Goal: Contribute content: Add original content to the website for others to see

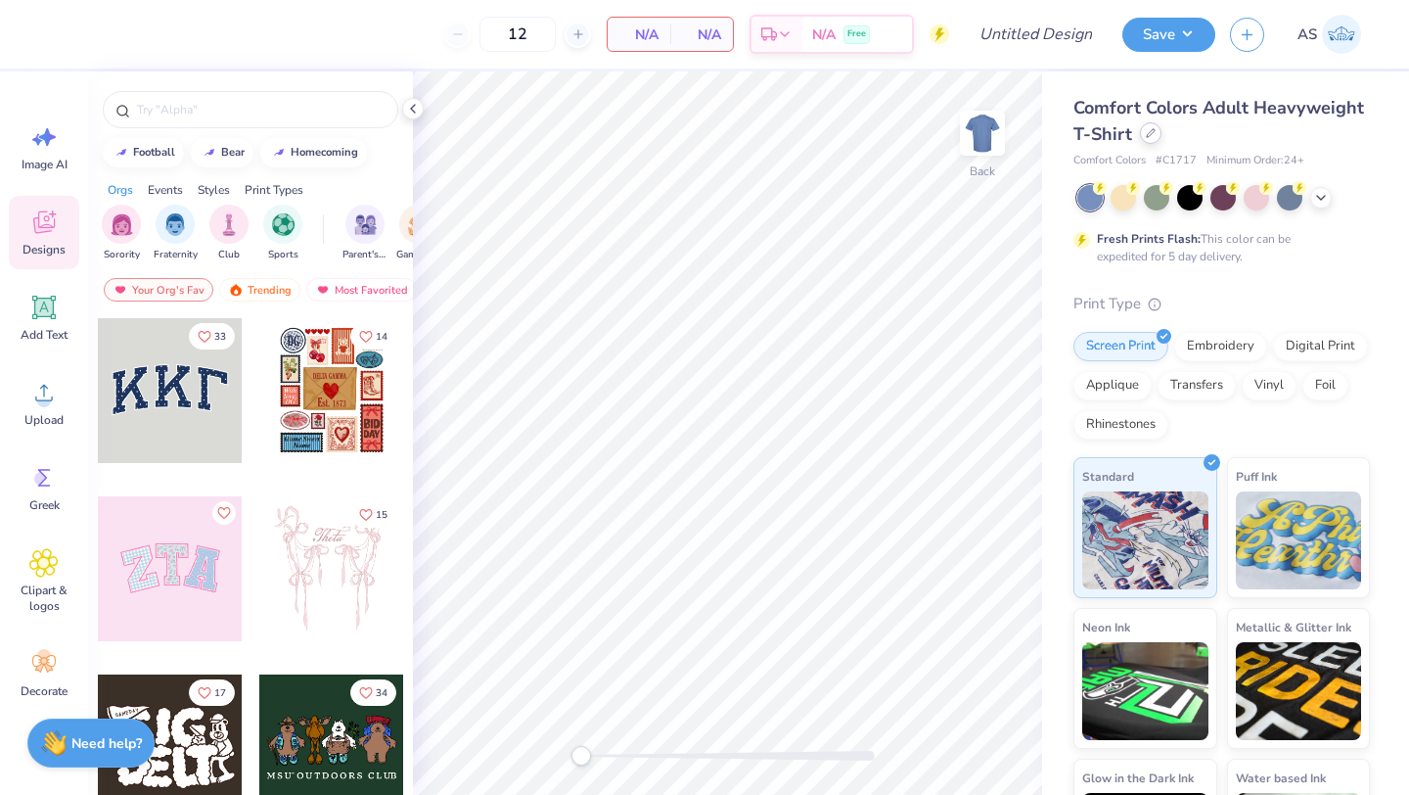
click at [1162, 139] on div at bounding box center [1151, 133] width 22 height 22
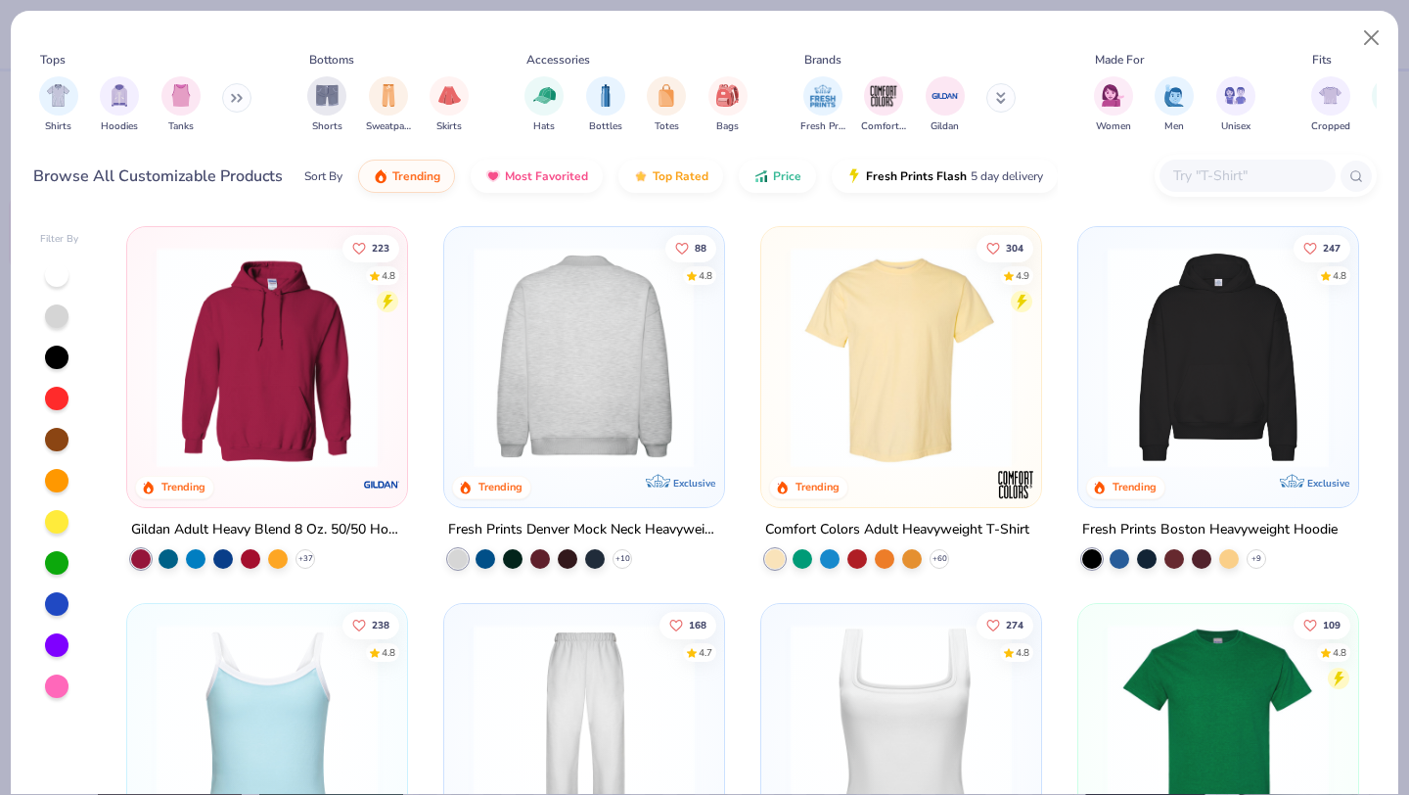
click at [621, 312] on img at bounding box center [584, 357] width 241 height 221
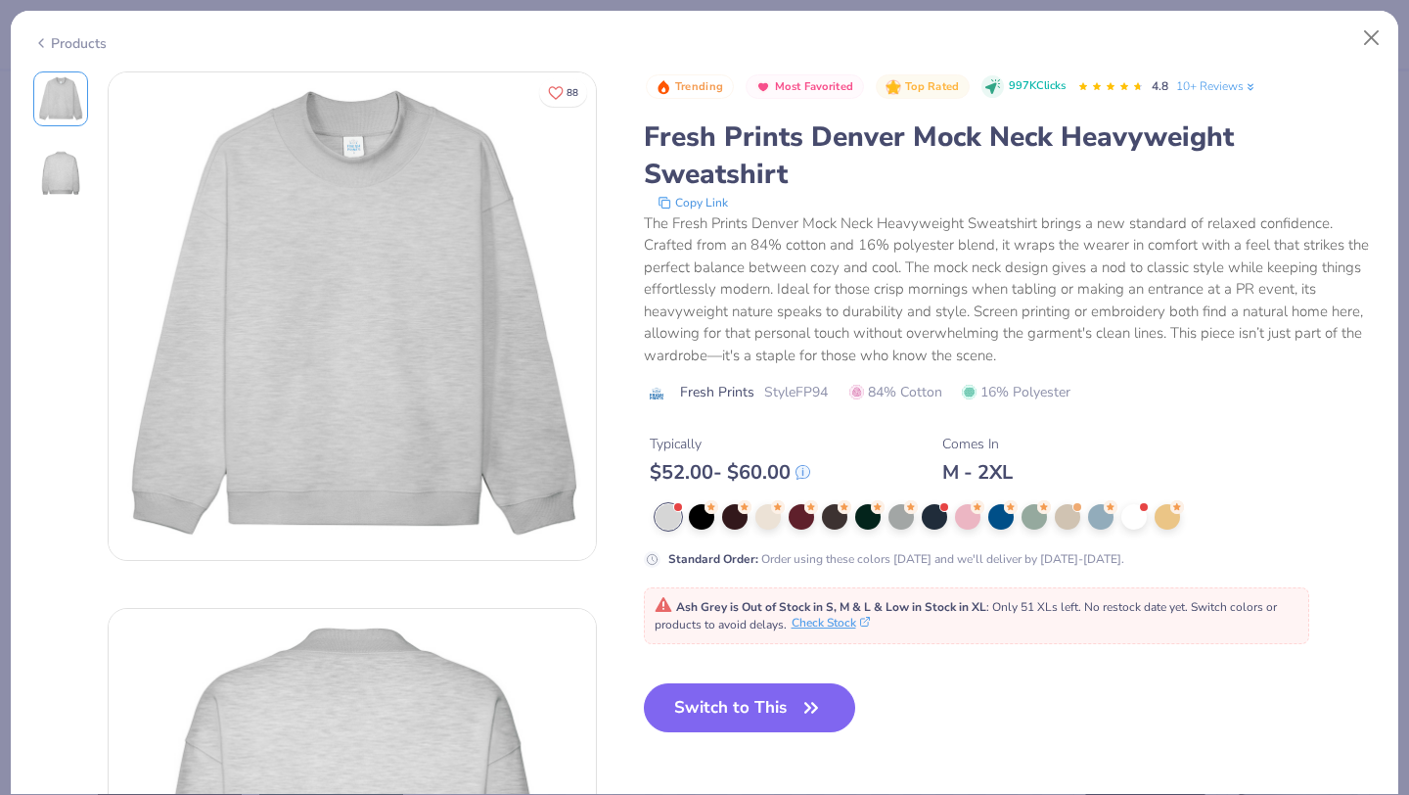
click at [849, 627] on button "Check Stock" at bounding box center [831, 623] width 78 height 18
click at [790, 721] on button "Switch to This" at bounding box center [750, 707] width 212 height 49
type input "50"
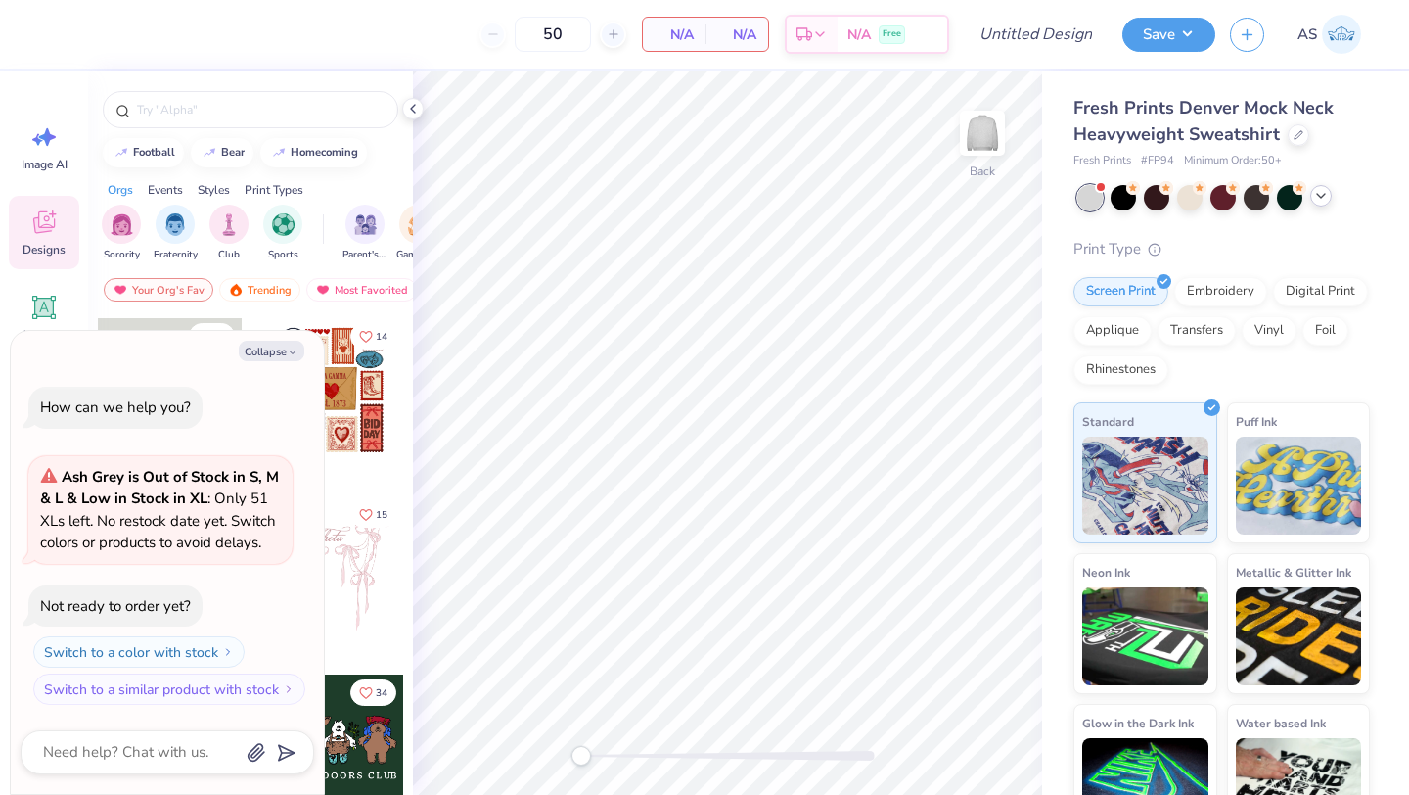
click at [1323, 200] on icon at bounding box center [1321, 196] width 16 height 16
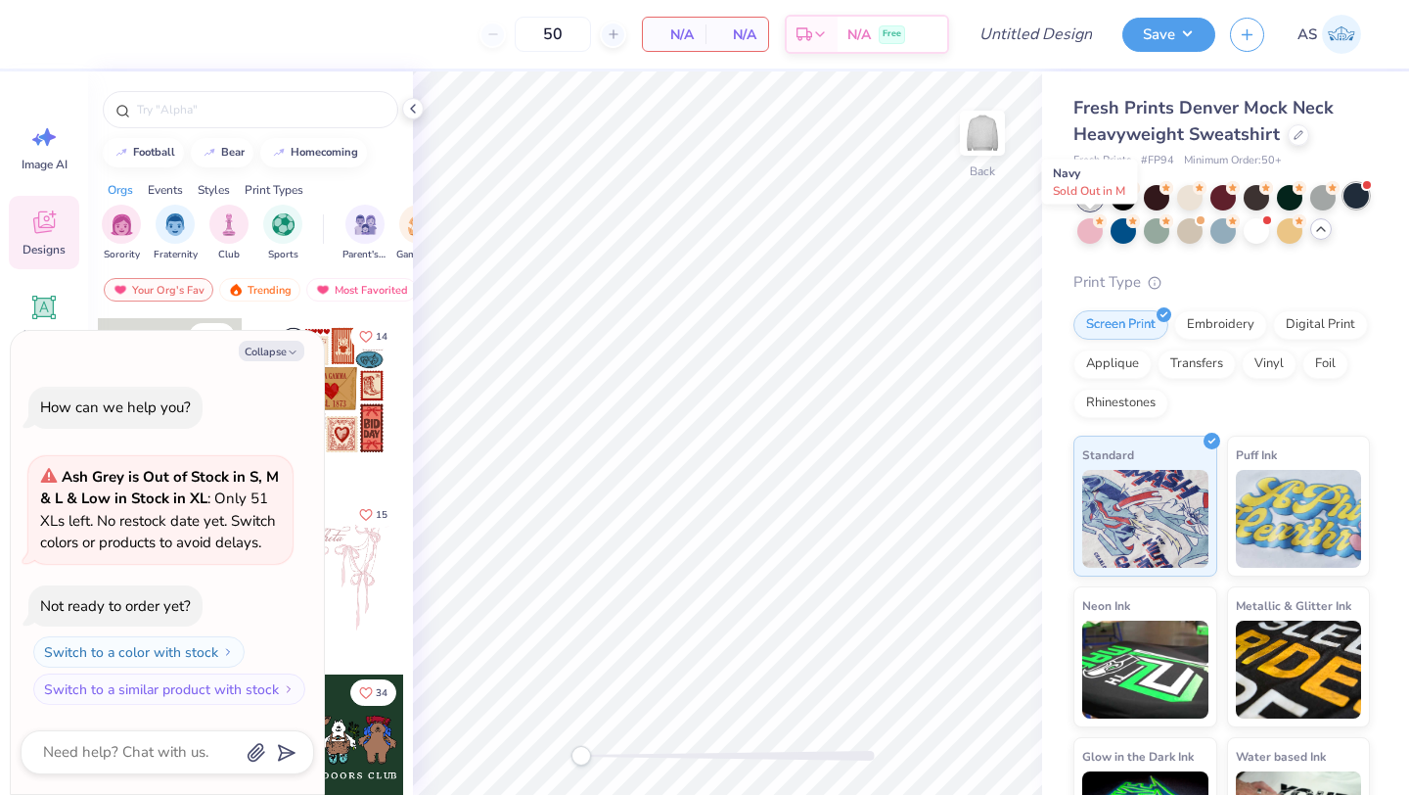
click at [1344, 208] on div at bounding box center [1356, 195] width 25 height 25
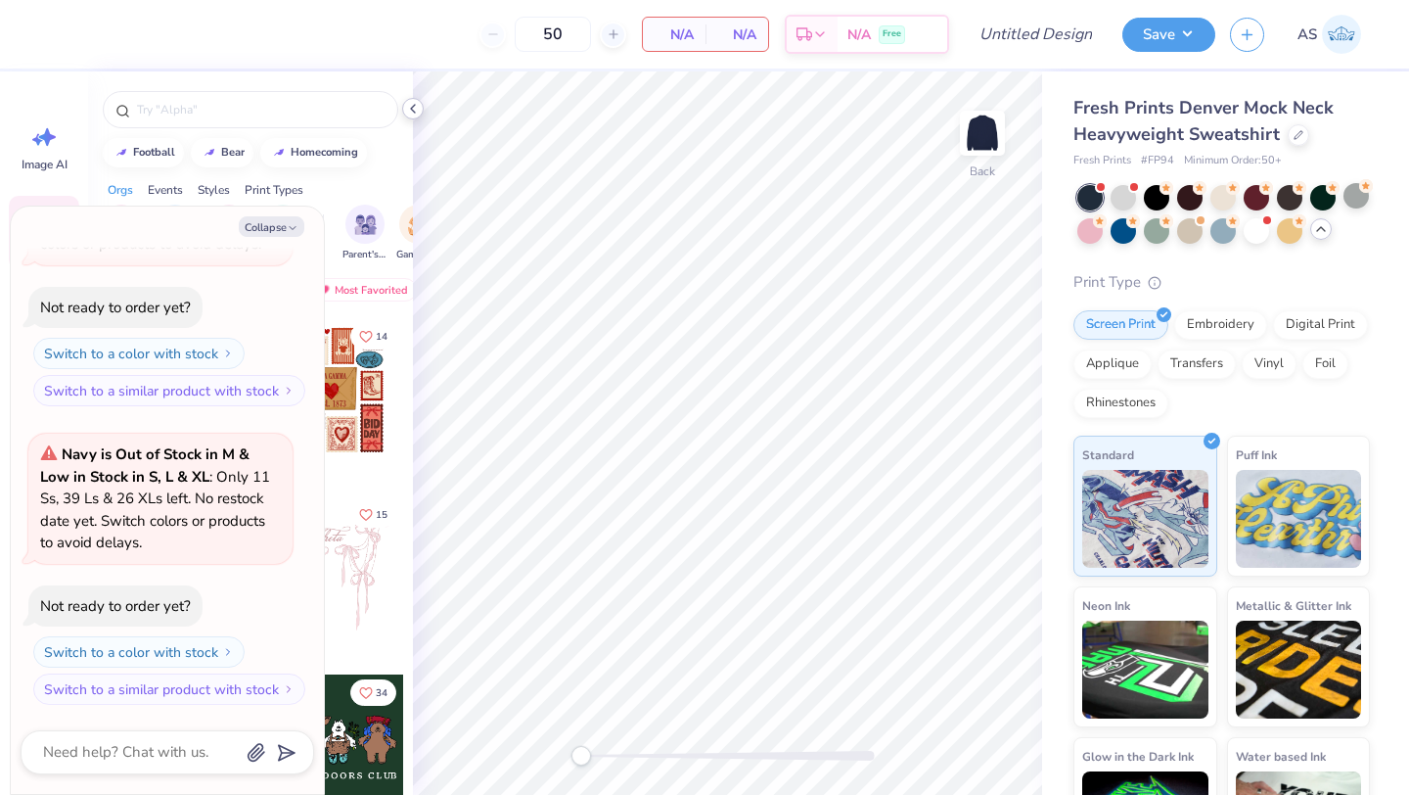
click at [415, 108] on icon at bounding box center [413, 109] width 16 height 16
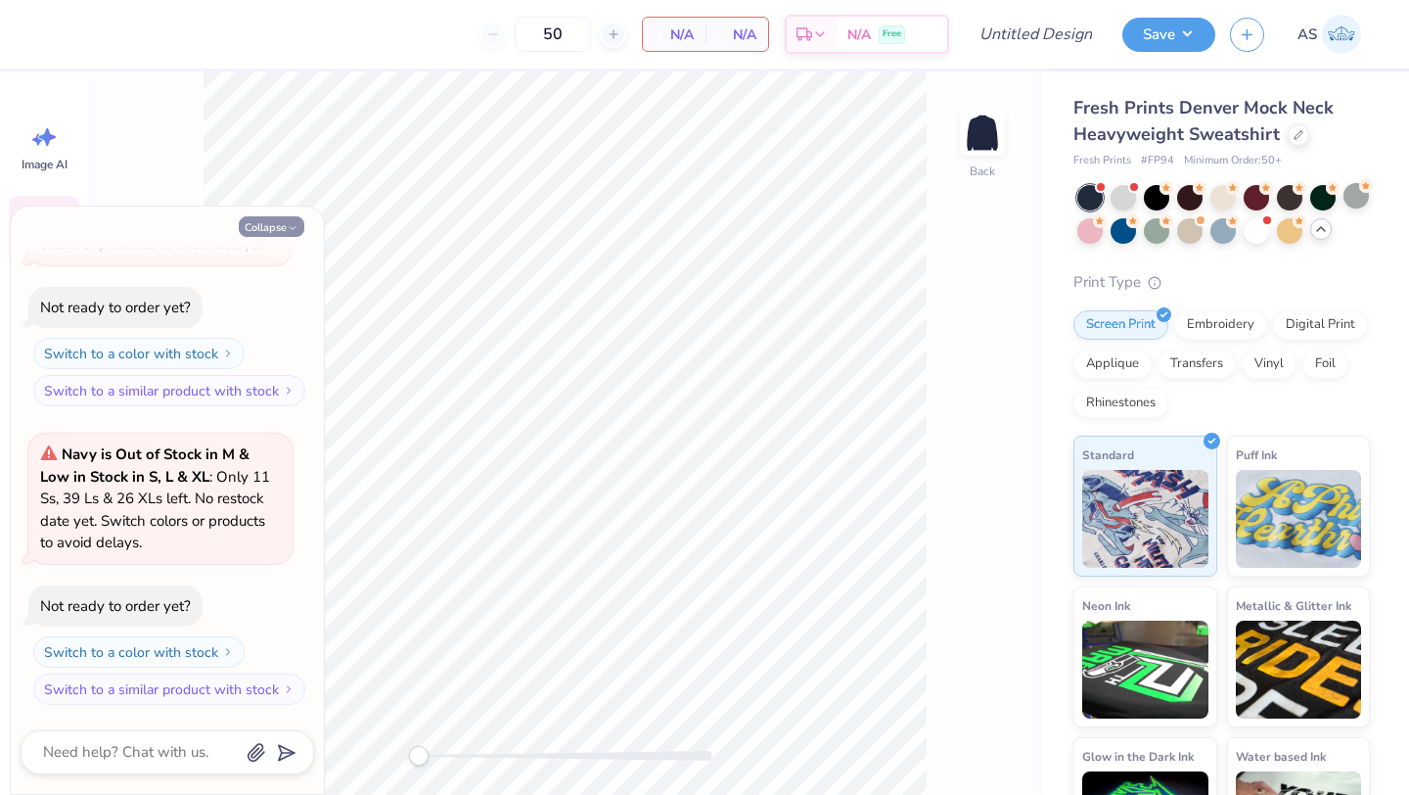
click at [259, 233] on button "Collapse" at bounding box center [272, 226] width 66 height 21
type textarea "x"
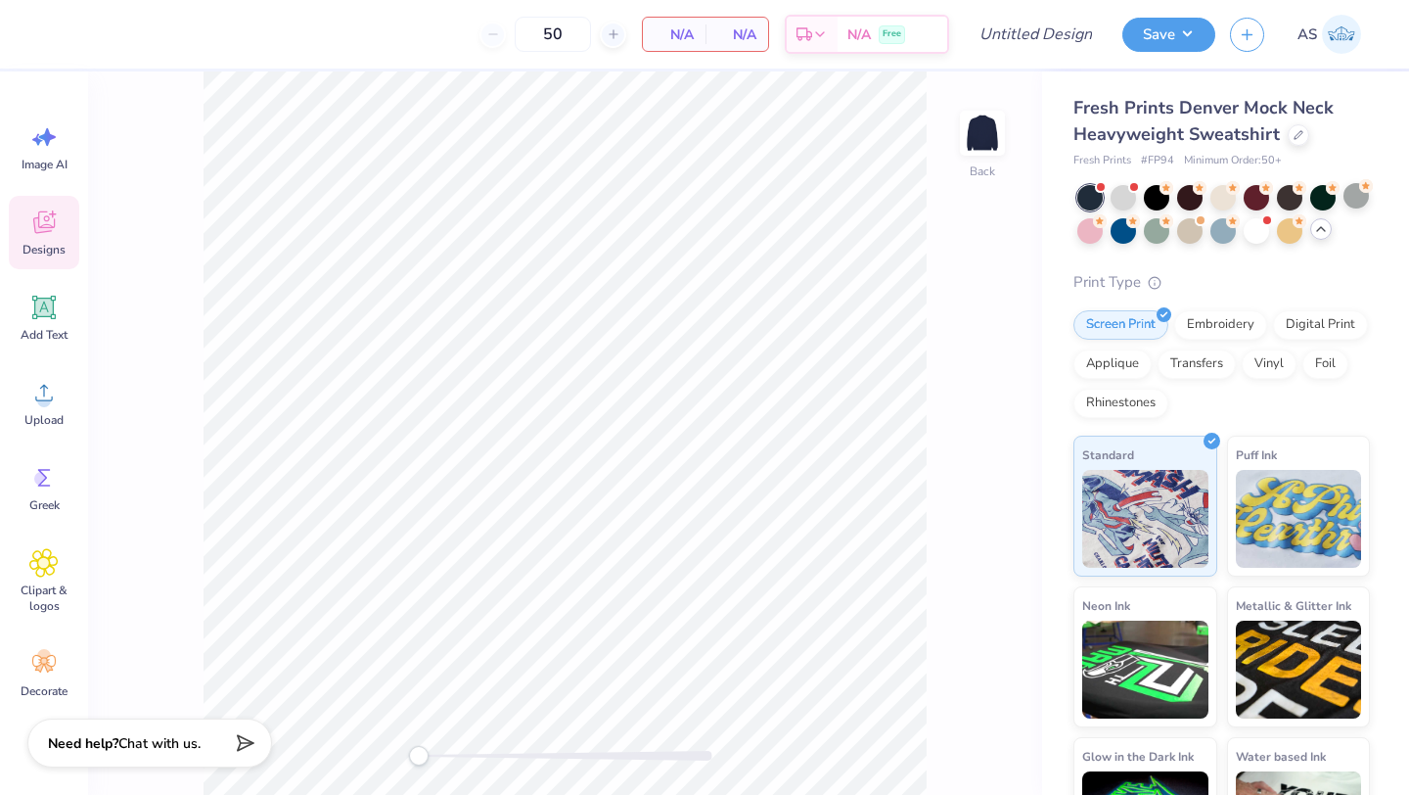
click at [53, 252] on span "Designs" at bounding box center [44, 250] width 43 height 16
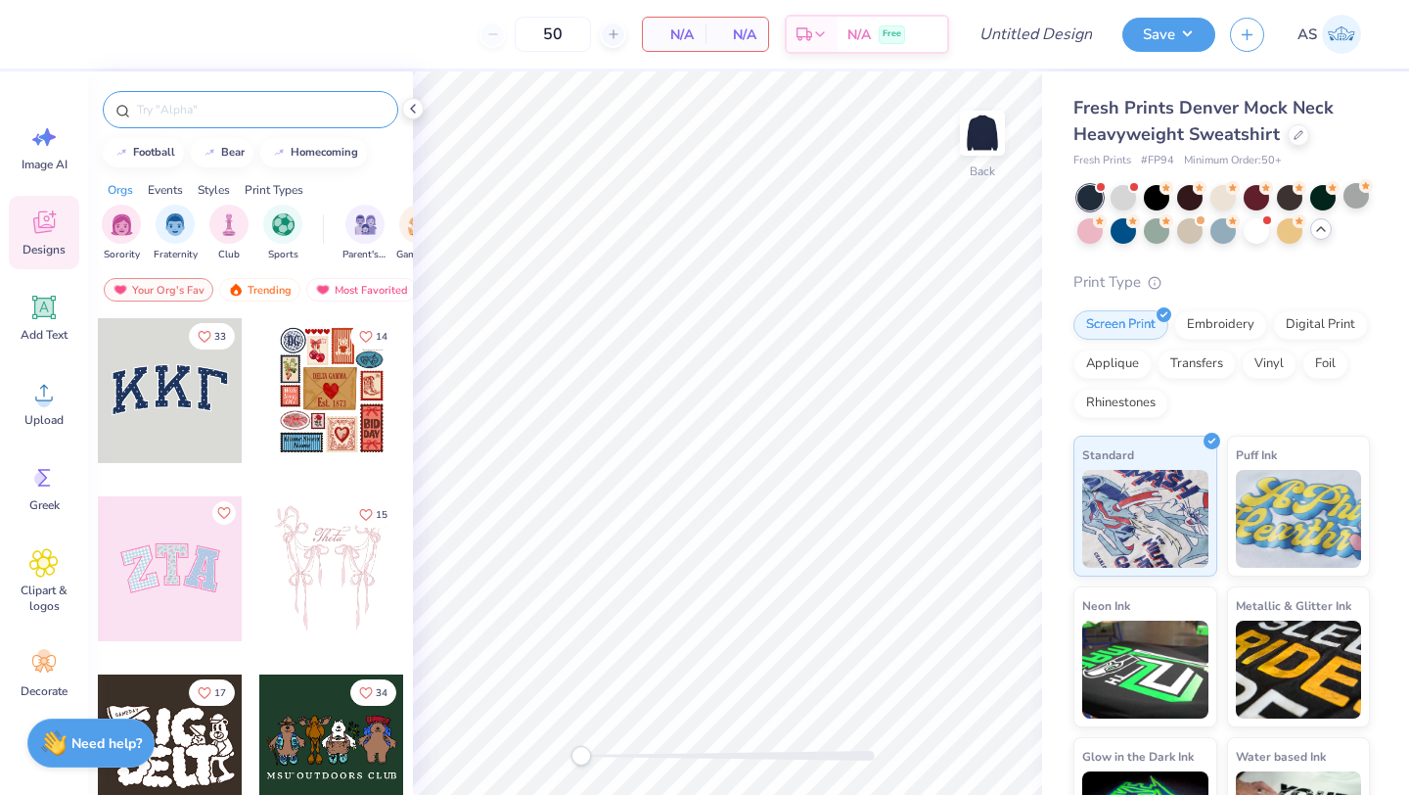
click at [249, 110] on input "text" at bounding box center [260, 110] width 251 height 20
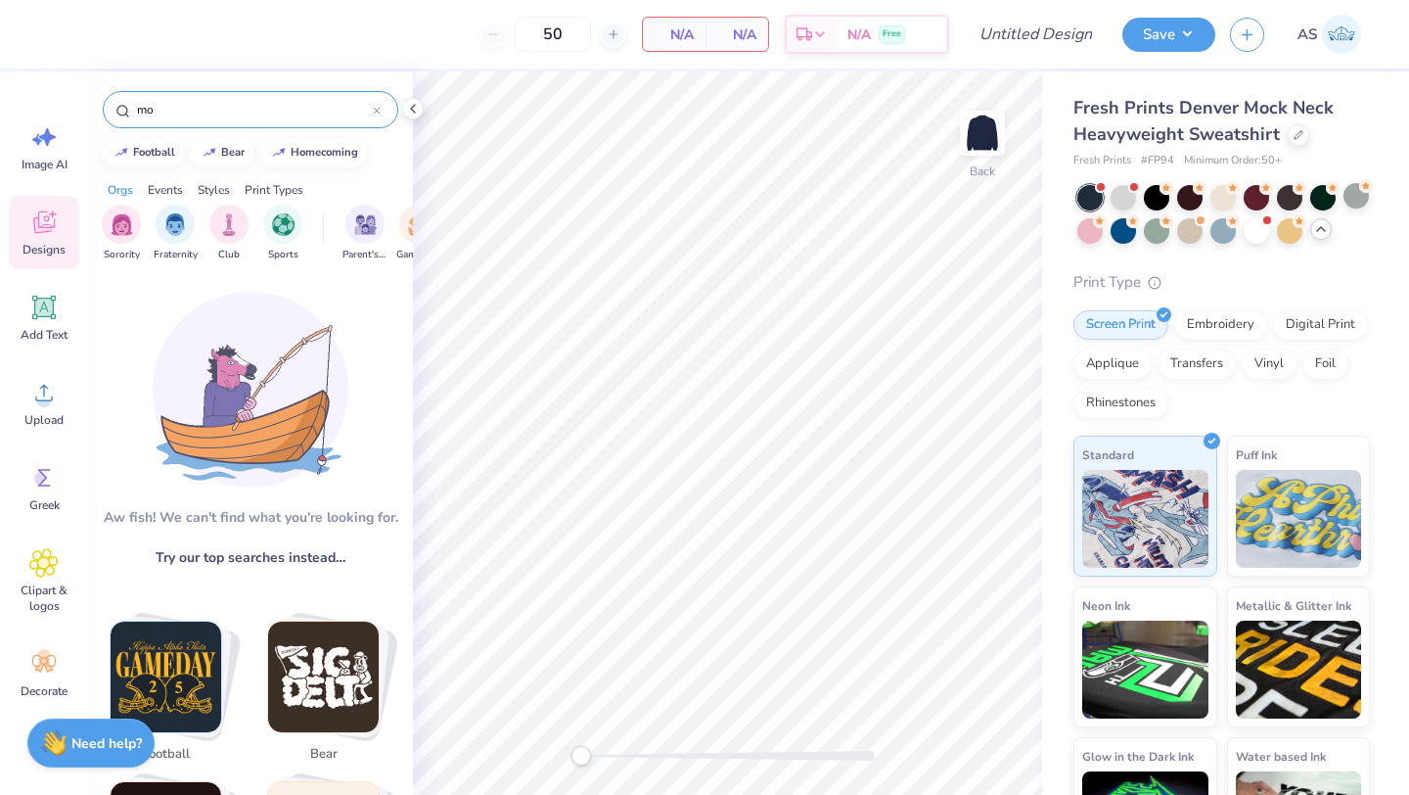
type input "m"
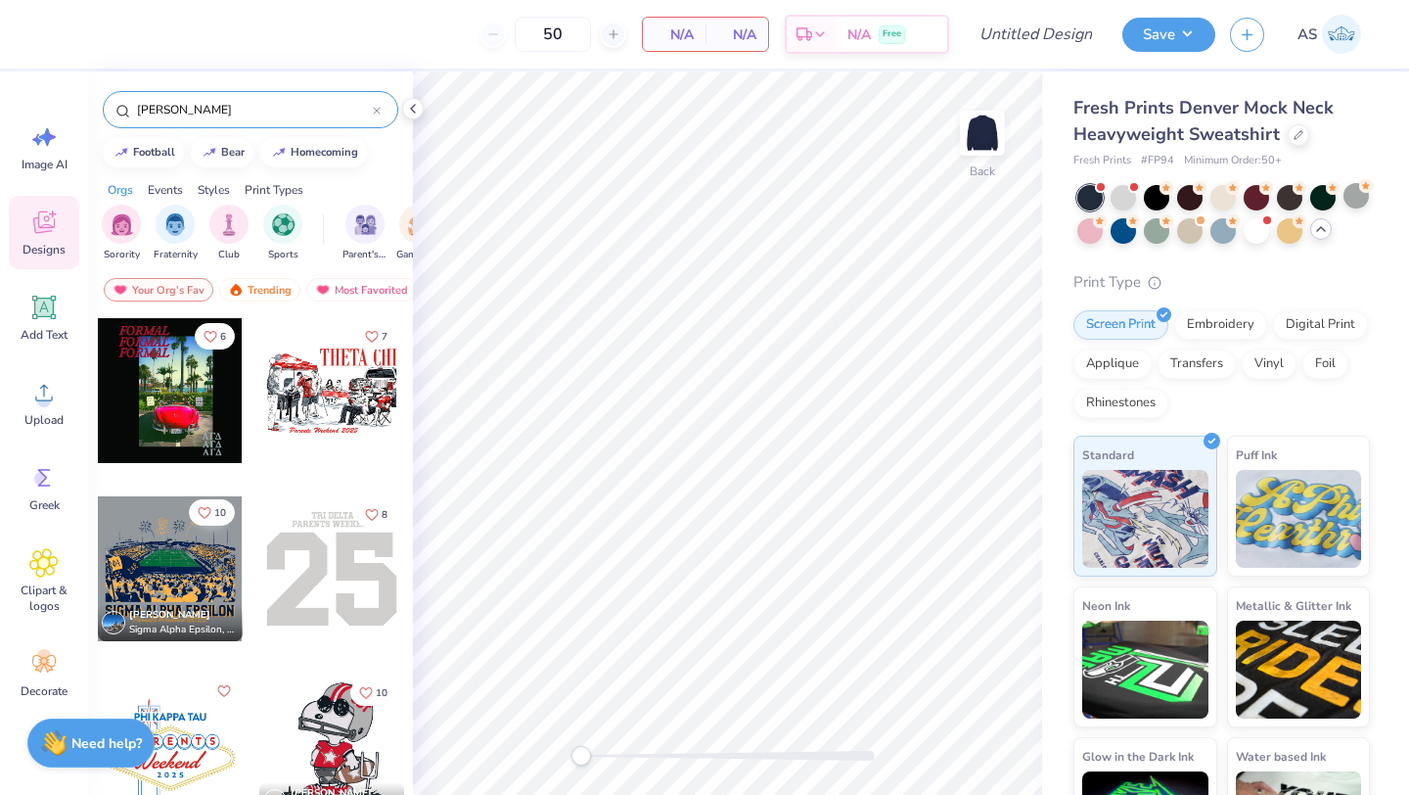
type input "[PERSON_NAME]"
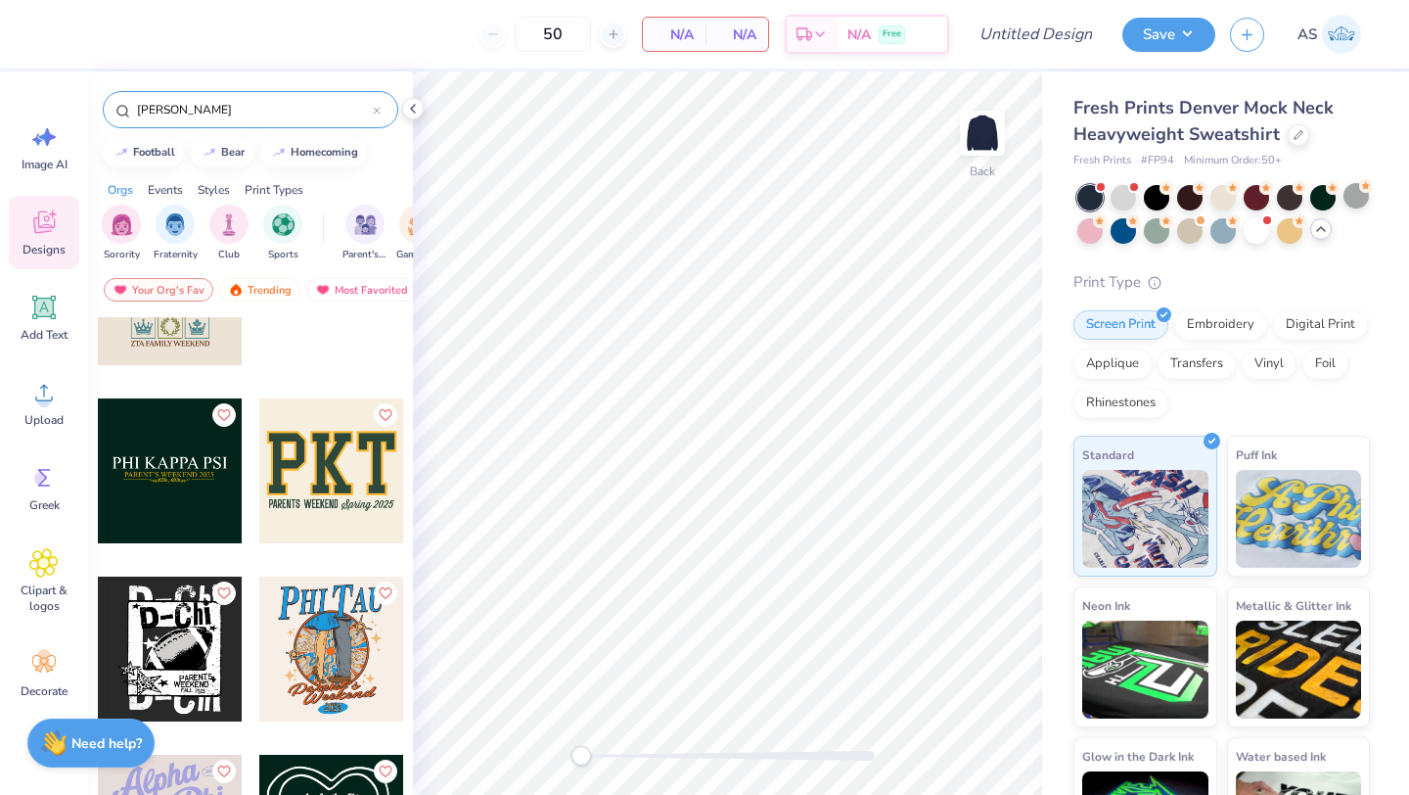
scroll to position [2058, 0]
click at [379, 110] on icon at bounding box center [377, 111] width 8 height 8
click at [379, 110] on input "text" at bounding box center [260, 110] width 251 height 20
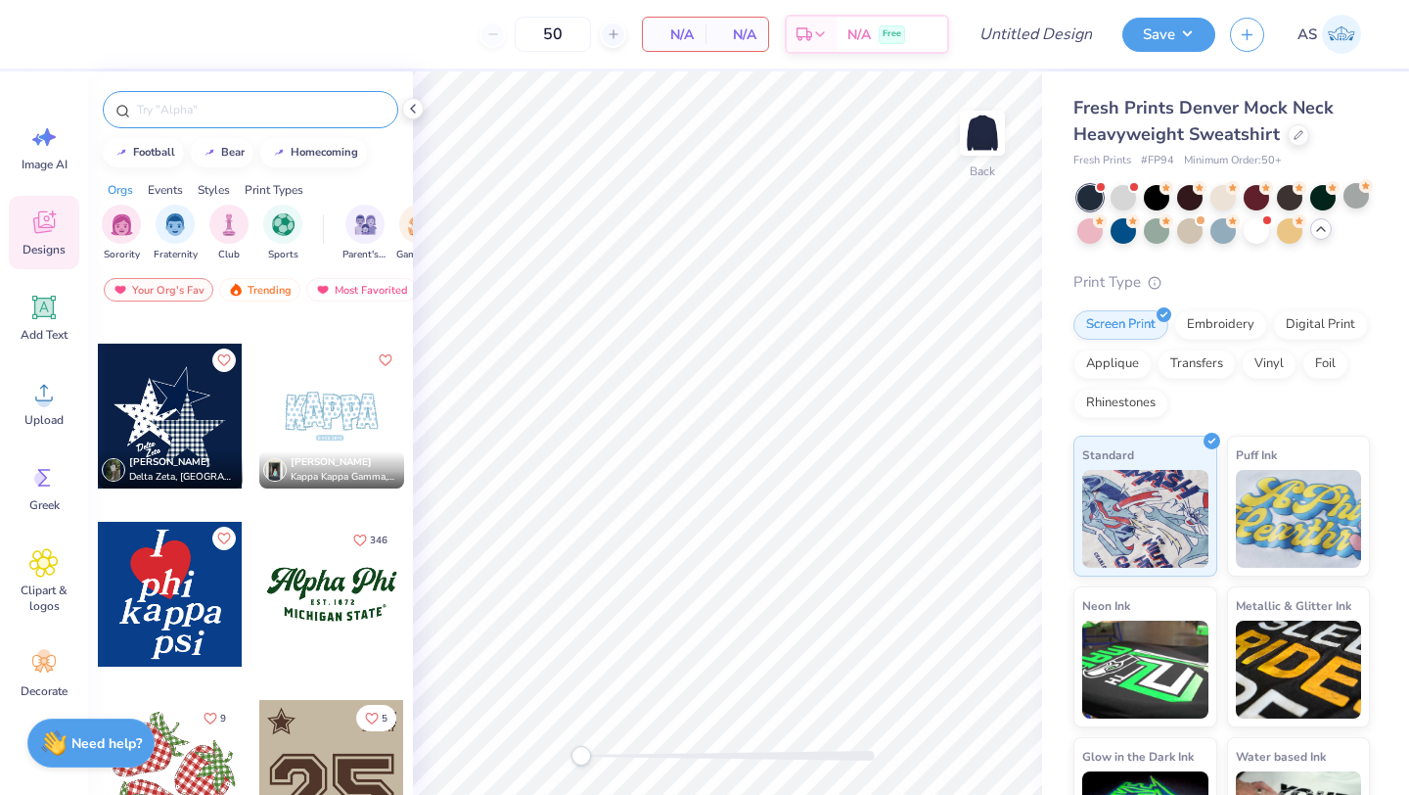
scroll to position [1755, 0]
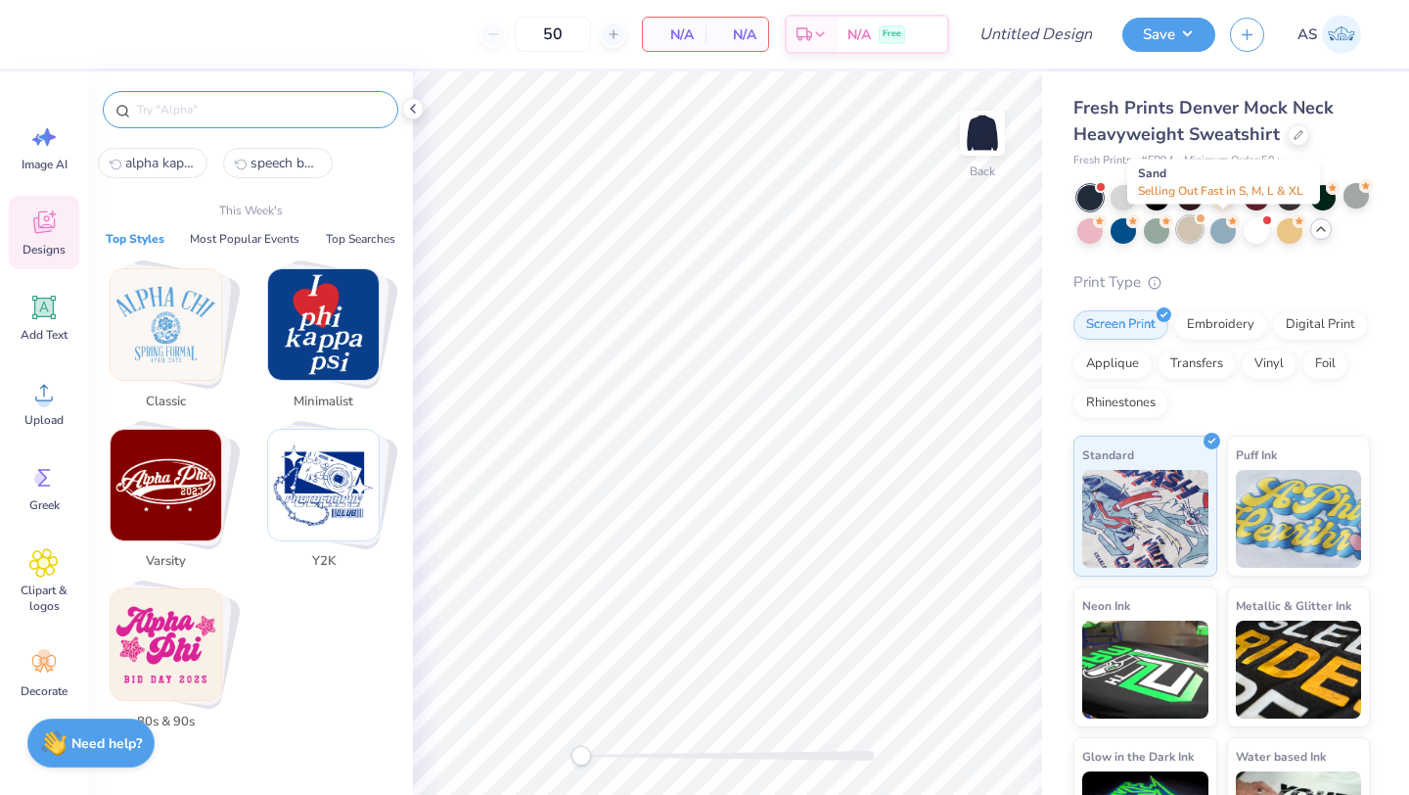
click at [1203, 224] on div at bounding box center [1189, 228] width 25 height 25
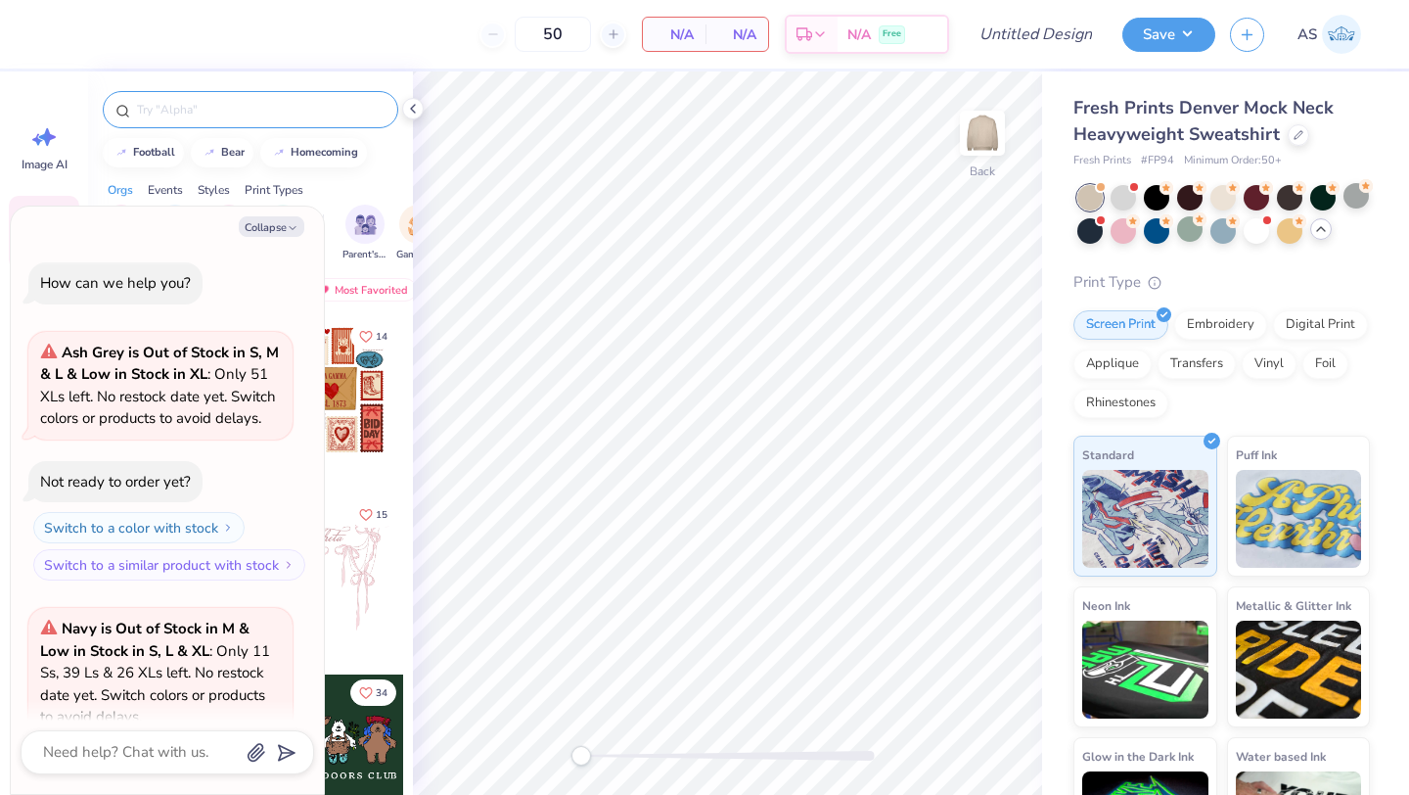
scroll to position [473, 0]
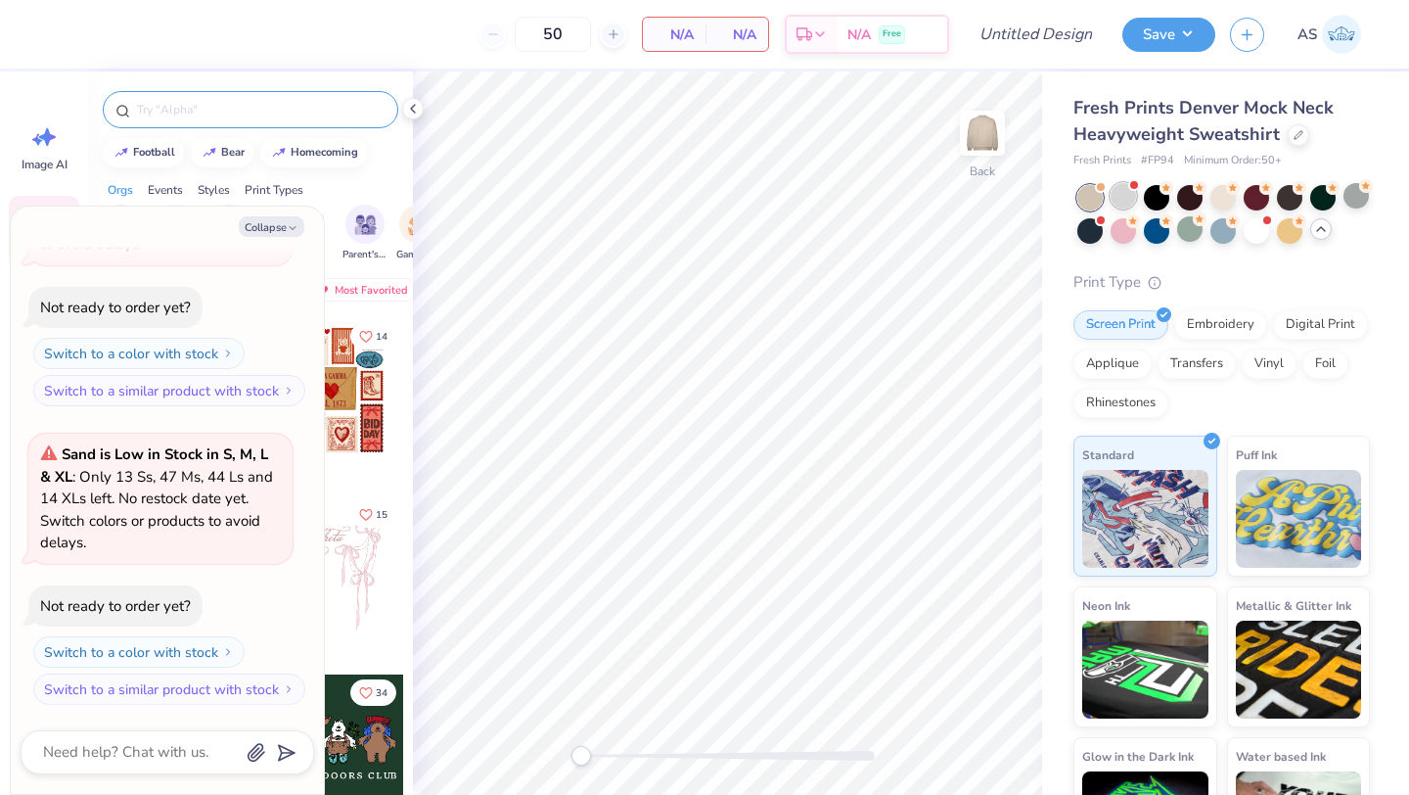
click at [1126, 192] on div at bounding box center [1123, 195] width 25 height 25
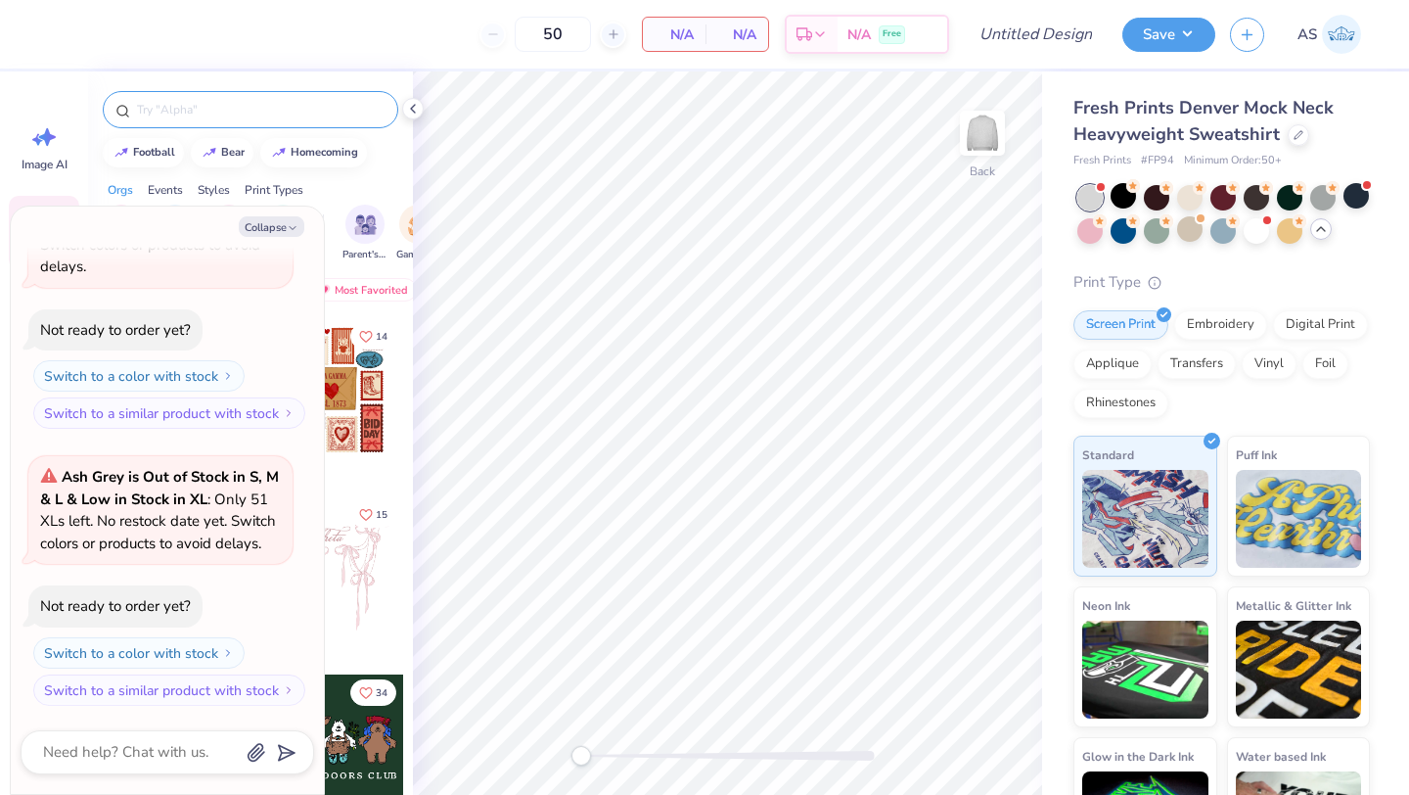
click at [280, 237] on div "Collapse How can we help you? Ash Grey is Out of Stock in S, M & L & Low in Sto…" at bounding box center [167, 500] width 313 height 587
click at [279, 230] on button "Collapse" at bounding box center [272, 226] width 66 height 21
type textarea "x"
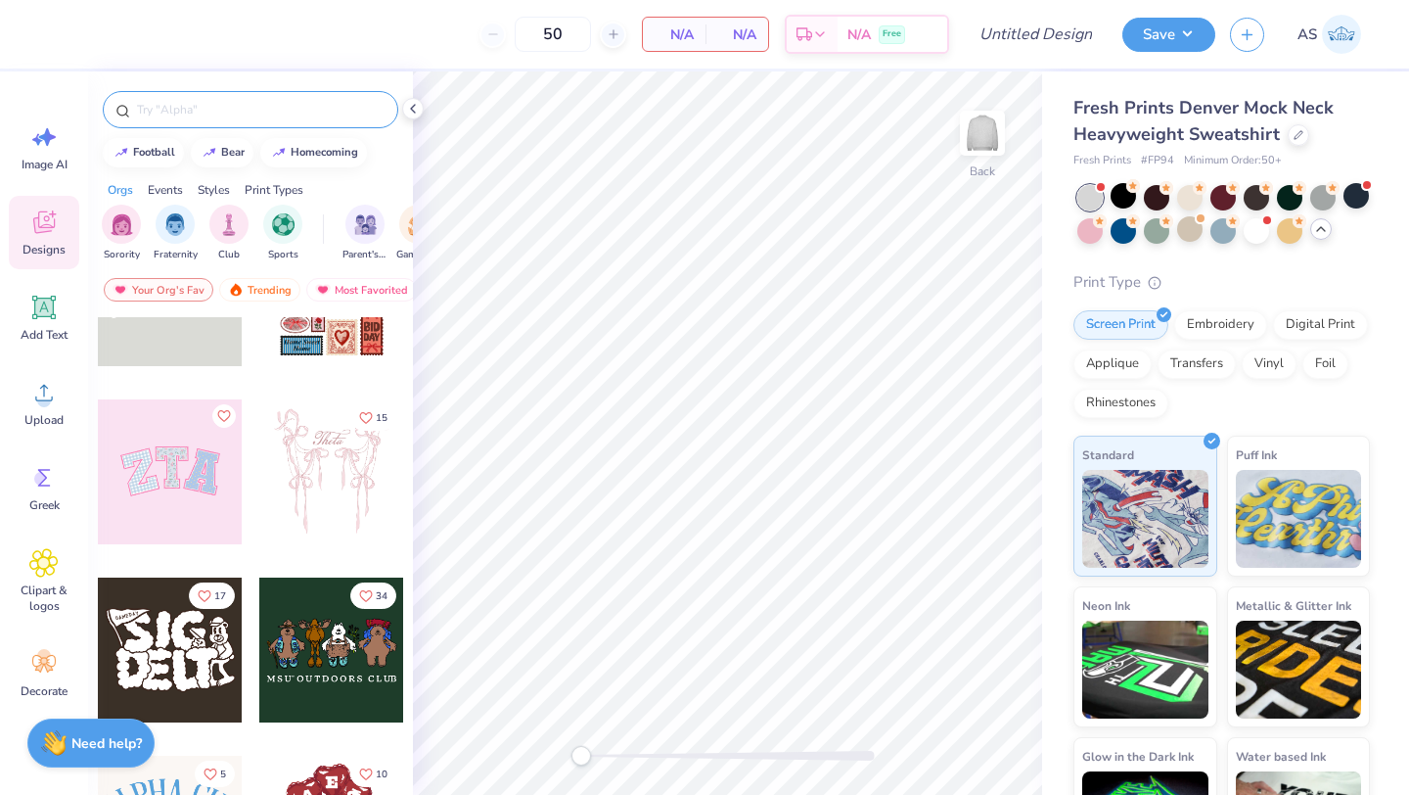
scroll to position [56, 0]
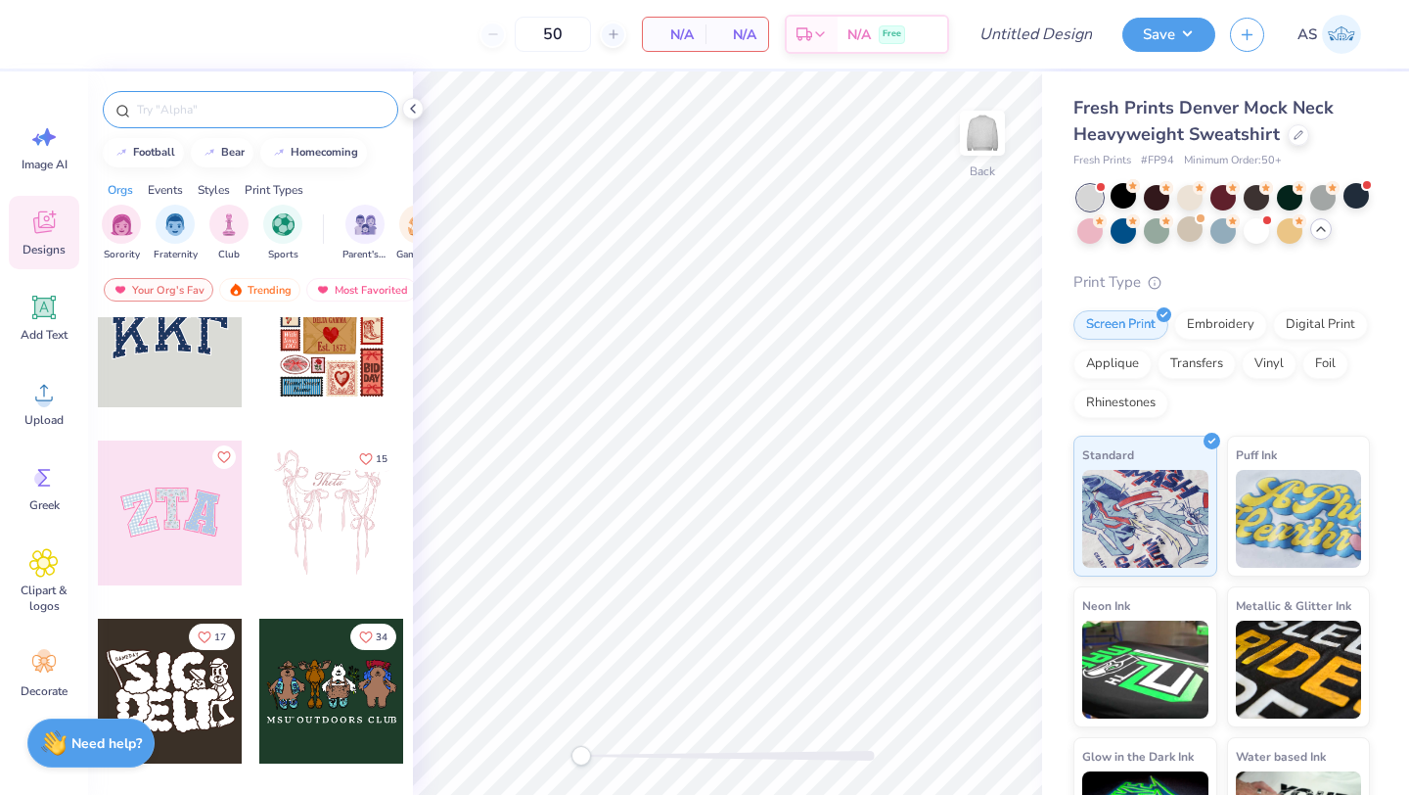
click at [192, 388] on div at bounding box center [170, 334] width 145 height 145
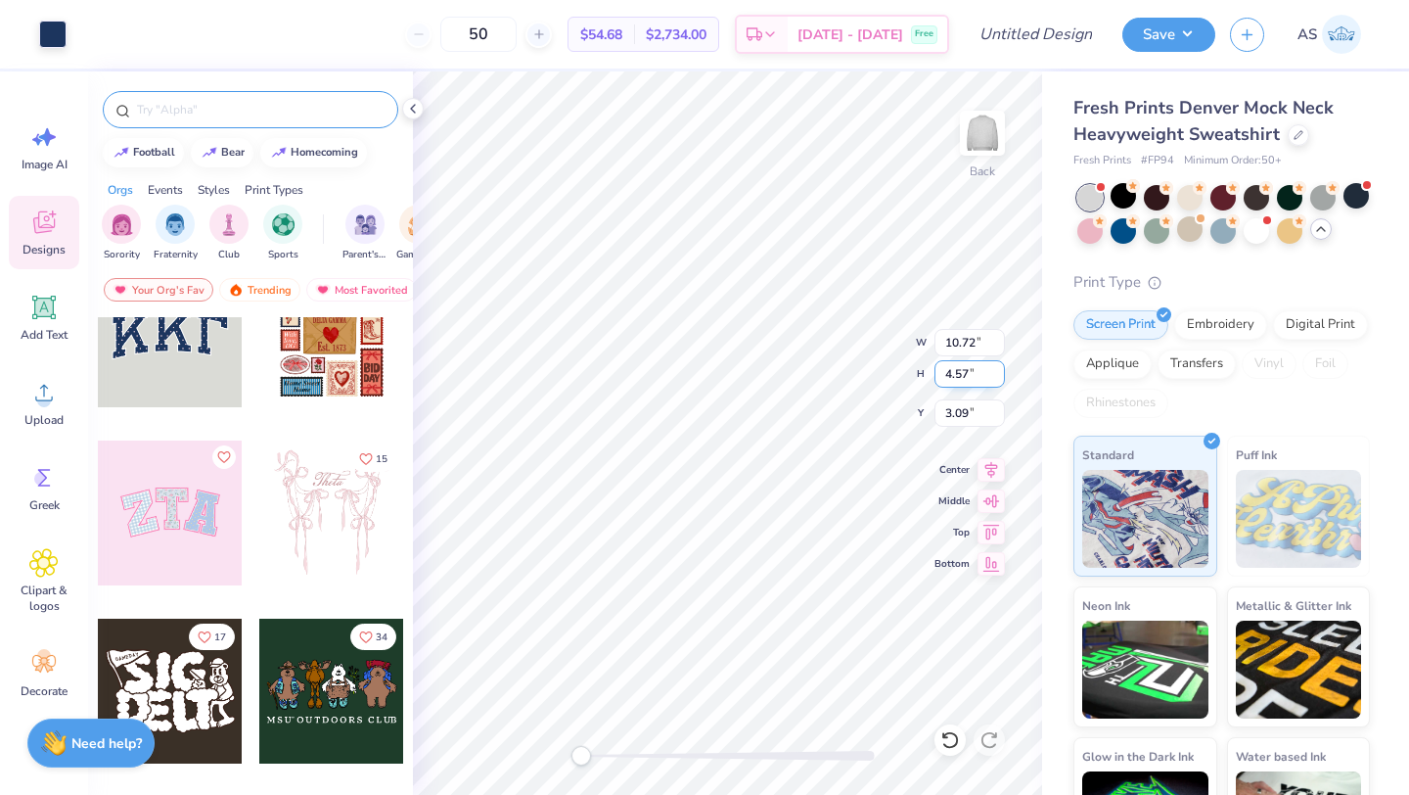
click at [852, 374] on div "Back W 10.72 10.72 " H 4.57 4.57 " Y 3.09 3.09 " Center Middle Top Bottom" at bounding box center [727, 432] width 629 height 723
type input "10.91"
type input "4.79"
type input "3.00"
click at [821, 372] on div "Back W 10.72 10.72 " H 4.57 4.57 " Y 3.09 3.09 " Center Middle Top Bottom" at bounding box center [727, 432] width 629 height 723
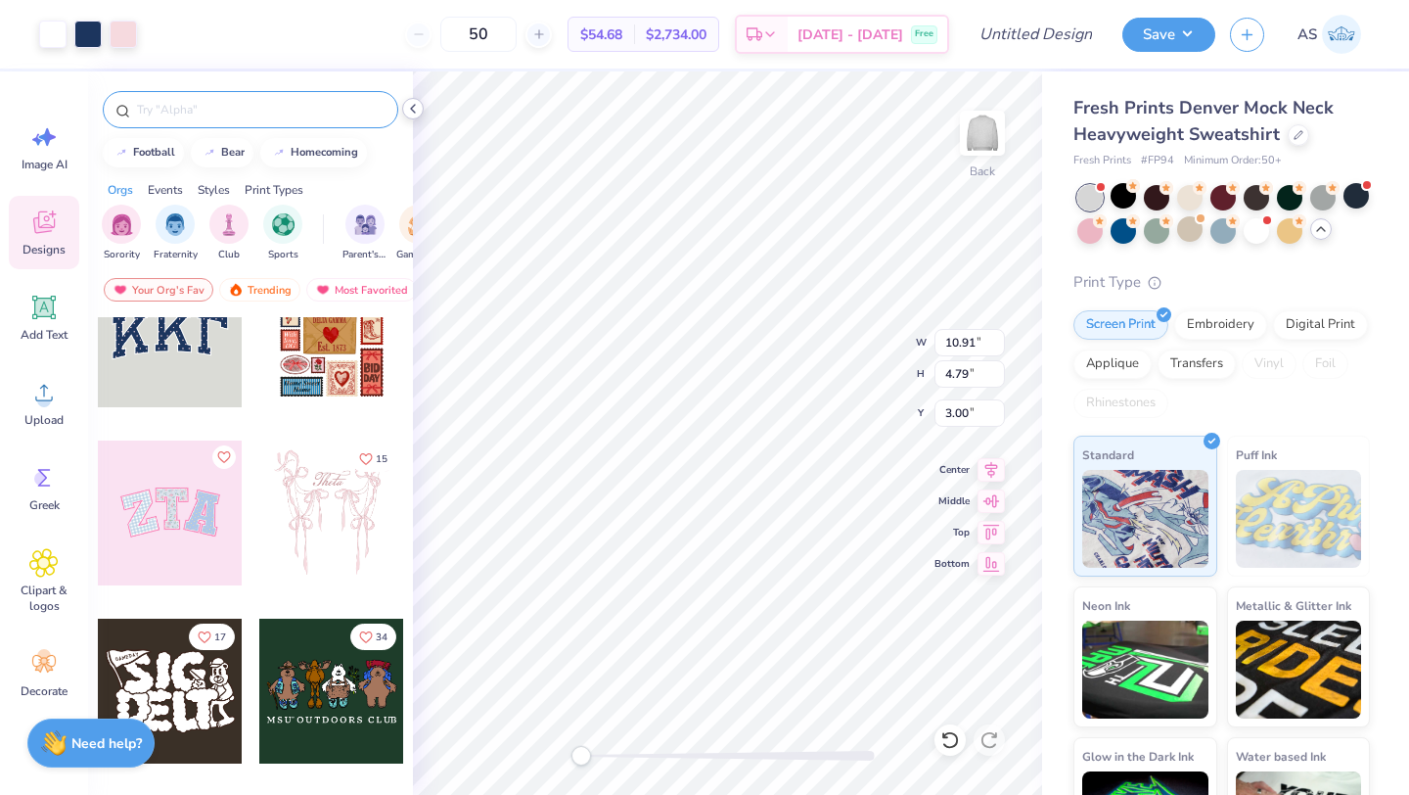
click at [420, 109] on icon at bounding box center [413, 109] width 16 height 16
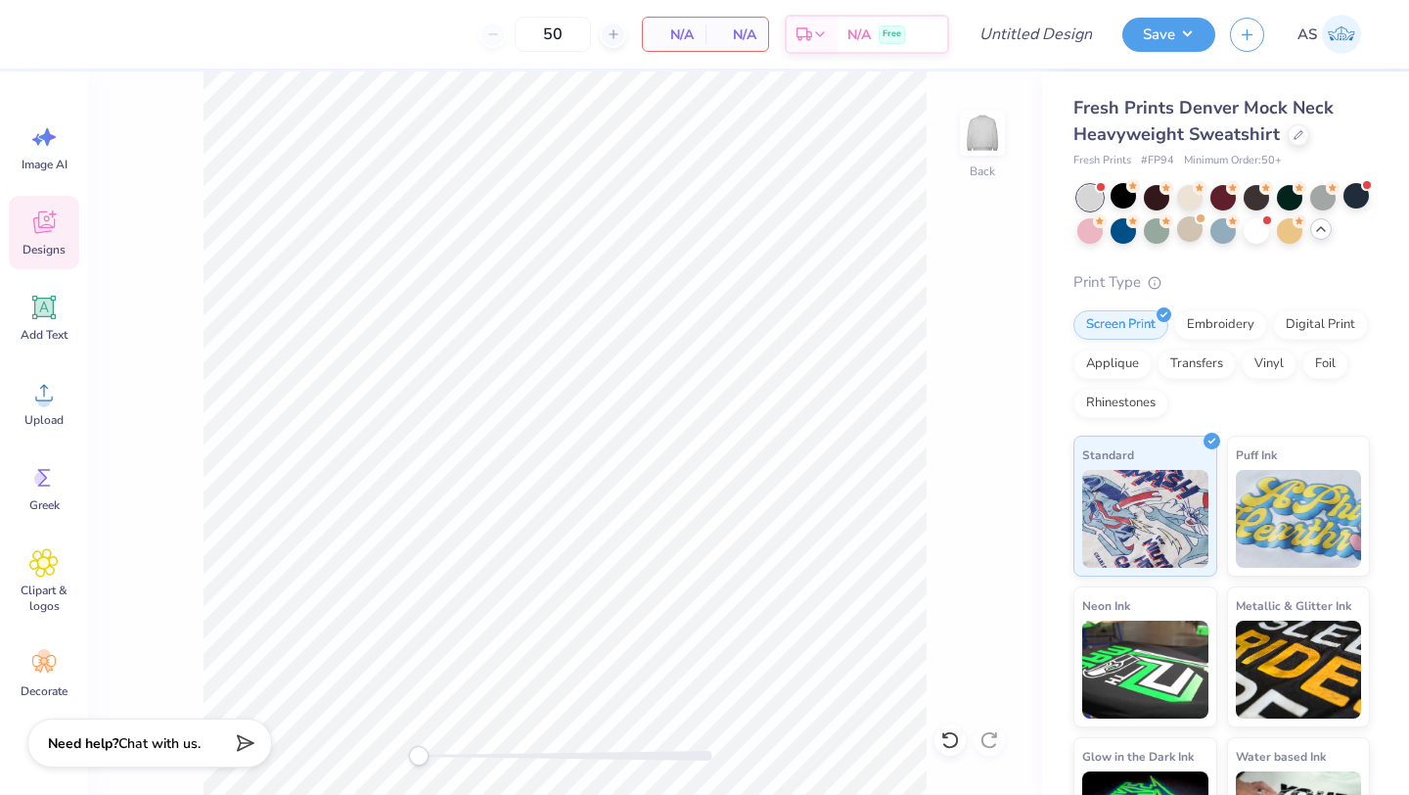
click at [37, 225] on icon at bounding box center [43, 225] width 19 height 16
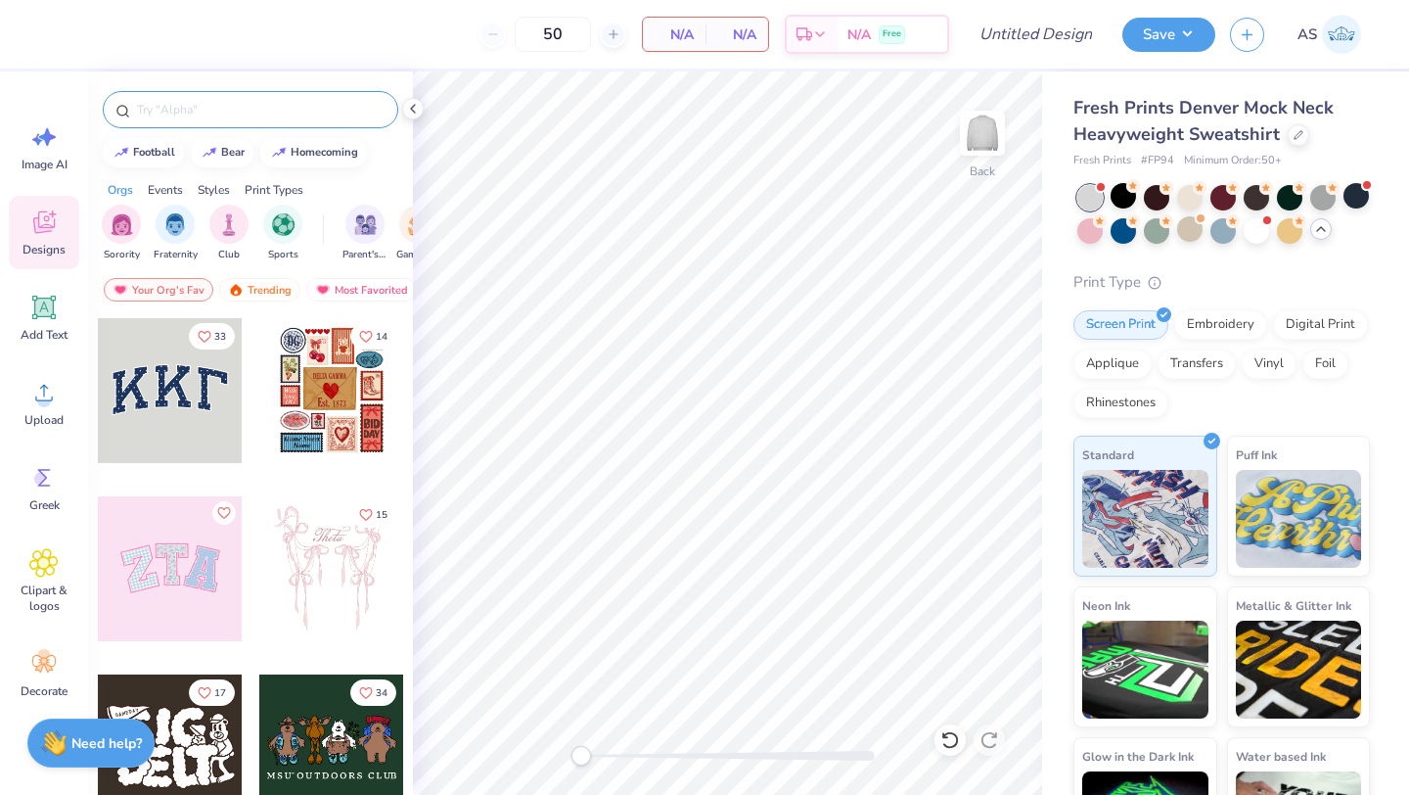
click at [134, 542] on div at bounding box center [170, 568] width 145 height 145
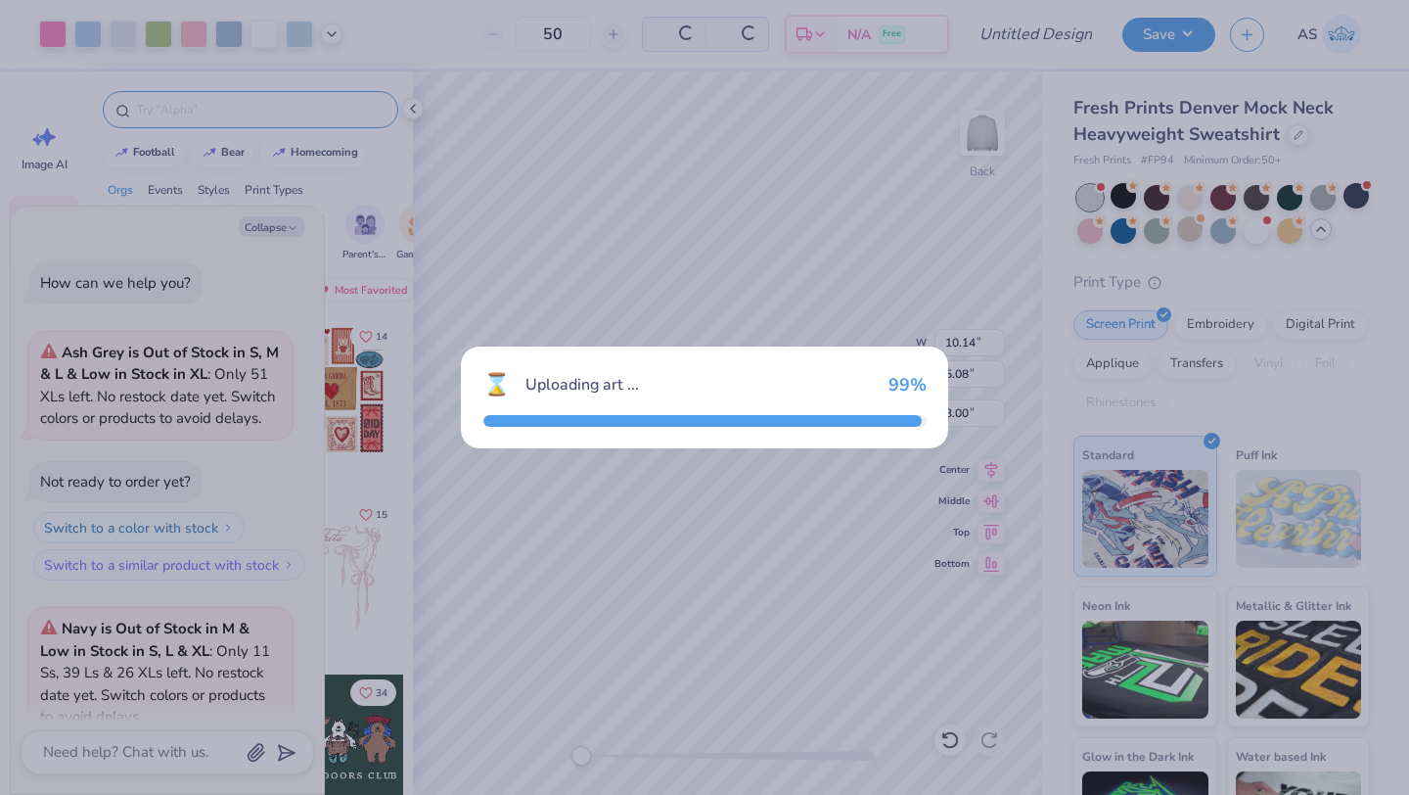
scroll to position [943, 0]
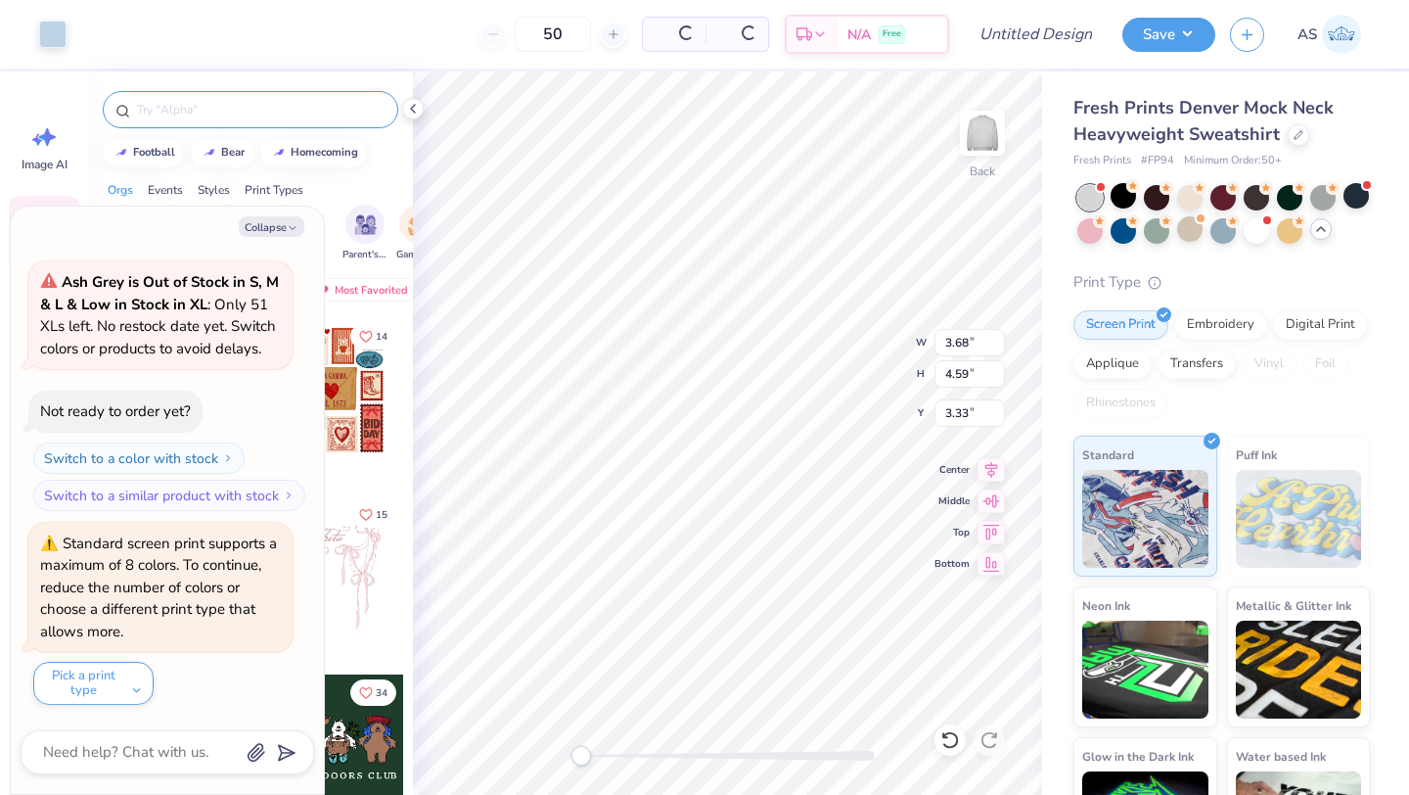
type textarea "x"
type input "3.68"
type input "4.59"
type input "3.33"
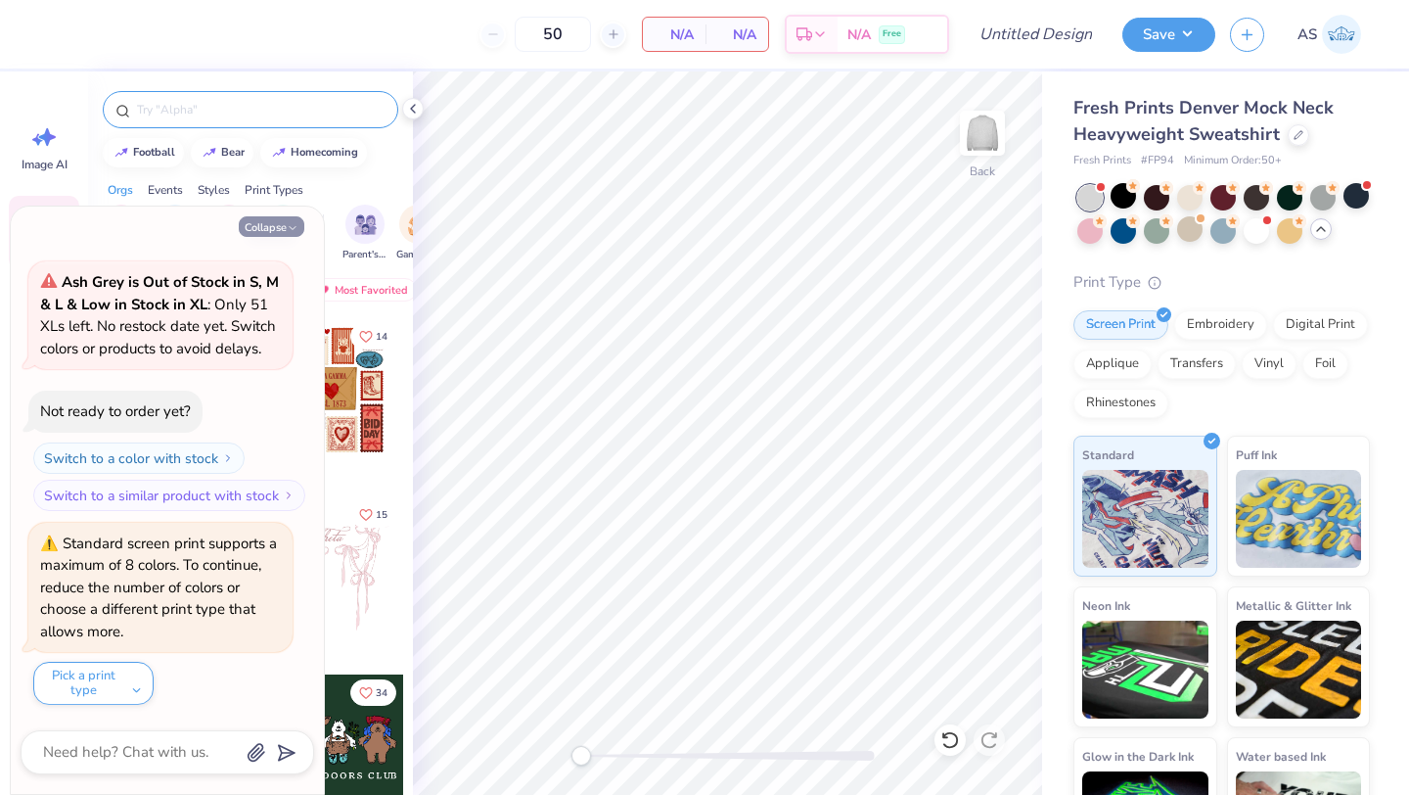
click at [263, 226] on button "Collapse" at bounding box center [272, 226] width 66 height 21
type textarea "x"
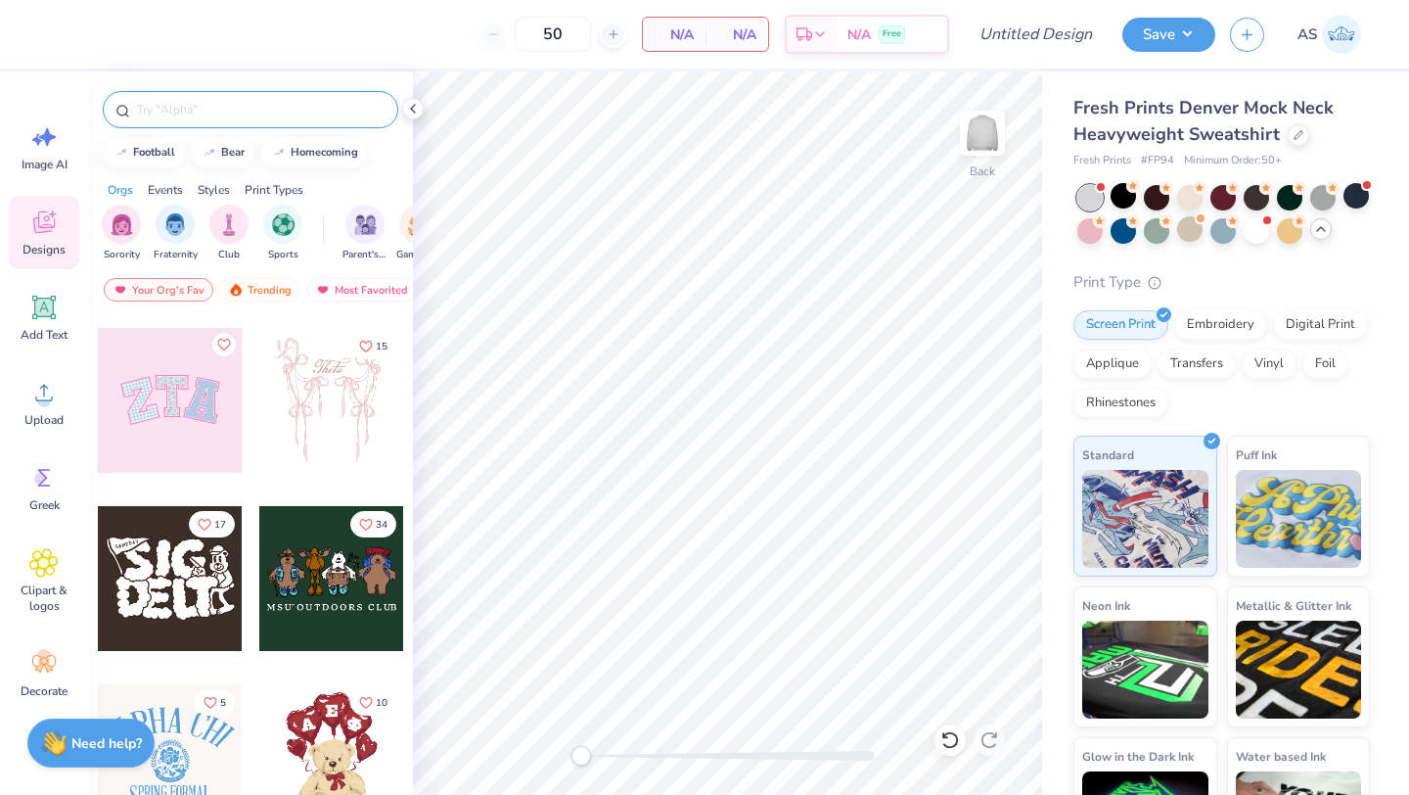
scroll to position [130, 0]
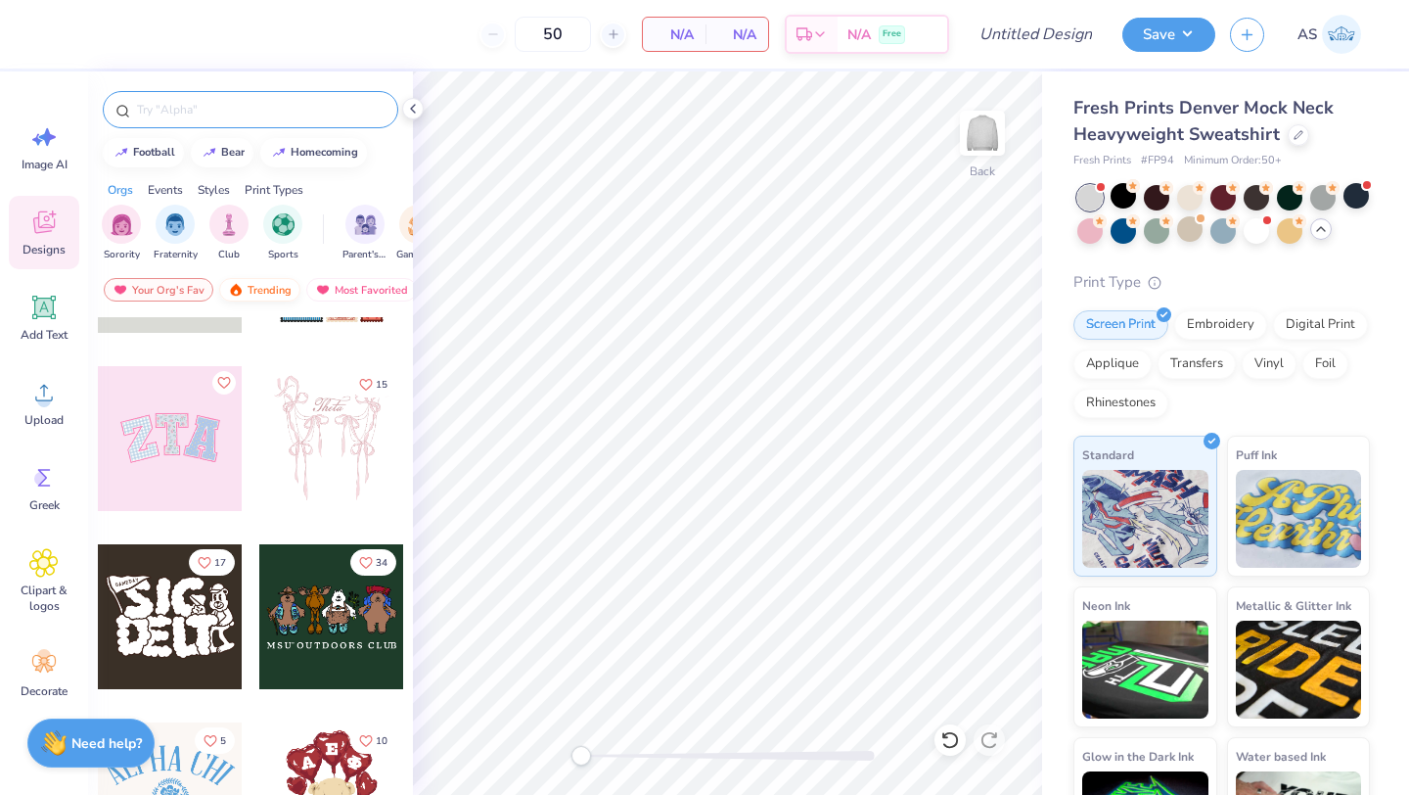
click at [261, 287] on div "Trending" at bounding box center [259, 289] width 81 height 23
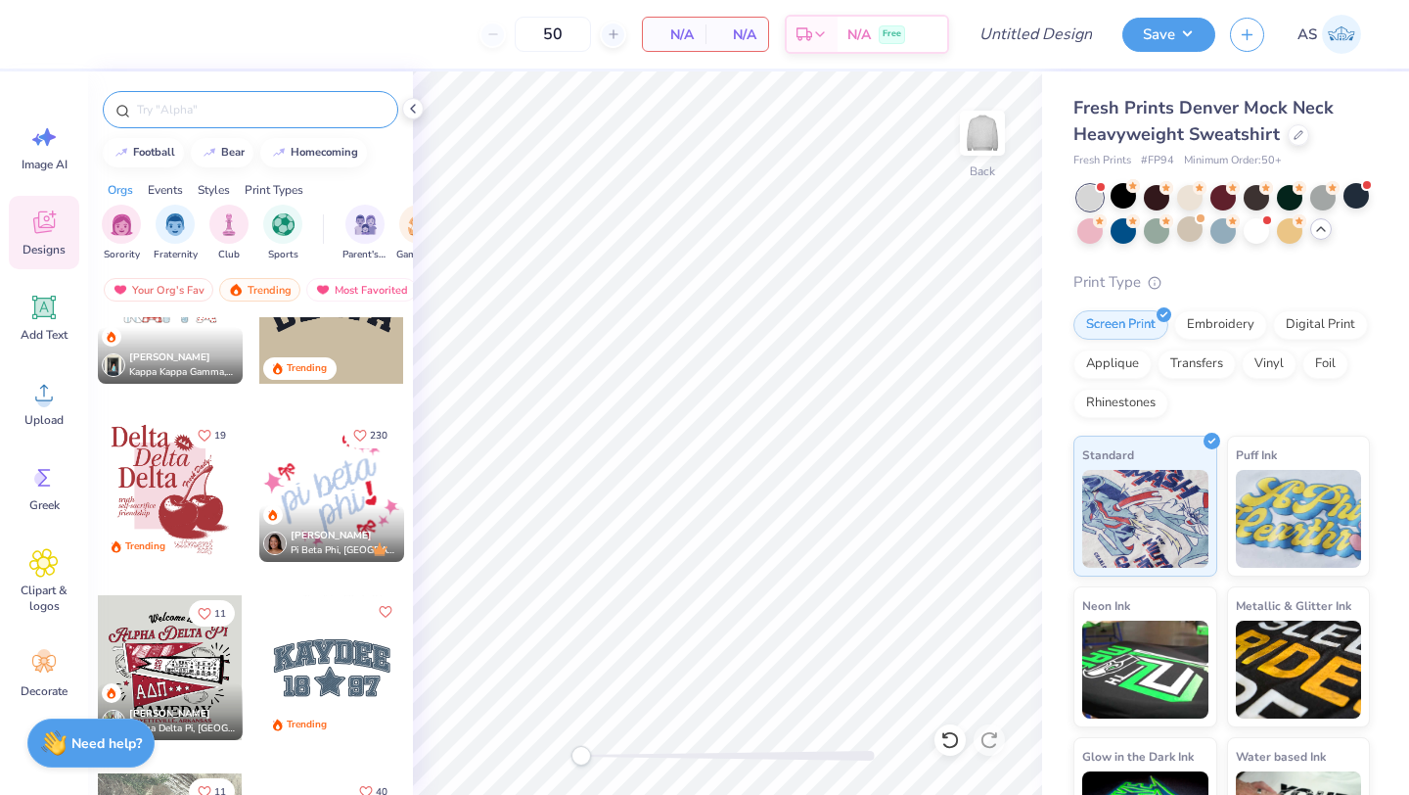
scroll to position [2574, 0]
click at [347, 682] on div at bounding box center [331, 666] width 145 height 145
click at [53, 336] on span "Add Text" at bounding box center [44, 335] width 47 height 16
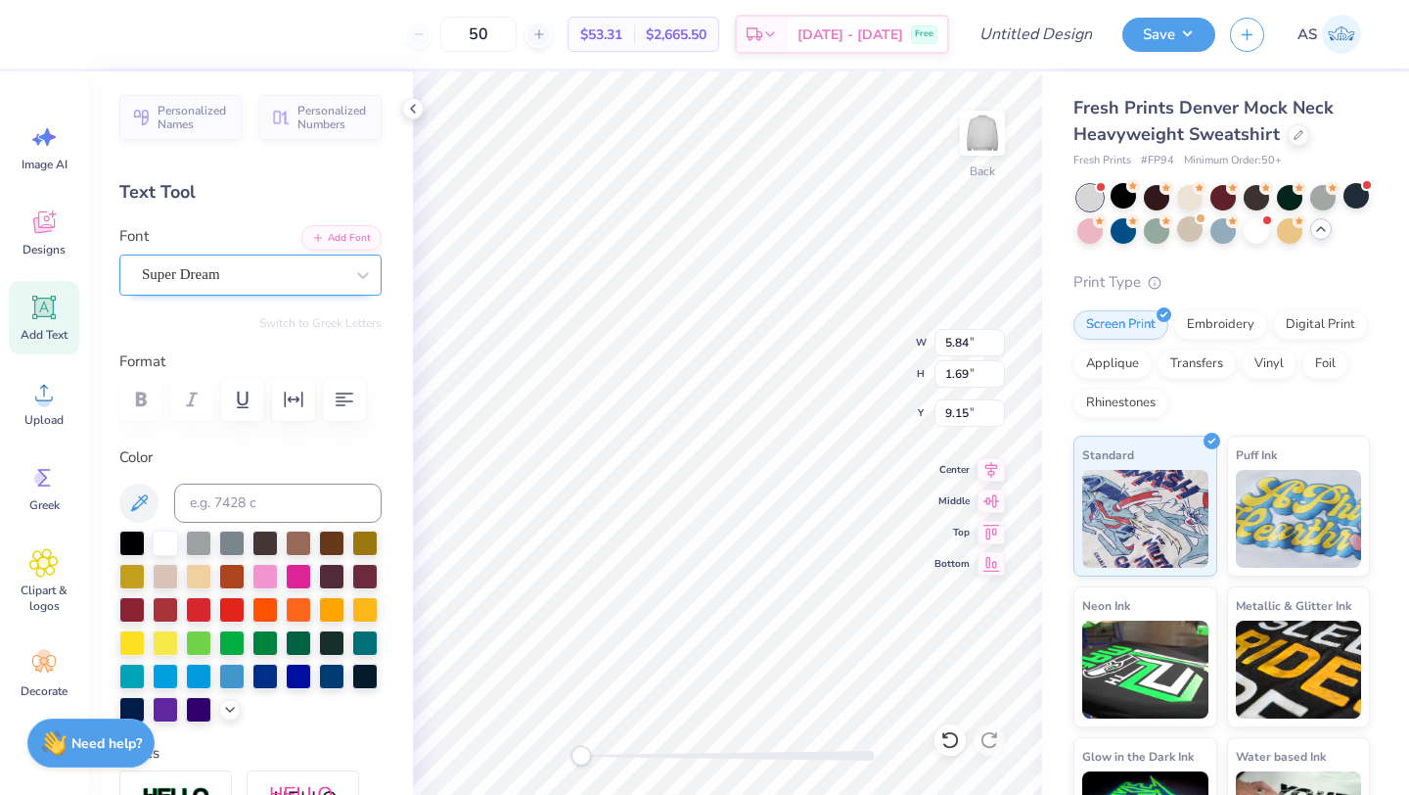
click at [332, 295] on div "Personalized Names Personalized Numbers Text Tool Add Font Font Super Dream Swi…" at bounding box center [250, 432] width 325 height 723
click at [345, 278] on div at bounding box center [362, 274] width 35 height 35
type textarea "ALPHA KAPPA PSI"
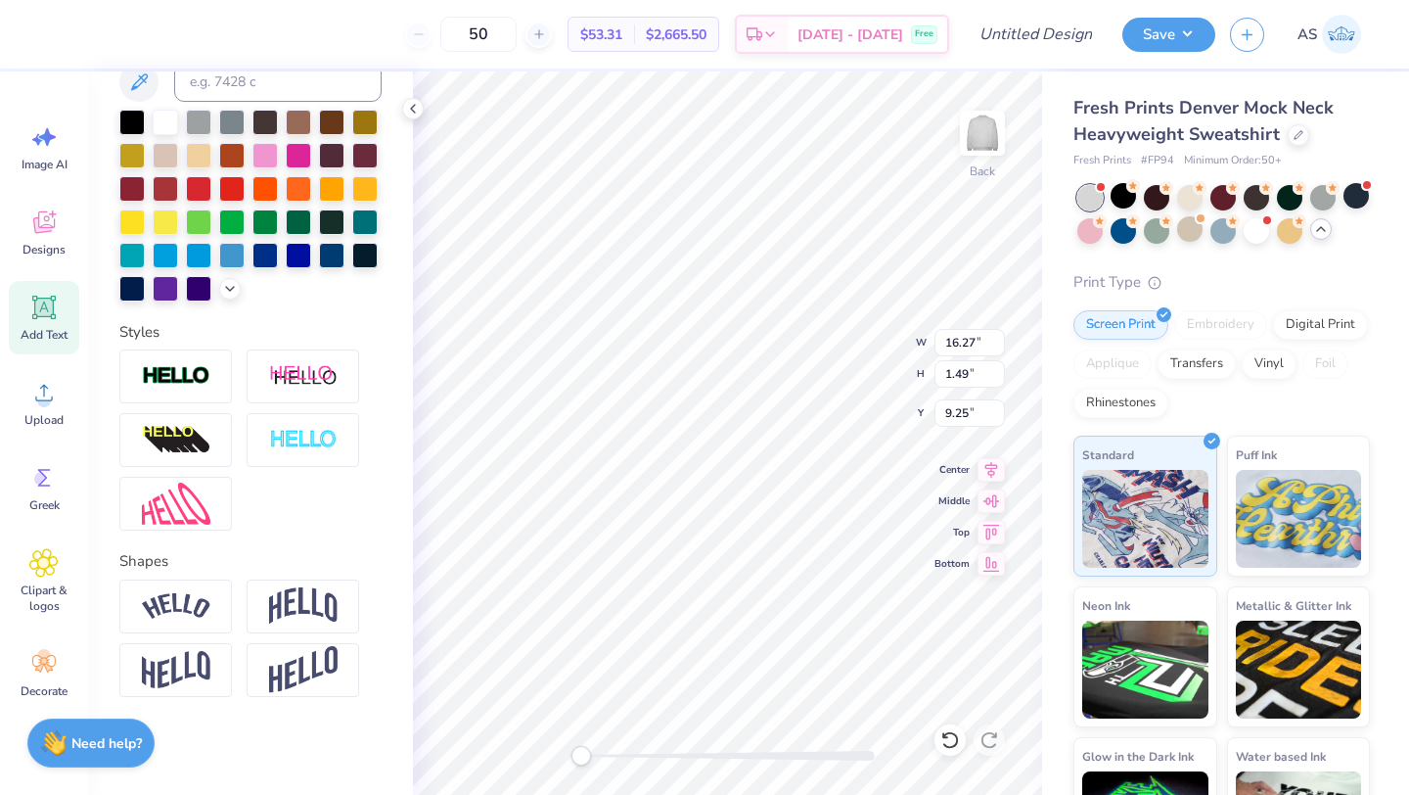
scroll to position [439, 0]
click at [180, 613] on img at bounding box center [176, 606] width 69 height 26
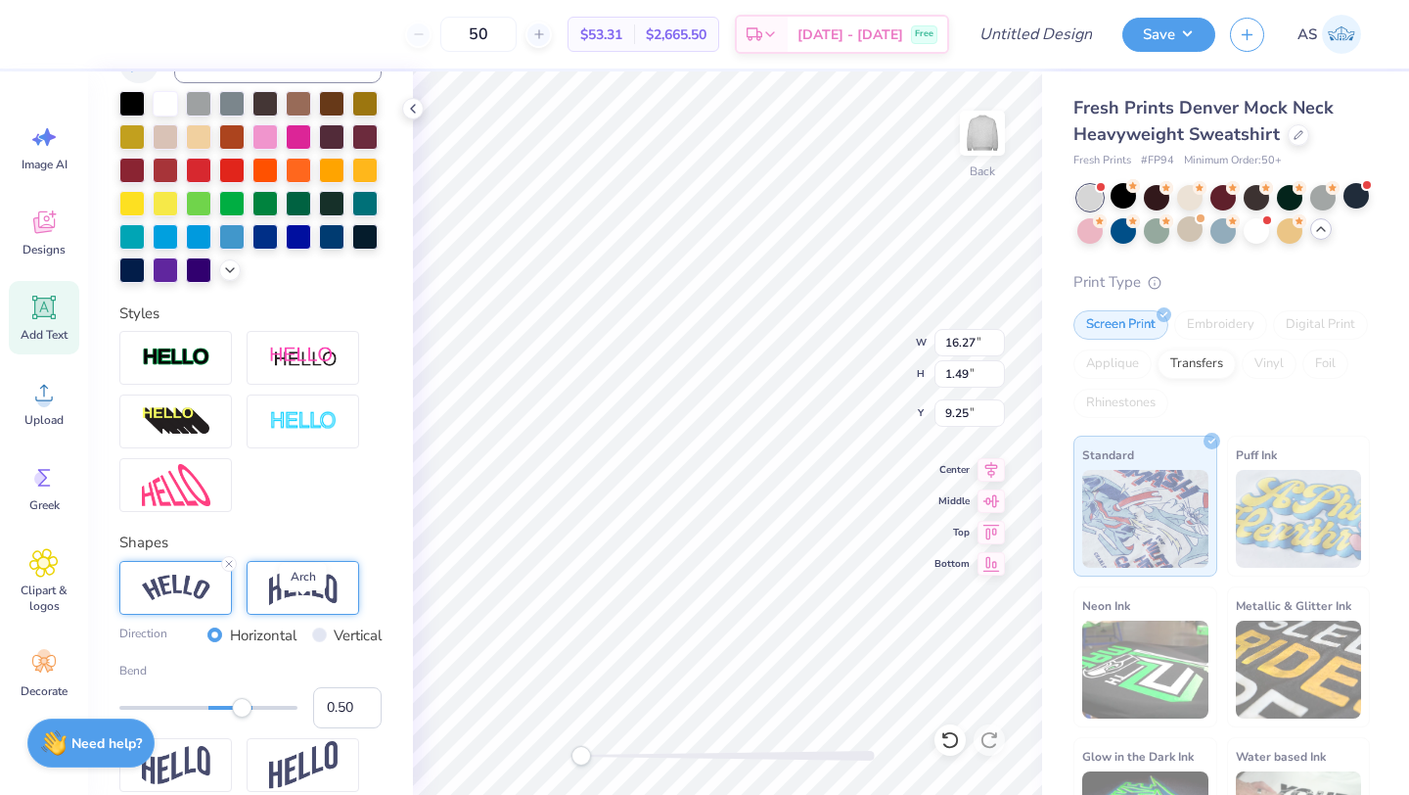
click at [292, 606] on img at bounding box center [303, 587] width 69 height 37
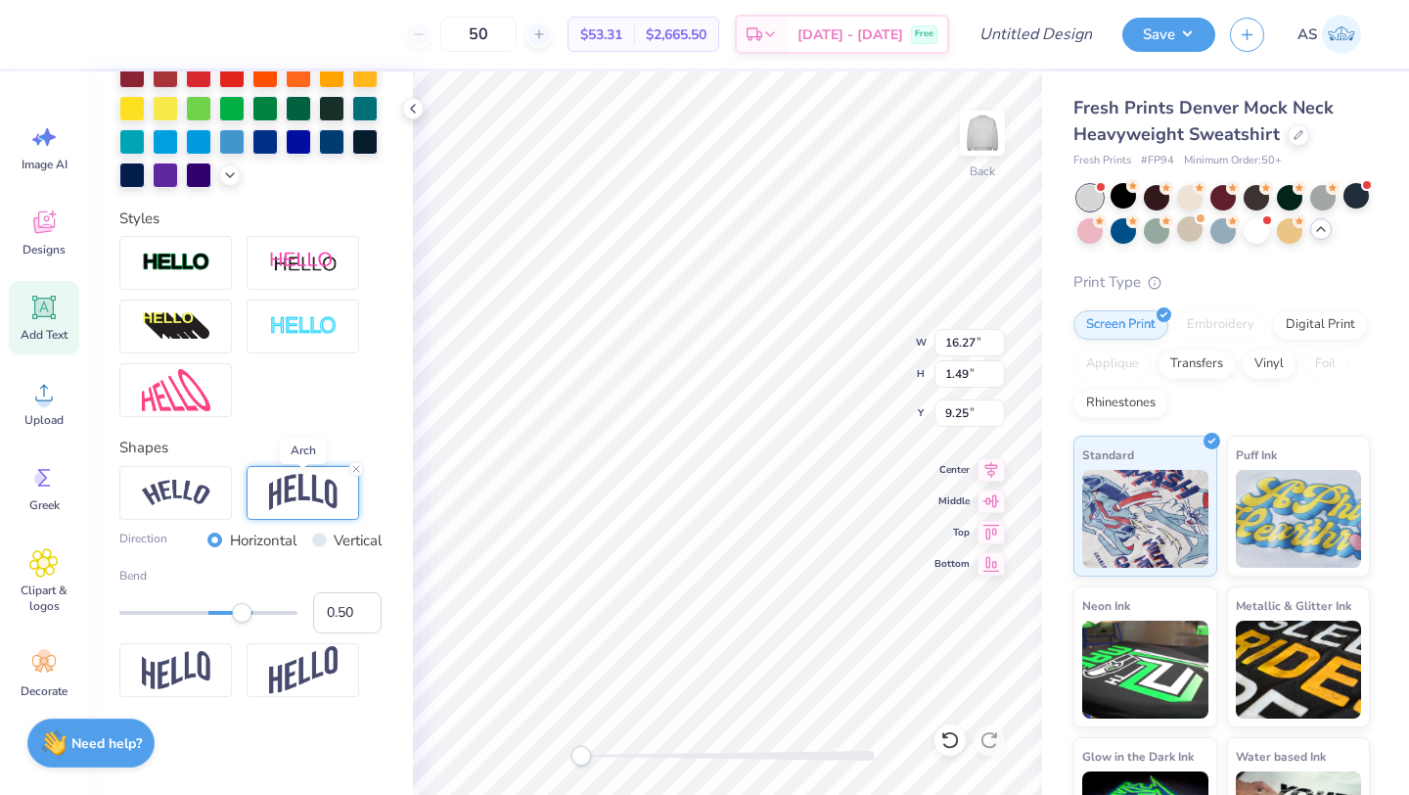
scroll to position [566, 0]
click at [181, 488] on img at bounding box center [176, 493] width 69 height 26
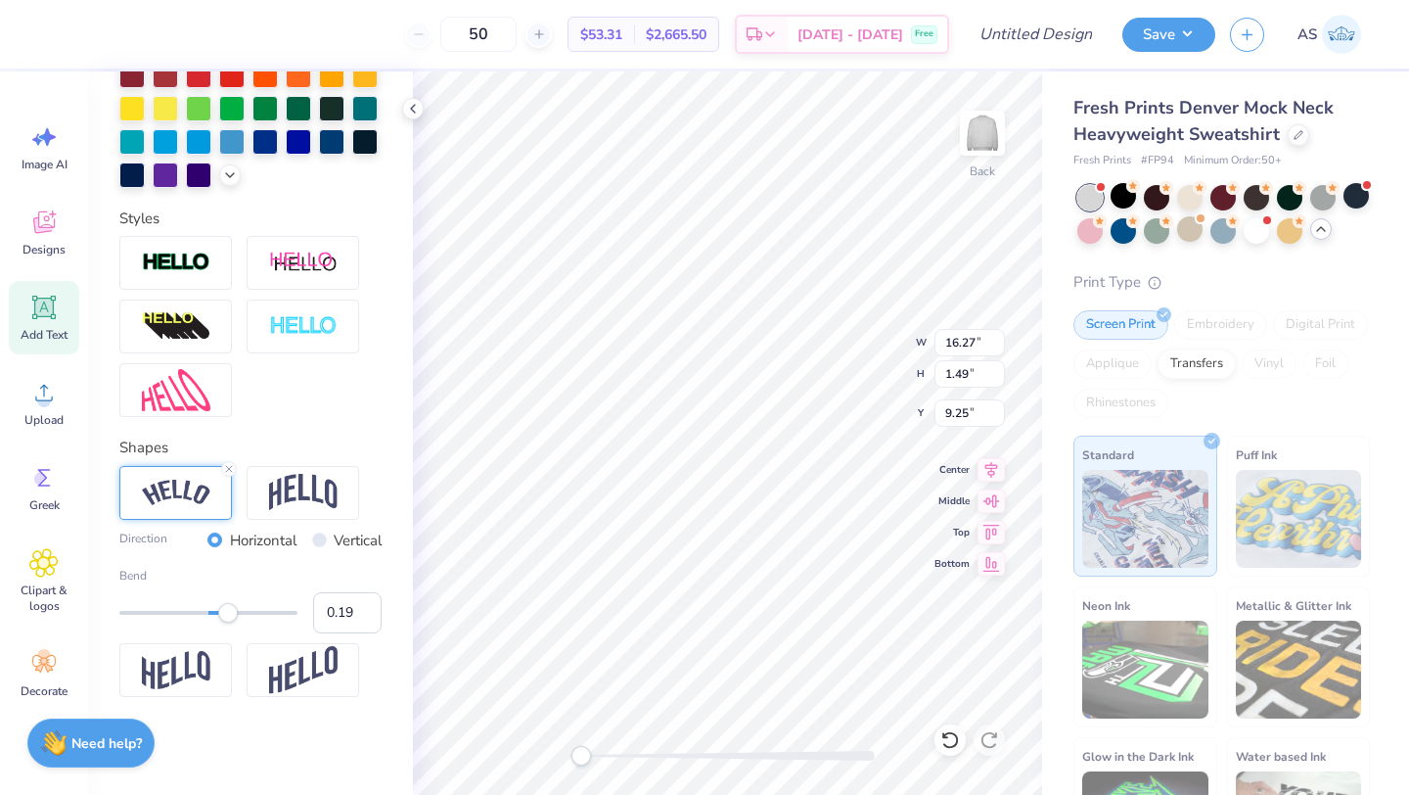
type input "0.17"
drag, startPoint x: 235, startPoint y: 617, endPoint x: 214, endPoint y: 617, distance: 20.6
click at [218, 617] on div "Accessibility label" at bounding box center [228, 613] width 20 height 20
type input "0.38"
drag, startPoint x: 214, startPoint y: 617, endPoint x: 232, endPoint y: 617, distance: 17.6
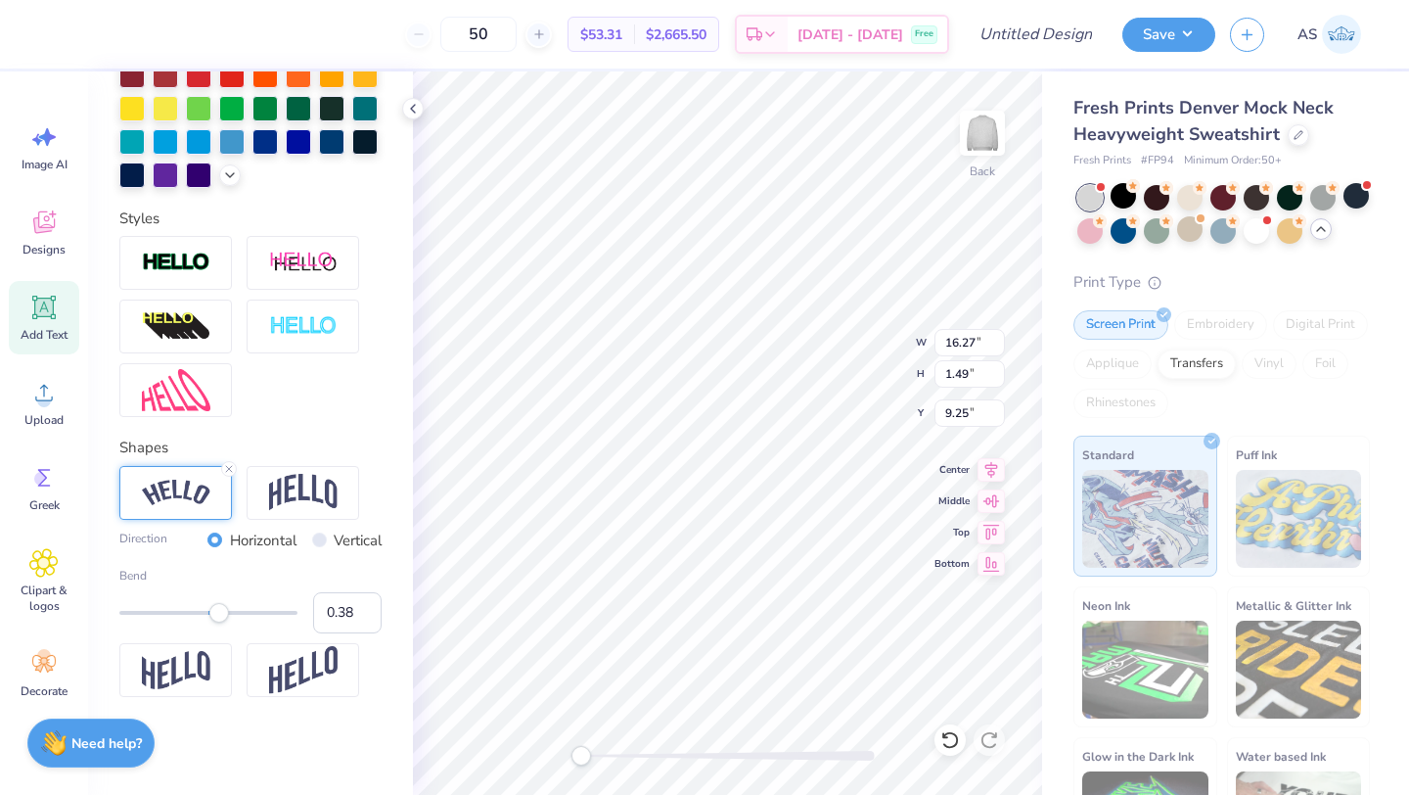
click at [229, 617] on div "Accessibility label" at bounding box center [219, 613] width 20 height 20
click at [296, 476] on img at bounding box center [303, 492] width 69 height 37
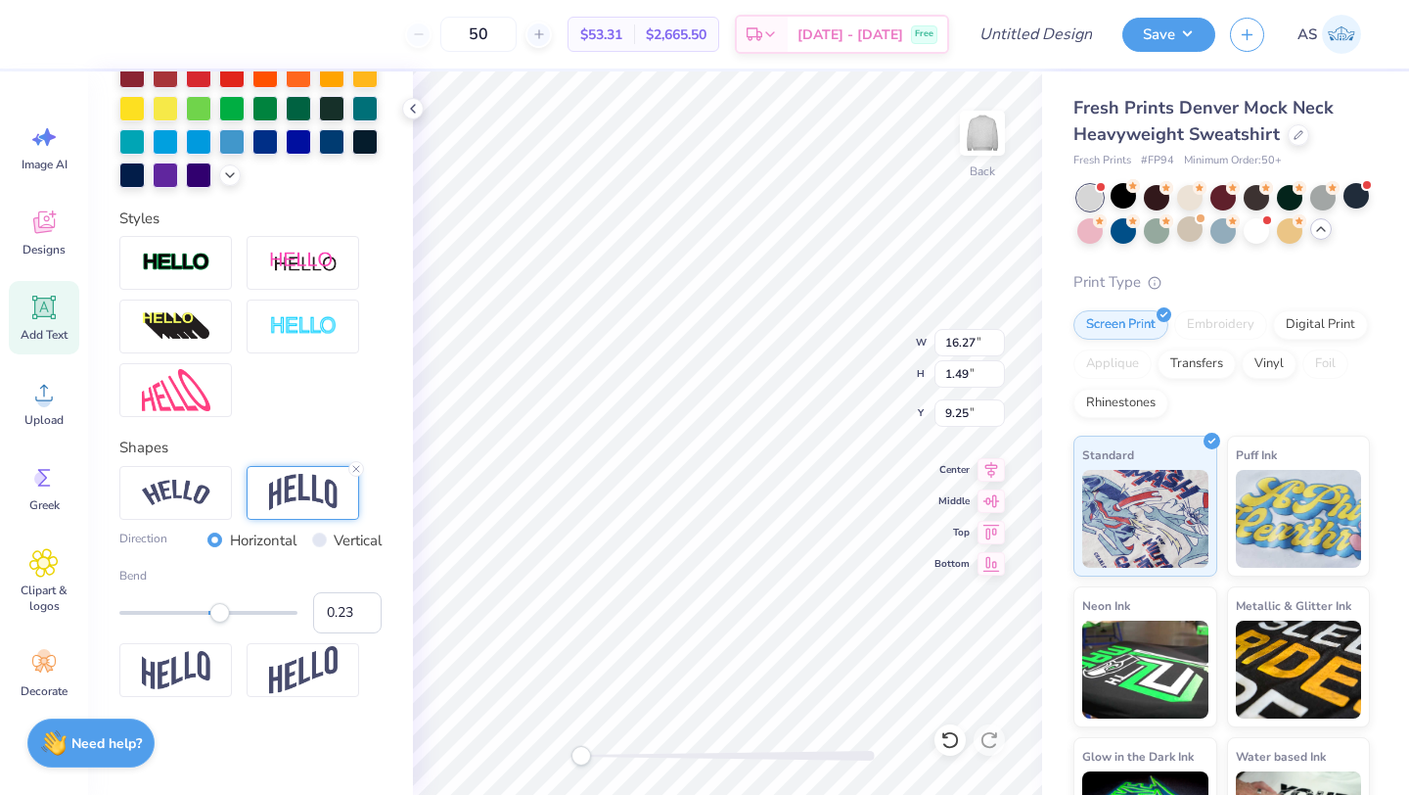
type input "0.22"
drag, startPoint x: 234, startPoint y: 612, endPoint x: 219, endPoint y: 612, distance: 14.7
click at [219, 612] on div "Accessibility label" at bounding box center [220, 613] width 20 height 20
type textarea "AKPSI"
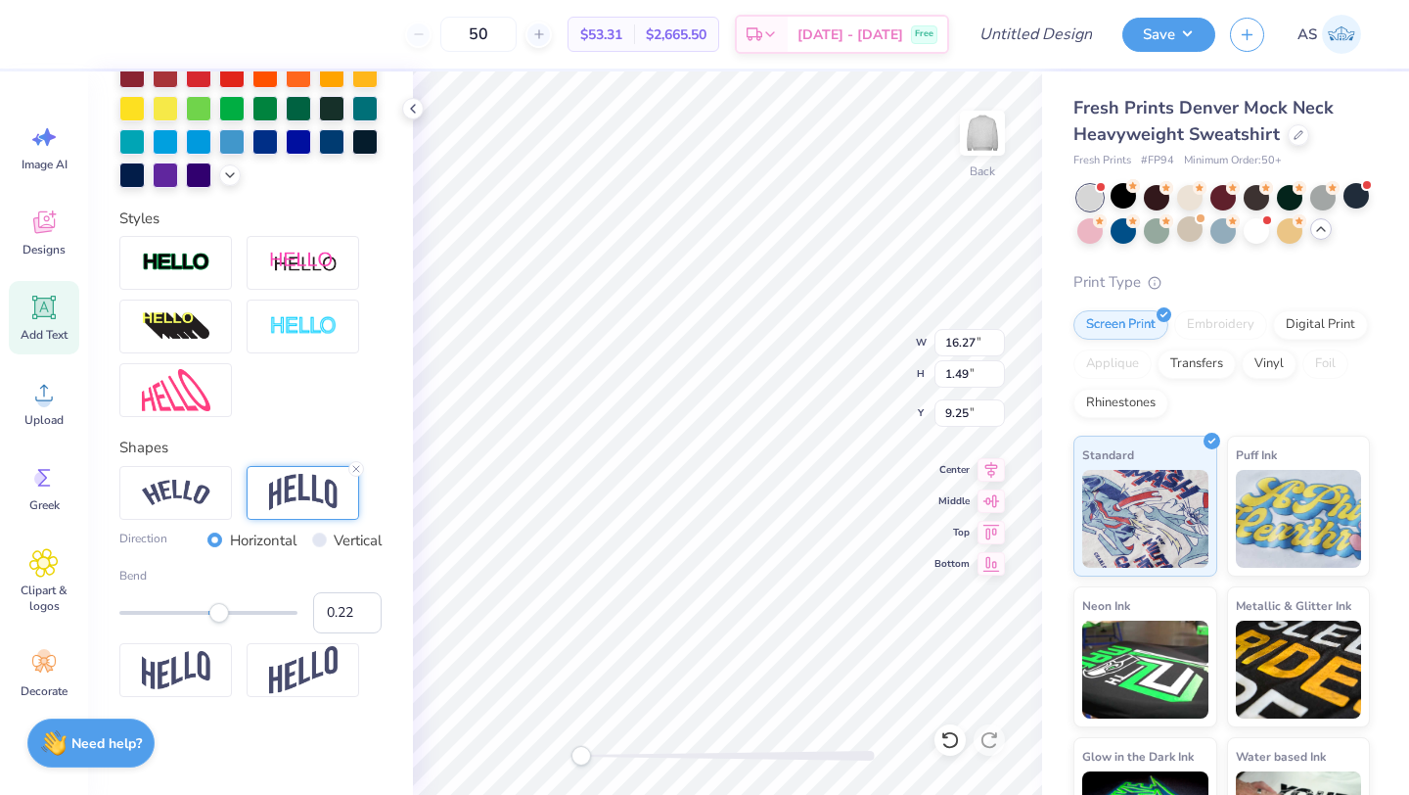
click at [223, 619] on div "Accessibility label" at bounding box center [219, 613] width 20 height 20
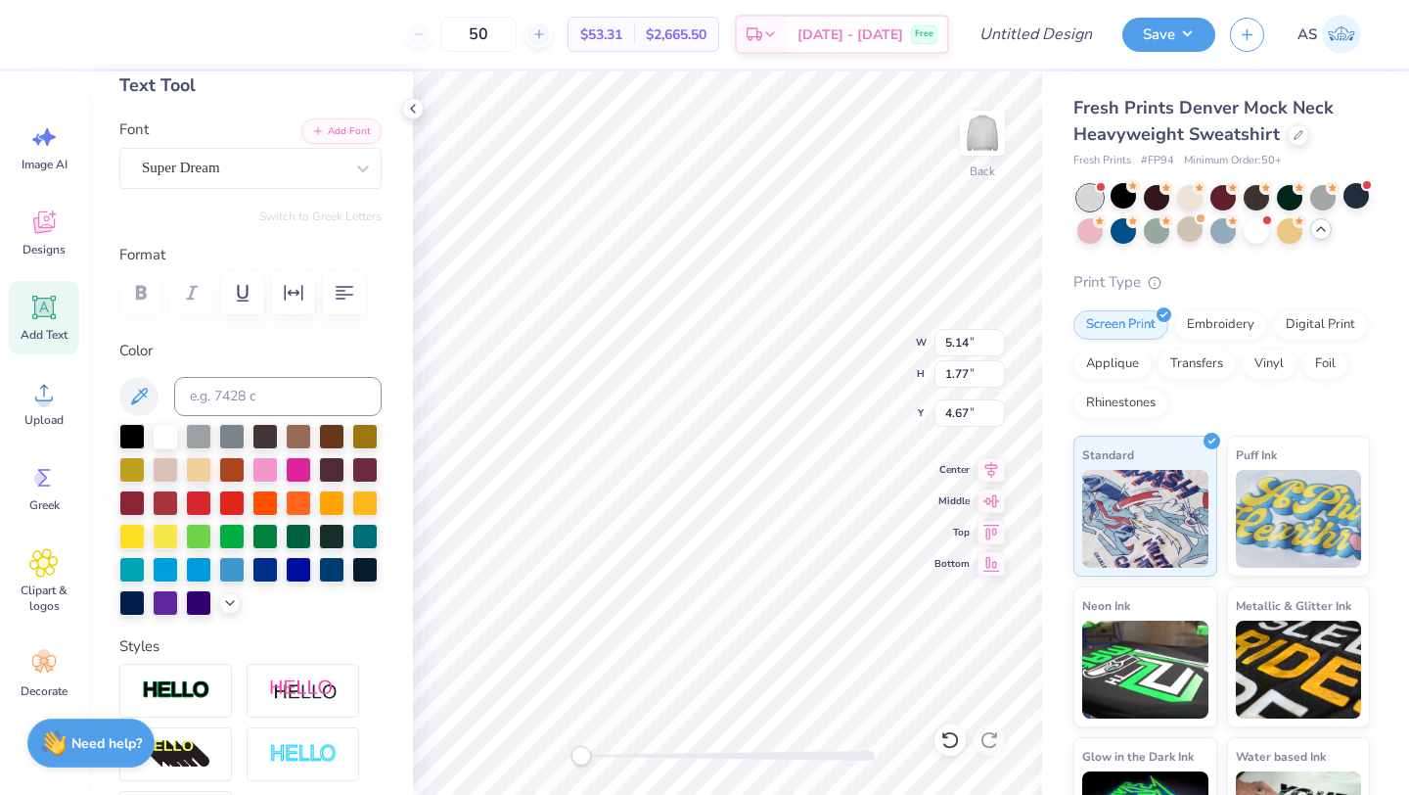
scroll to position [0, 0]
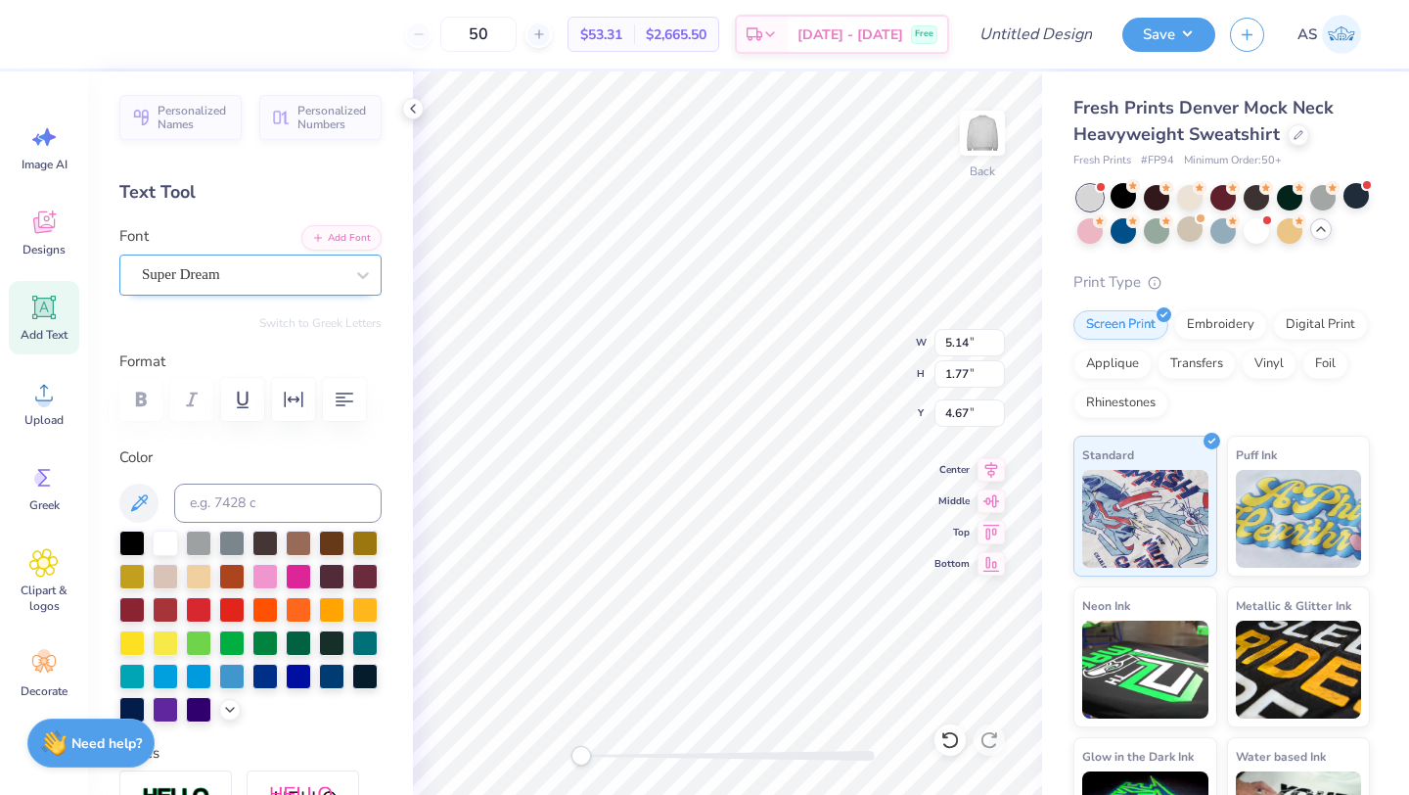
click at [268, 269] on div "Super Dream" at bounding box center [243, 274] width 206 height 30
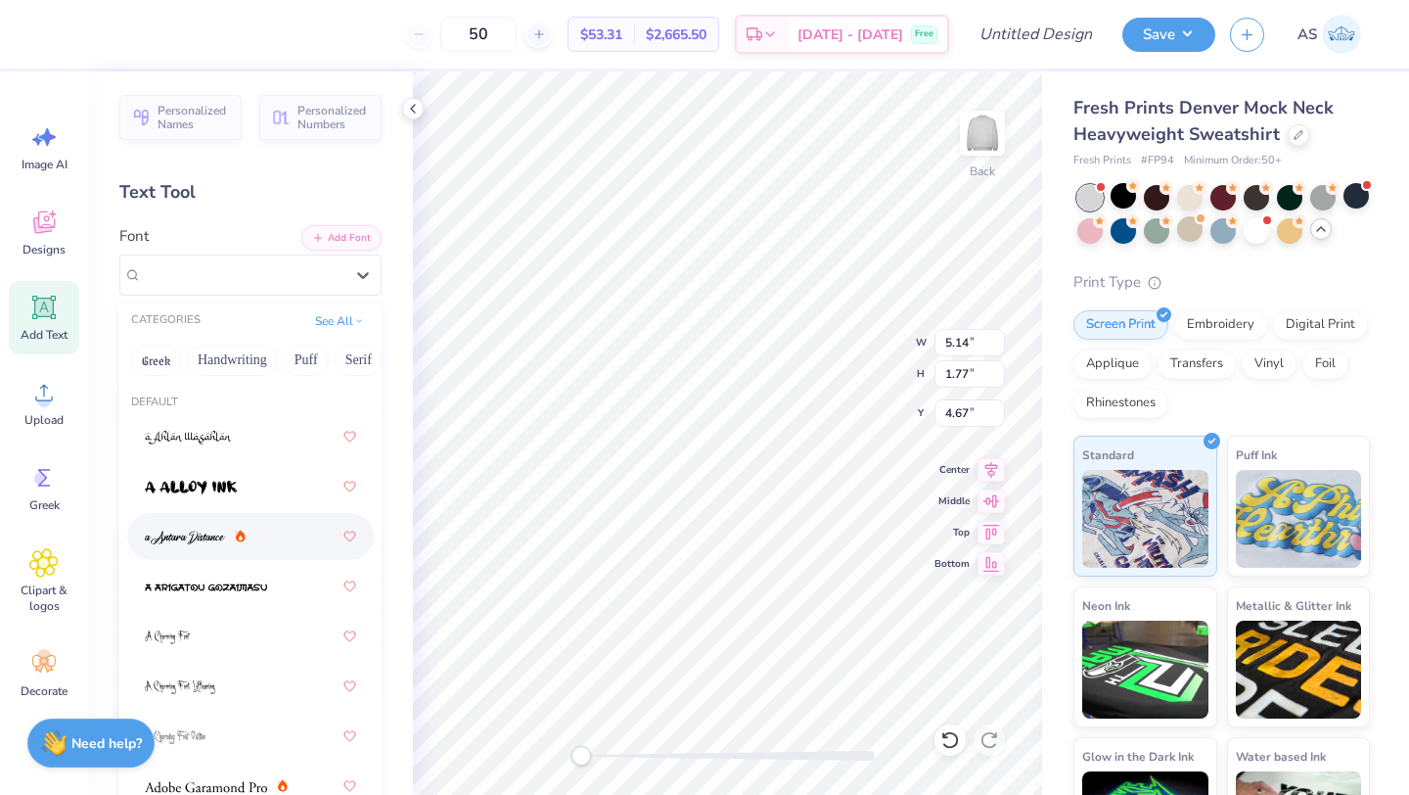
scroll to position [204, 0]
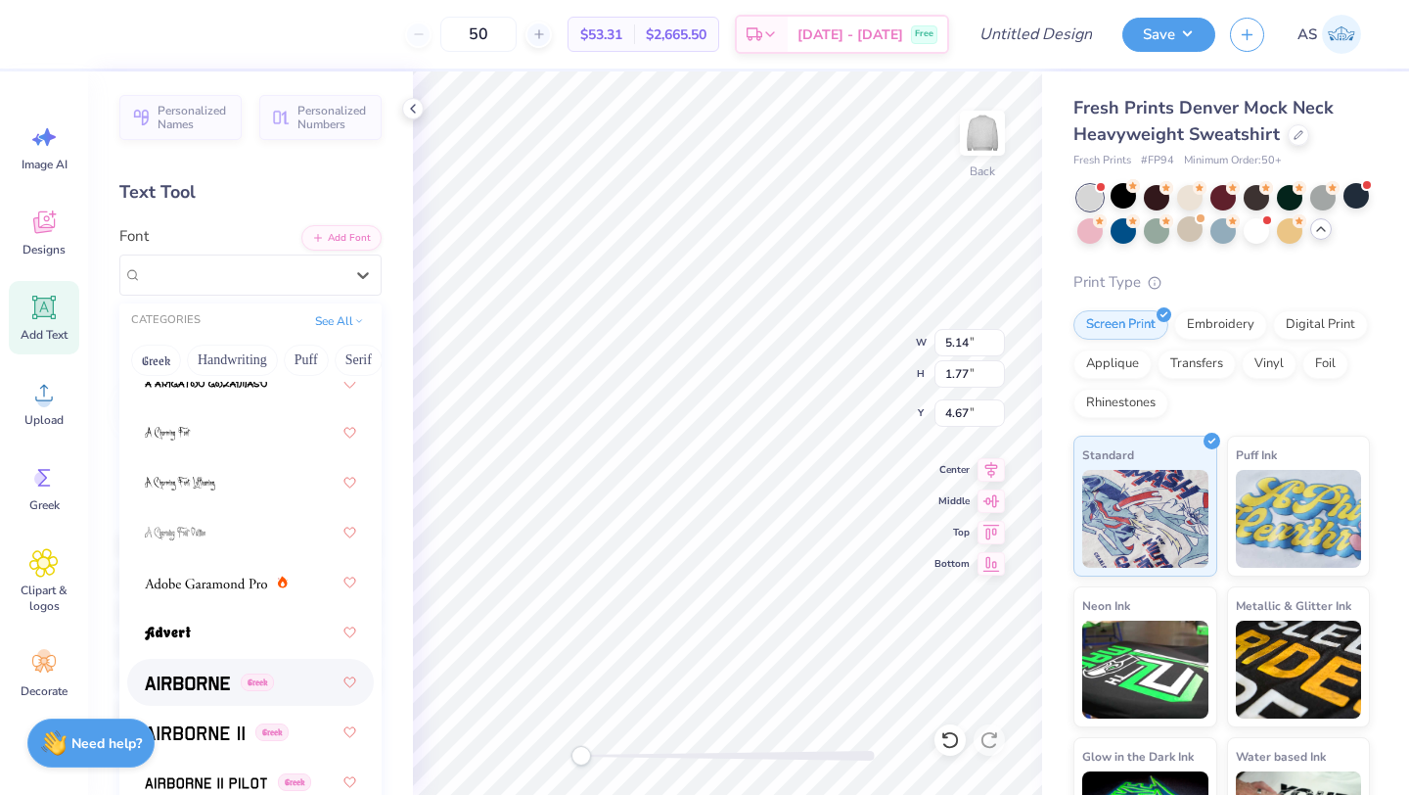
click at [237, 673] on div "Greek" at bounding box center [209, 682] width 129 height 21
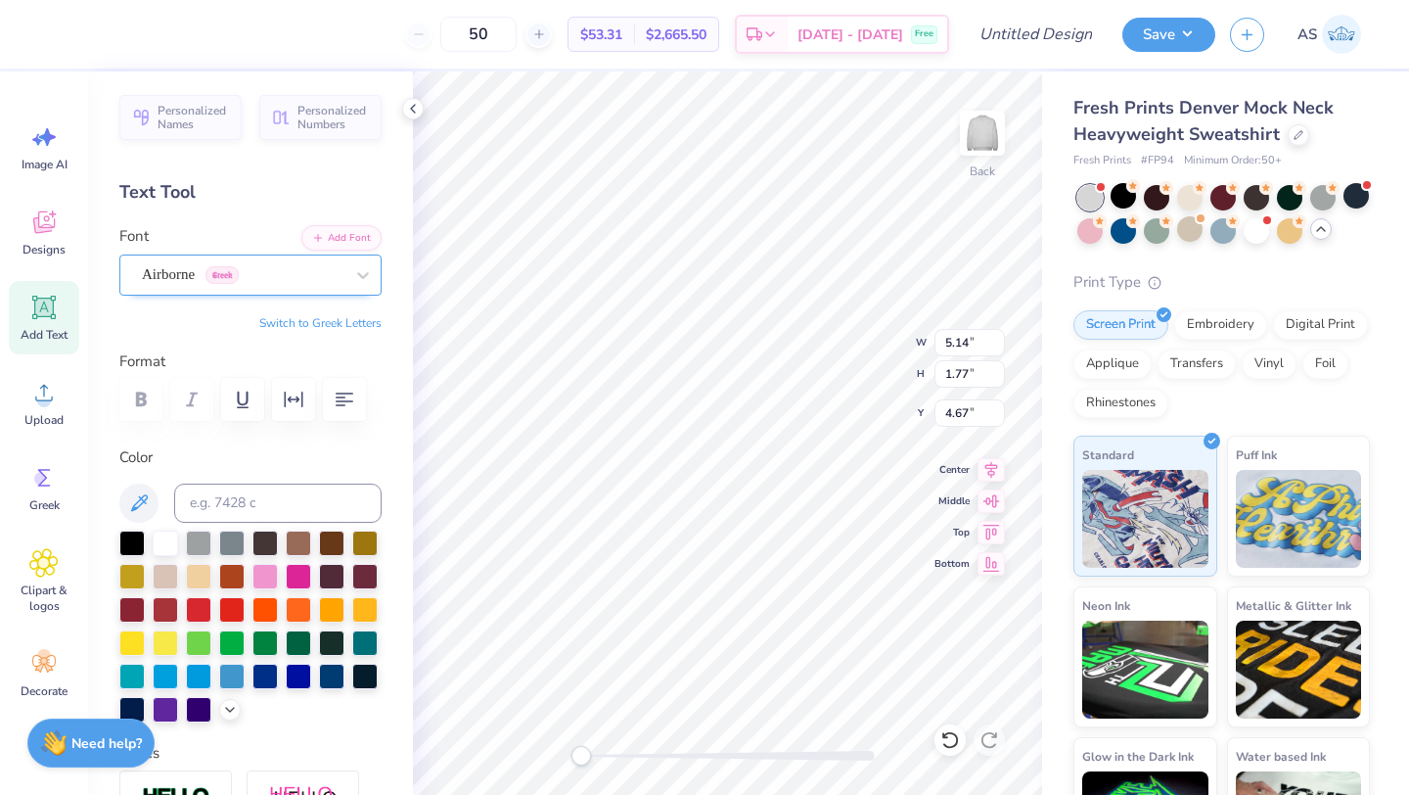
click at [319, 266] on div "Airborne Greek" at bounding box center [243, 274] width 206 height 30
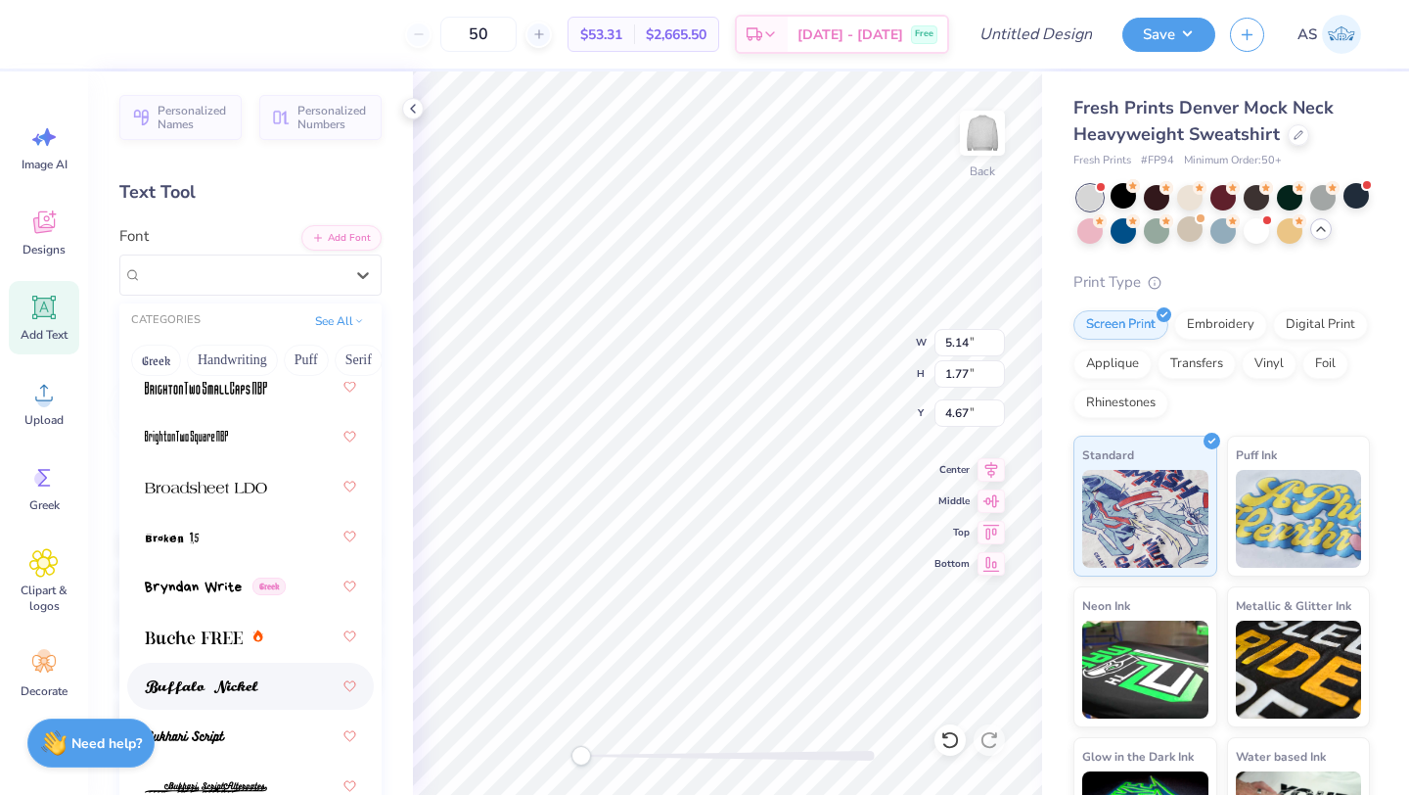
scroll to position [2359, 0]
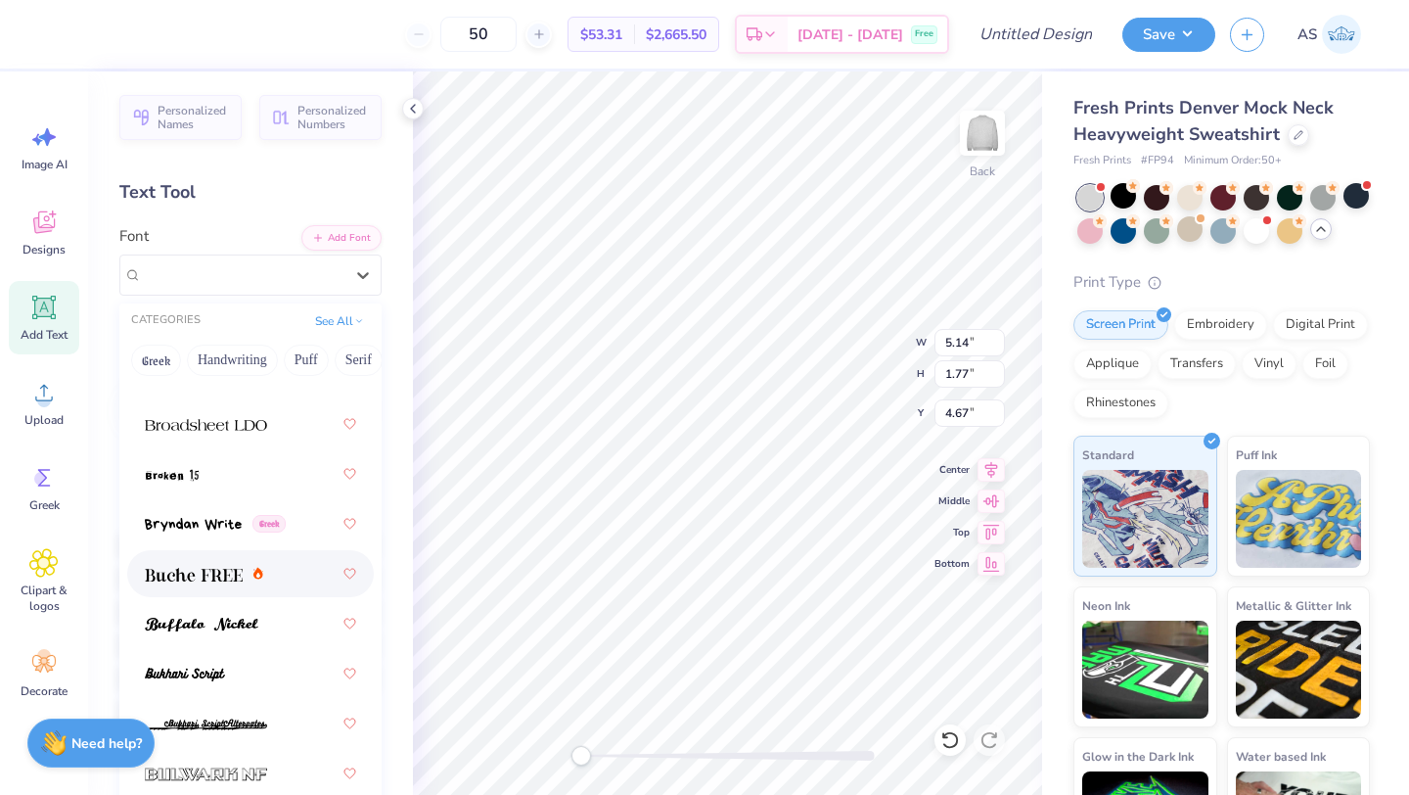
click at [243, 562] on div at bounding box center [250, 573] width 211 height 35
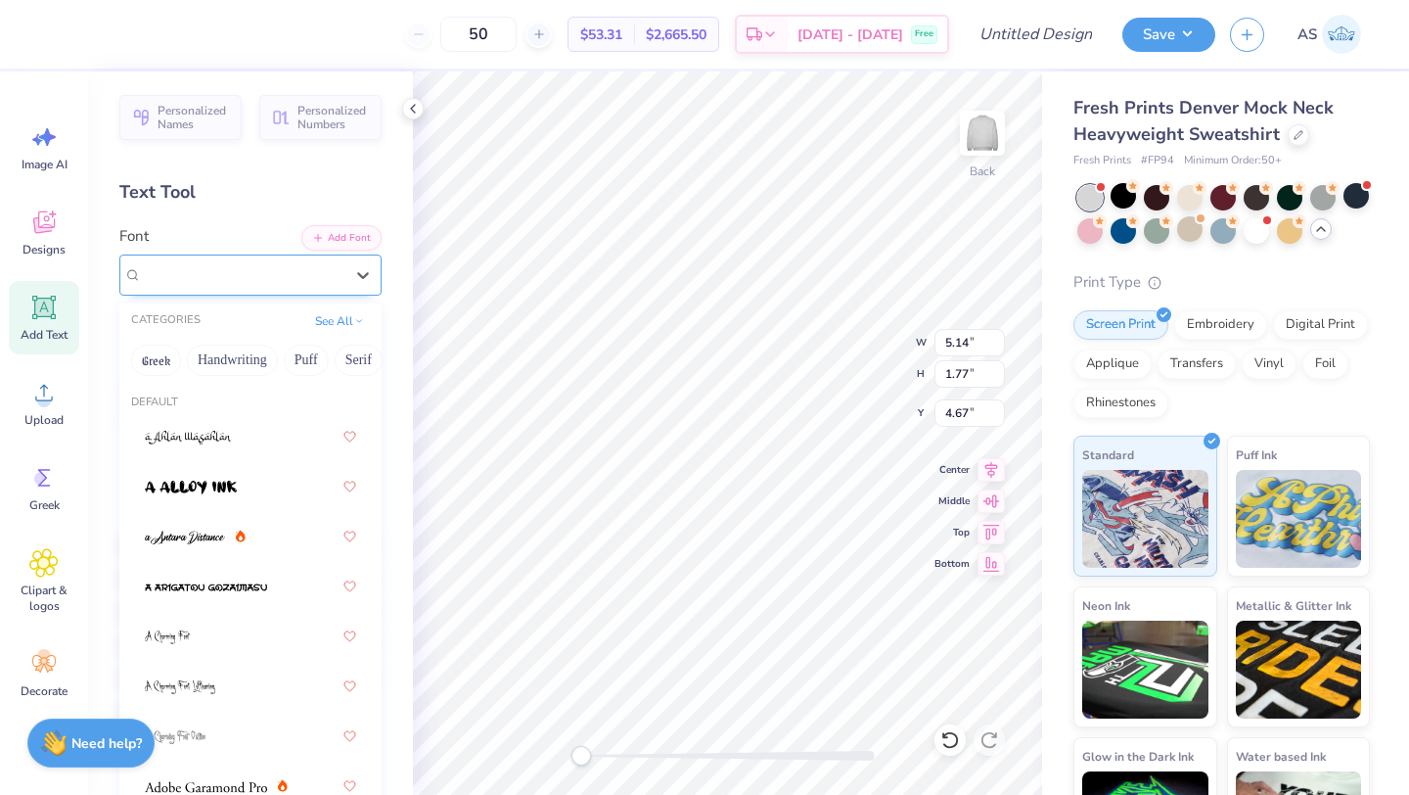
click at [267, 264] on div "Buche FREE" at bounding box center [243, 274] width 206 height 30
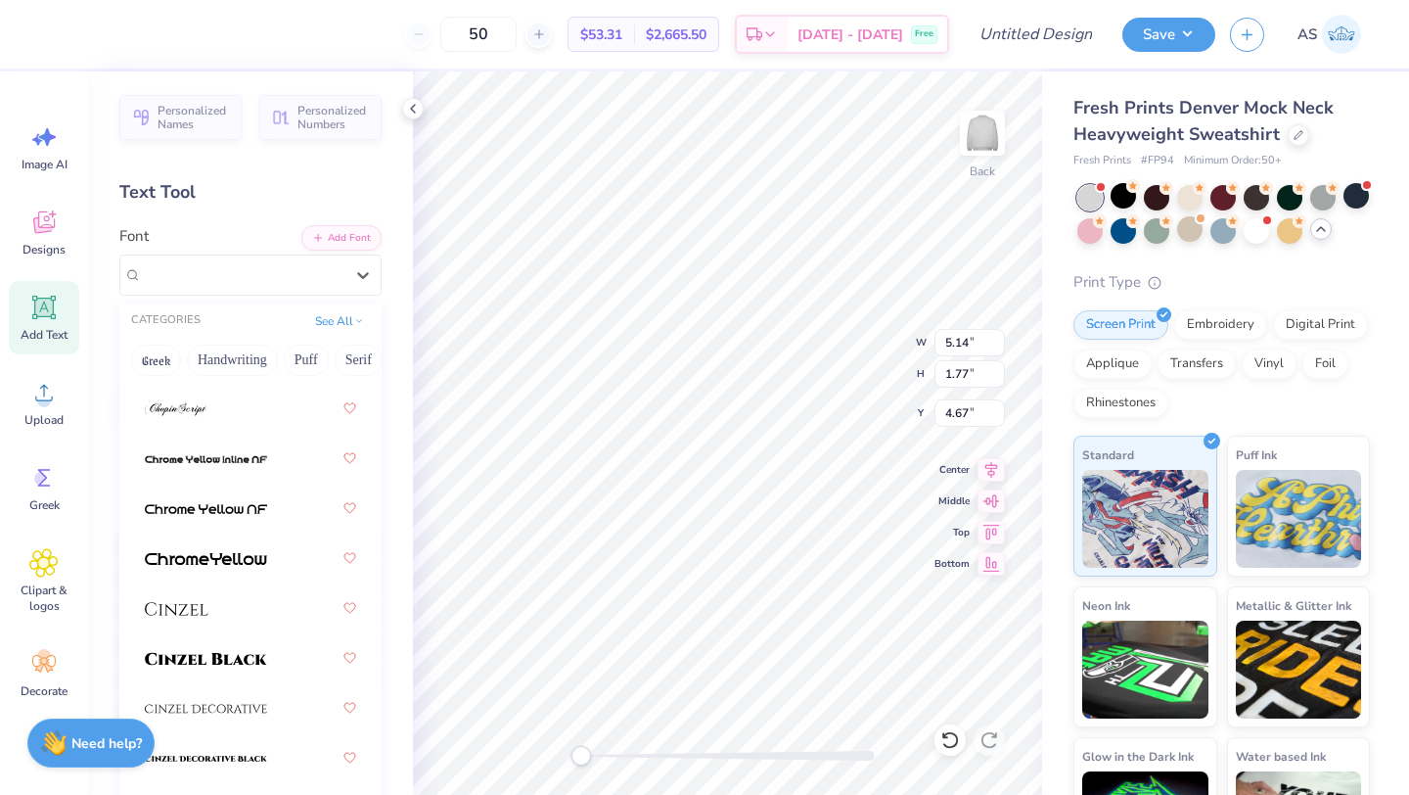
scroll to position [3315, 0]
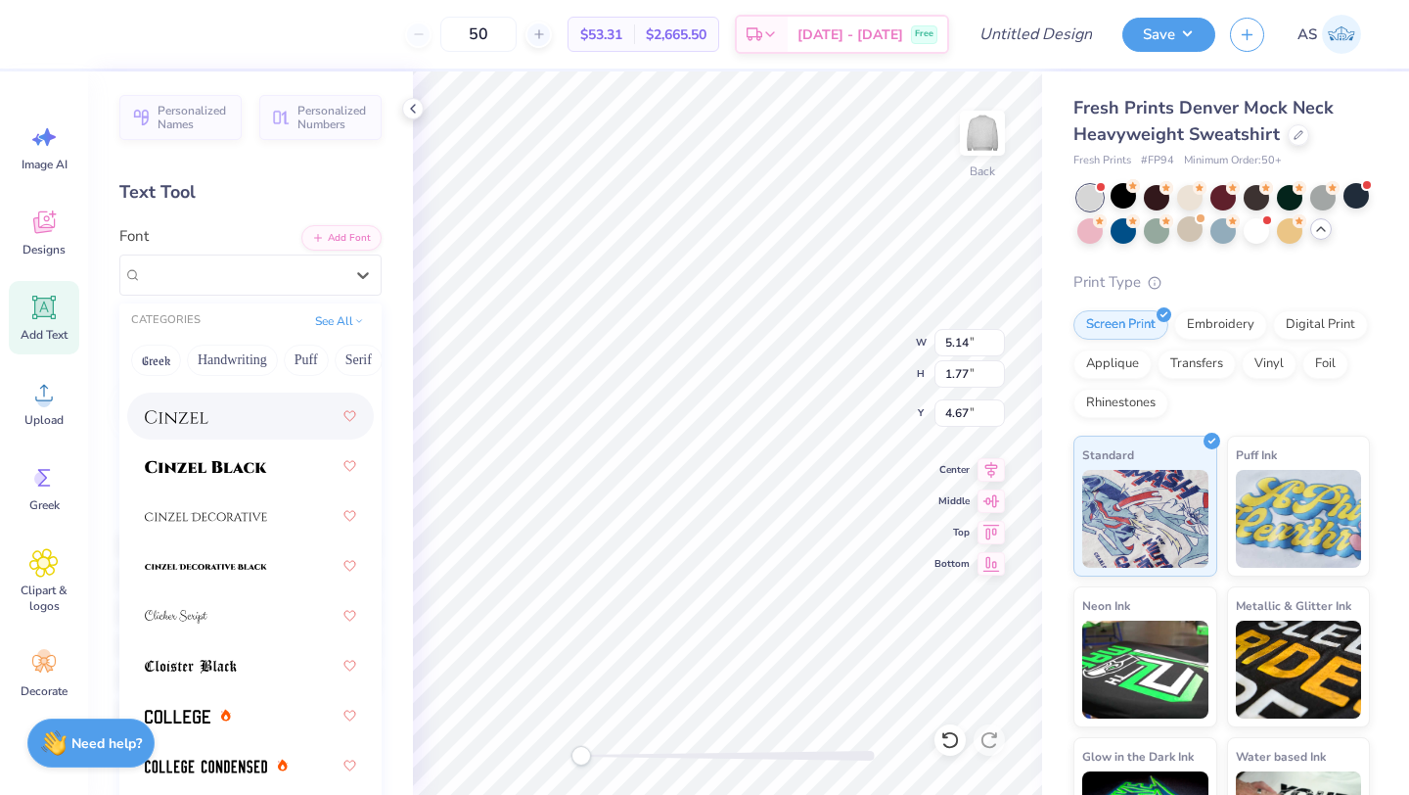
click at [252, 413] on div at bounding box center [250, 415] width 211 height 35
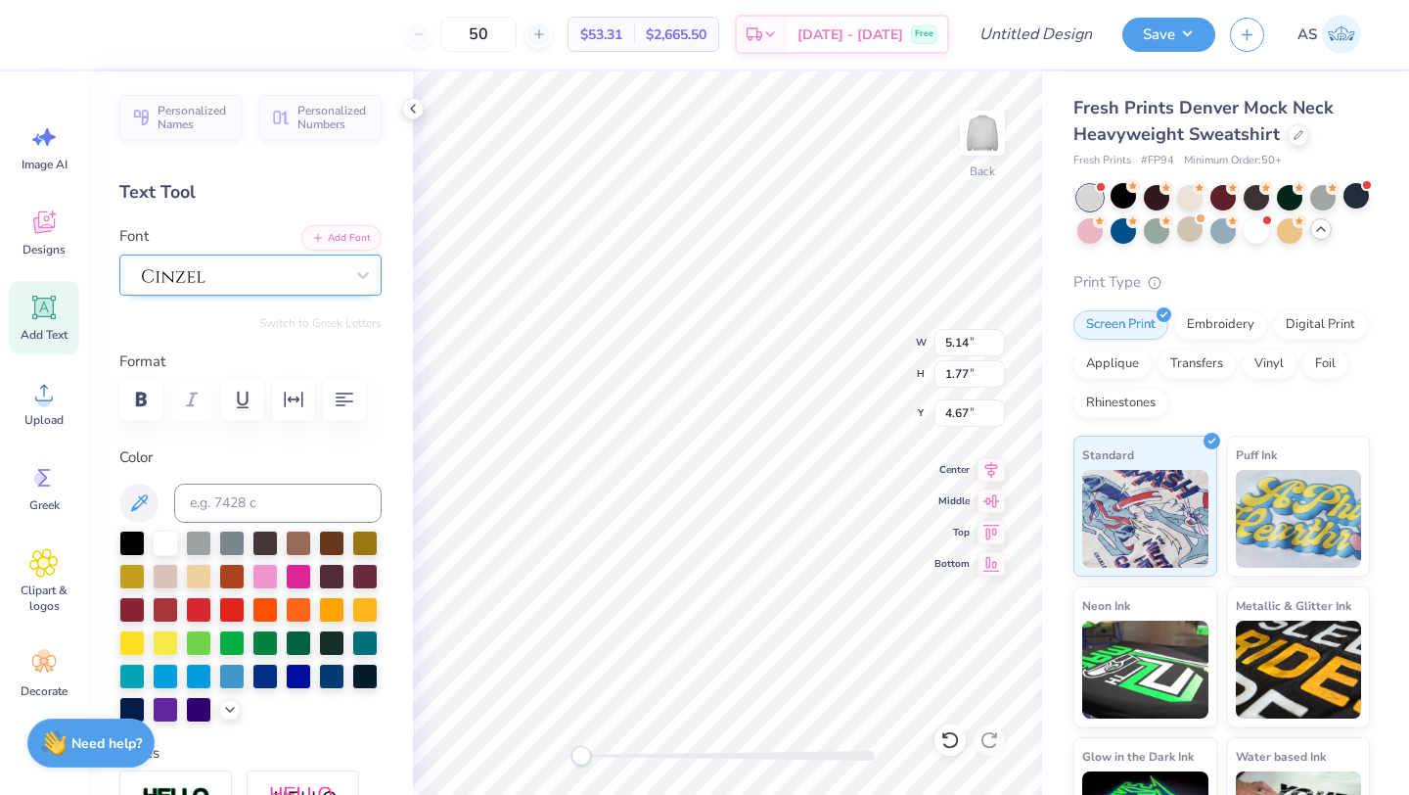
click at [277, 266] on div at bounding box center [243, 274] width 206 height 30
click at [353, 272] on icon at bounding box center [363, 275] width 20 height 20
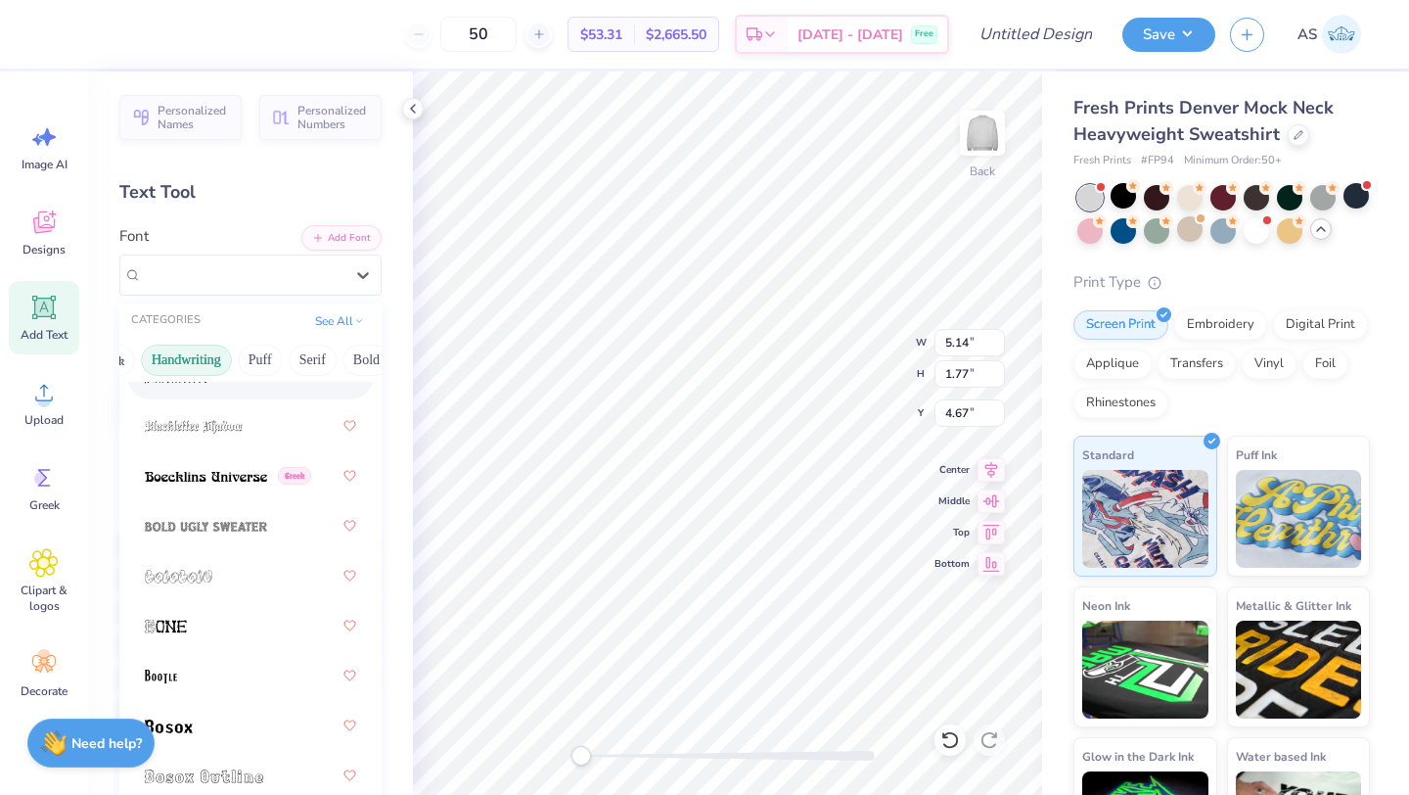
scroll to position [0, 97]
click at [254, 362] on button "Serif" at bounding box center [262, 359] width 48 height 31
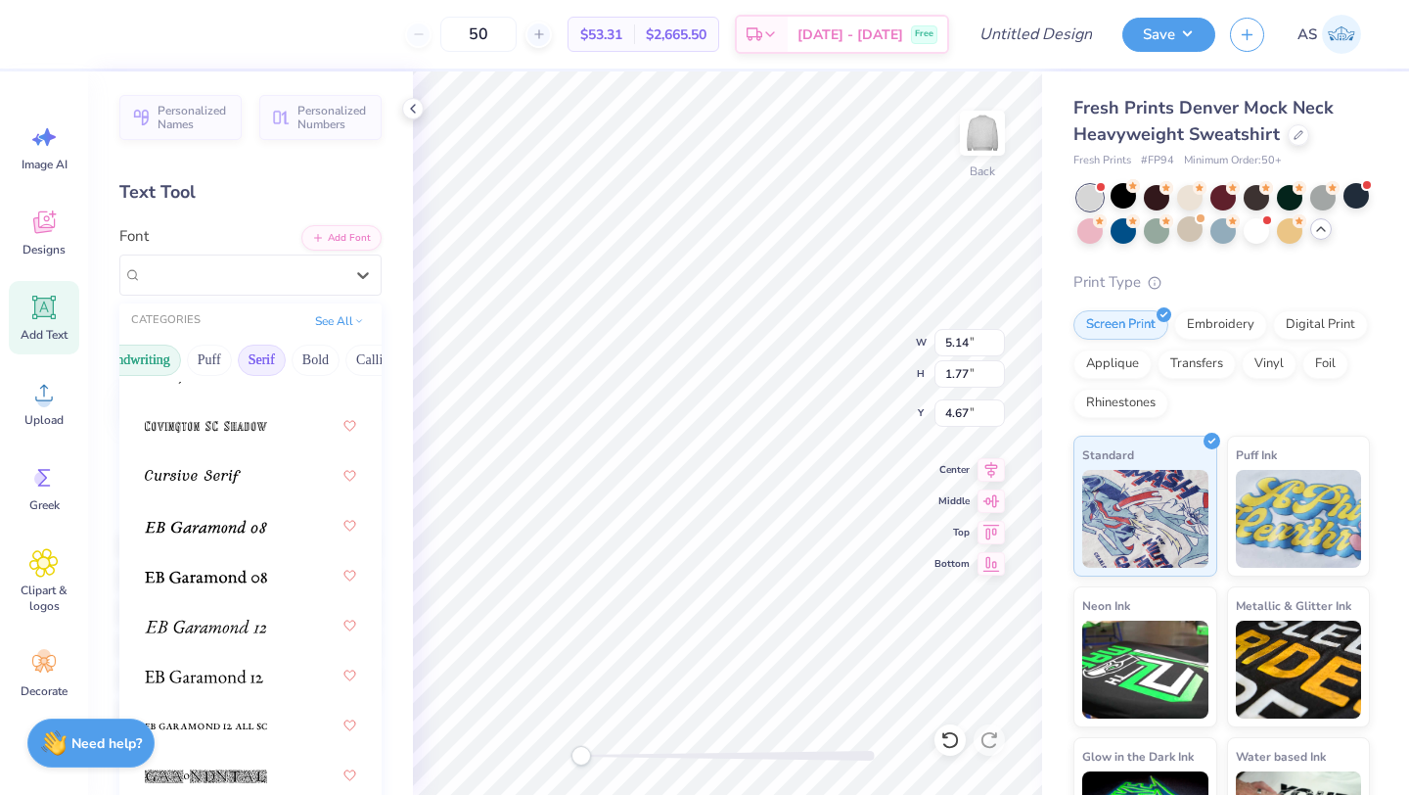
scroll to position [0, 0]
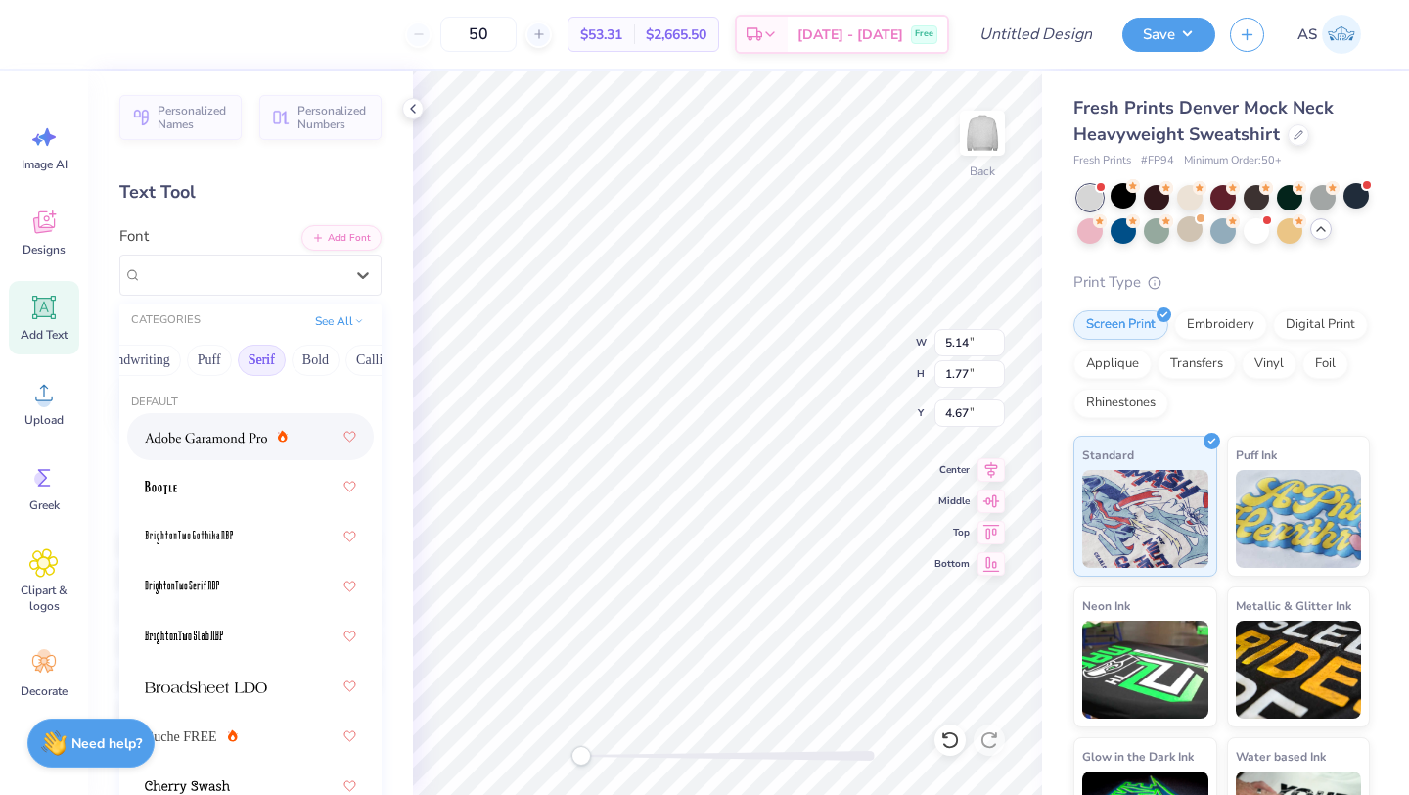
click at [238, 443] on img at bounding box center [206, 438] width 122 height 14
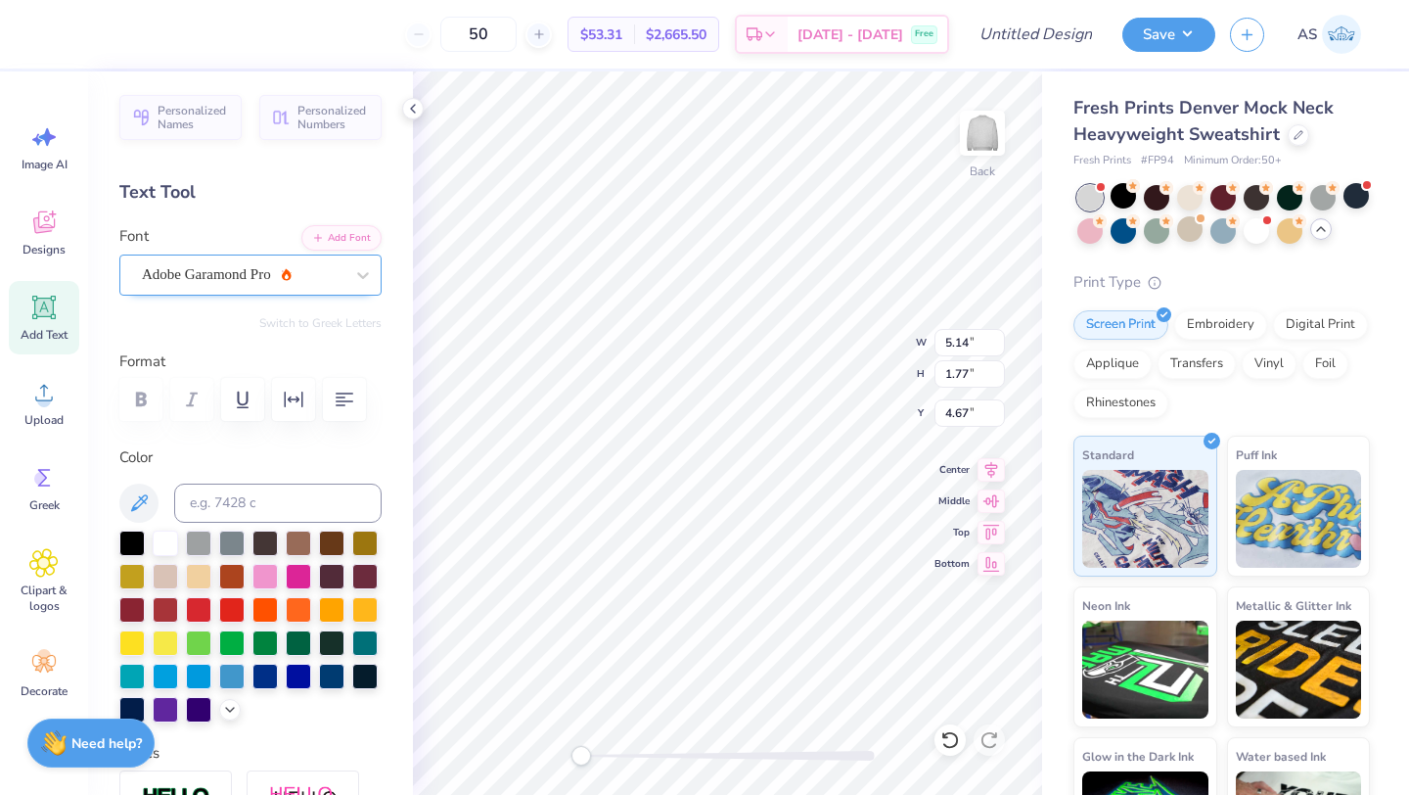
click at [239, 285] on div at bounding box center [243, 274] width 202 height 26
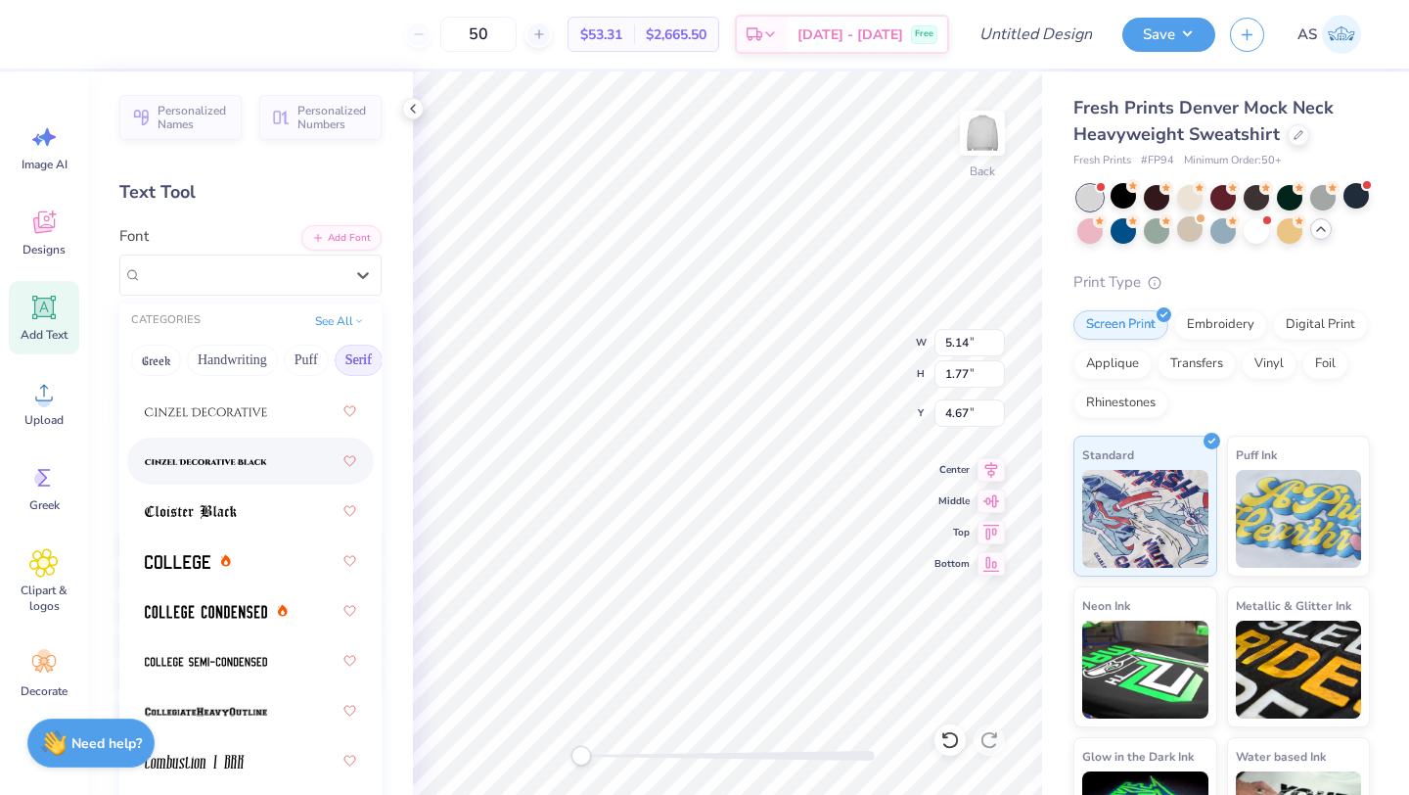
scroll to position [626, 0]
click at [250, 564] on div at bounding box center [250, 558] width 211 height 35
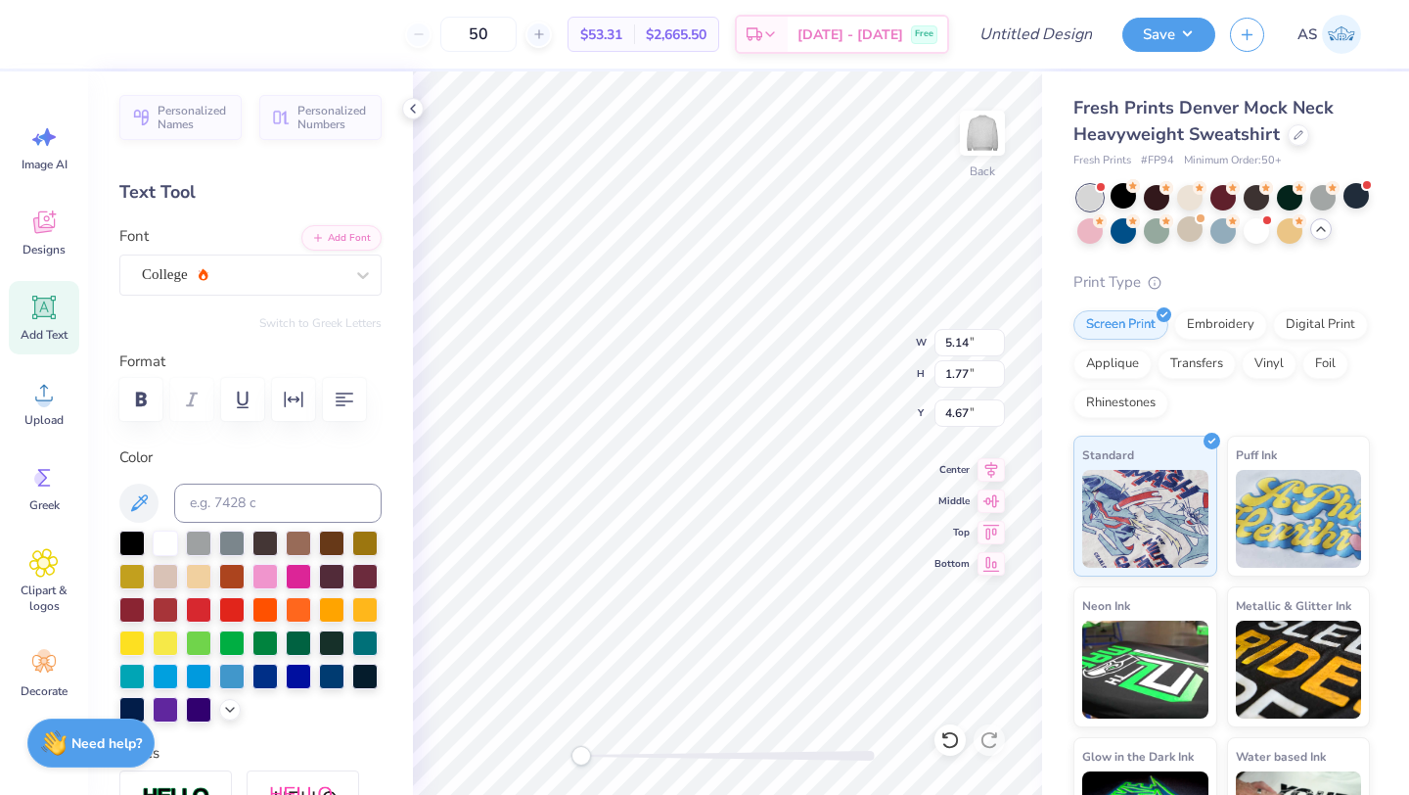
click at [235, 252] on div "[GEOGRAPHIC_DATA]" at bounding box center [250, 260] width 262 height 70
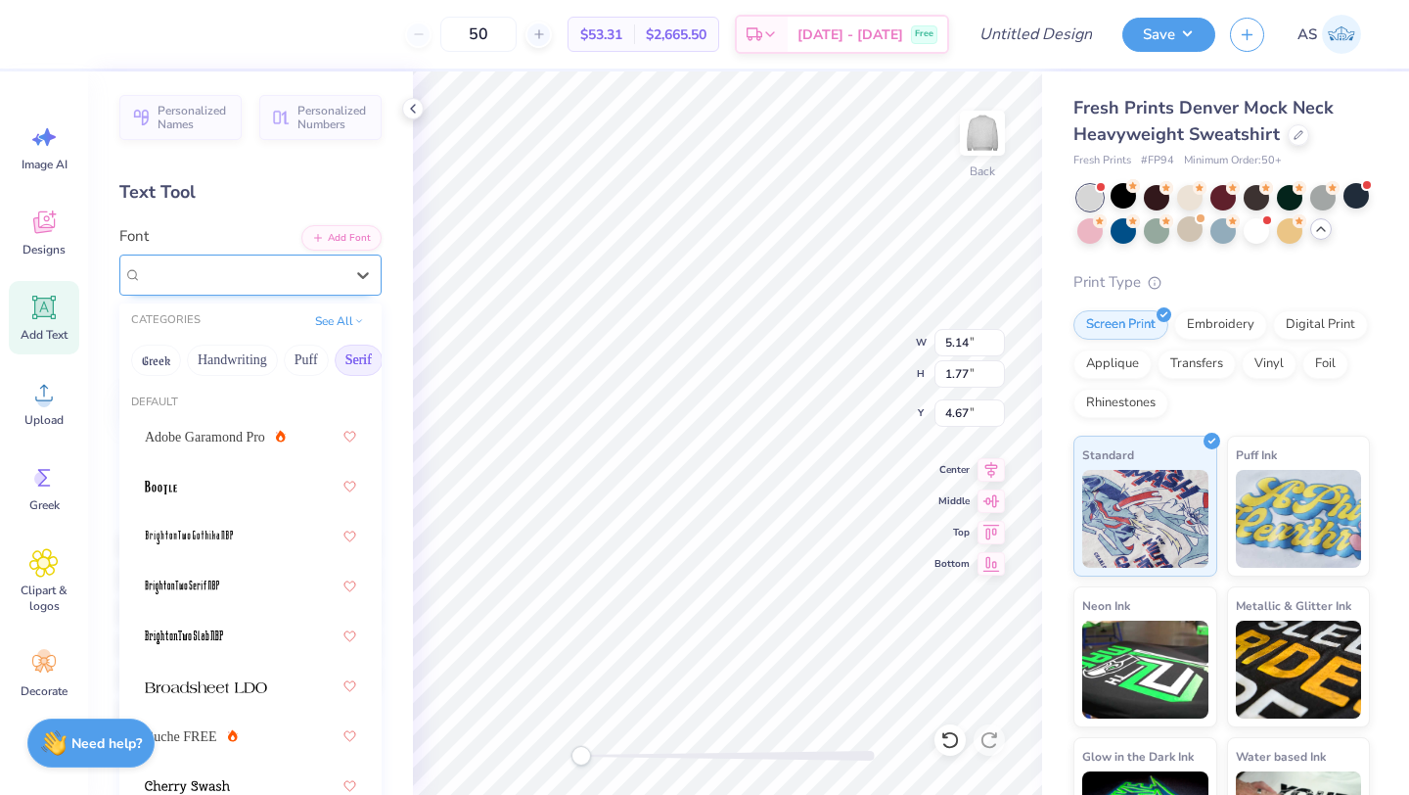
click at [232, 271] on div "College" at bounding box center [243, 274] width 206 height 30
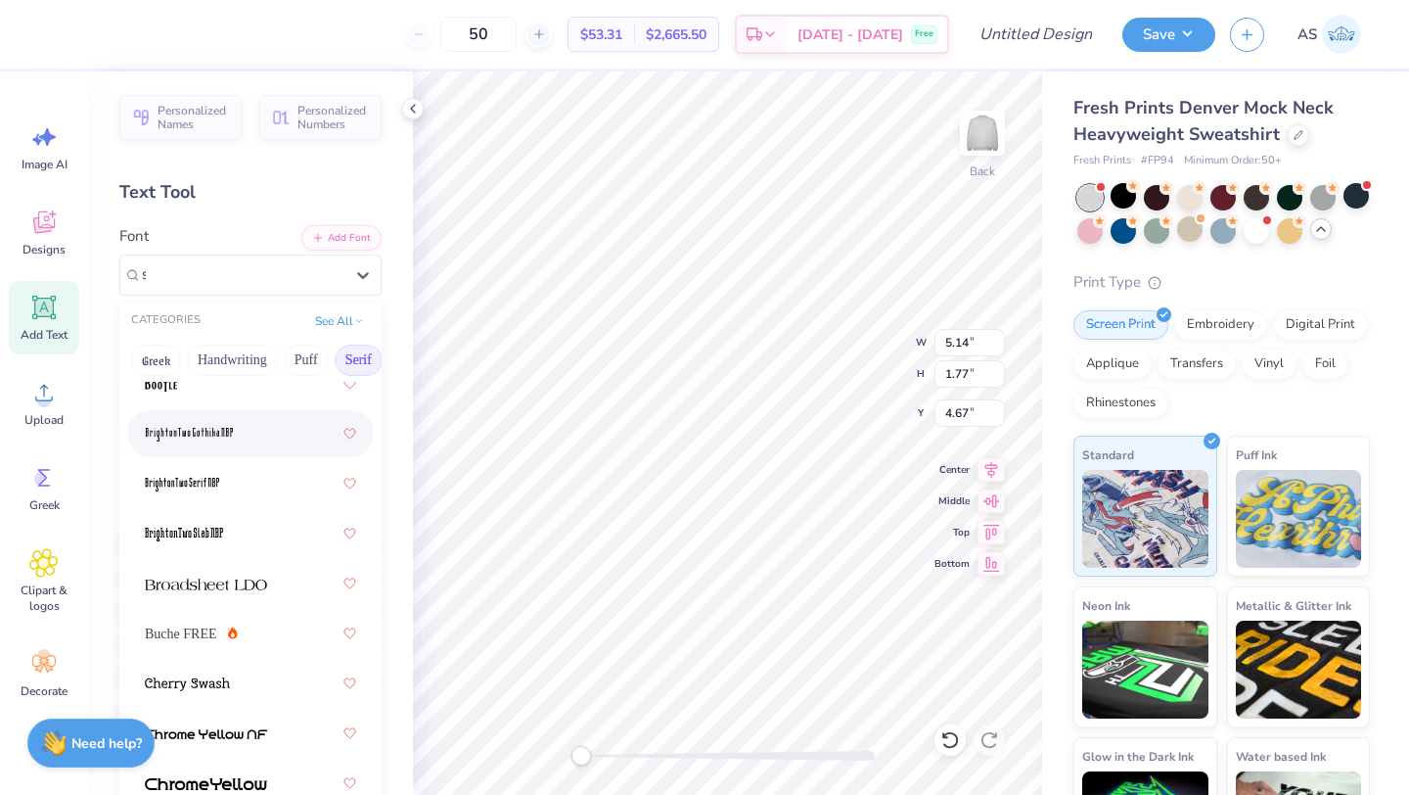
scroll to position [0, 0]
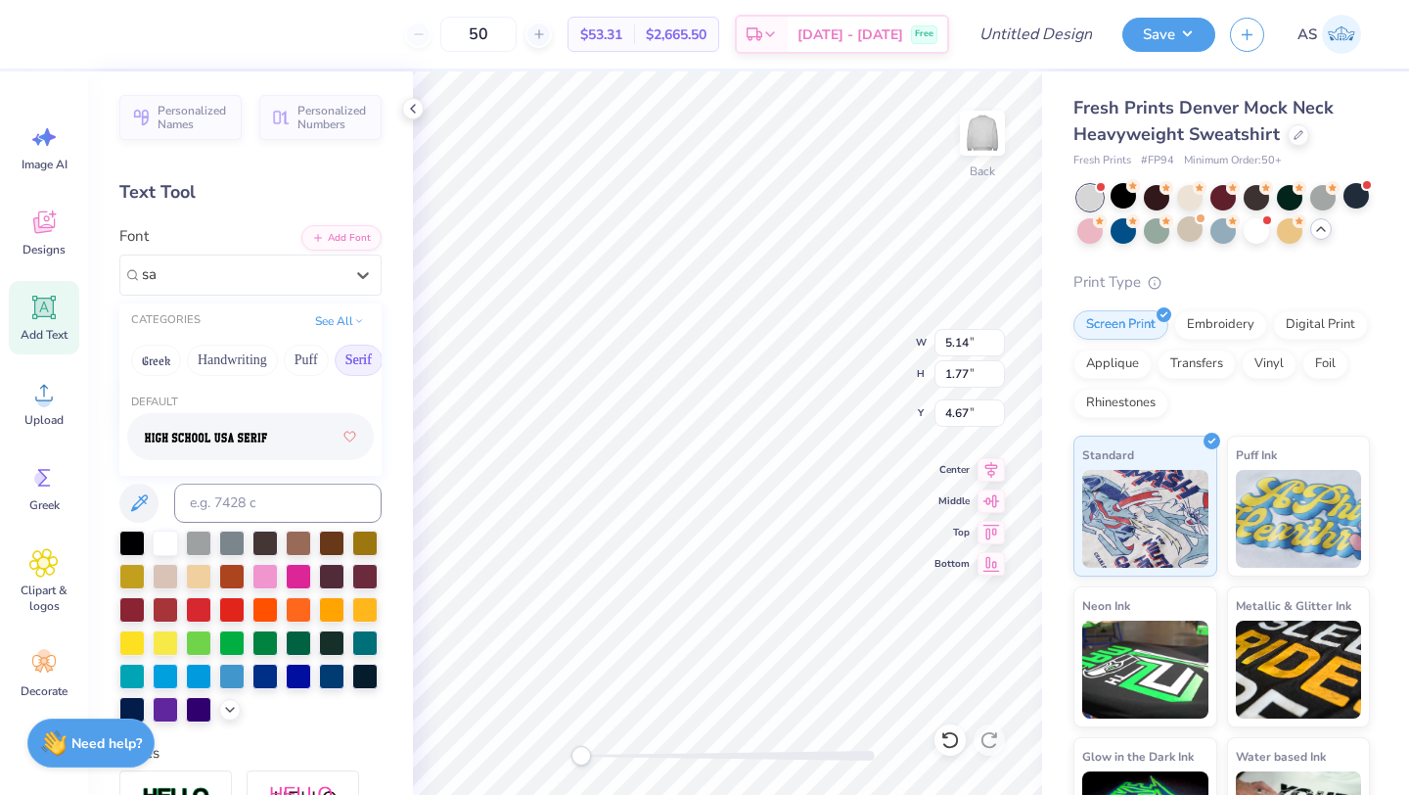
click at [268, 435] on div at bounding box center [250, 436] width 211 height 35
type input "sa"
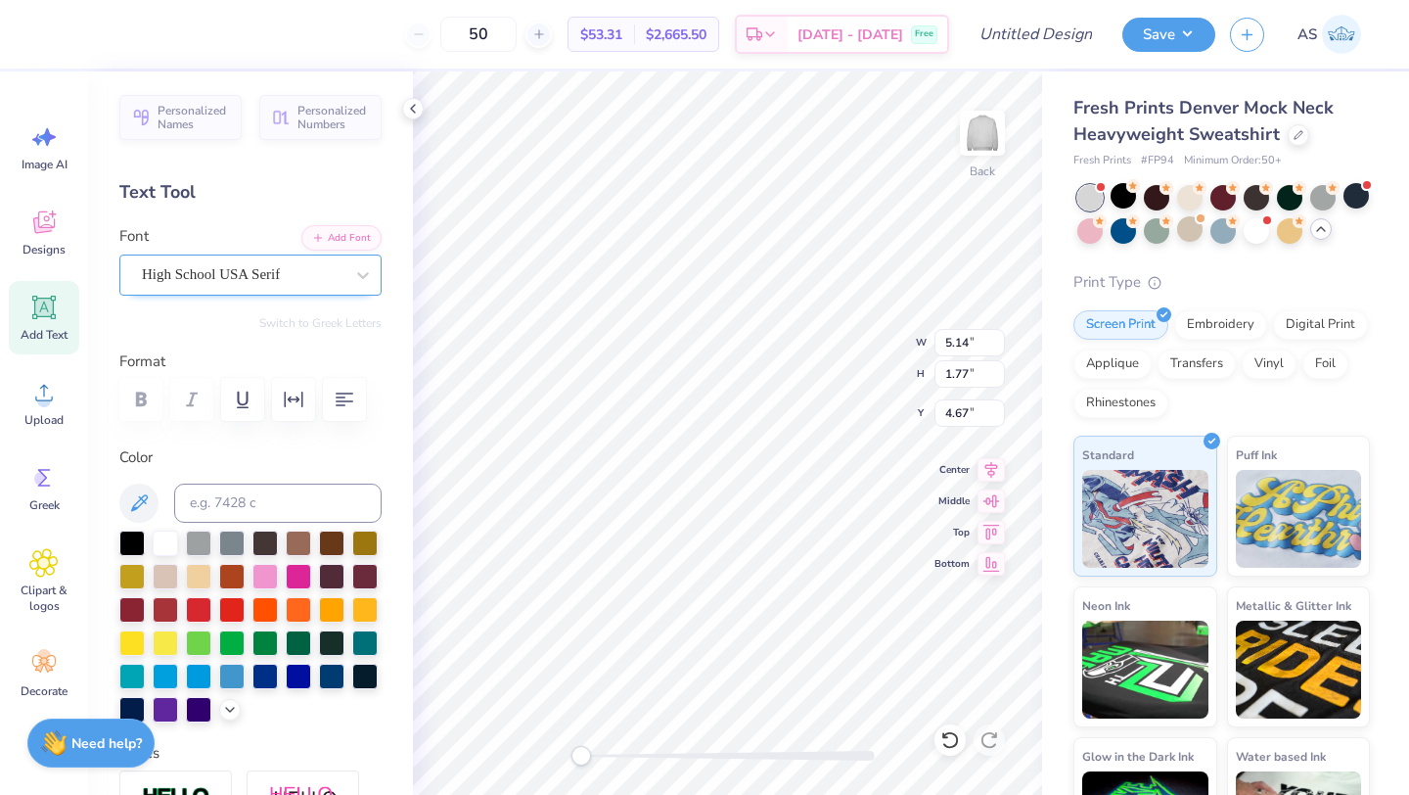
click at [264, 267] on div "High School USA Serif" at bounding box center [243, 274] width 206 height 30
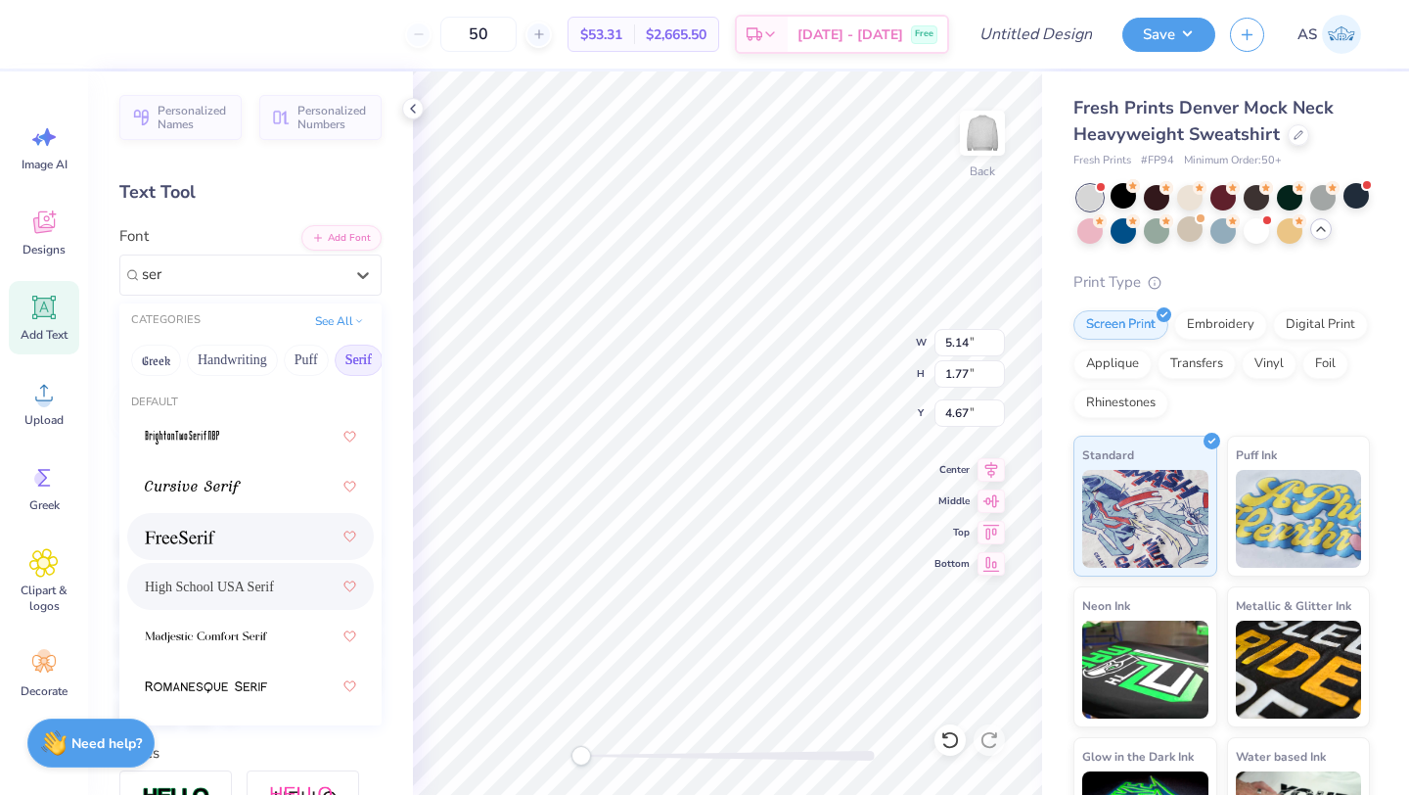
click at [251, 538] on div at bounding box center [250, 536] width 211 height 35
type input "ser"
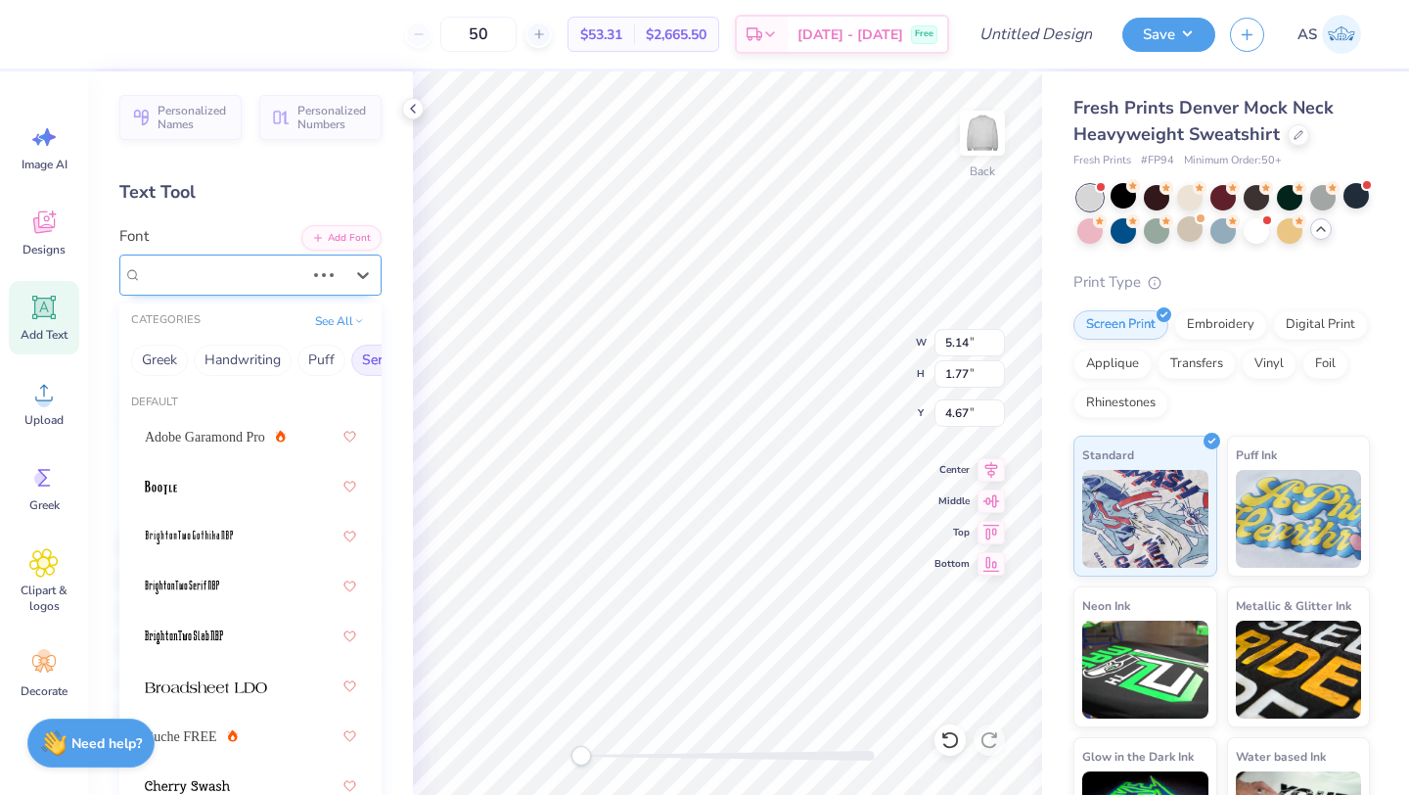
click at [274, 289] on div "High School USA Serif" at bounding box center [250, 274] width 262 height 41
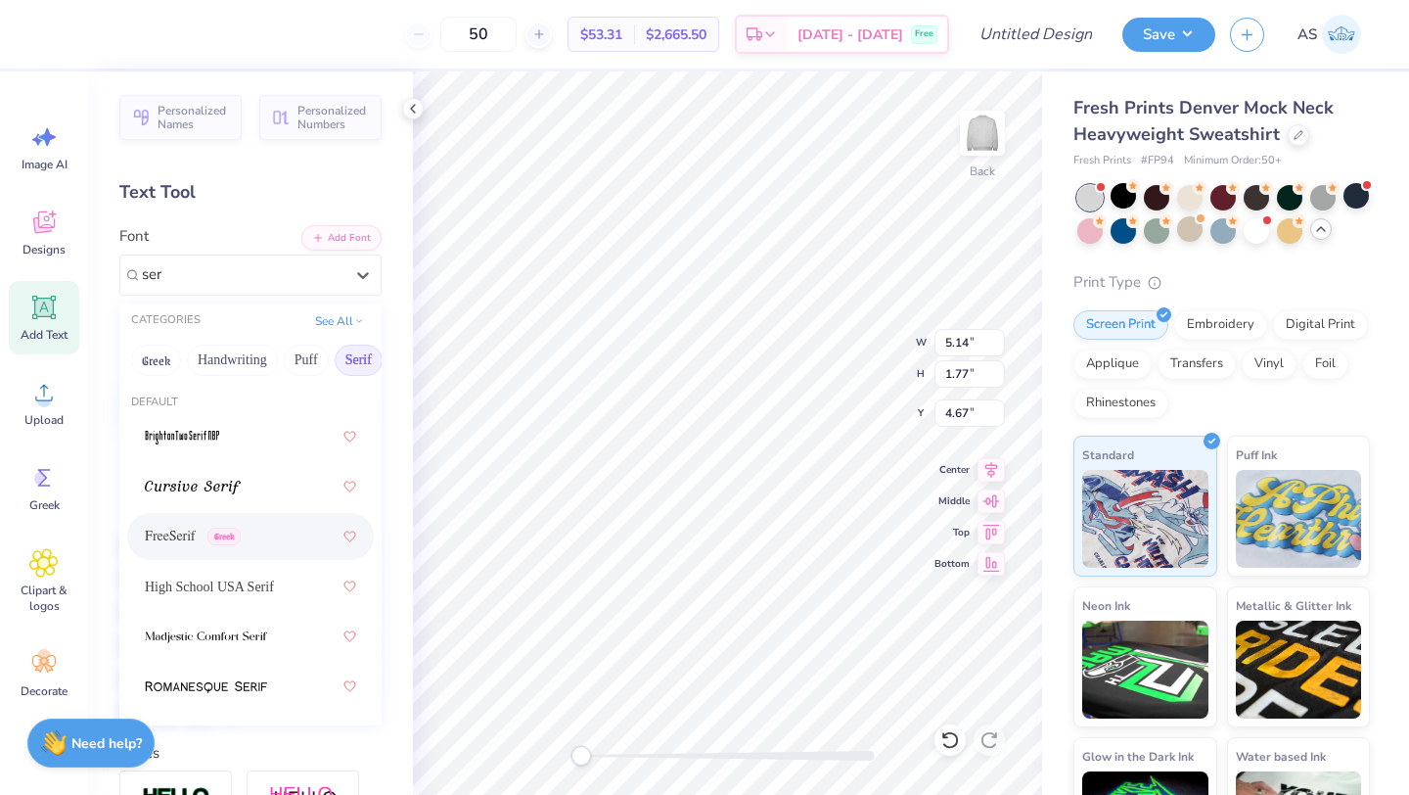
click at [254, 534] on div "FreeSerif Greek" at bounding box center [250, 536] width 211 height 35
type input "ser"
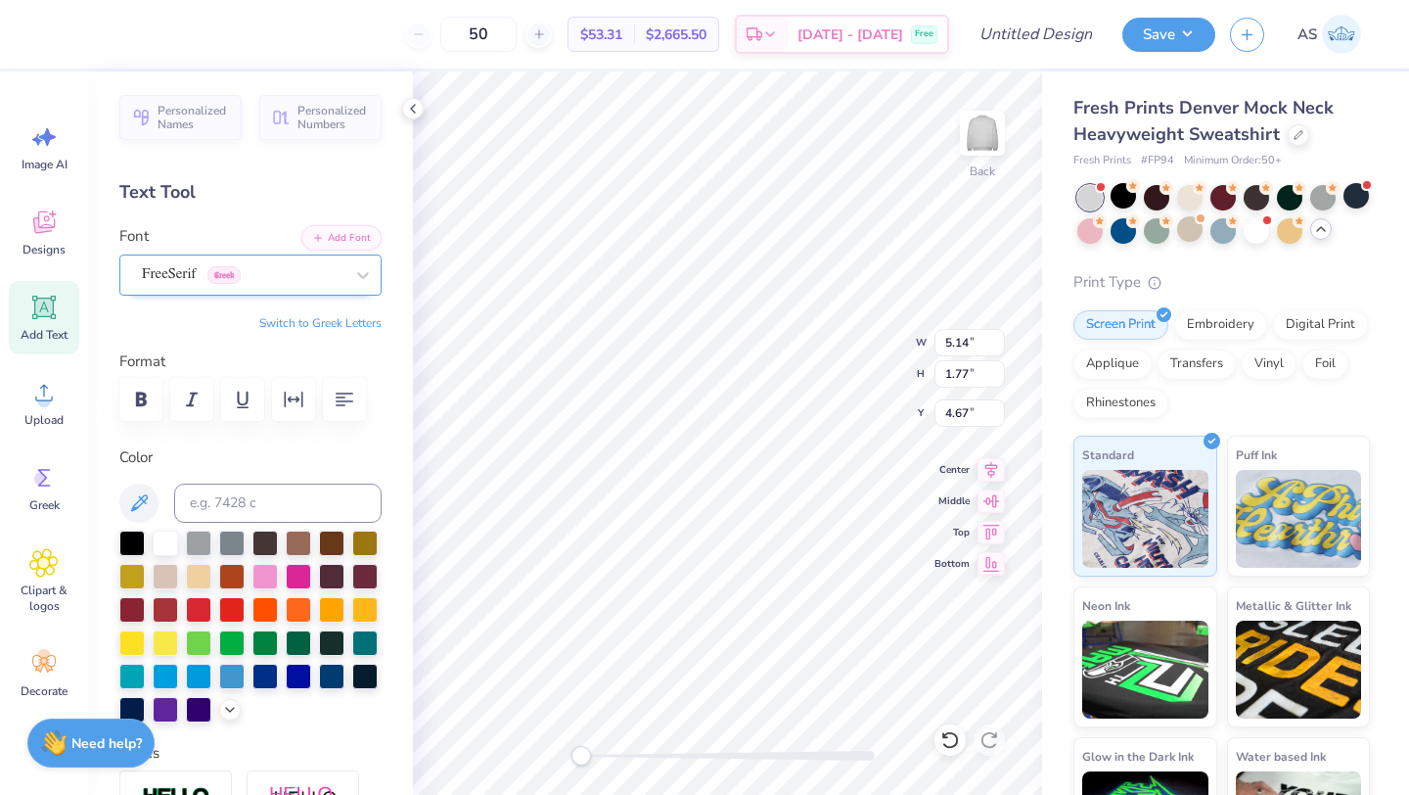
click at [253, 286] on div at bounding box center [243, 274] width 202 height 26
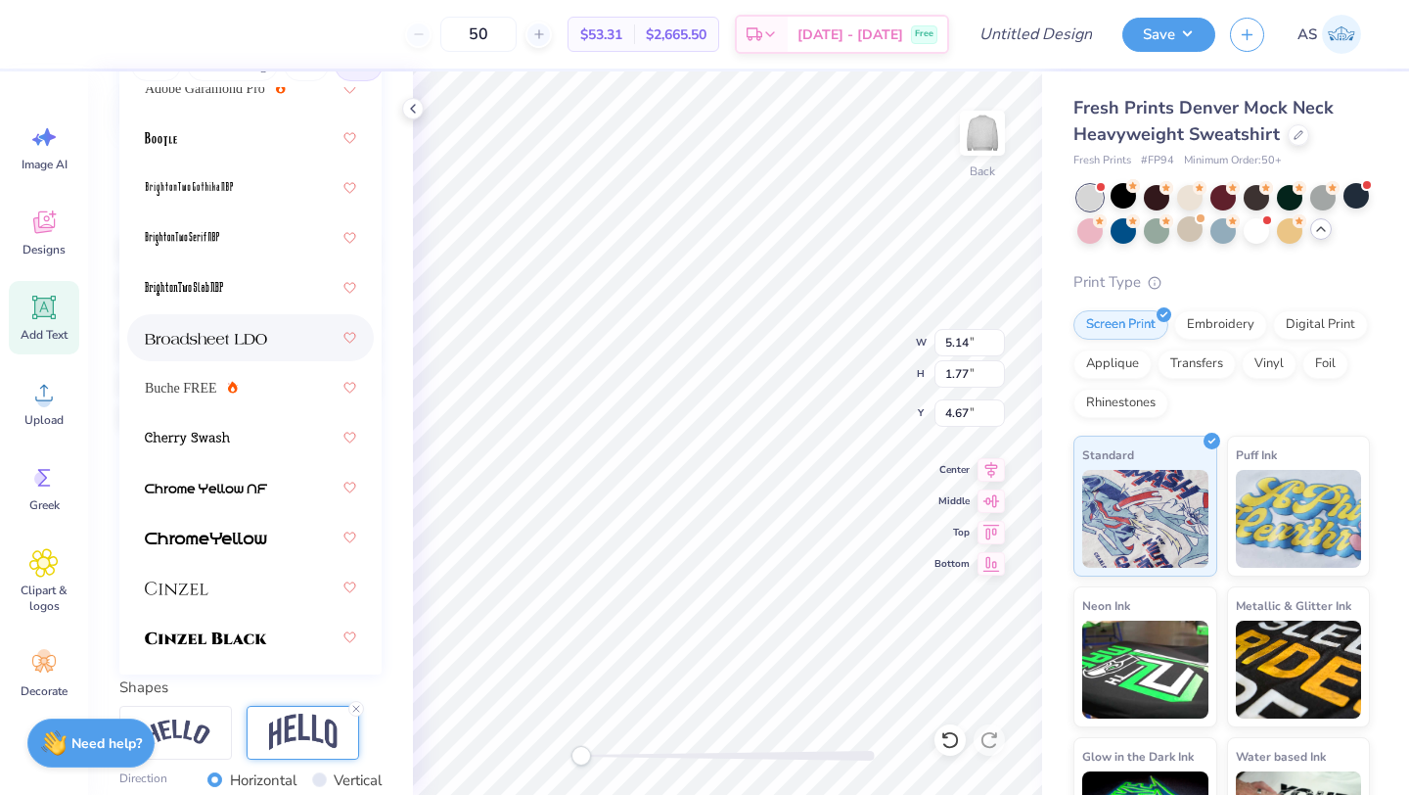
scroll to position [78, 0]
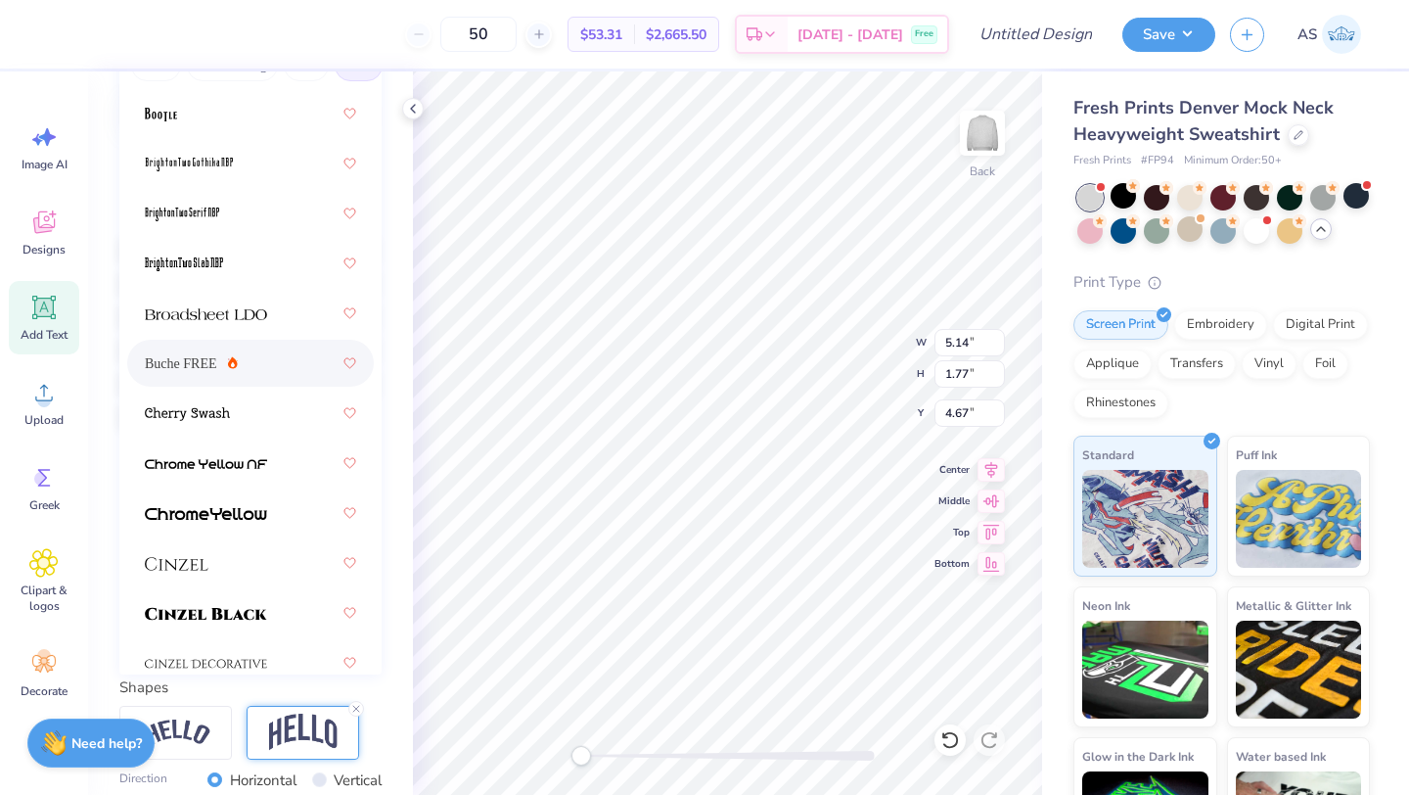
click at [248, 365] on div "Buche FREE" at bounding box center [250, 362] width 211 height 35
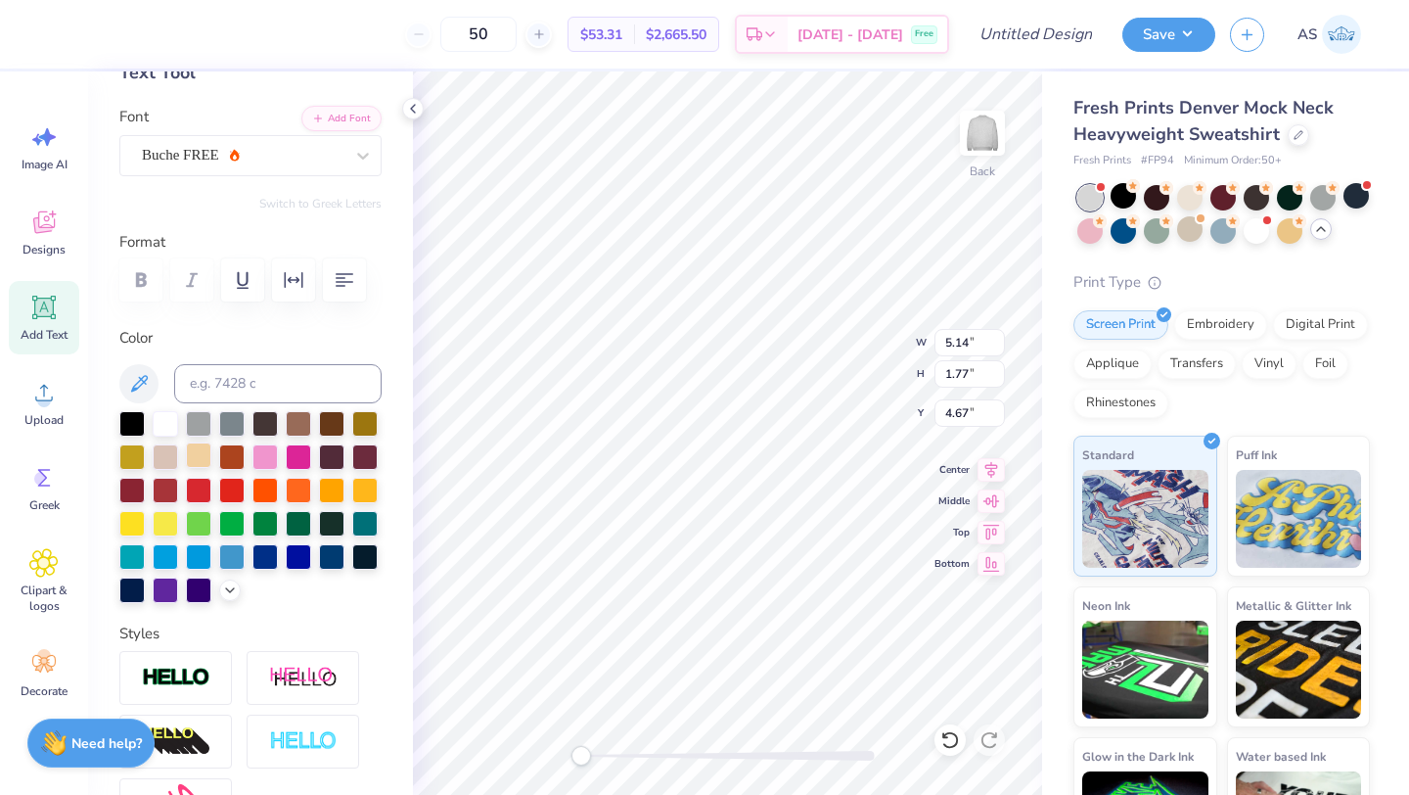
scroll to position [118, 0]
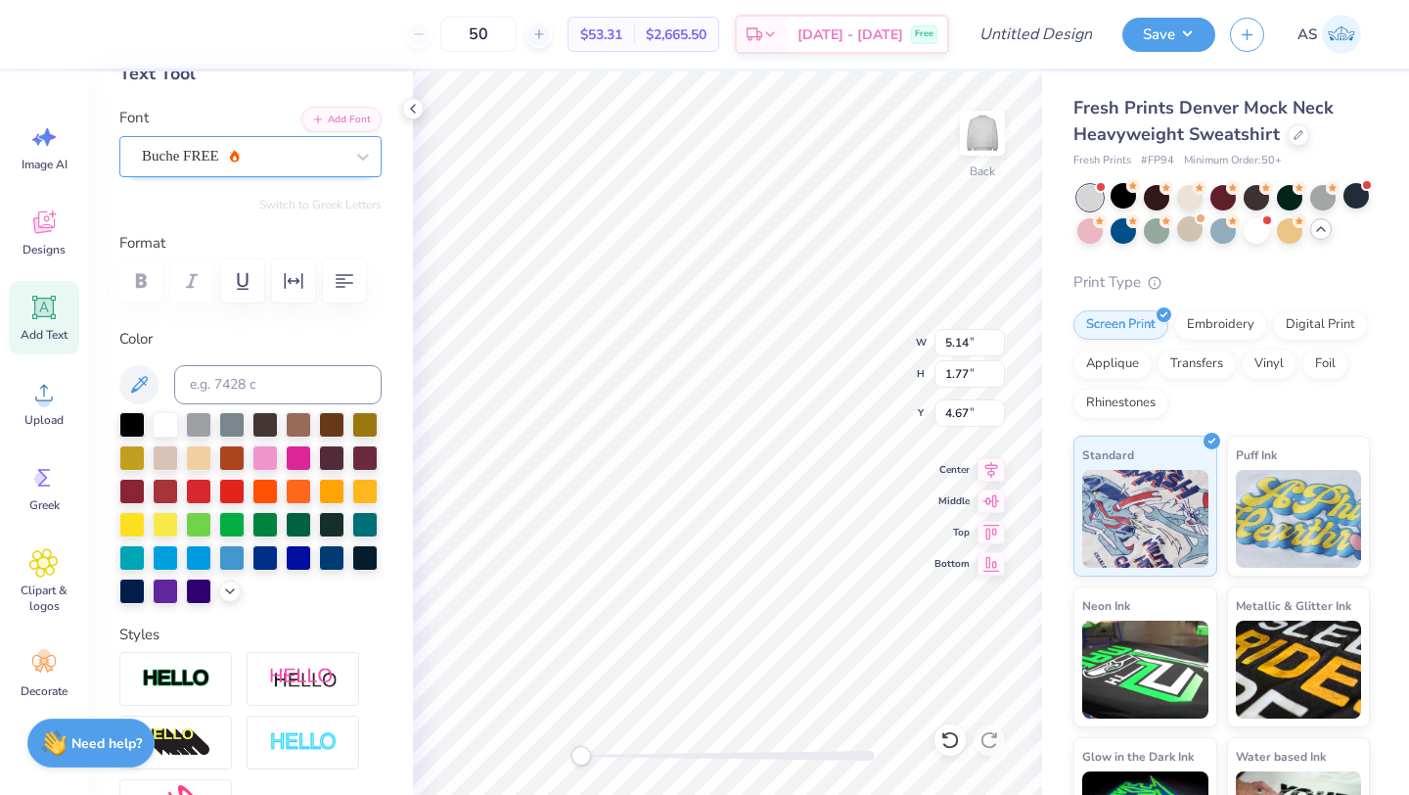
click at [220, 154] on div "Buche FREE" at bounding box center [243, 156] width 206 height 30
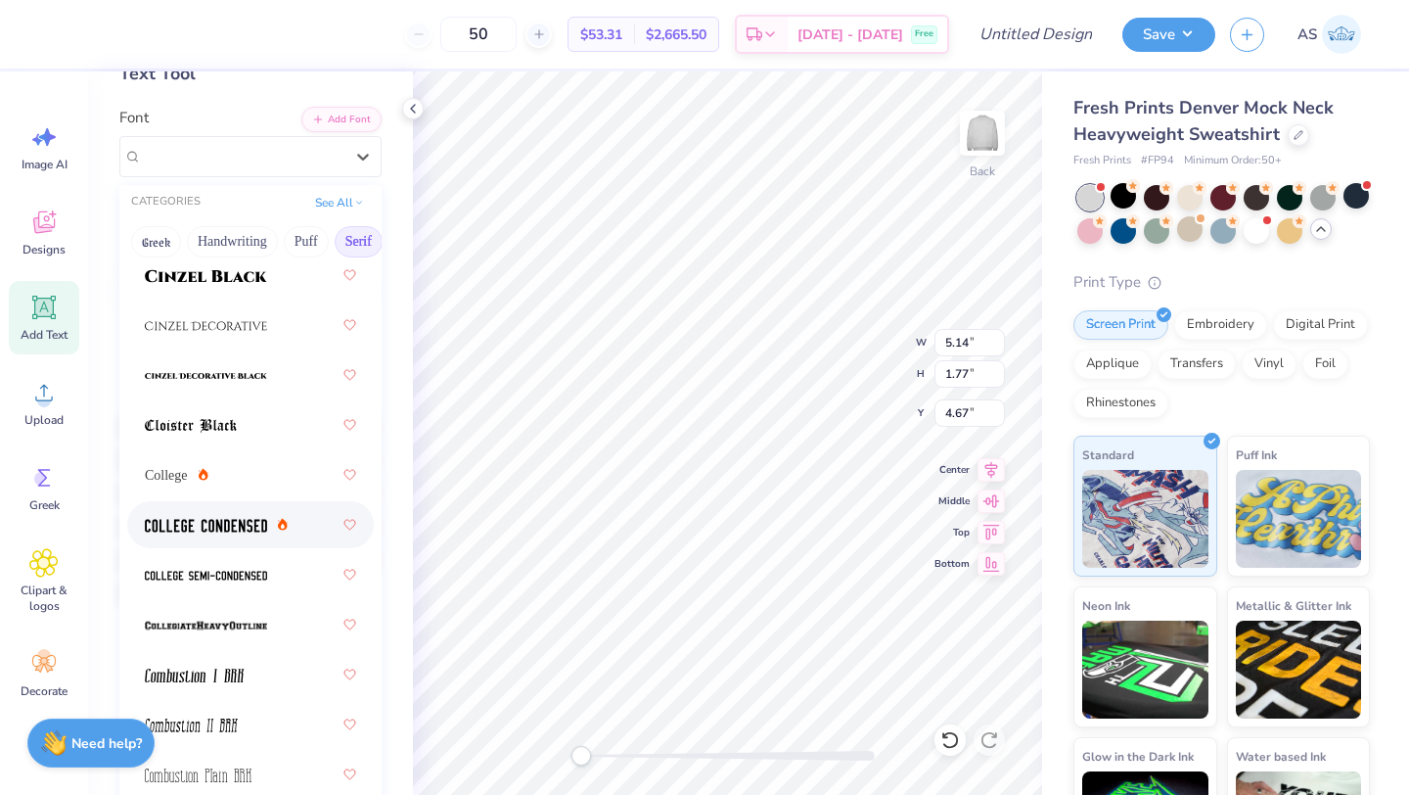
scroll to position [756, 0]
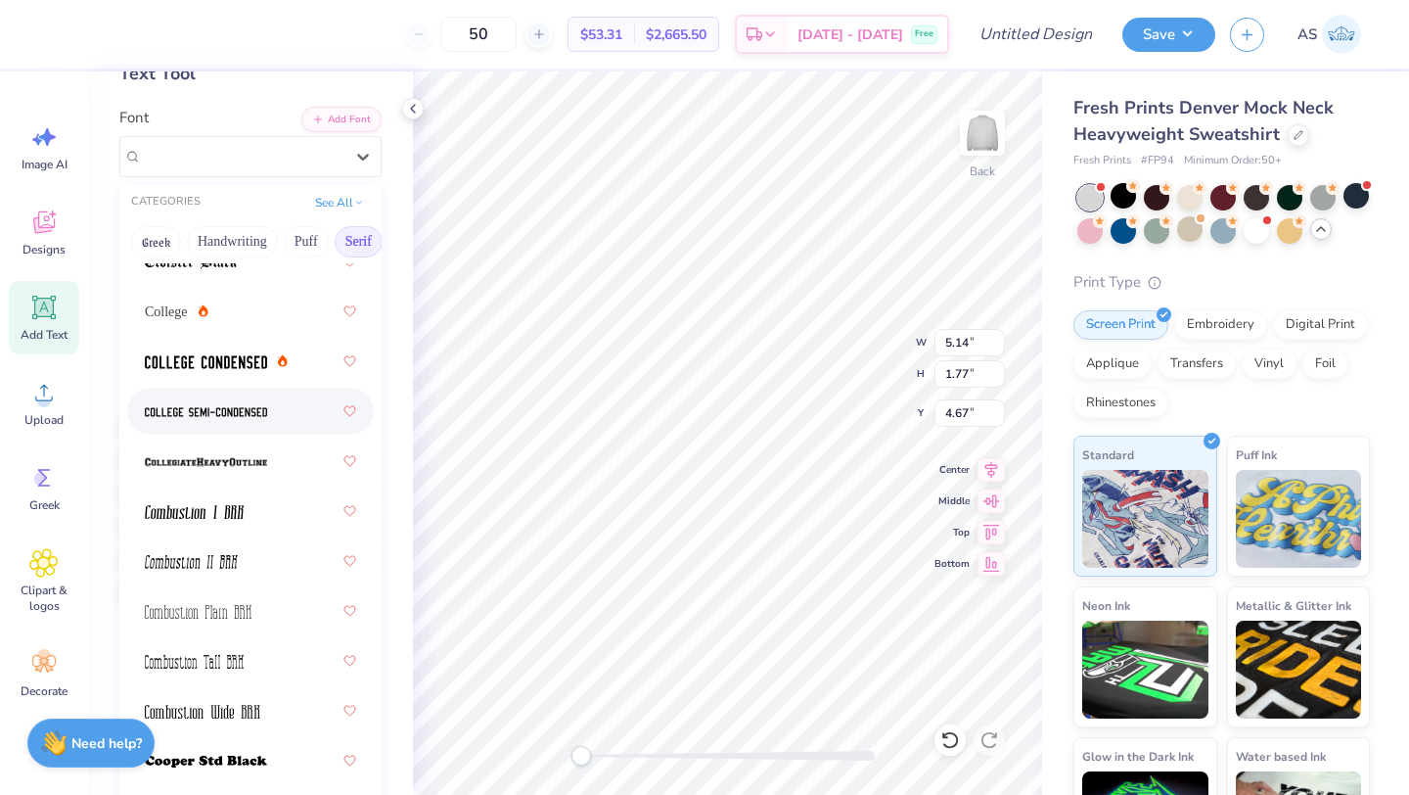
click at [246, 412] on img at bounding box center [206, 412] width 122 height 14
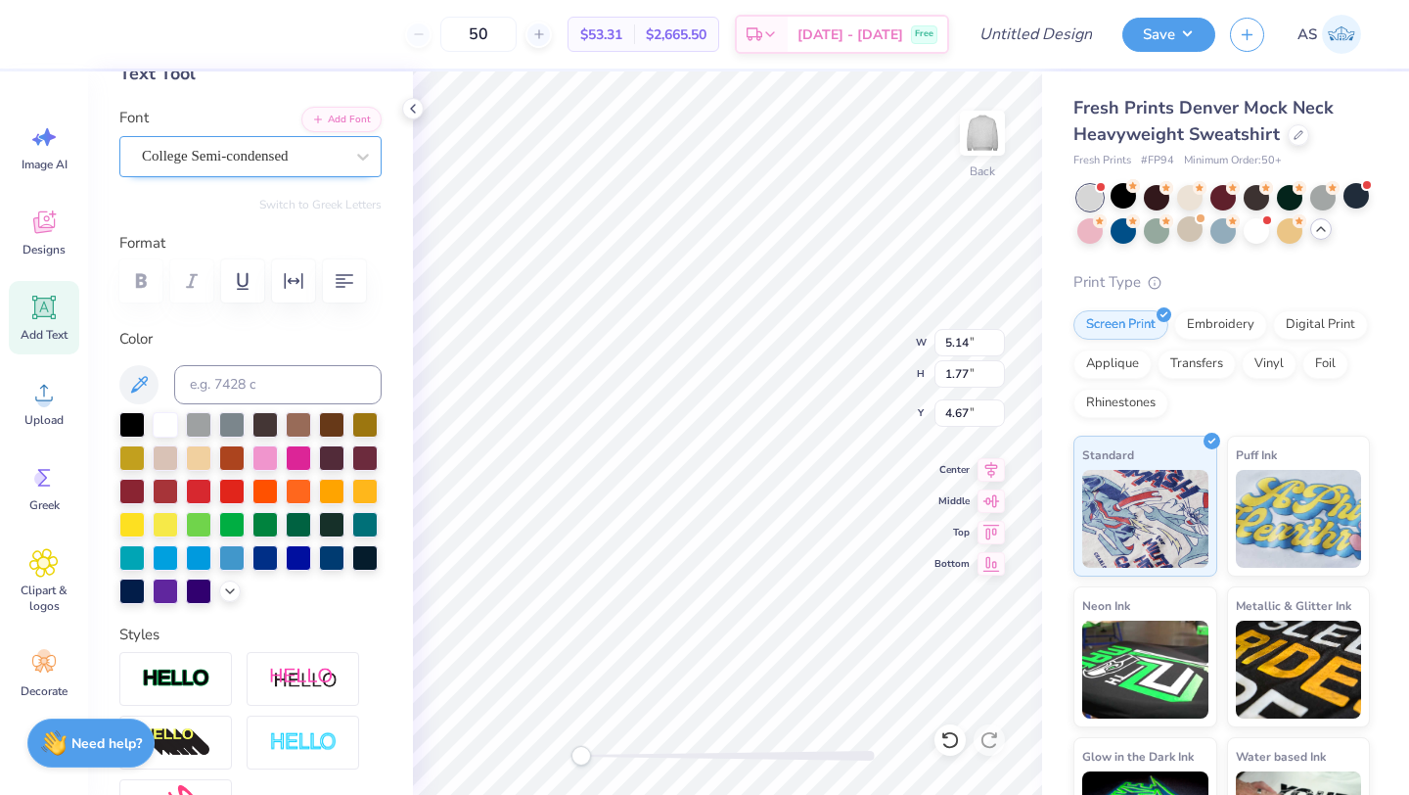
click at [203, 166] on div "College Semi-condensed" at bounding box center [243, 156] width 206 height 30
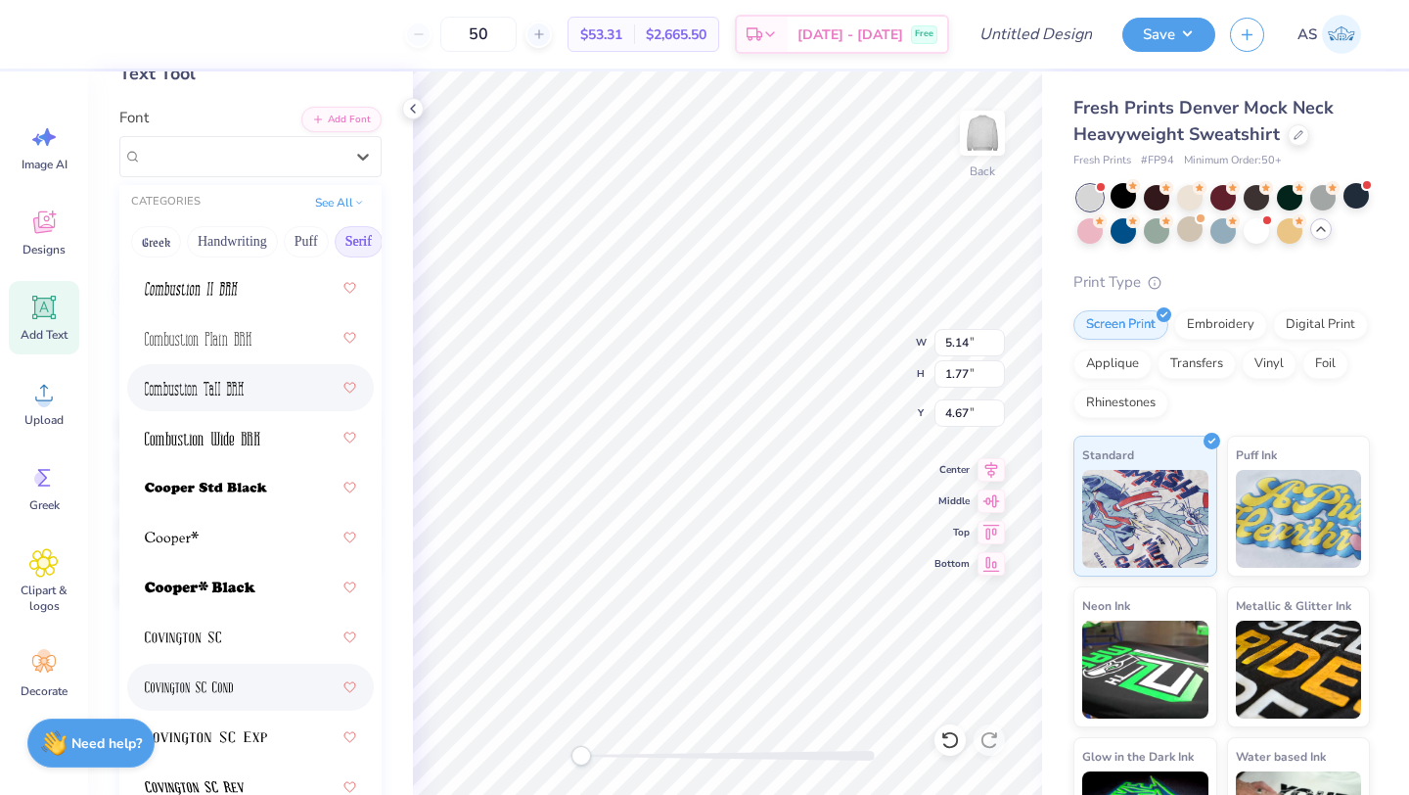
scroll to position [1202, 0]
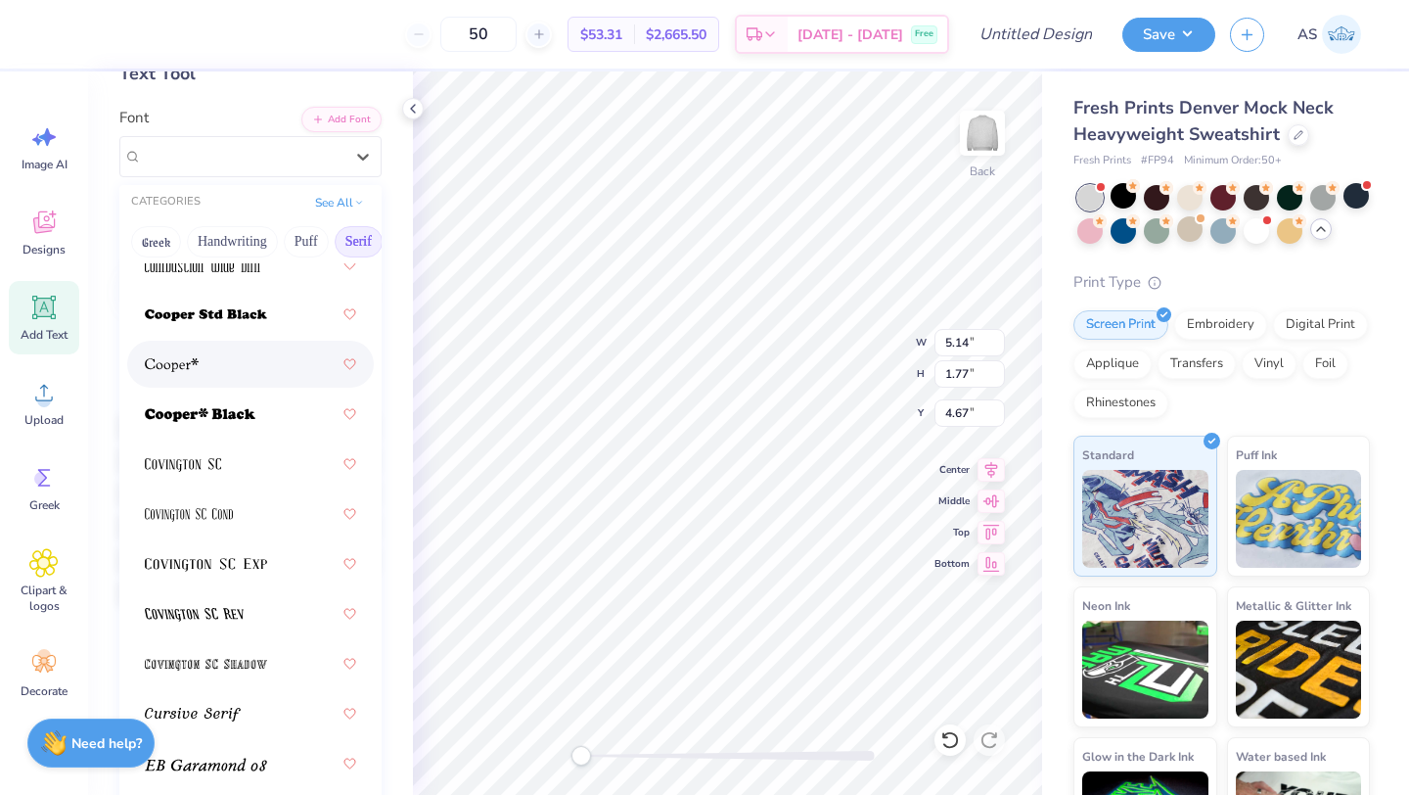
click at [215, 369] on div at bounding box center [250, 363] width 211 height 35
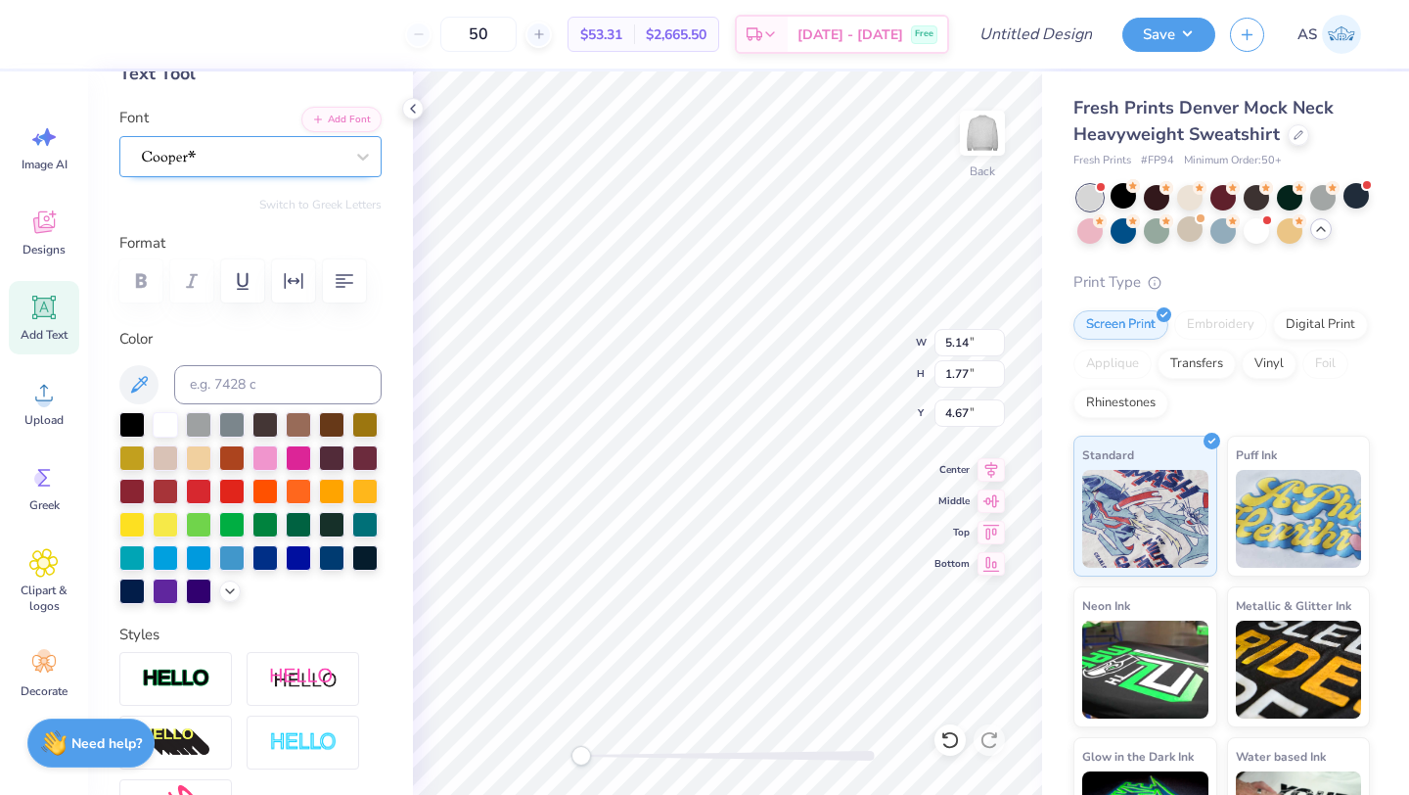
click at [230, 151] on div at bounding box center [243, 156] width 206 height 30
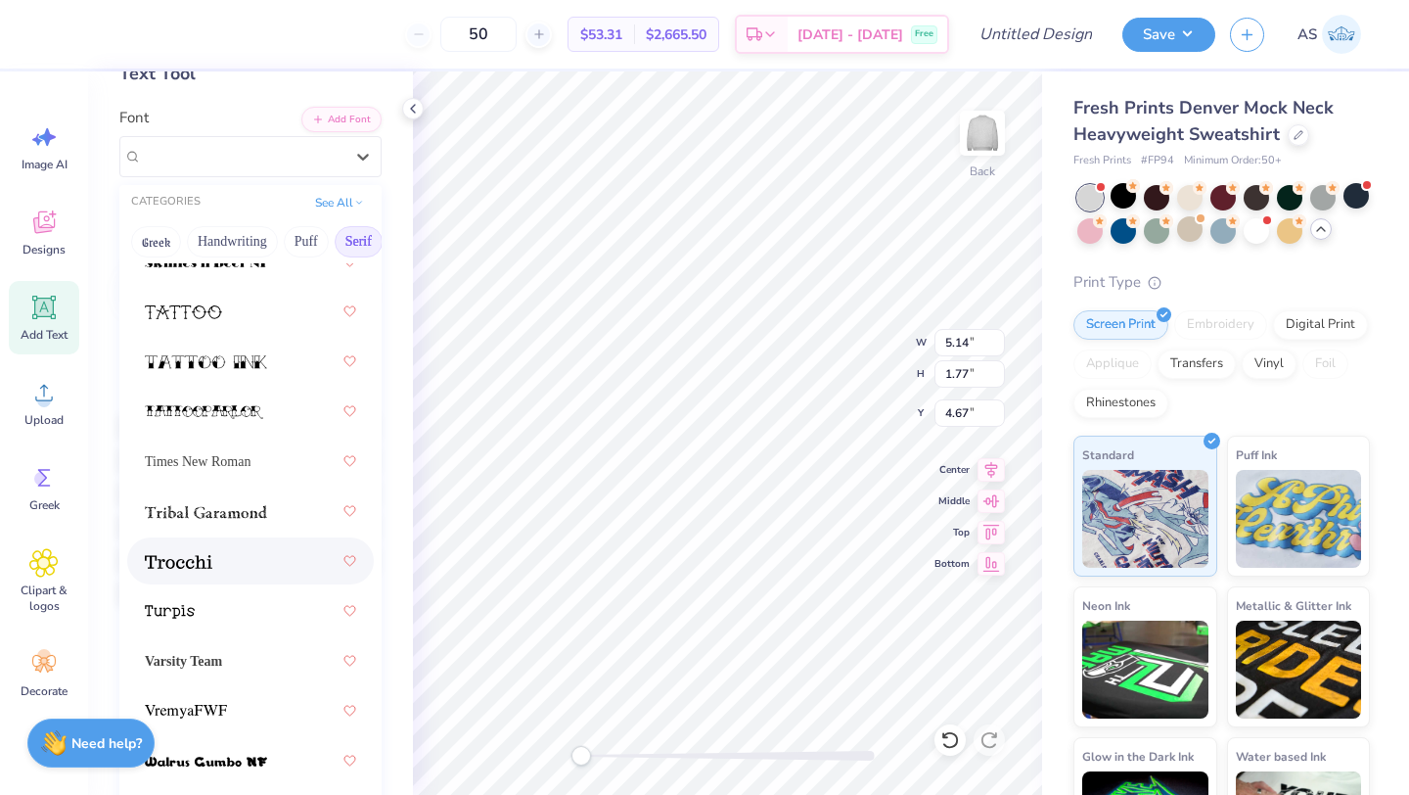
scroll to position [184, 0]
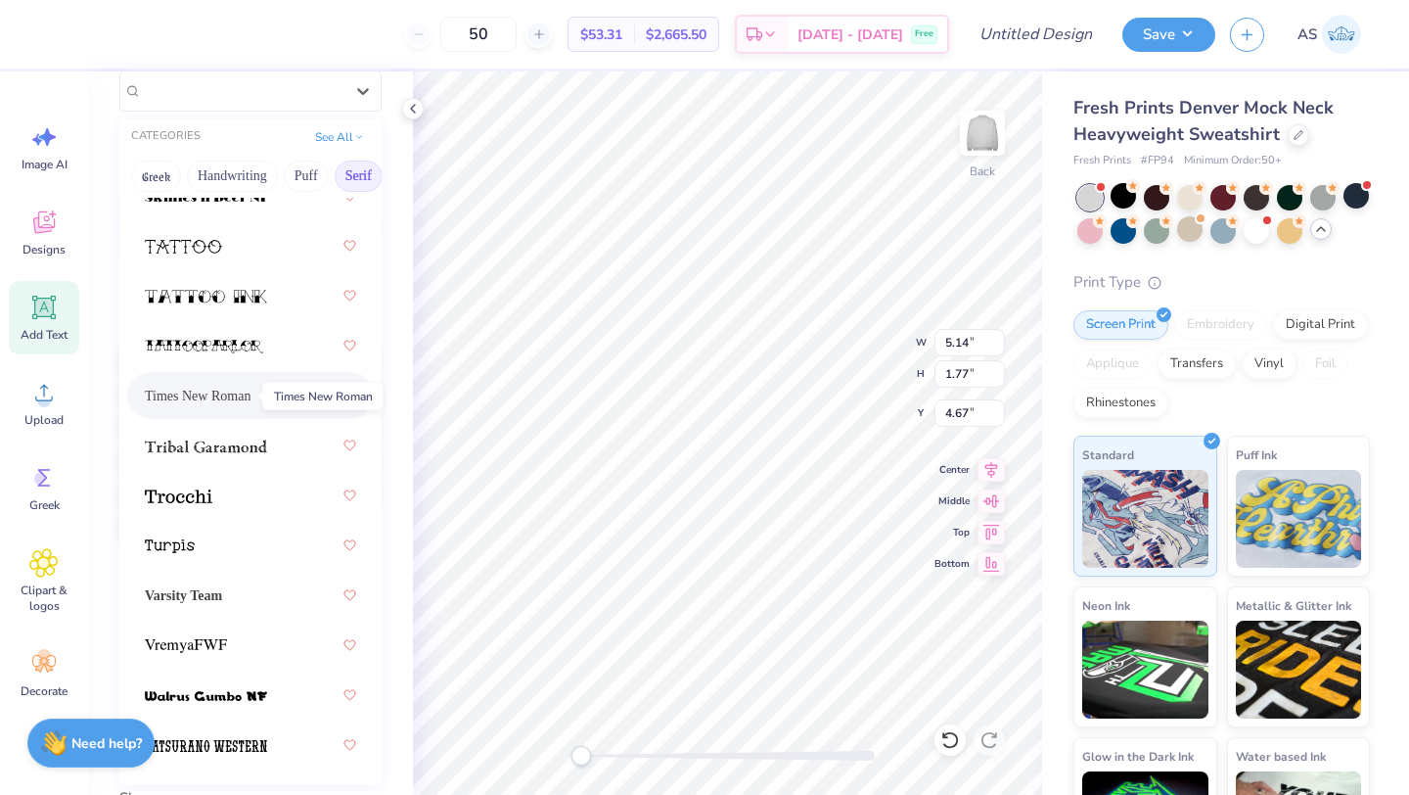
click at [231, 399] on span "Times New Roman" at bounding box center [198, 396] width 106 height 21
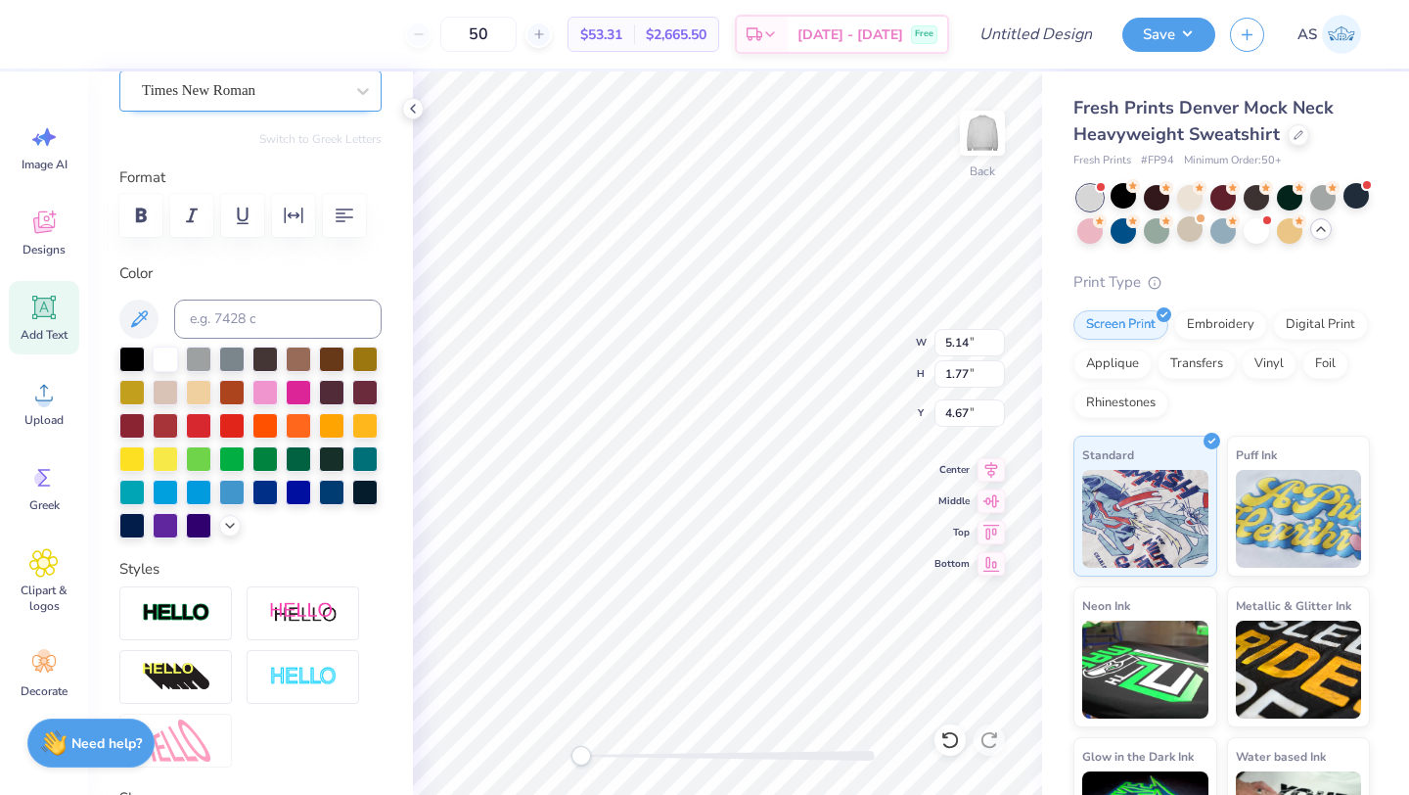
click at [270, 91] on div "Times New Roman" at bounding box center [243, 90] width 206 height 30
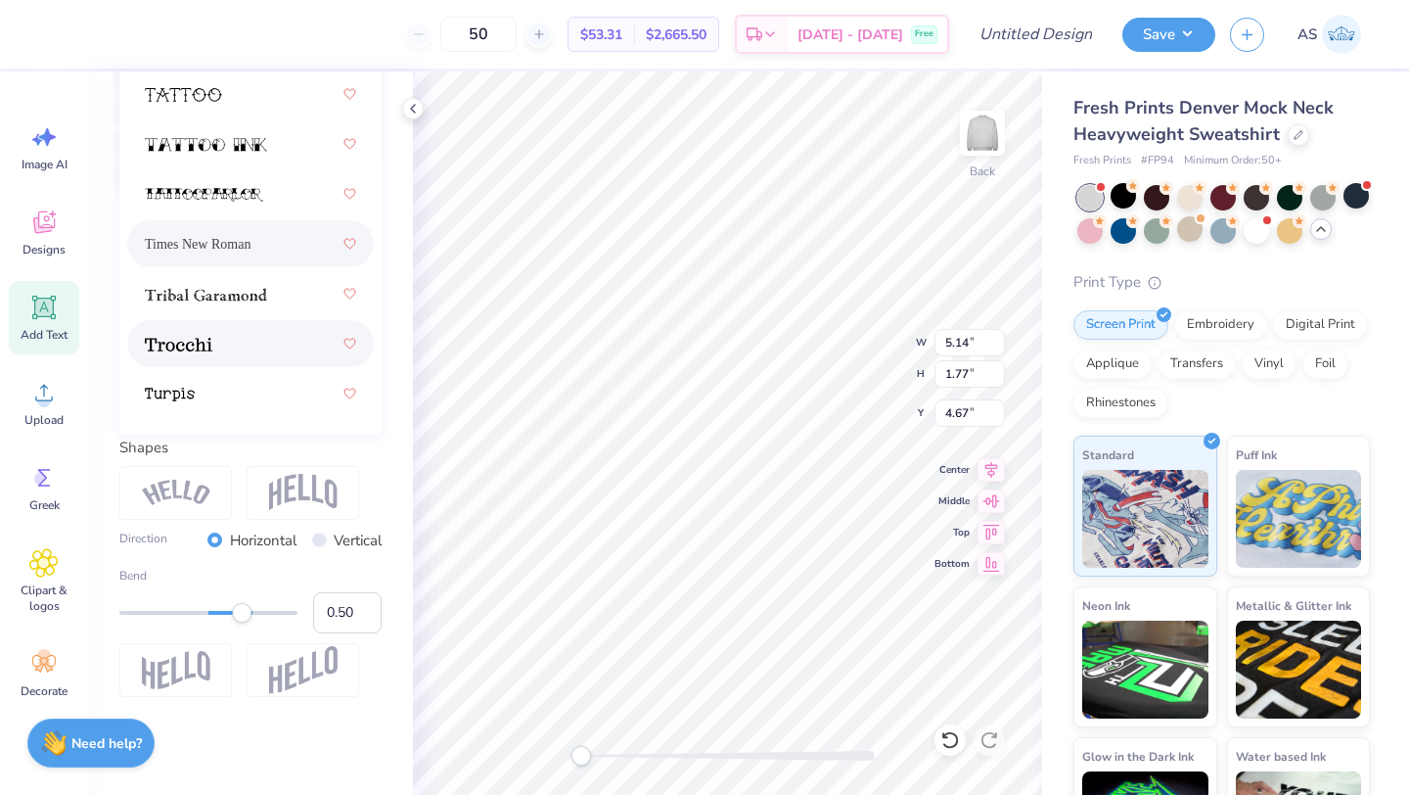
scroll to position [3335, 0]
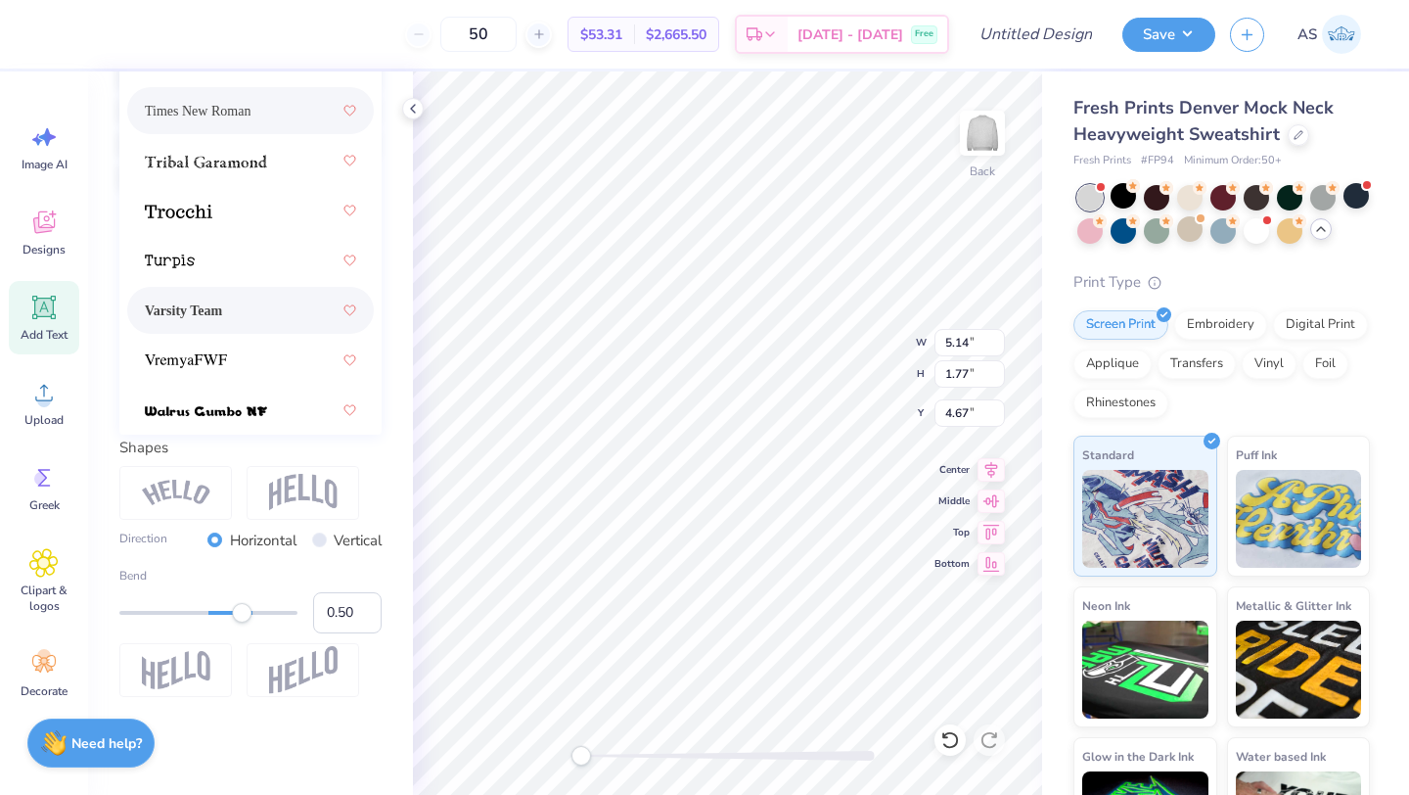
click at [254, 293] on div "Varsity Team" at bounding box center [250, 310] width 211 height 35
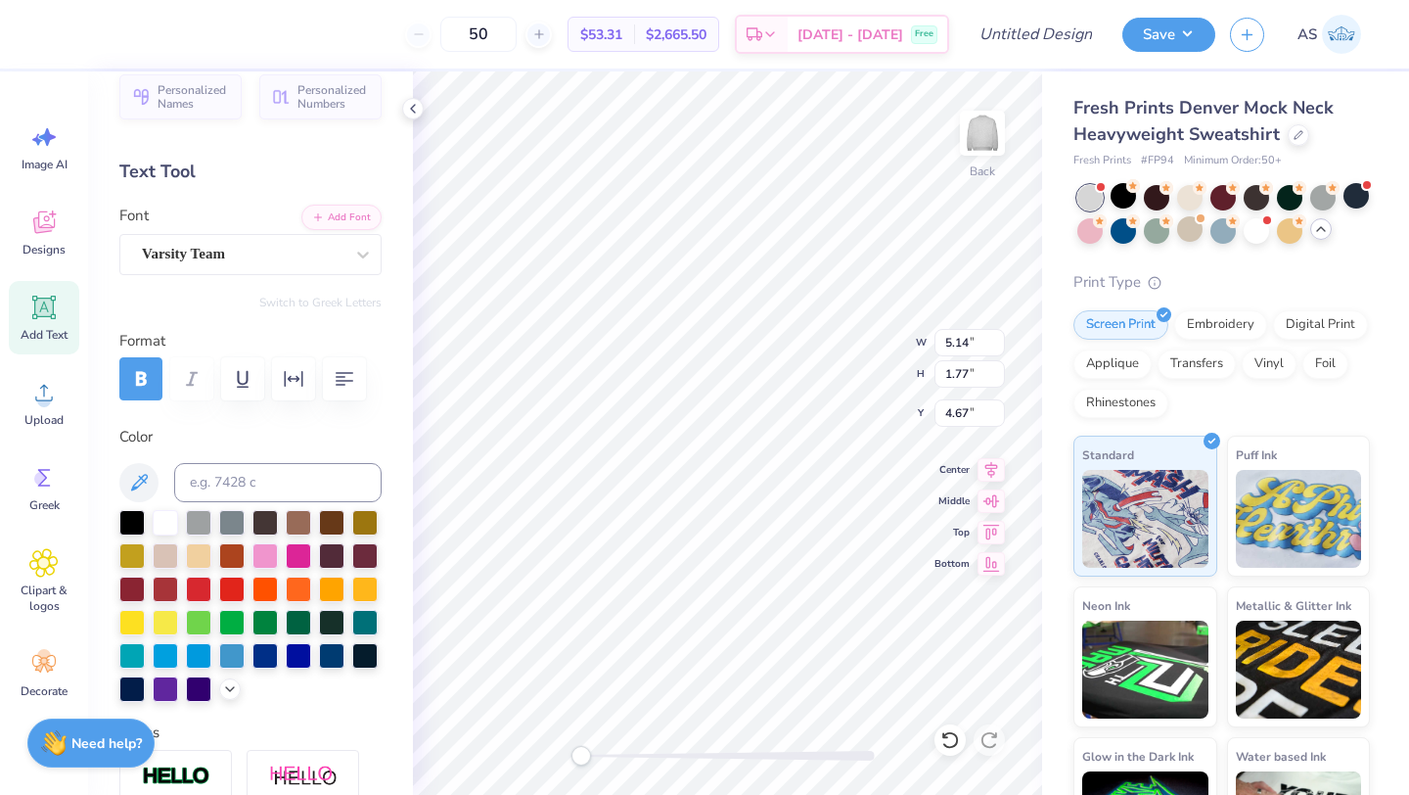
scroll to position [0, 0]
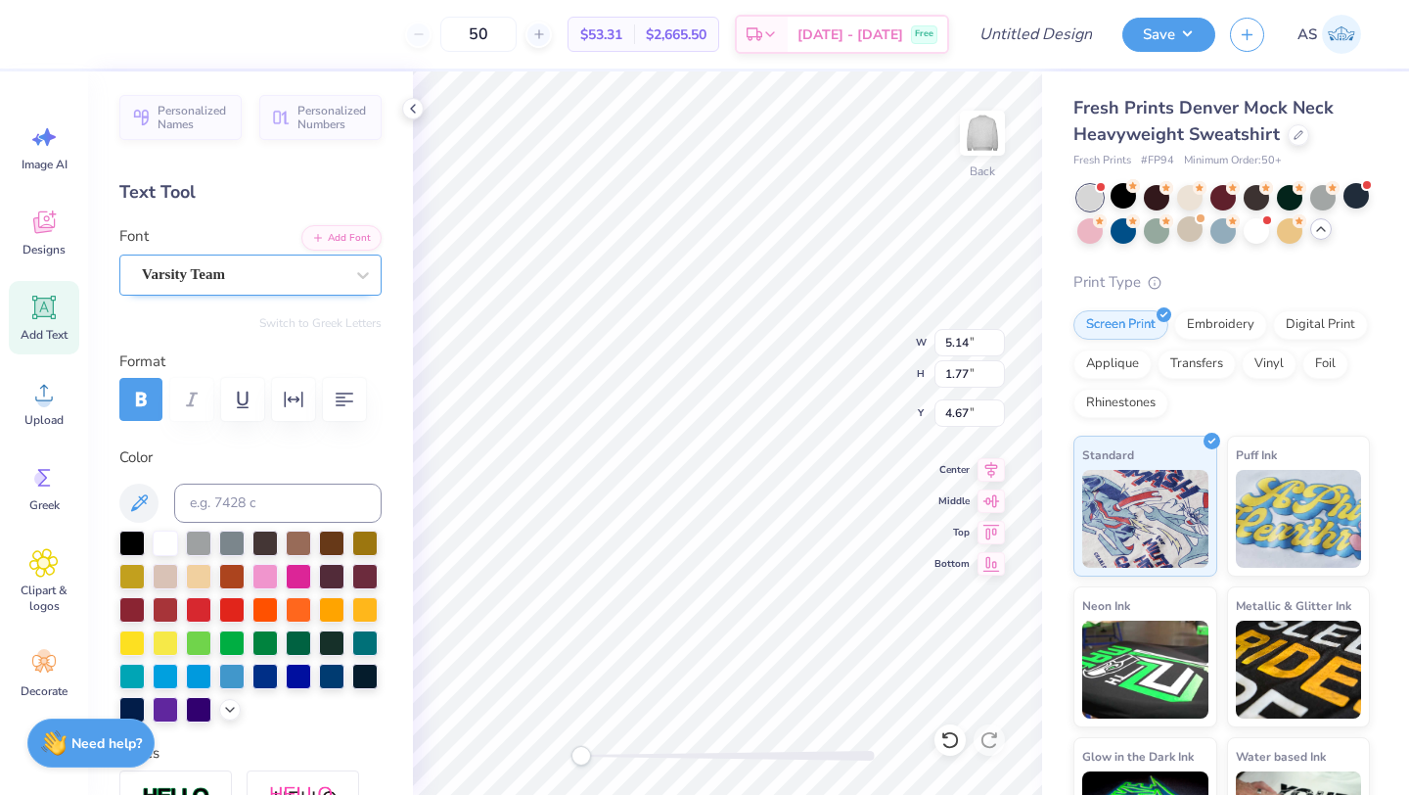
click at [236, 271] on div "Varsity Team" at bounding box center [243, 274] width 206 height 30
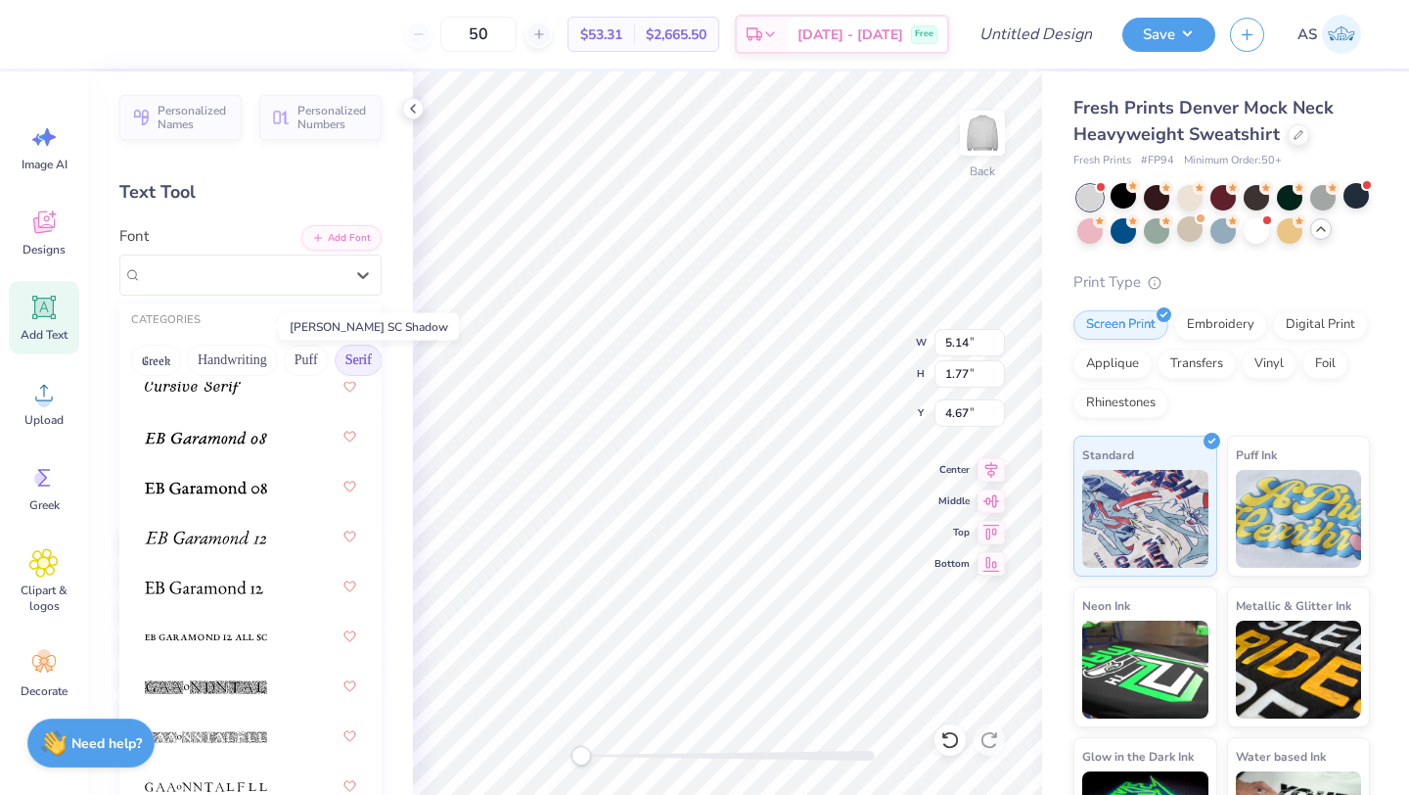
scroll to position [1671, 0]
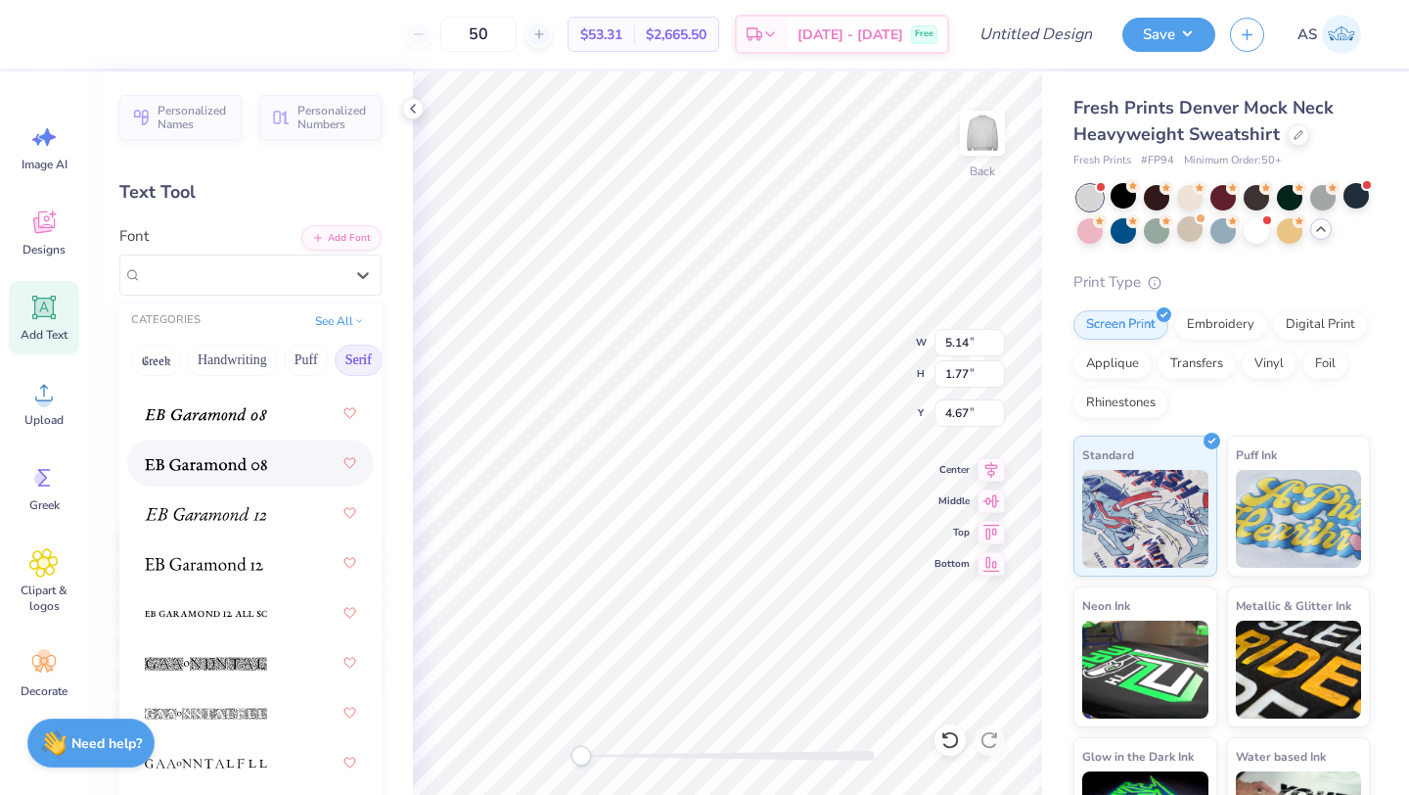
click at [240, 455] on span at bounding box center [206, 463] width 122 height 21
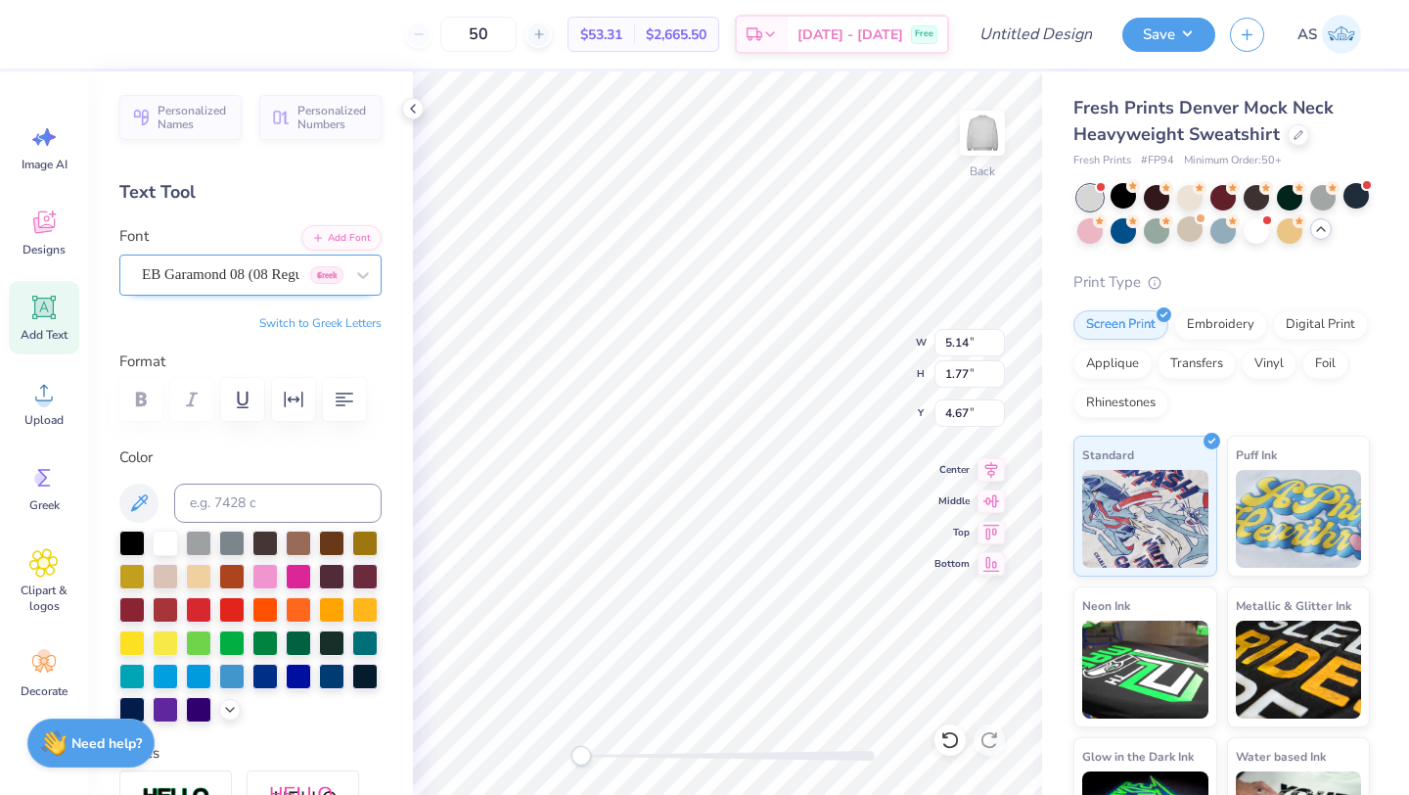
click at [270, 273] on div "EB Garamond 08 (08 Regular) [DEMOGRAPHIC_DATA]" at bounding box center [243, 274] width 206 height 30
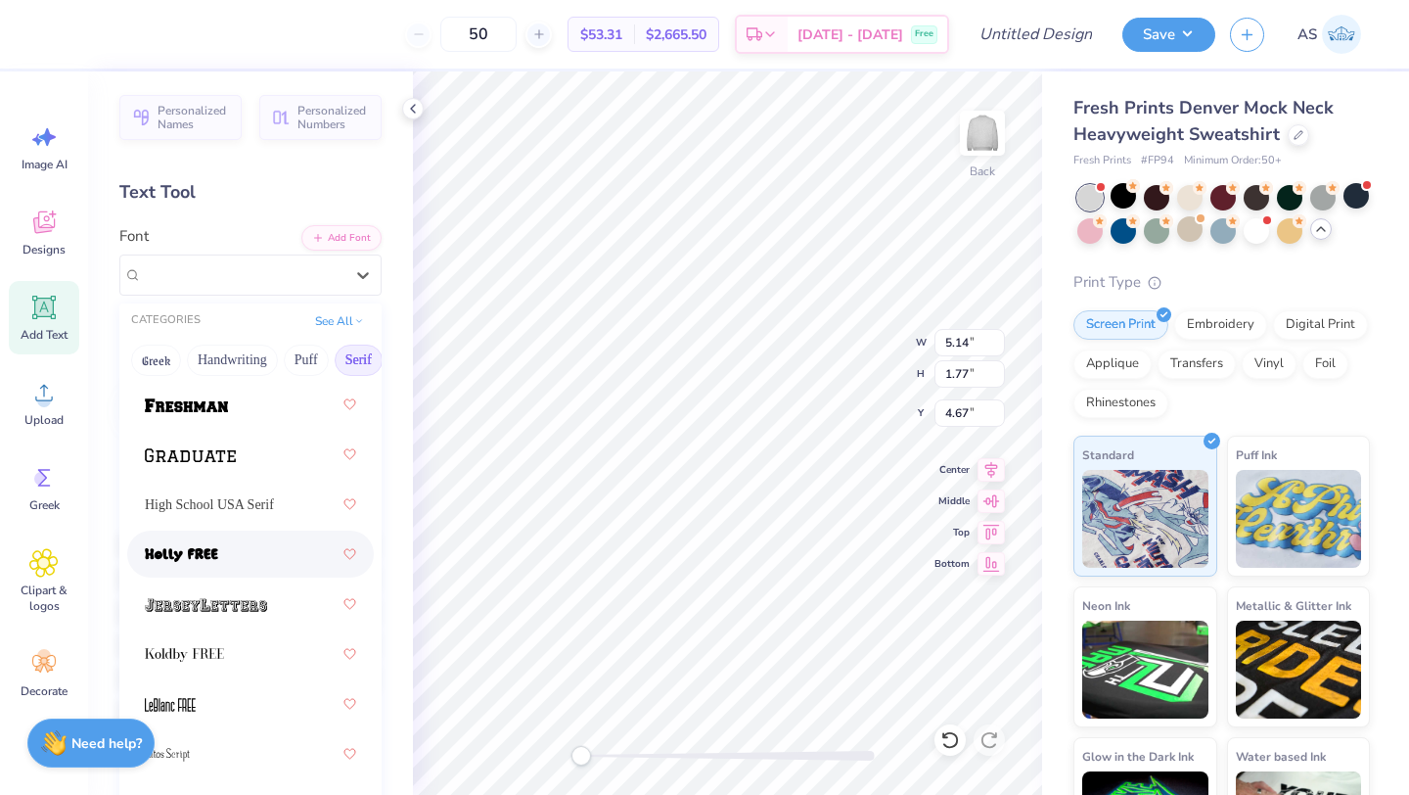
scroll to position [2440, 0]
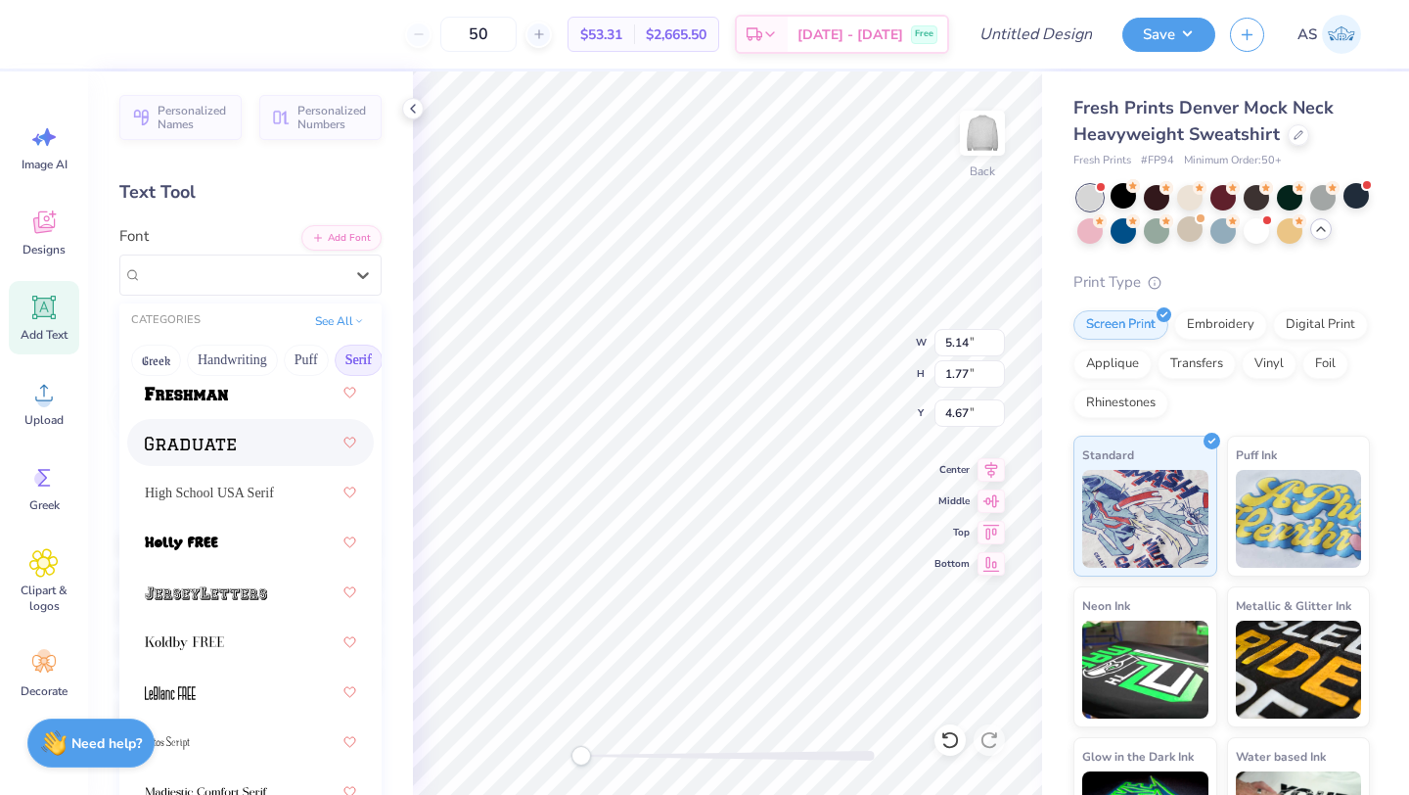
click at [236, 462] on div at bounding box center [250, 442] width 247 height 47
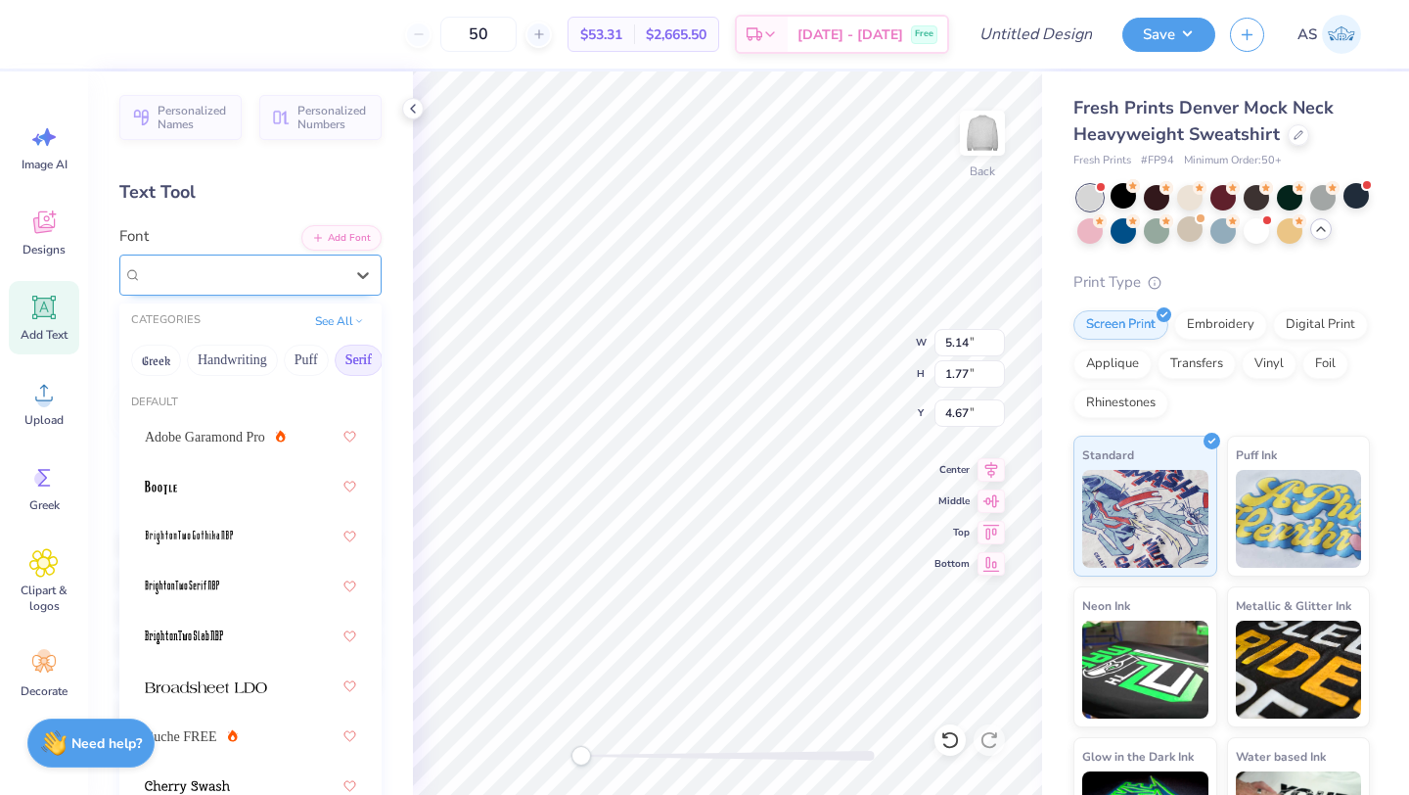
click at [230, 277] on div "Graduate" at bounding box center [243, 274] width 206 height 30
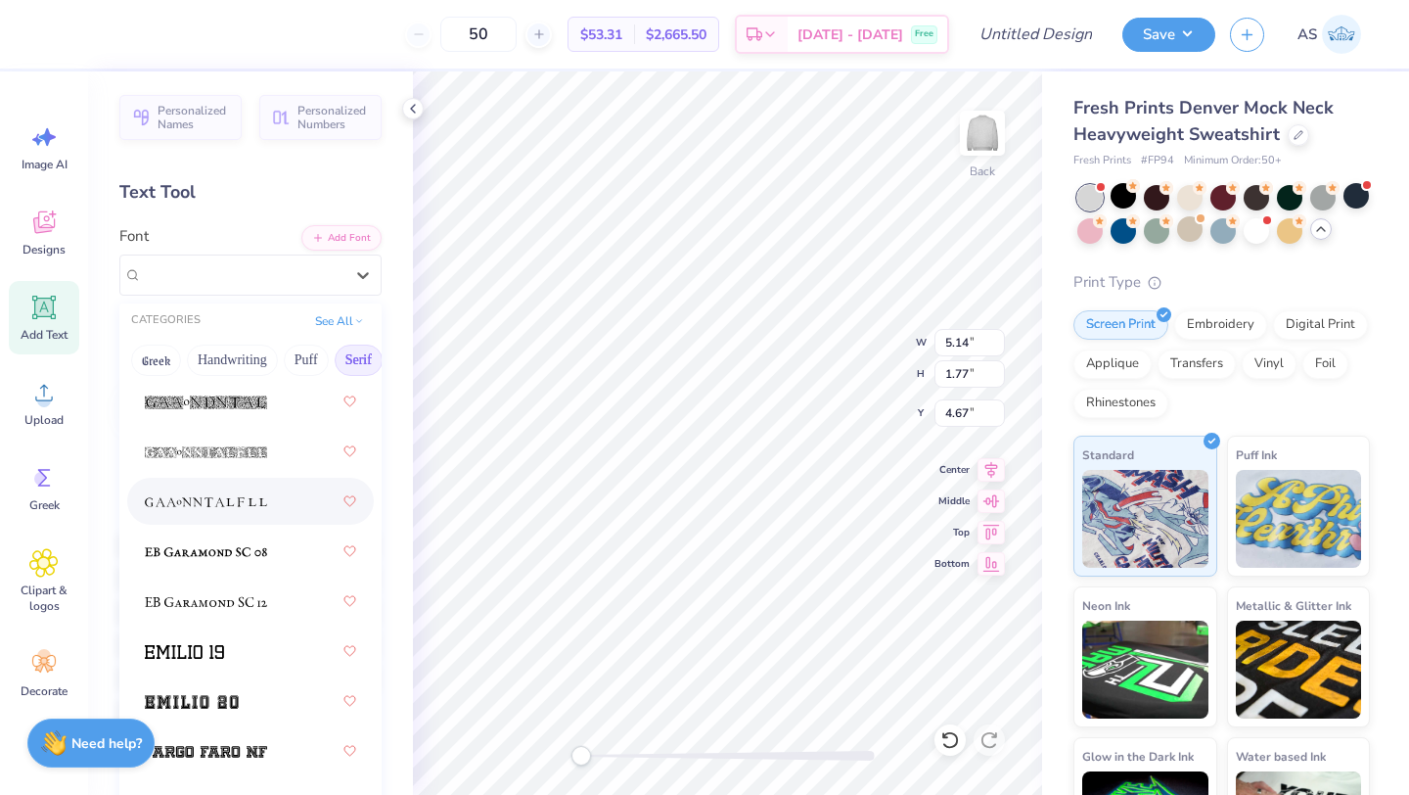
scroll to position [1935, 0]
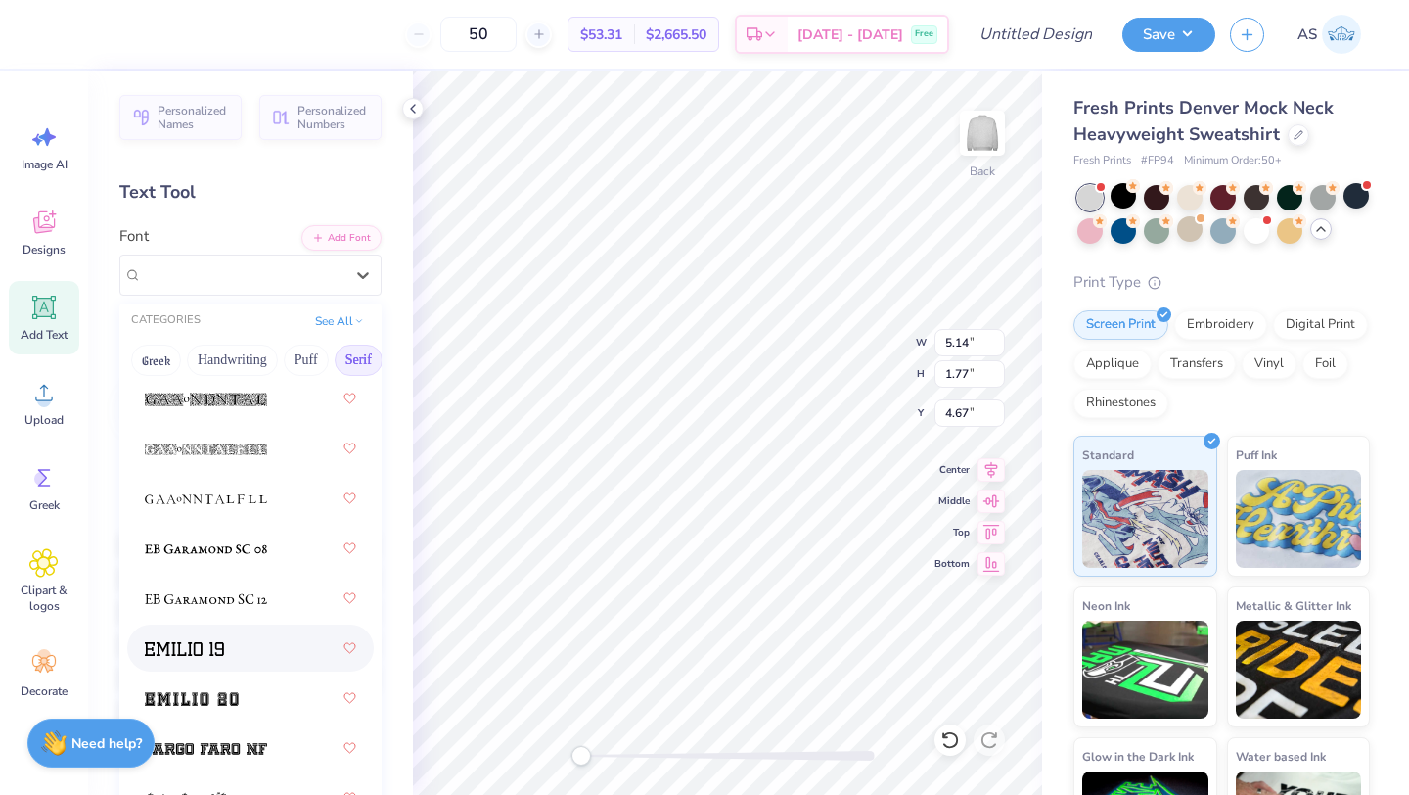
click at [250, 655] on div at bounding box center [250, 647] width 211 height 35
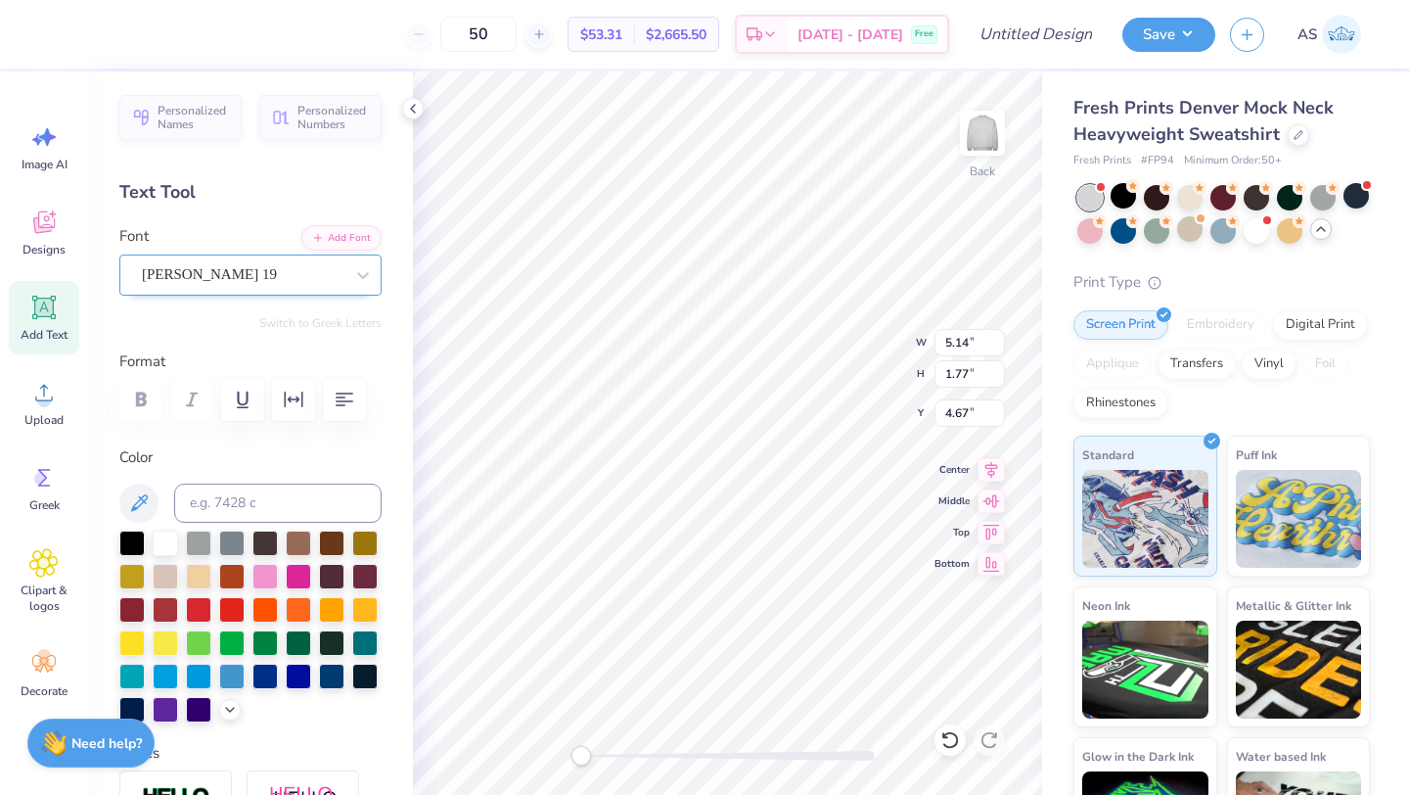
click at [268, 281] on div "[PERSON_NAME] 19" at bounding box center [243, 274] width 206 height 30
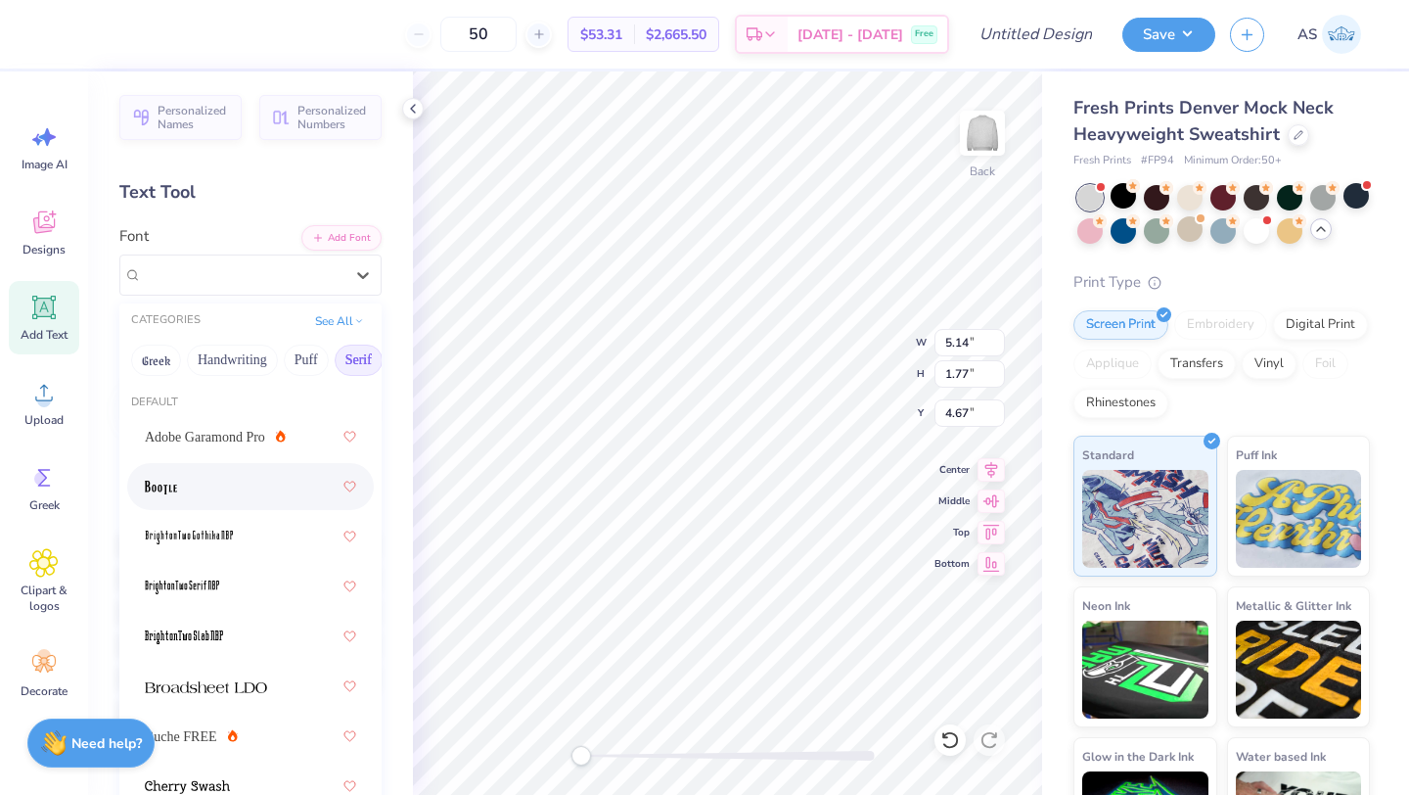
click at [254, 496] on div at bounding box center [250, 486] width 211 height 35
click at [257, 269] on div "BOOTLE Greek" at bounding box center [243, 274] width 206 height 30
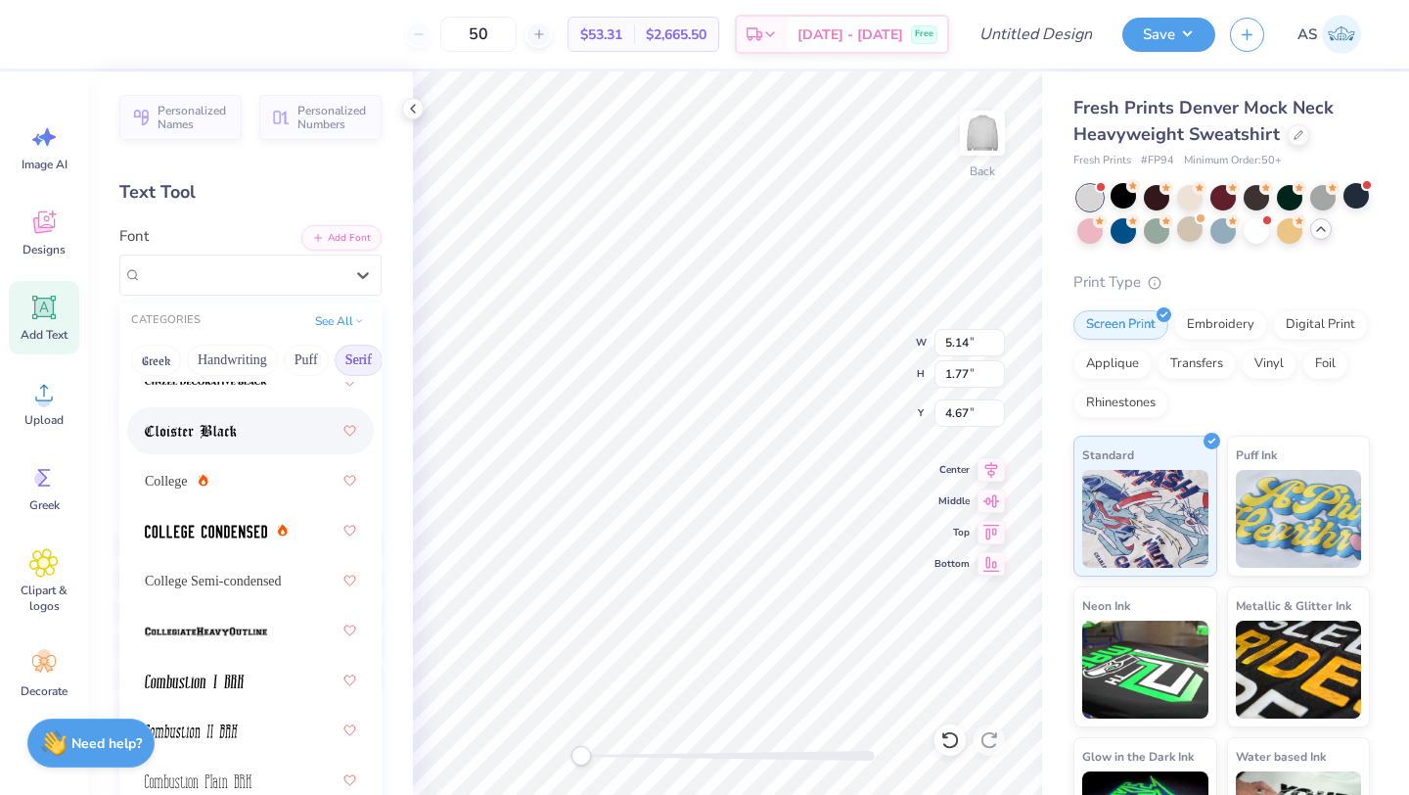
scroll to position [775, 0]
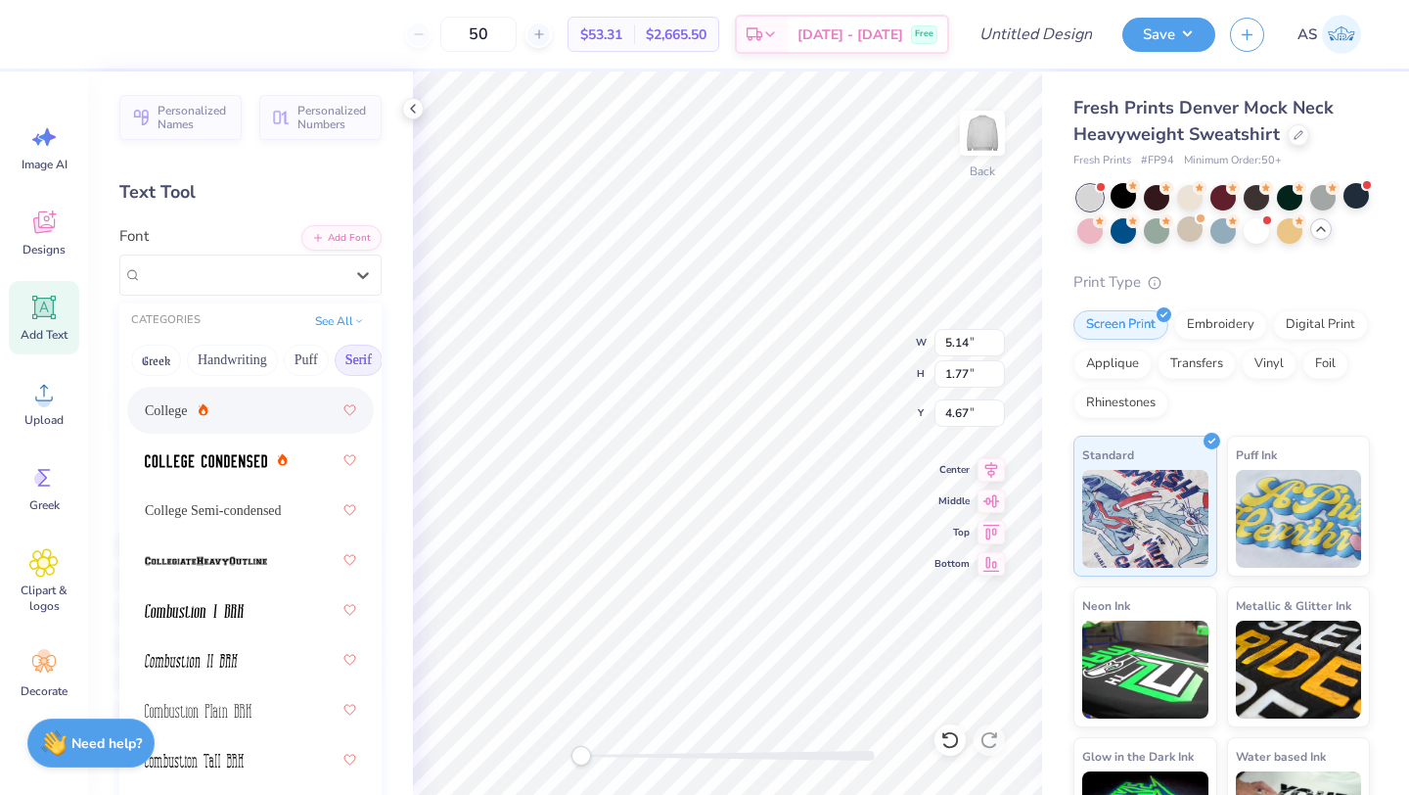
click at [235, 394] on div "College" at bounding box center [250, 409] width 211 height 35
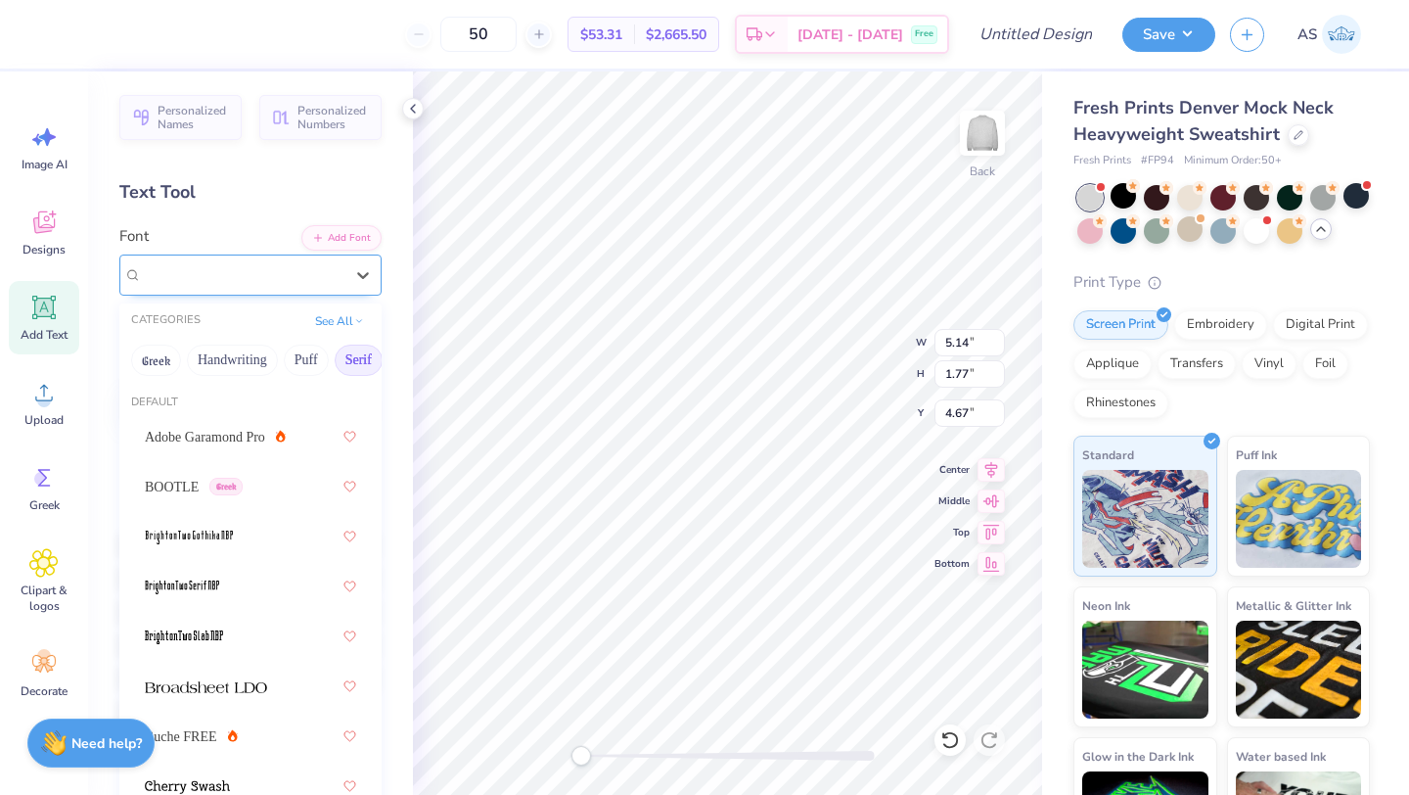
click at [254, 285] on div "College" at bounding box center [243, 274] width 206 height 30
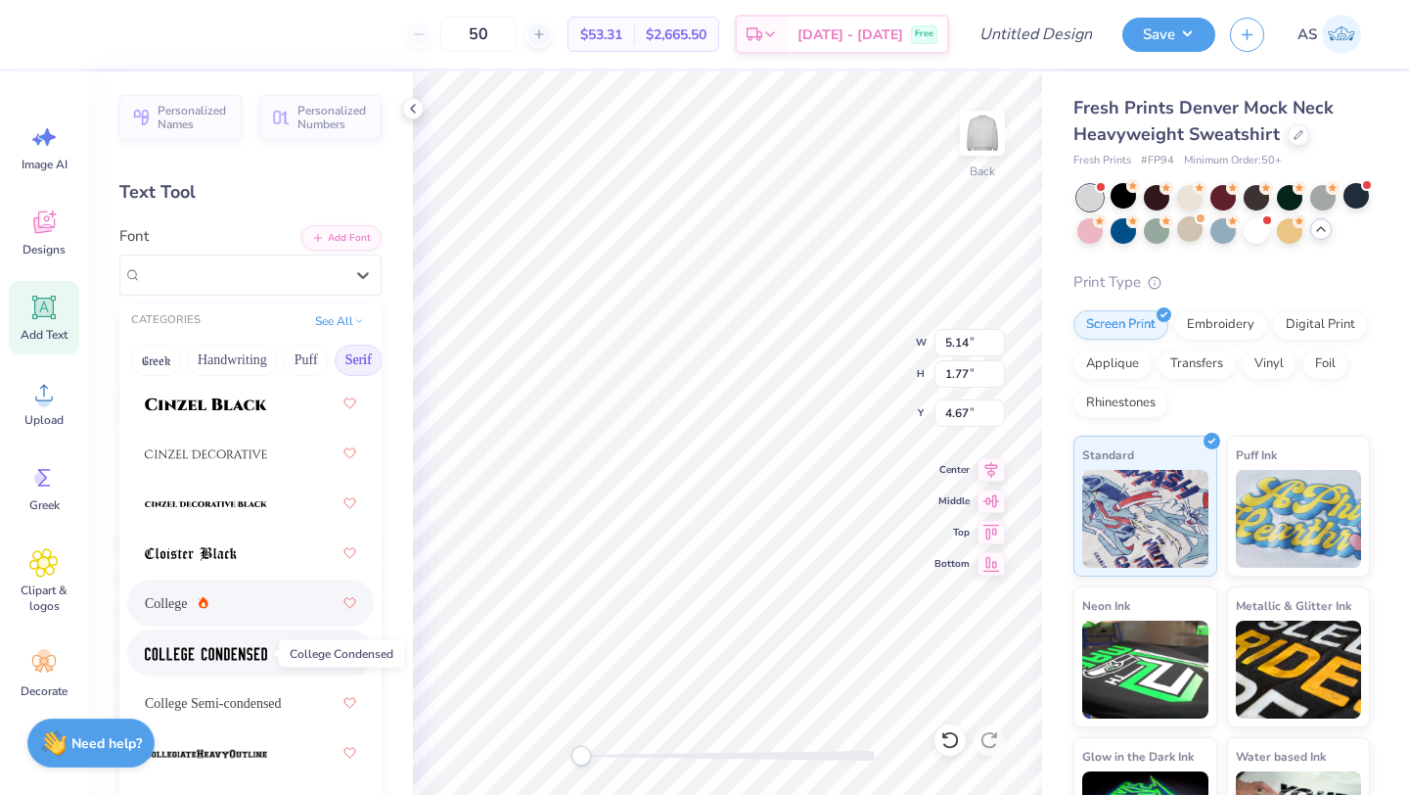
click at [241, 661] on img at bounding box center [206, 654] width 122 height 14
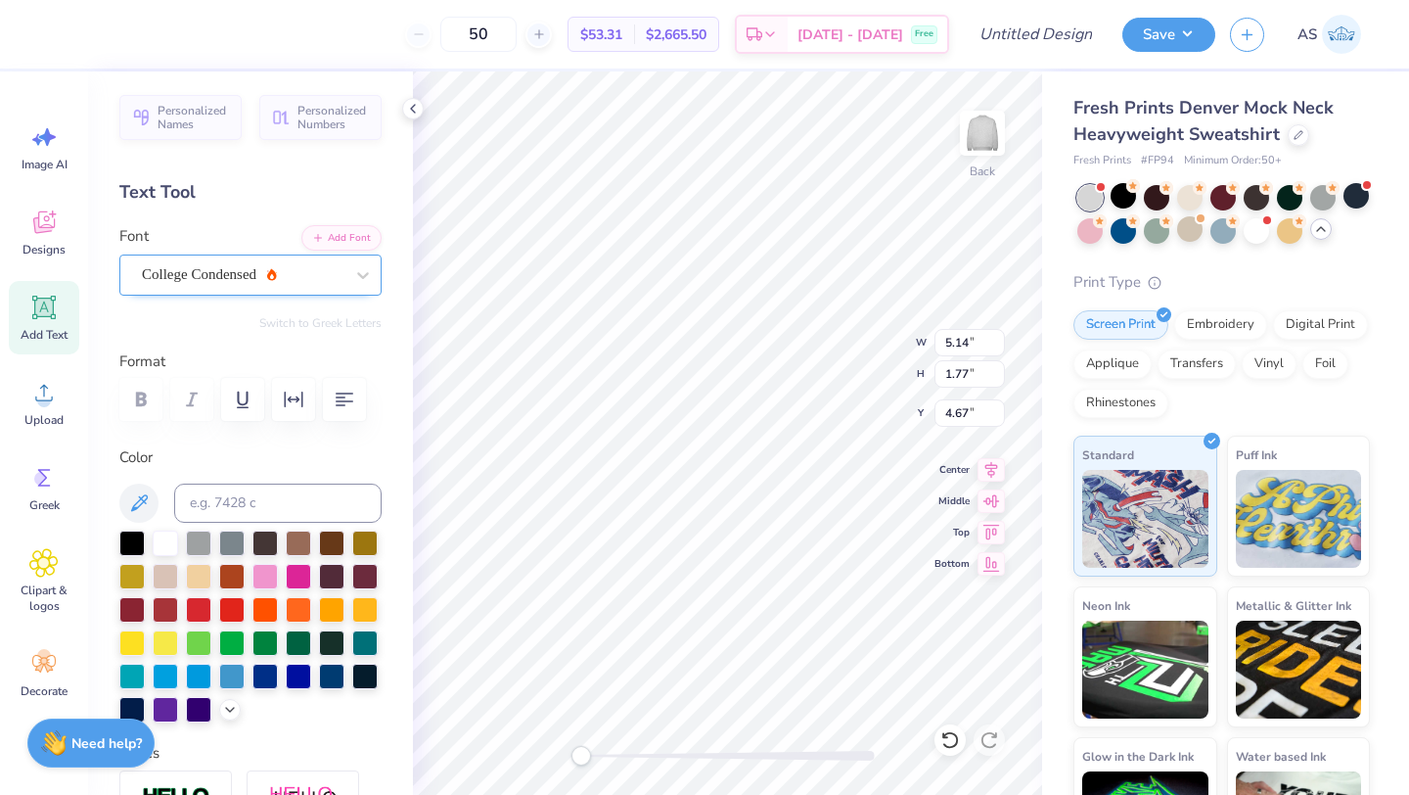
click at [285, 267] on div "College Condensed" at bounding box center [243, 274] width 206 height 30
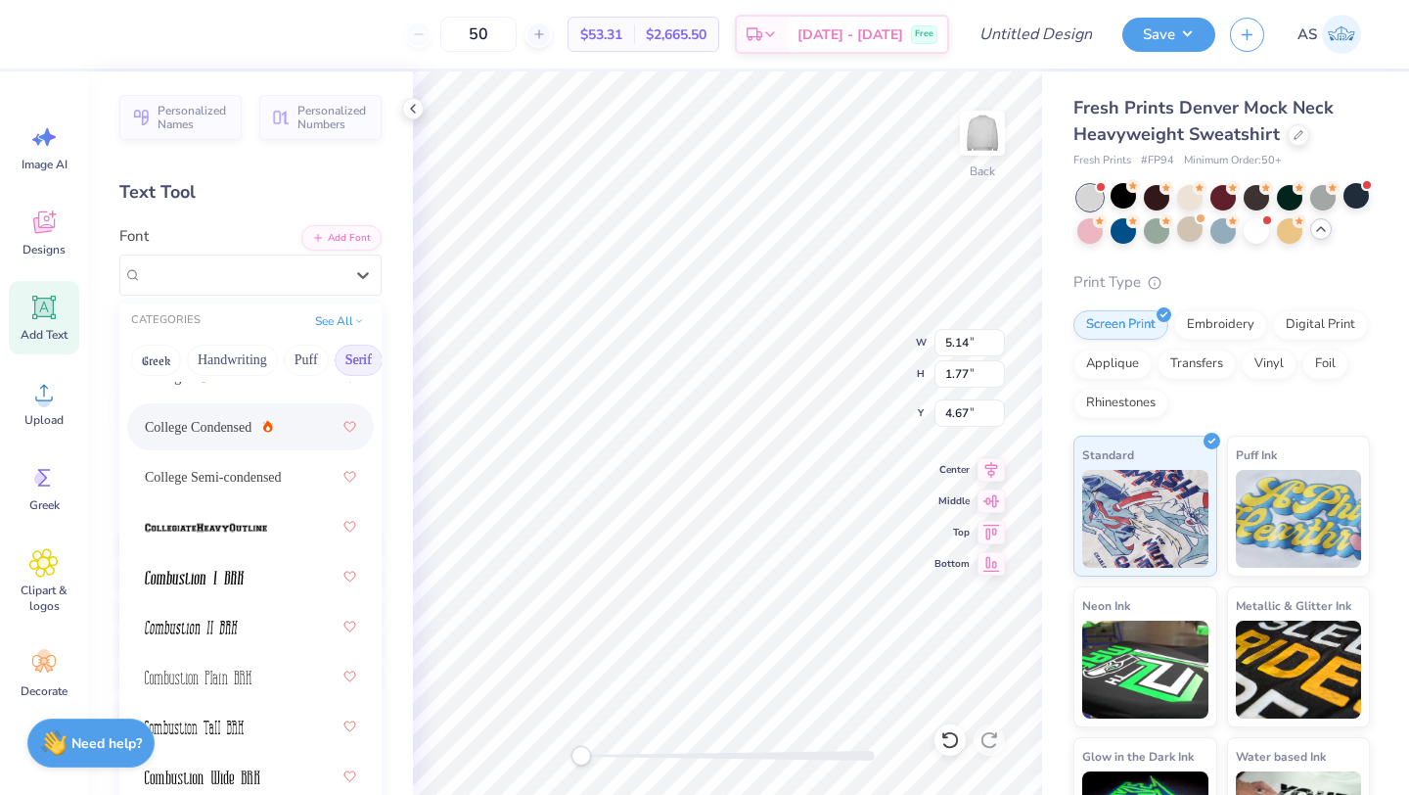
scroll to position [809, 0]
click at [269, 490] on div "College Semi-condensed" at bounding box center [250, 475] width 211 height 35
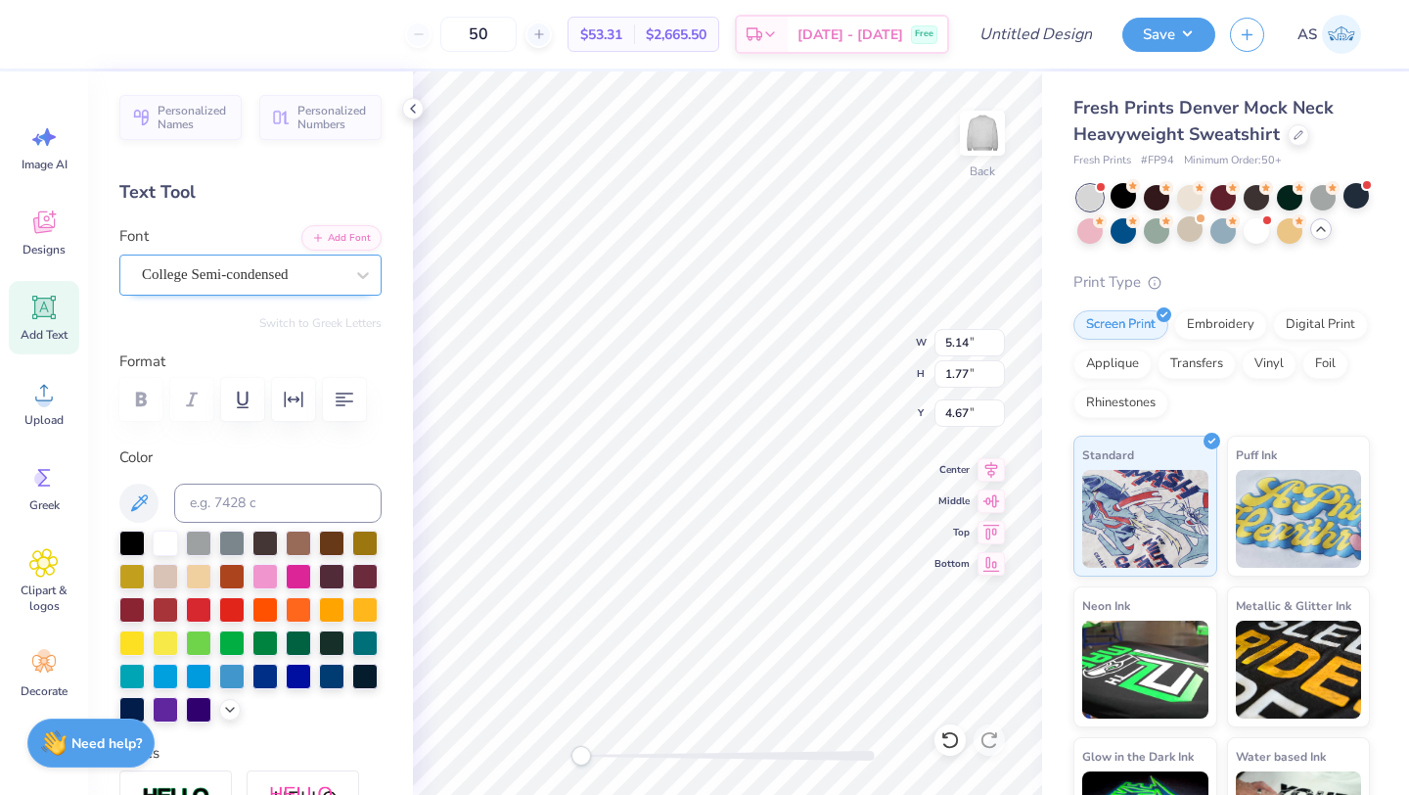
click at [317, 284] on div "College Semi-condensed" at bounding box center [243, 274] width 206 height 30
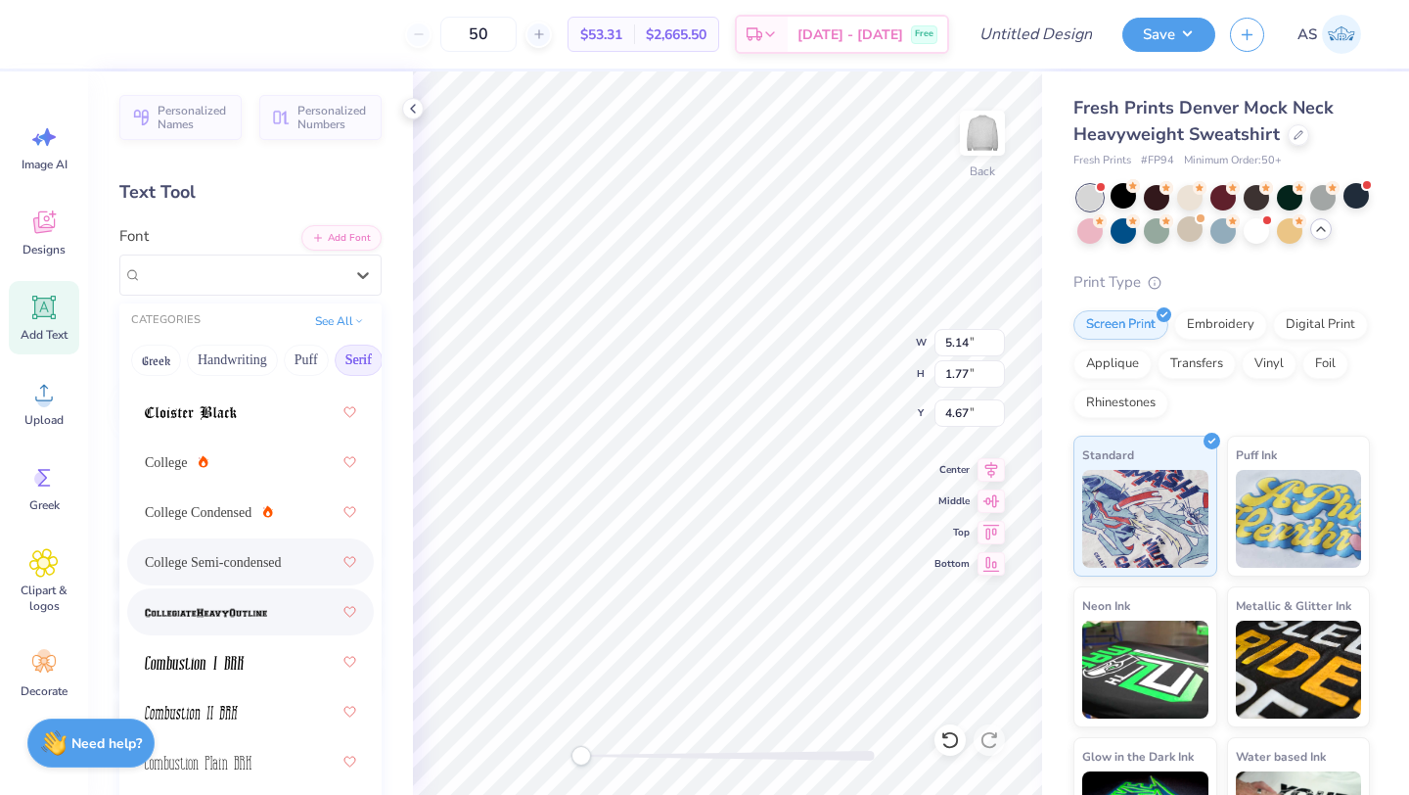
scroll to position [688, 0]
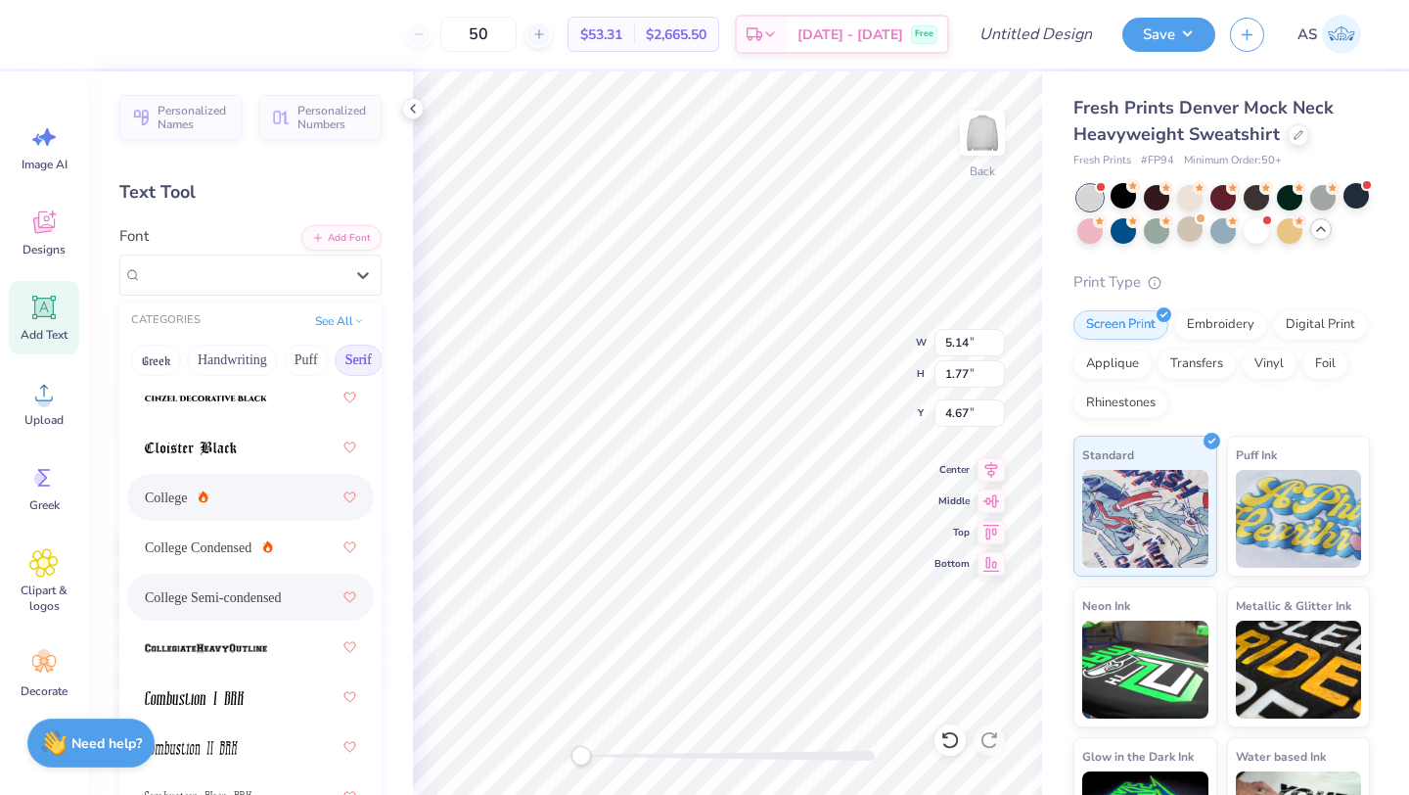
click at [257, 516] on div "College" at bounding box center [250, 497] width 247 height 47
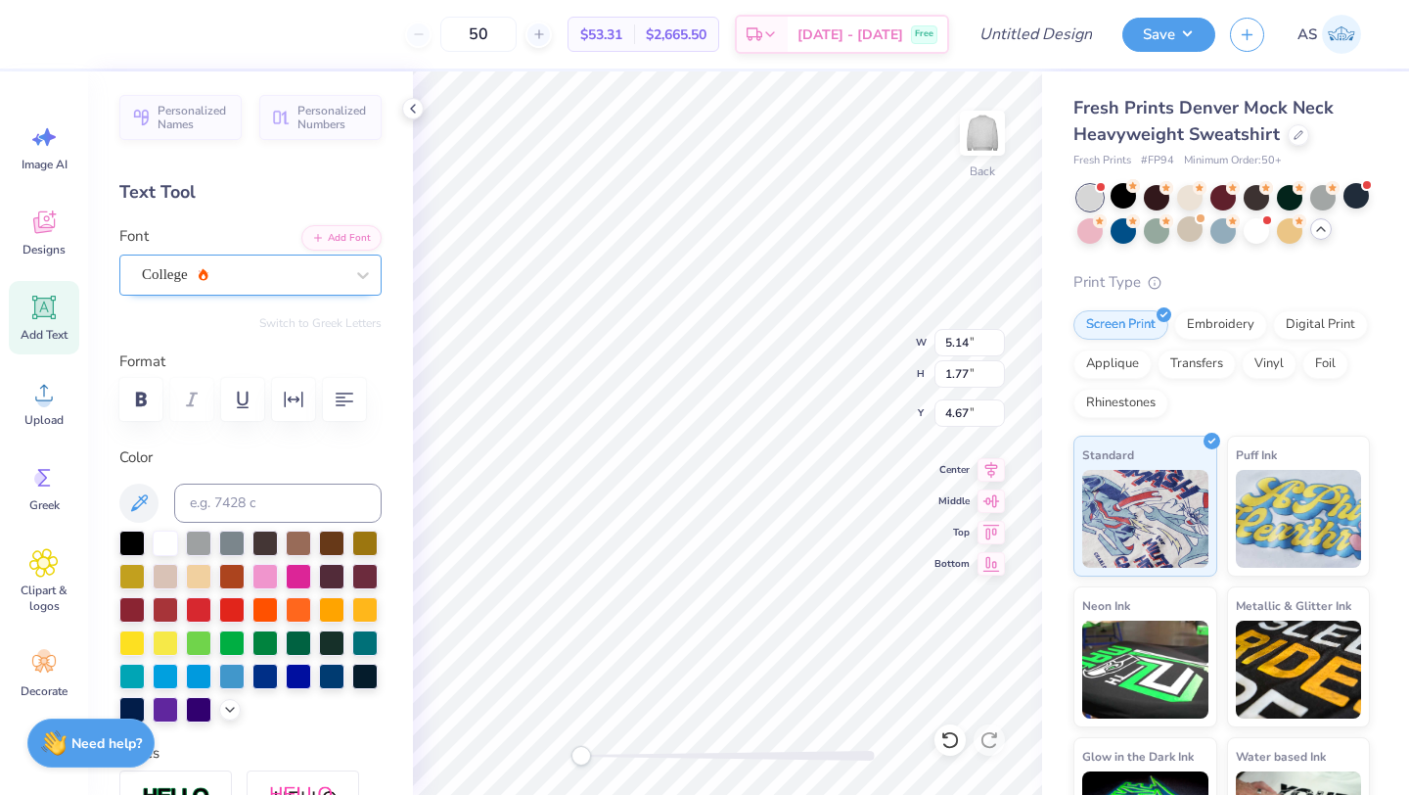
click at [306, 266] on div "College" at bounding box center [243, 274] width 206 height 30
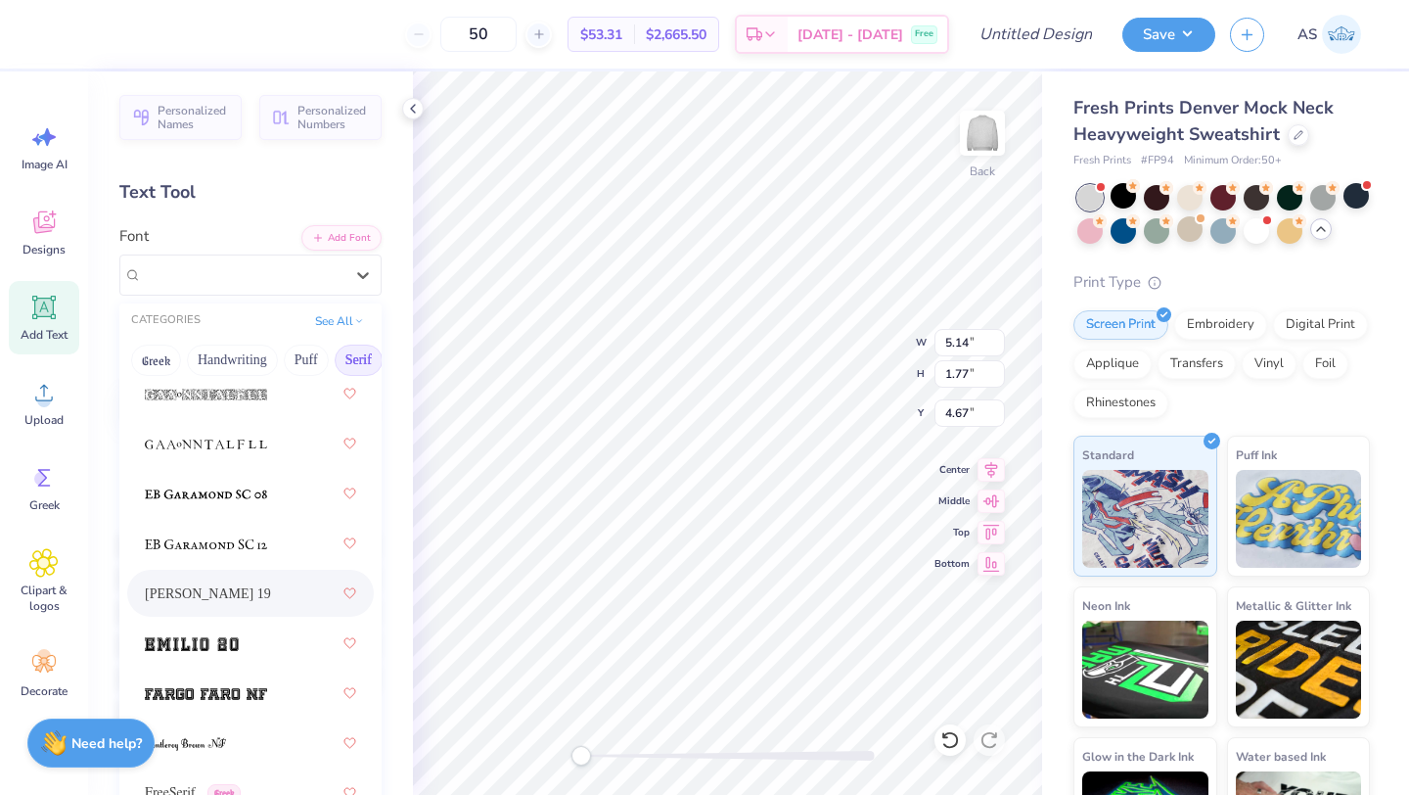
scroll to position [2124, 0]
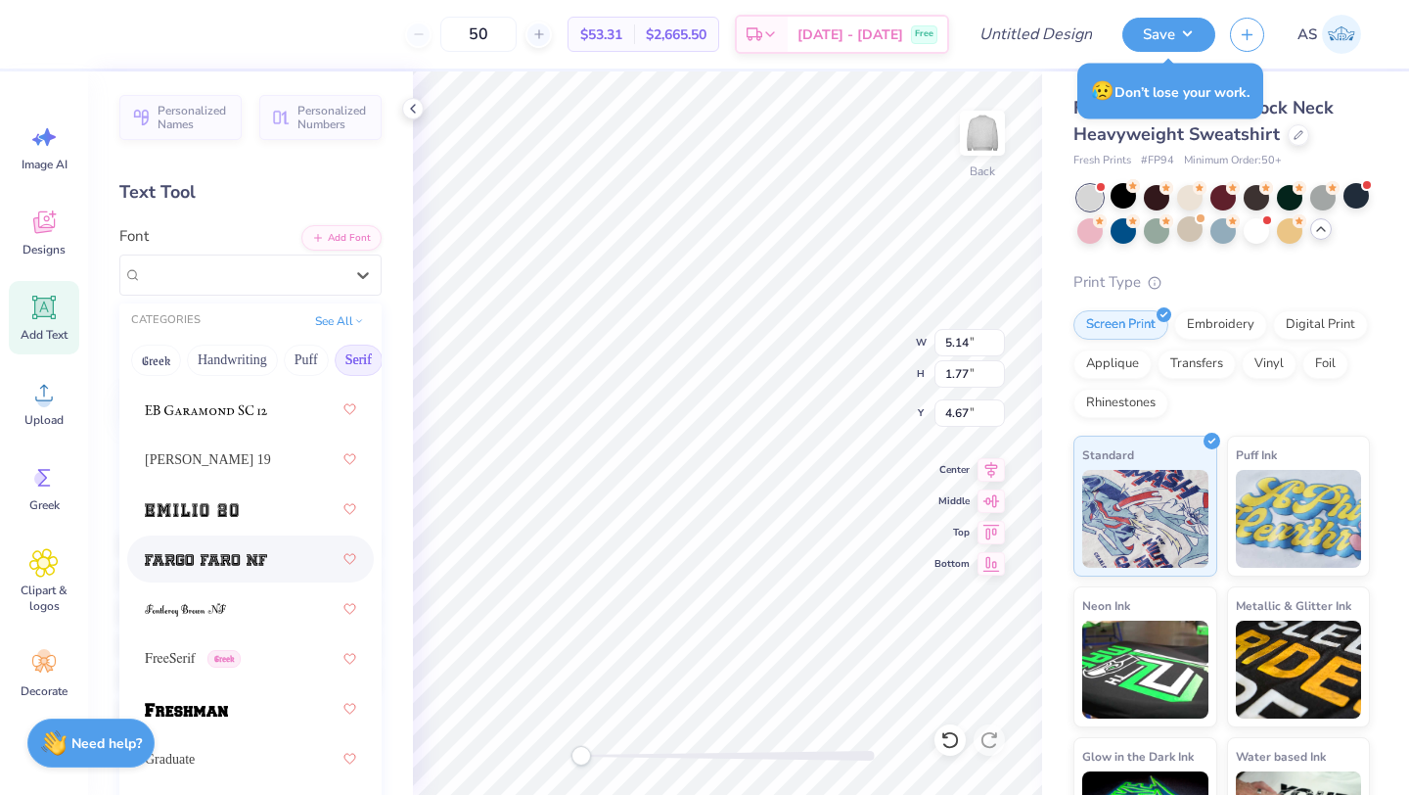
click at [242, 571] on div at bounding box center [250, 558] width 211 height 35
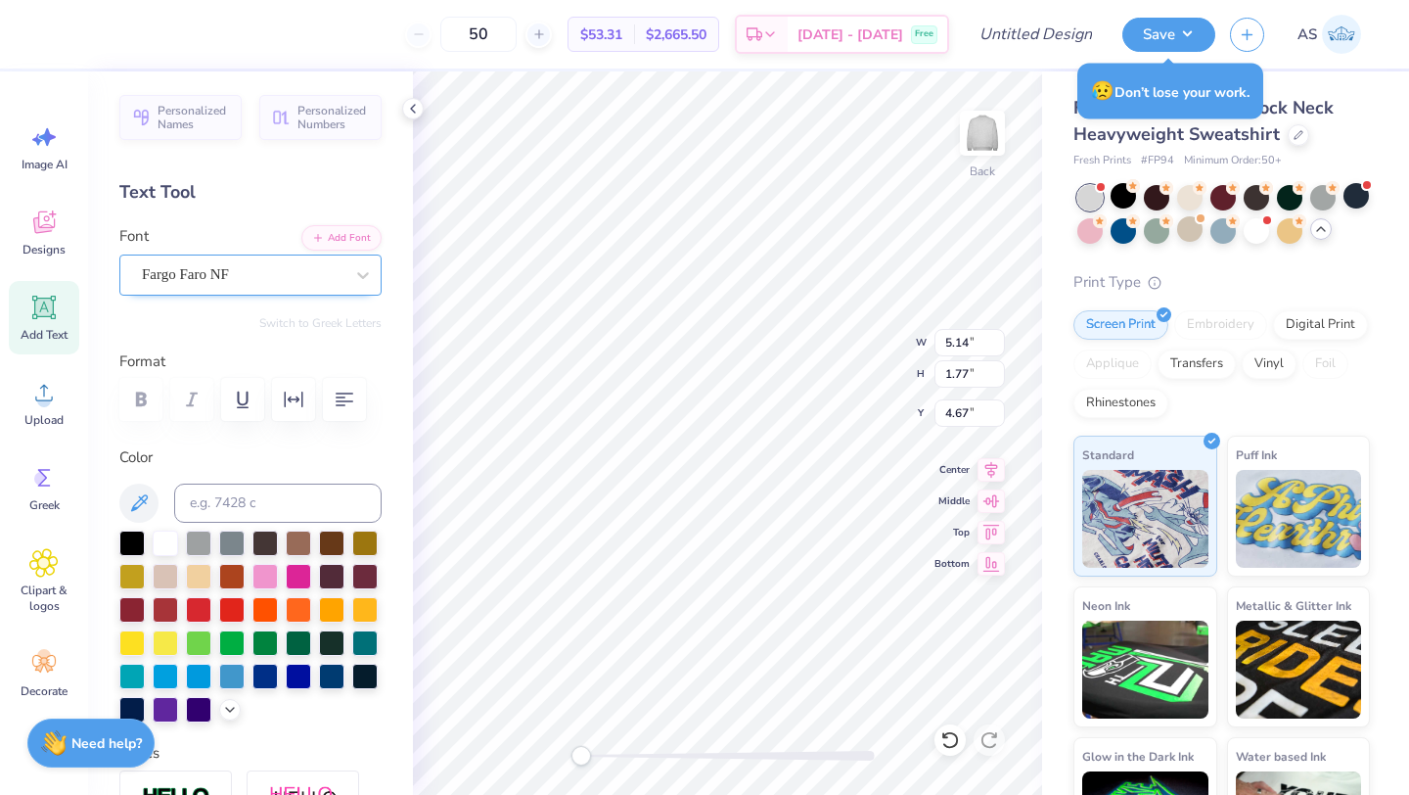
click at [287, 292] on div "Fargo Faro NF" at bounding box center [250, 274] width 262 height 41
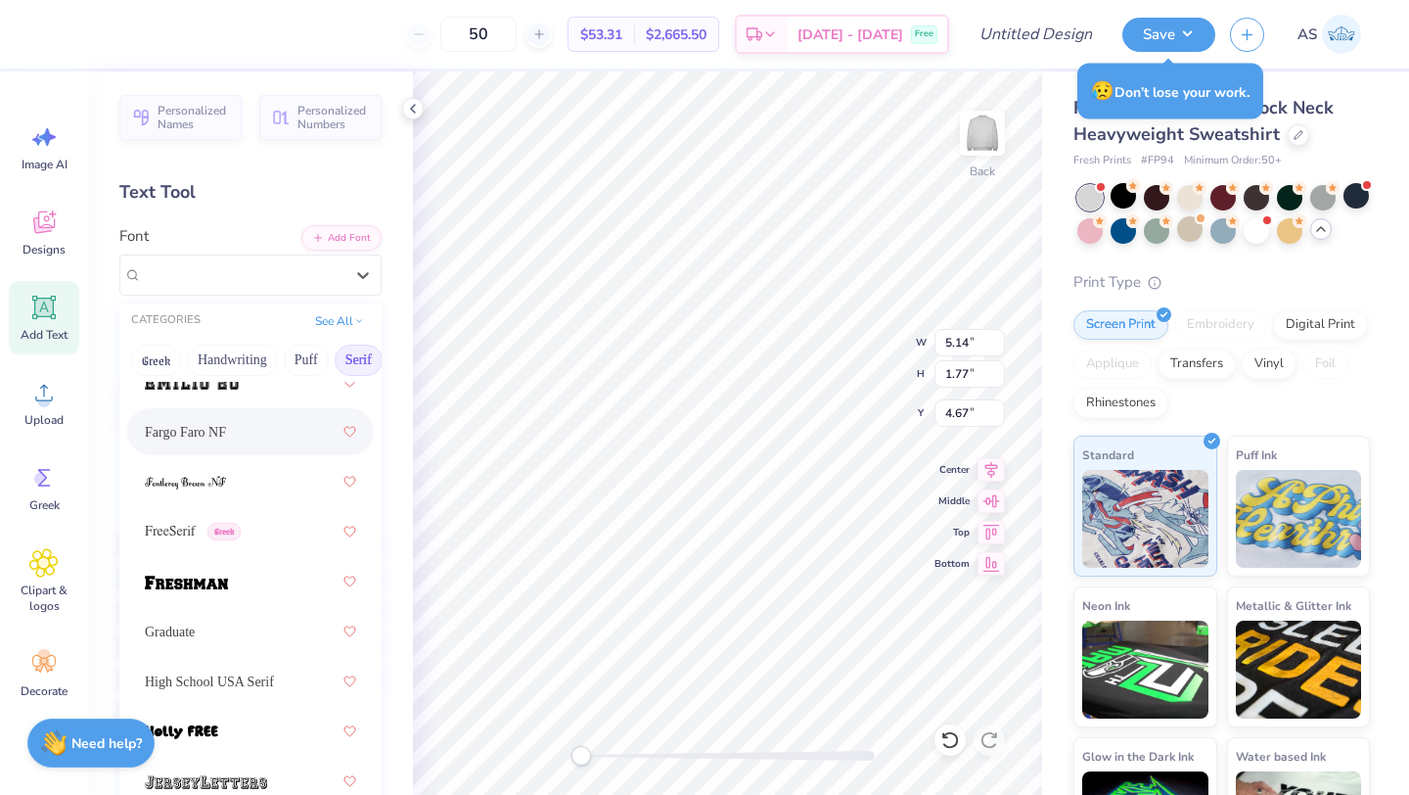
scroll to position [2254, 0]
click at [280, 595] on div at bounding box center [250, 578] width 211 height 35
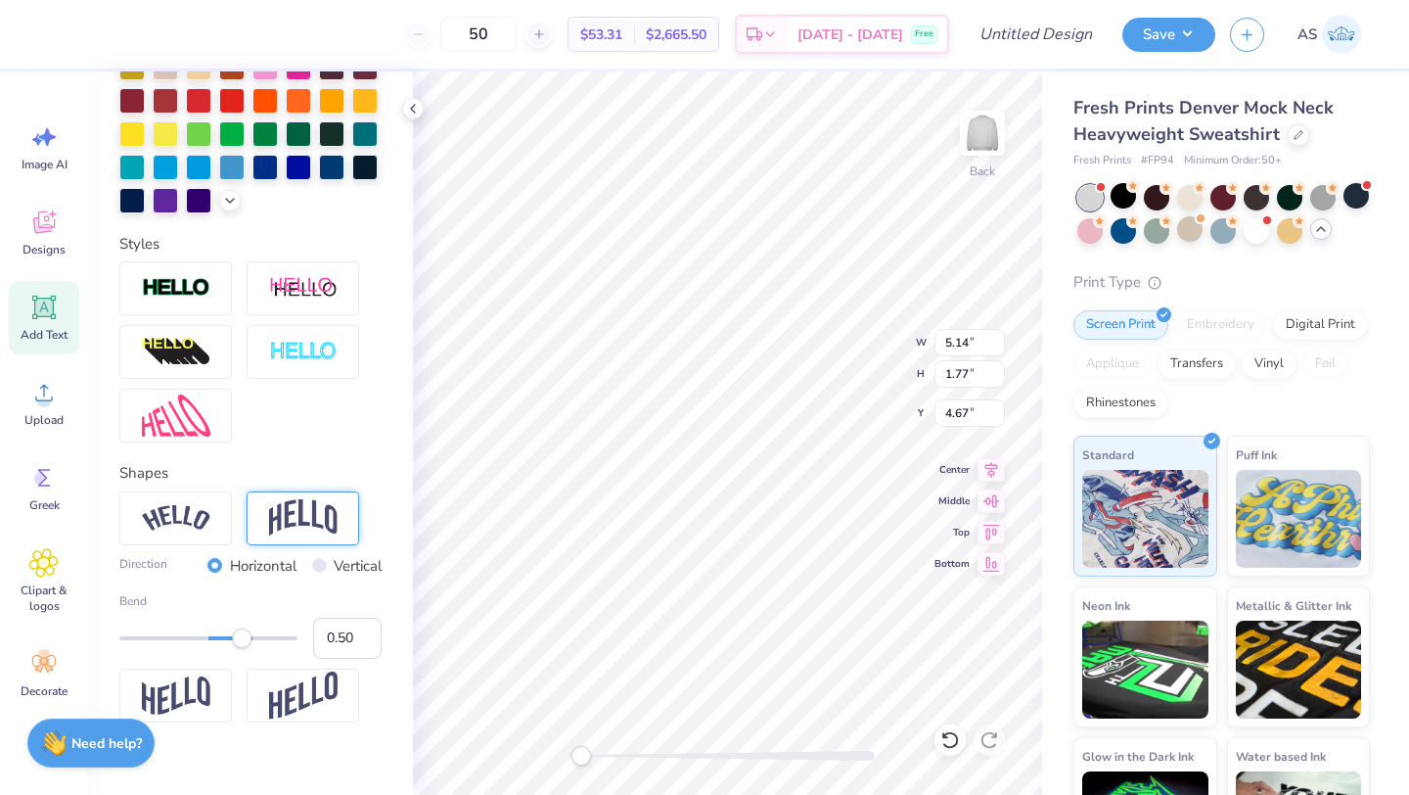
scroll to position [568, 0]
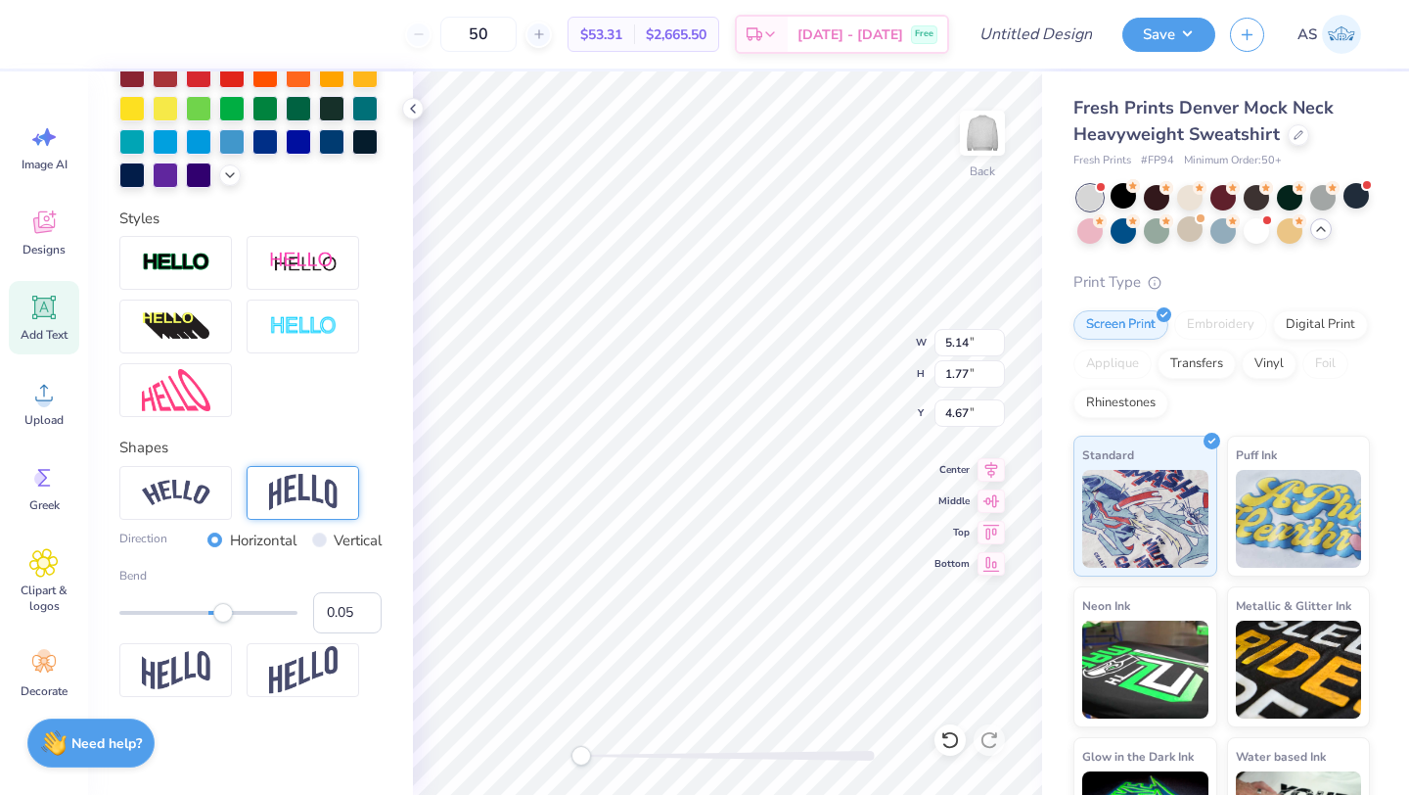
type input "0.04"
drag, startPoint x: 249, startPoint y: 609, endPoint x: 205, endPoint y: 609, distance: 44.0
click at [204, 609] on div "Accessibility label" at bounding box center [205, 613] width 20 height 20
type input "0.34"
drag, startPoint x: 207, startPoint y: 614, endPoint x: 232, endPoint y: 617, distance: 24.6
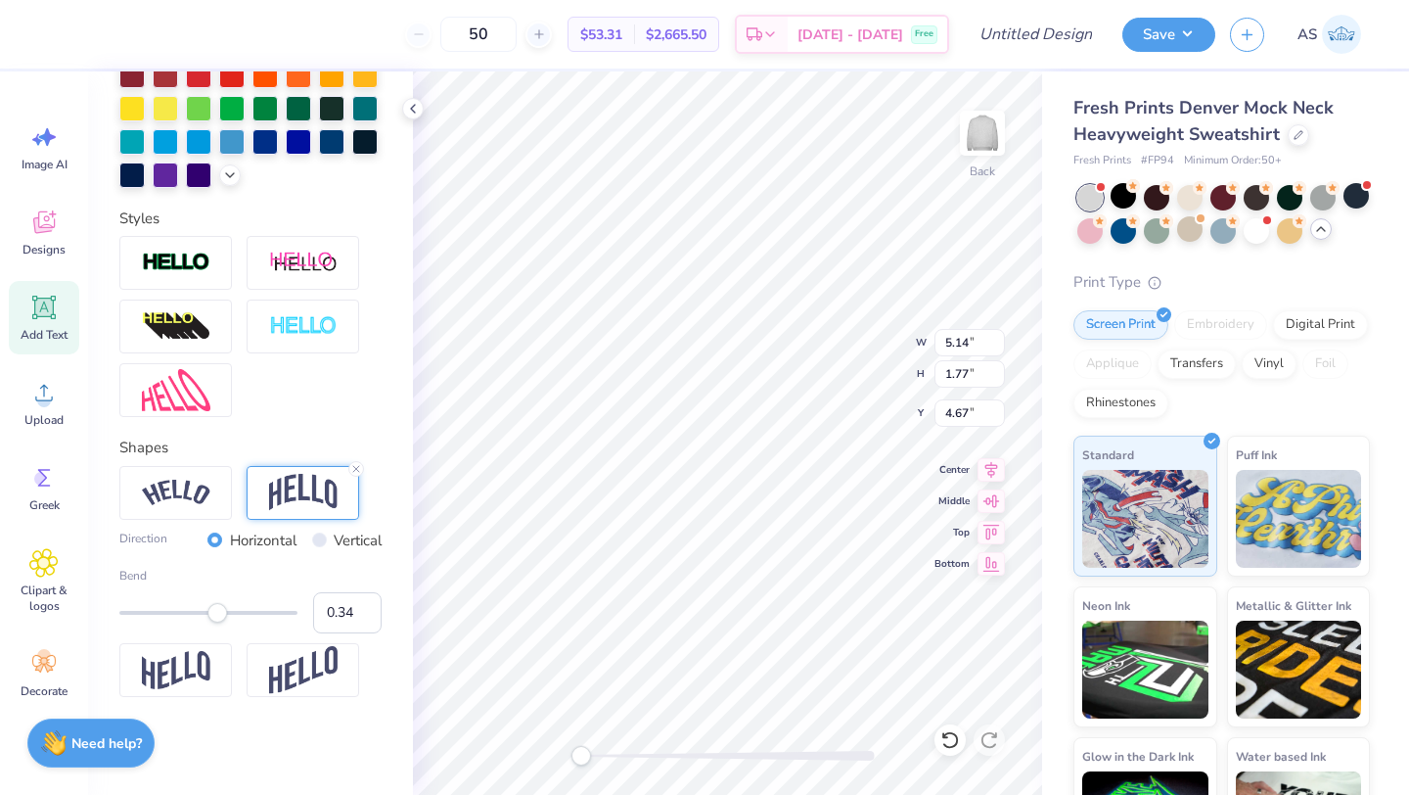
click at [227, 617] on div "Accessibility label" at bounding box center [217, 613] width 20 height 20
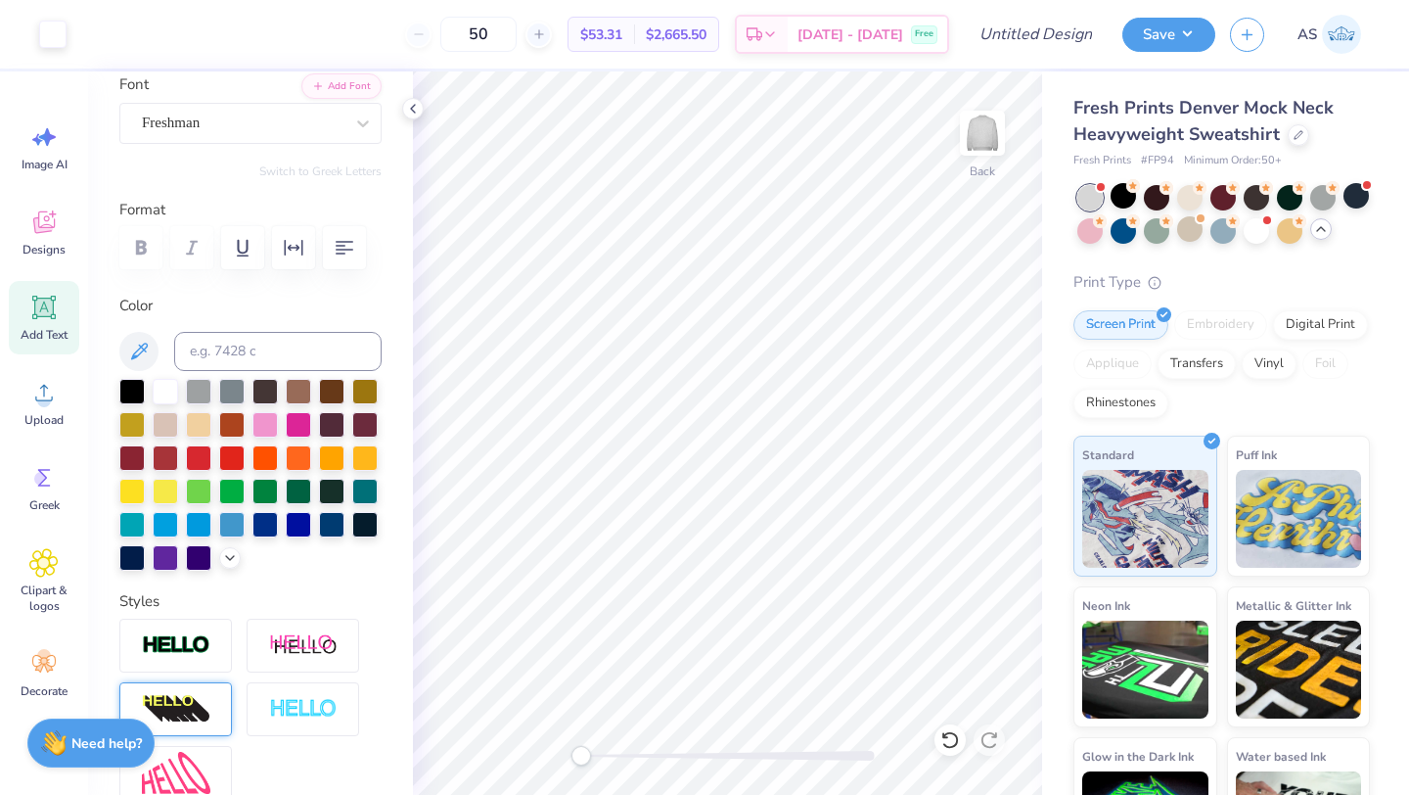
scroll to position [0, 0]
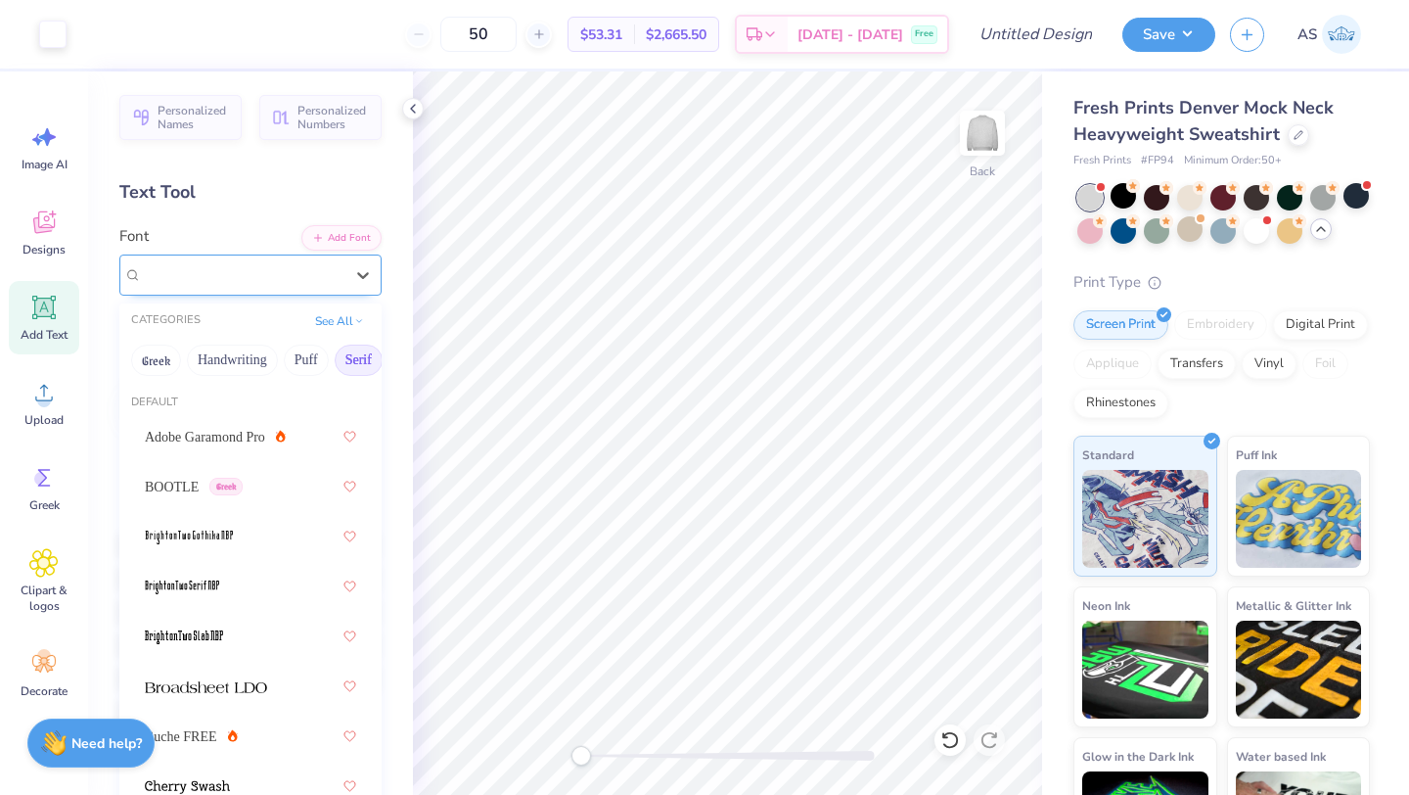
click at [231, 263] on div "Freshman" at bounding box center [243, 274] width 206 height 30
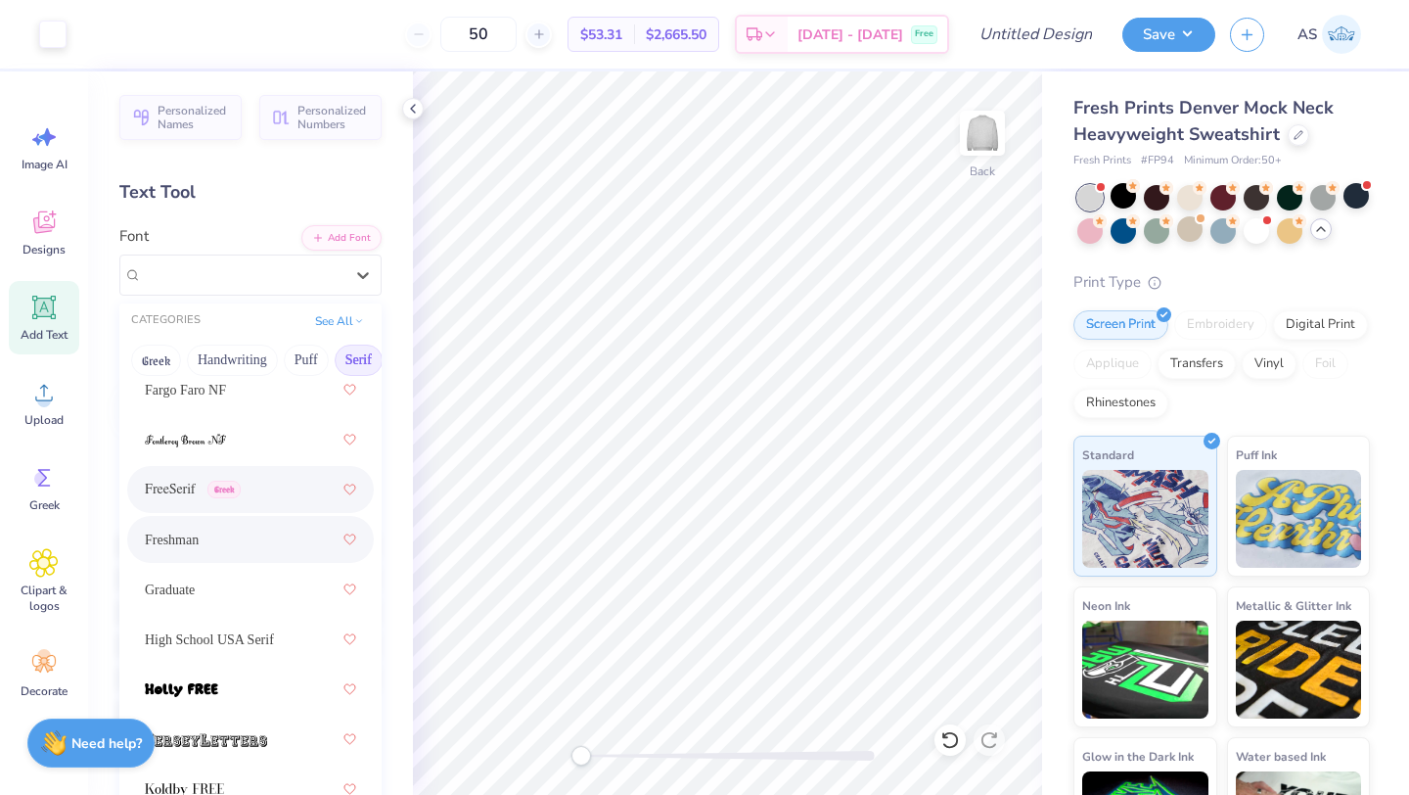
scroll to position [2317, 0]
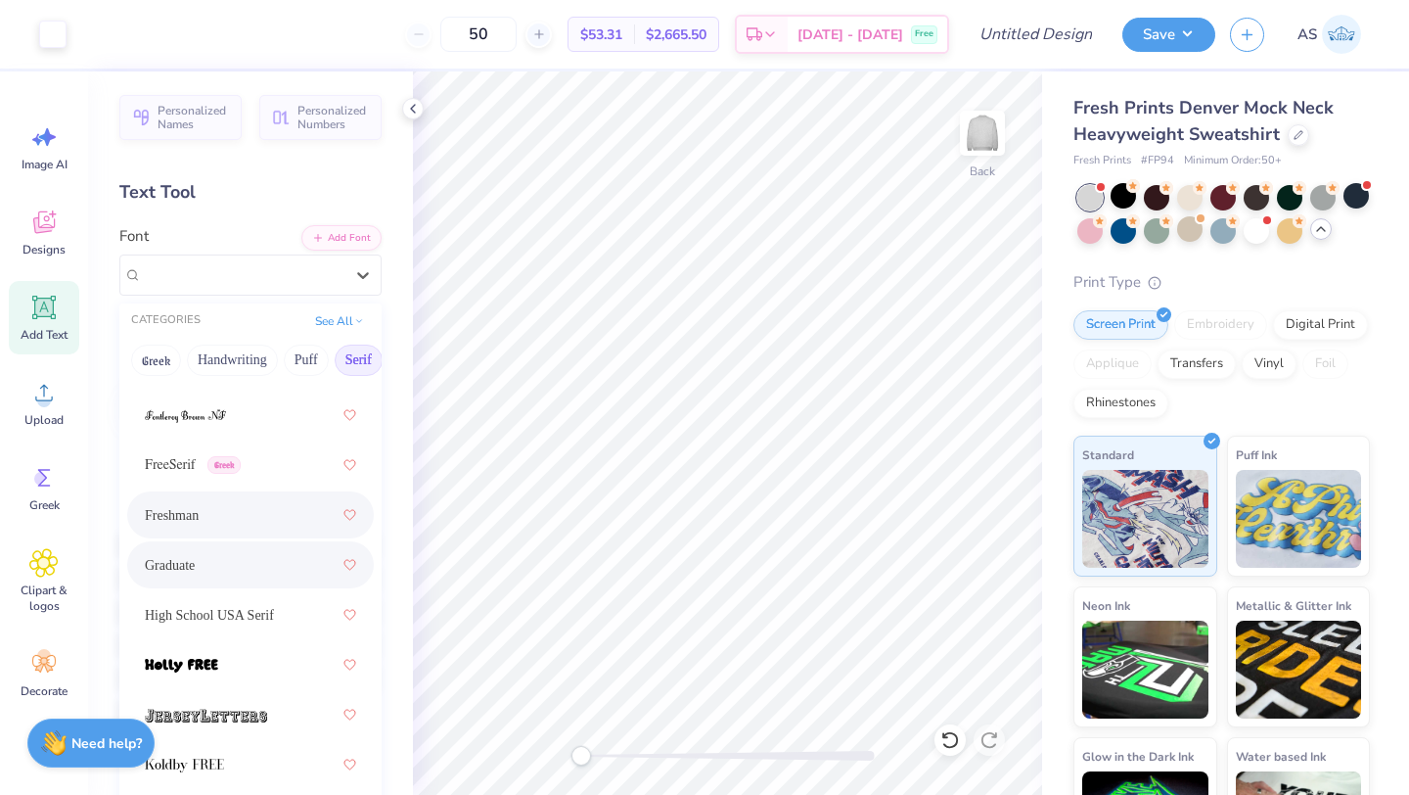
click at [247, 574] on div "Graduate" at bounding box center [250, 564] width 211 height 35
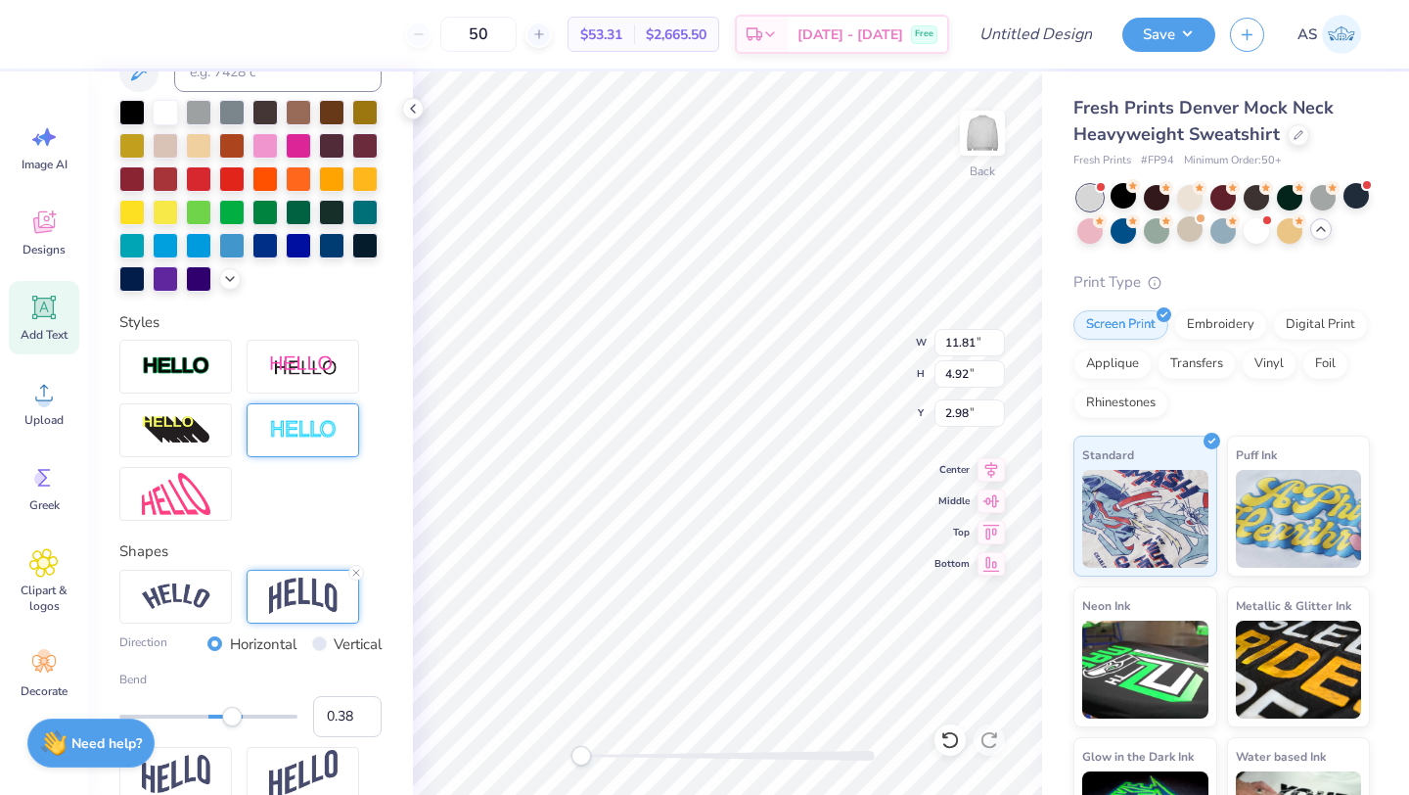
scroll to position [452, 0]
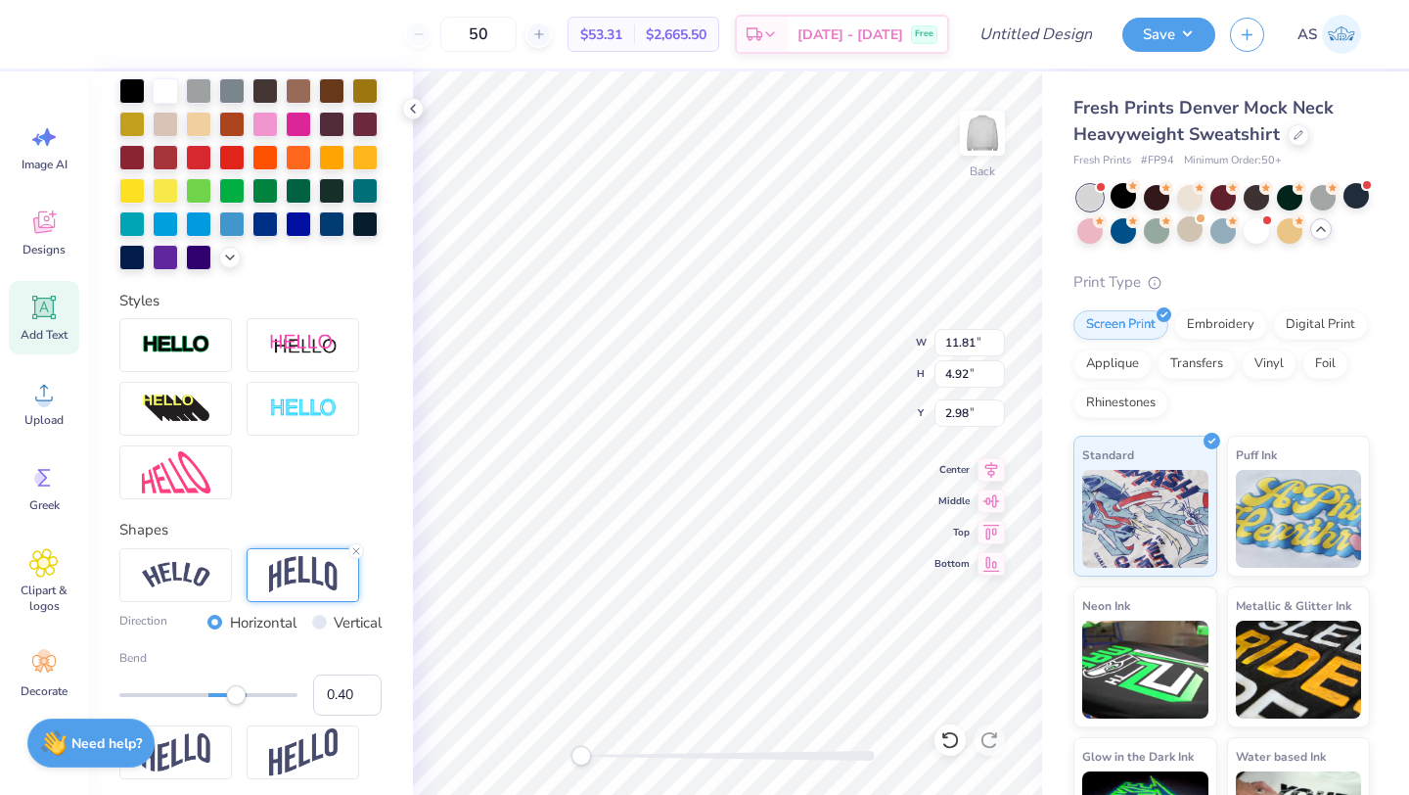
type input "0.39"
click at [233, 705] on div "Accessibility label" at bounding box center [233, 695] width 20 height 20
type input "0.29"
drag, startPoint x: 241, startPoint y: 721, endPoint x: 225, endPoint y: 721, distance: 15.7
click at [225, 705] on div at bounding box center [208, 695] width 178 height 20
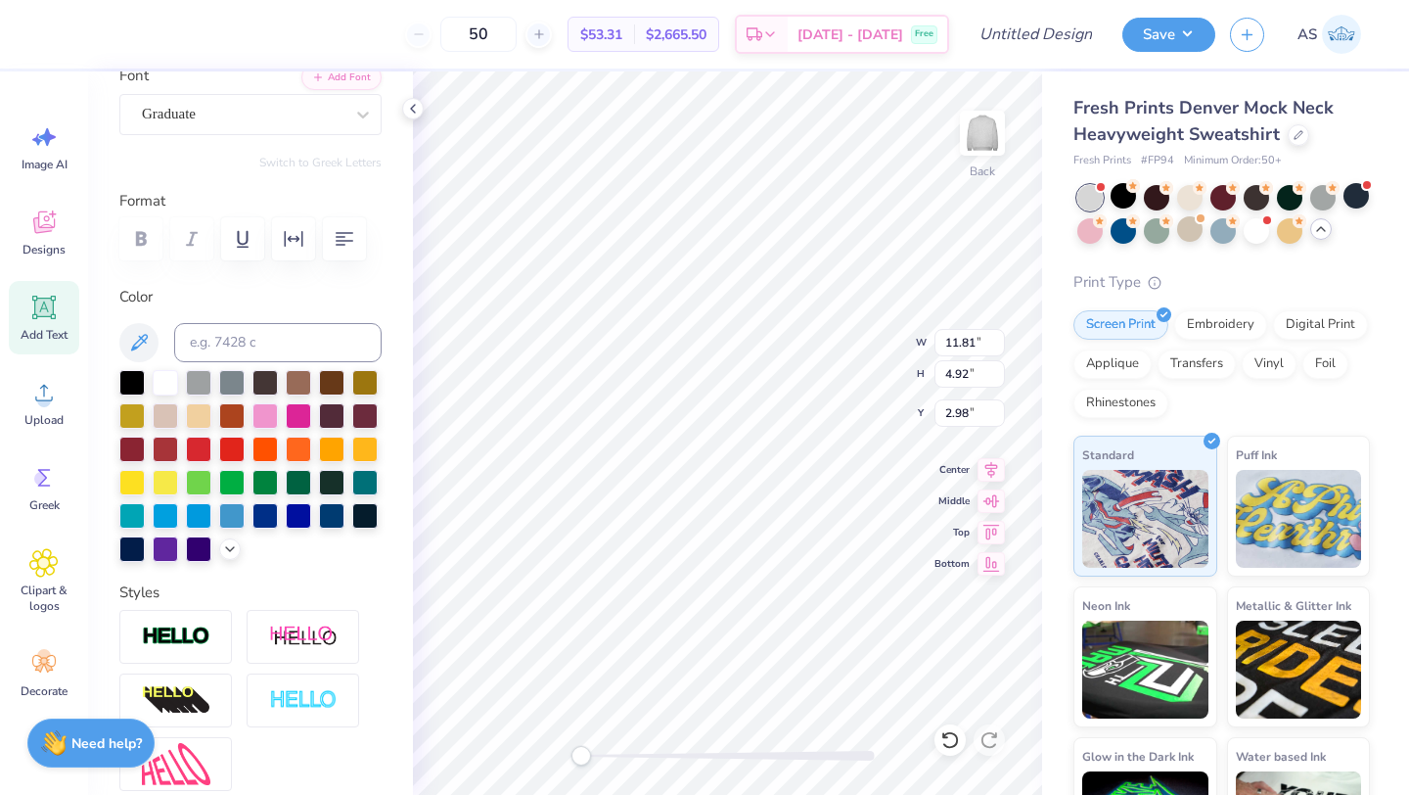
scroll to position [123, 0]
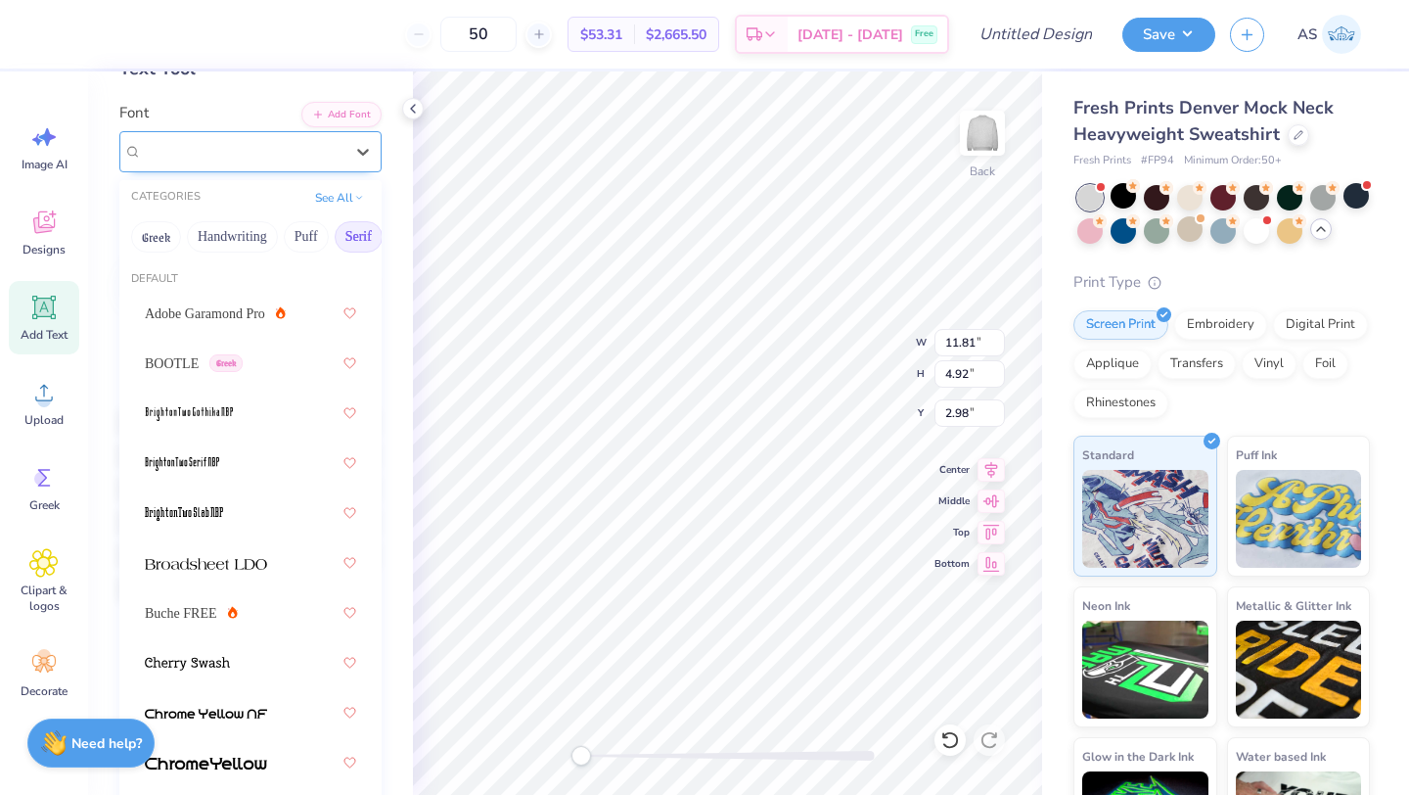
click at [264, 163] on div at bounding box center [243, 151] width 202 height 26
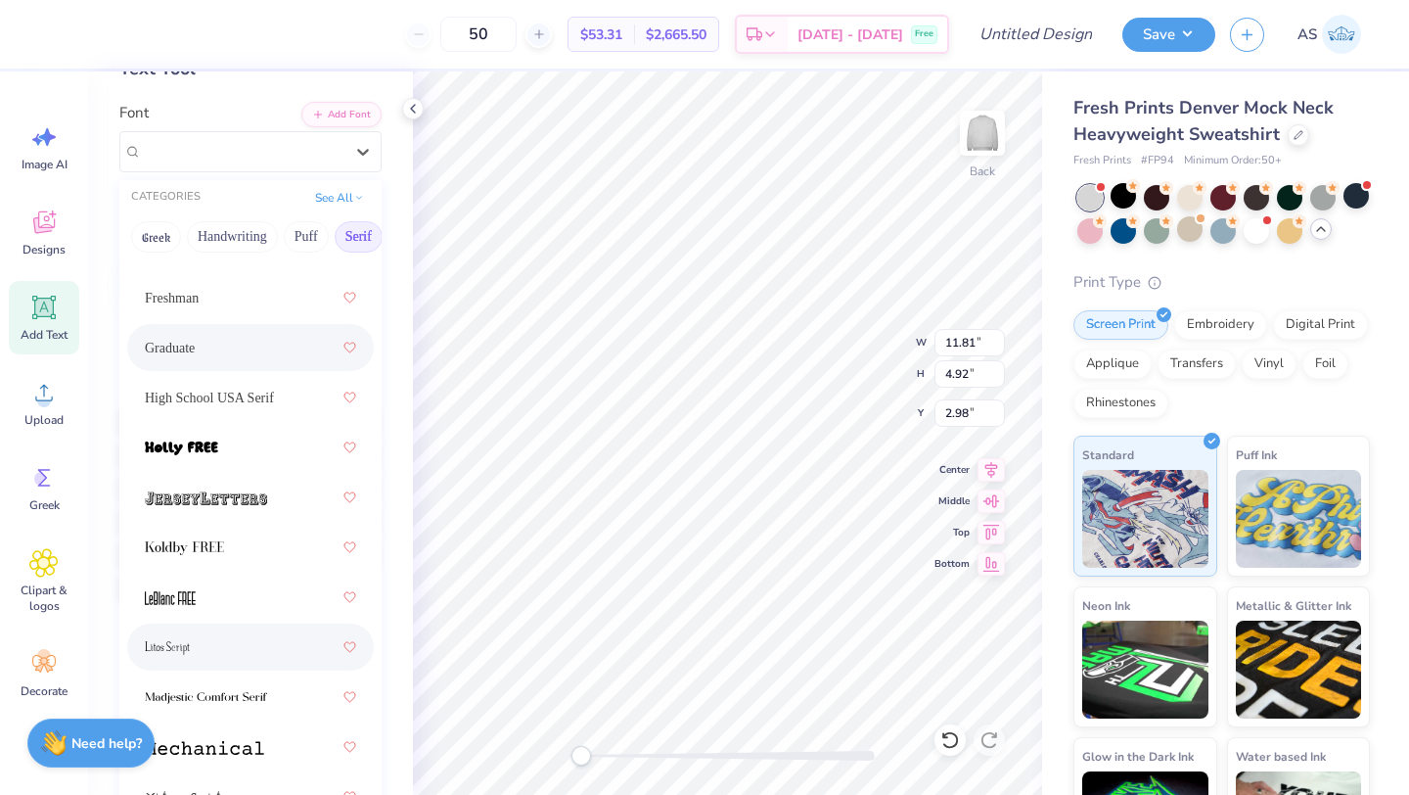
scroll to position [2415, 0]
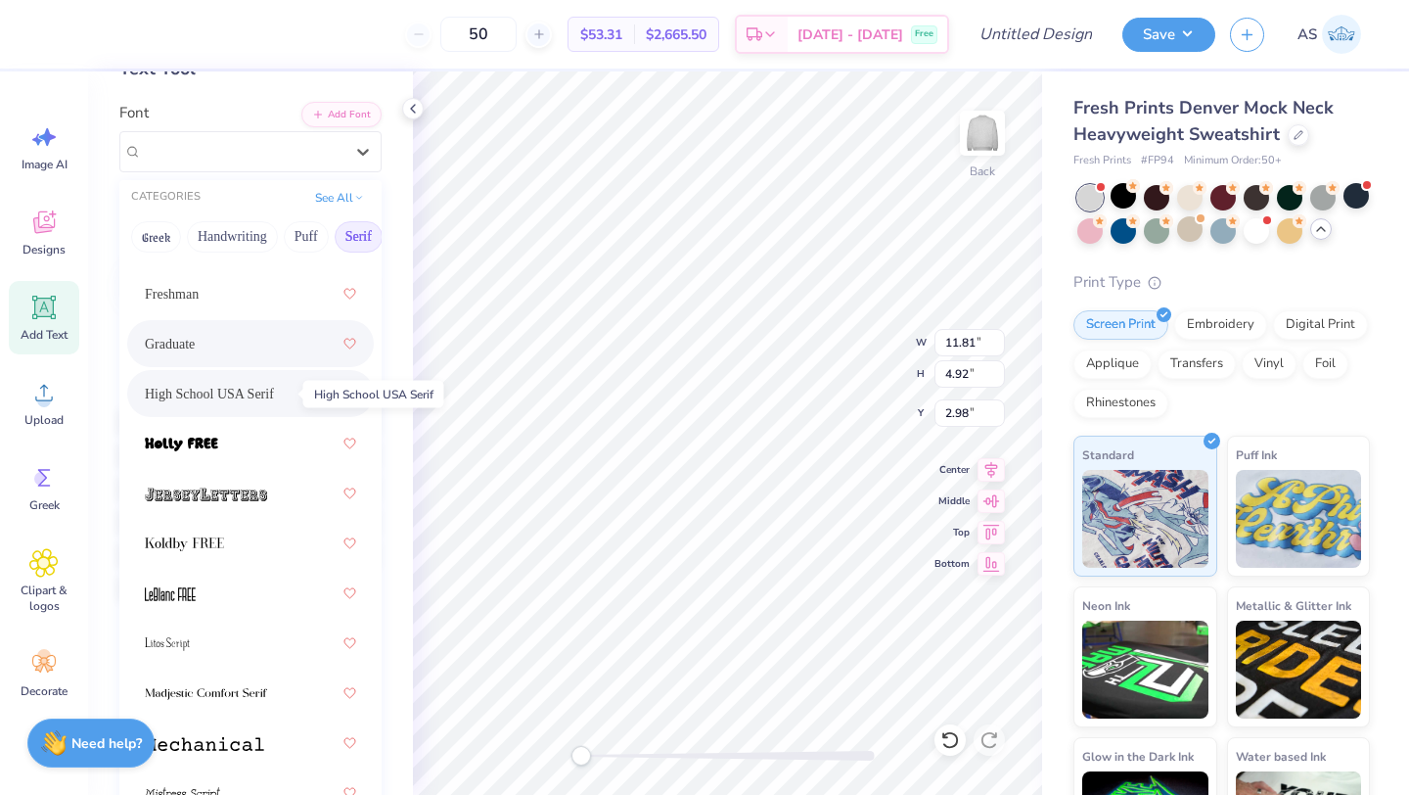
click at [253, 400] on span "High School USA Serif" at bounding box center [209, 394] width 129 height 21
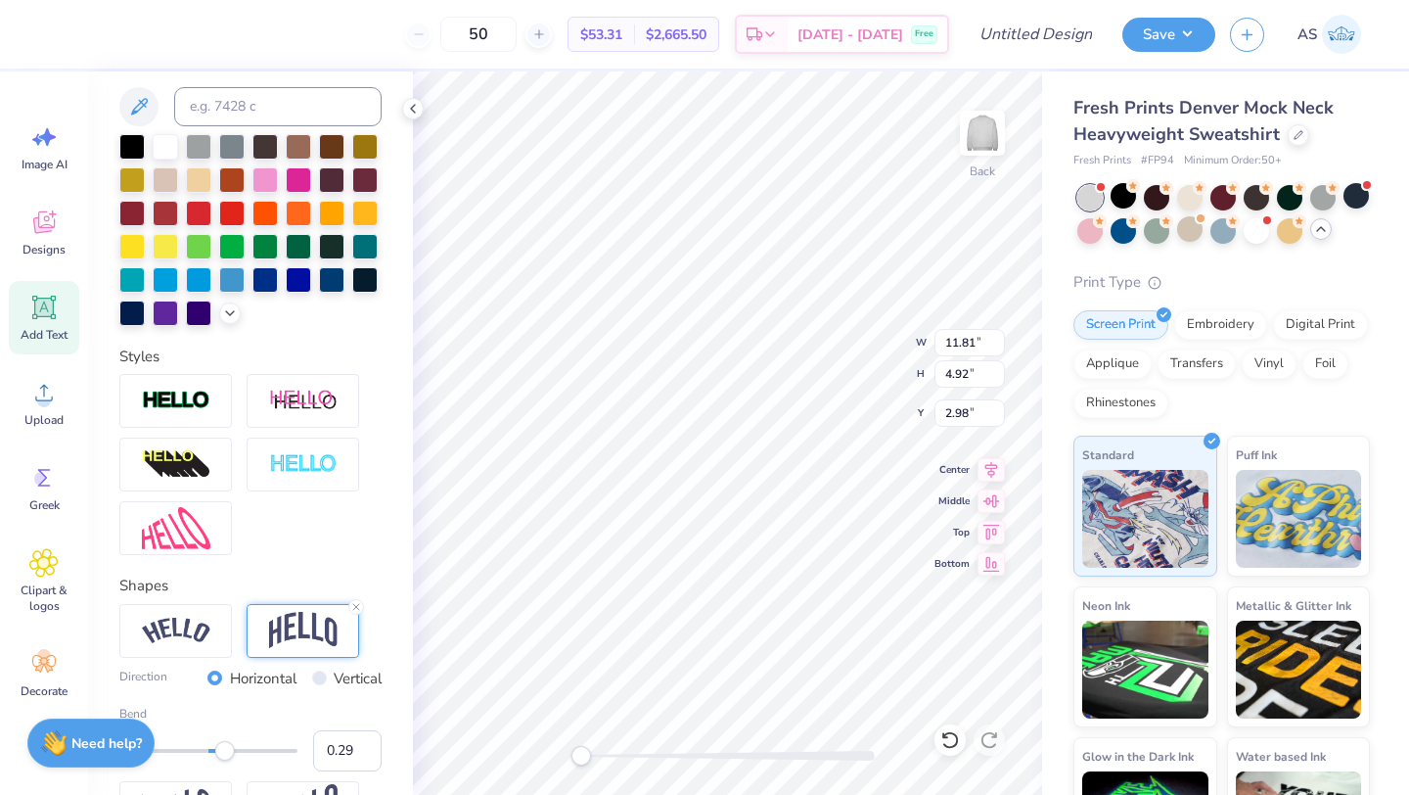
scroll to position [0, 0]
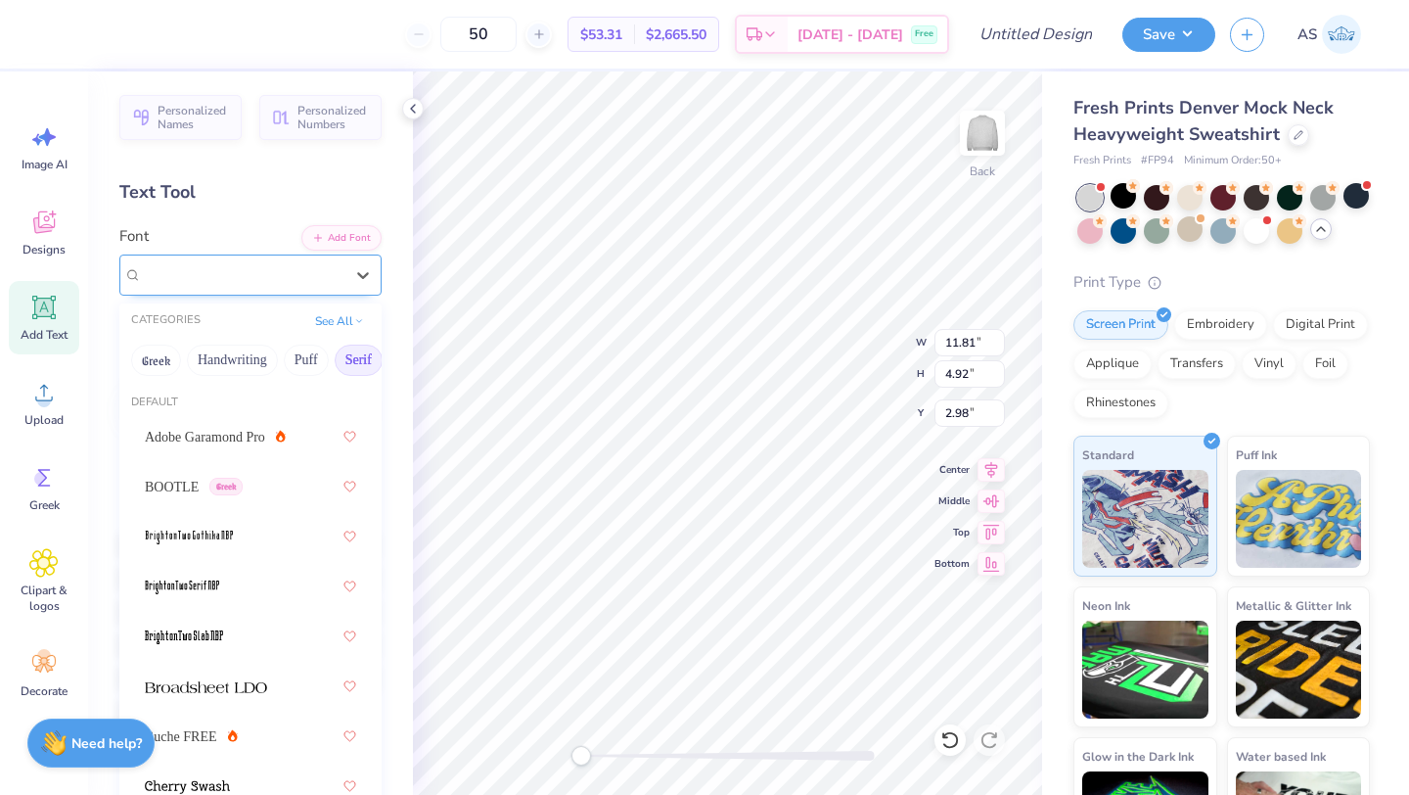
click at [268, 289] on div "High School USA Serif" at bounding box center [243, 274] width 206 height 30
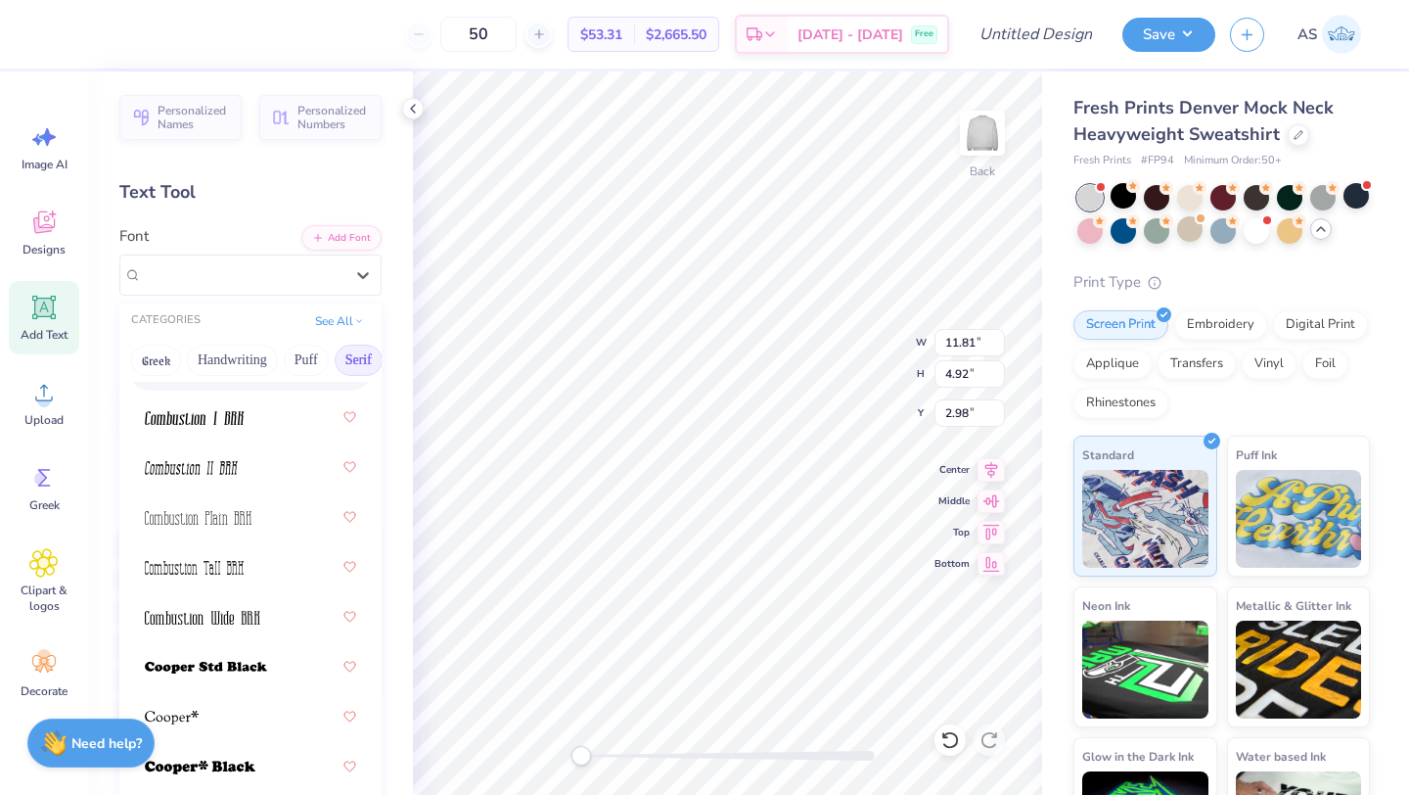
scroll to position [830, 0]
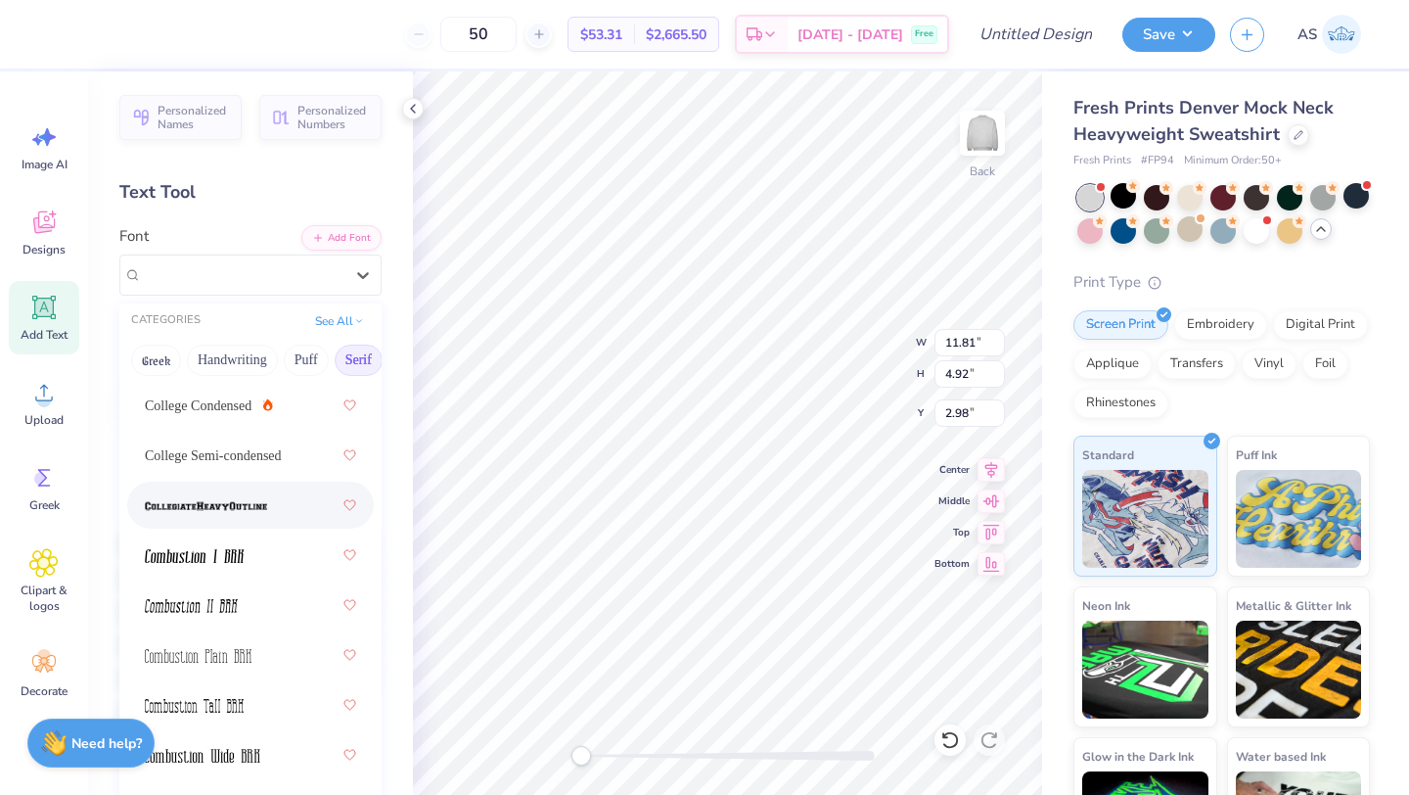
click at [255, 516] on div at bounding box center [250, 504] width 211 height 35
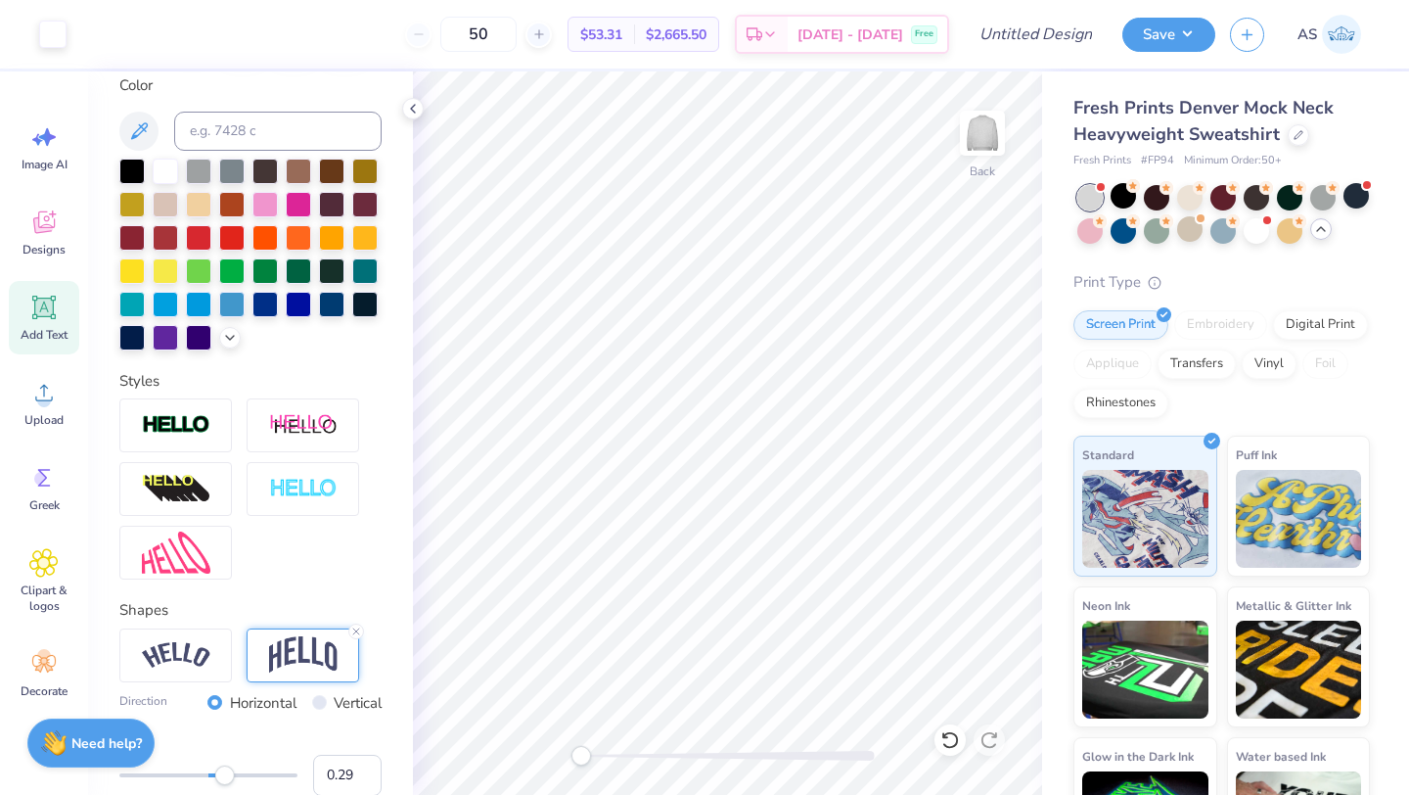
scroll to position [84, 0]
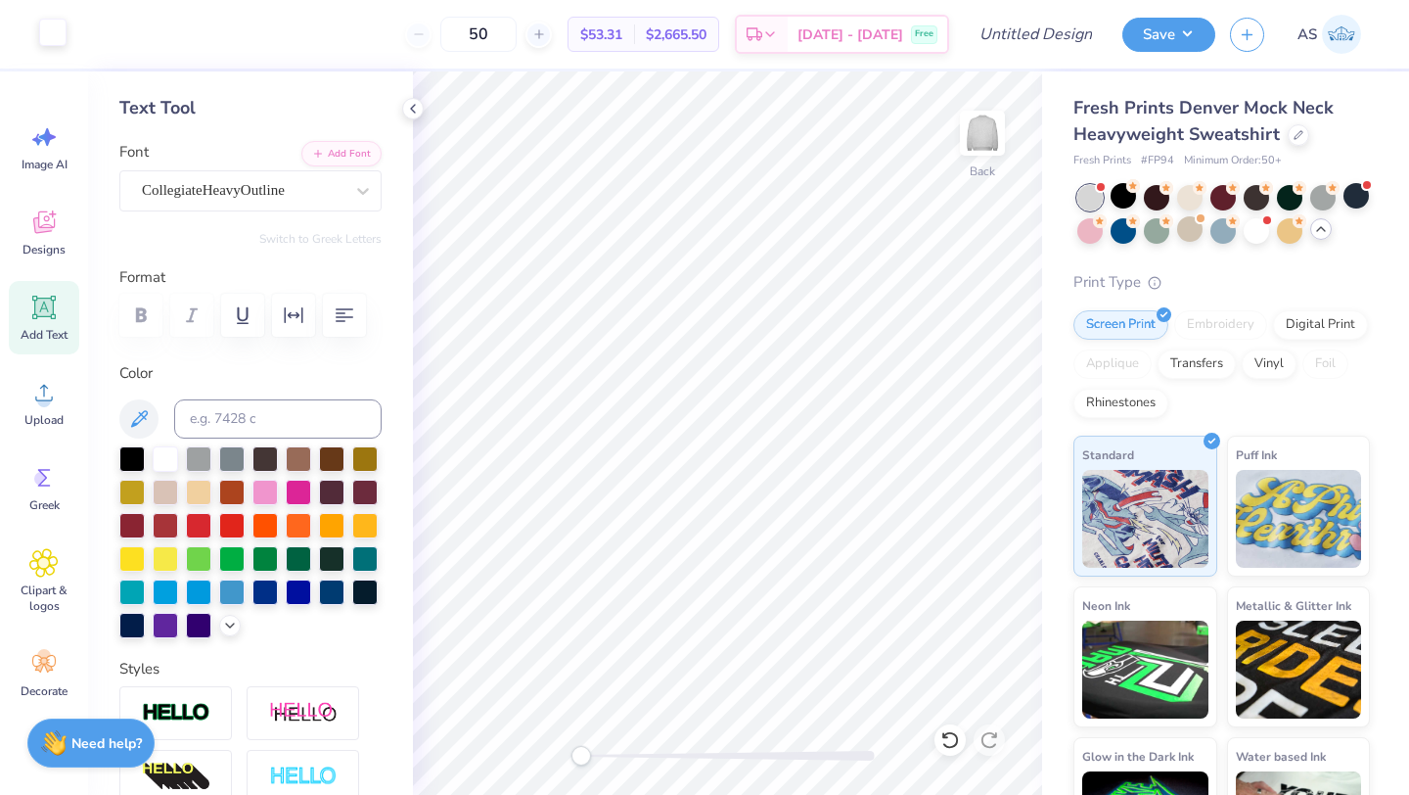
click at [58, 38] on div at bounding box center [52, 32] width 27 height 27
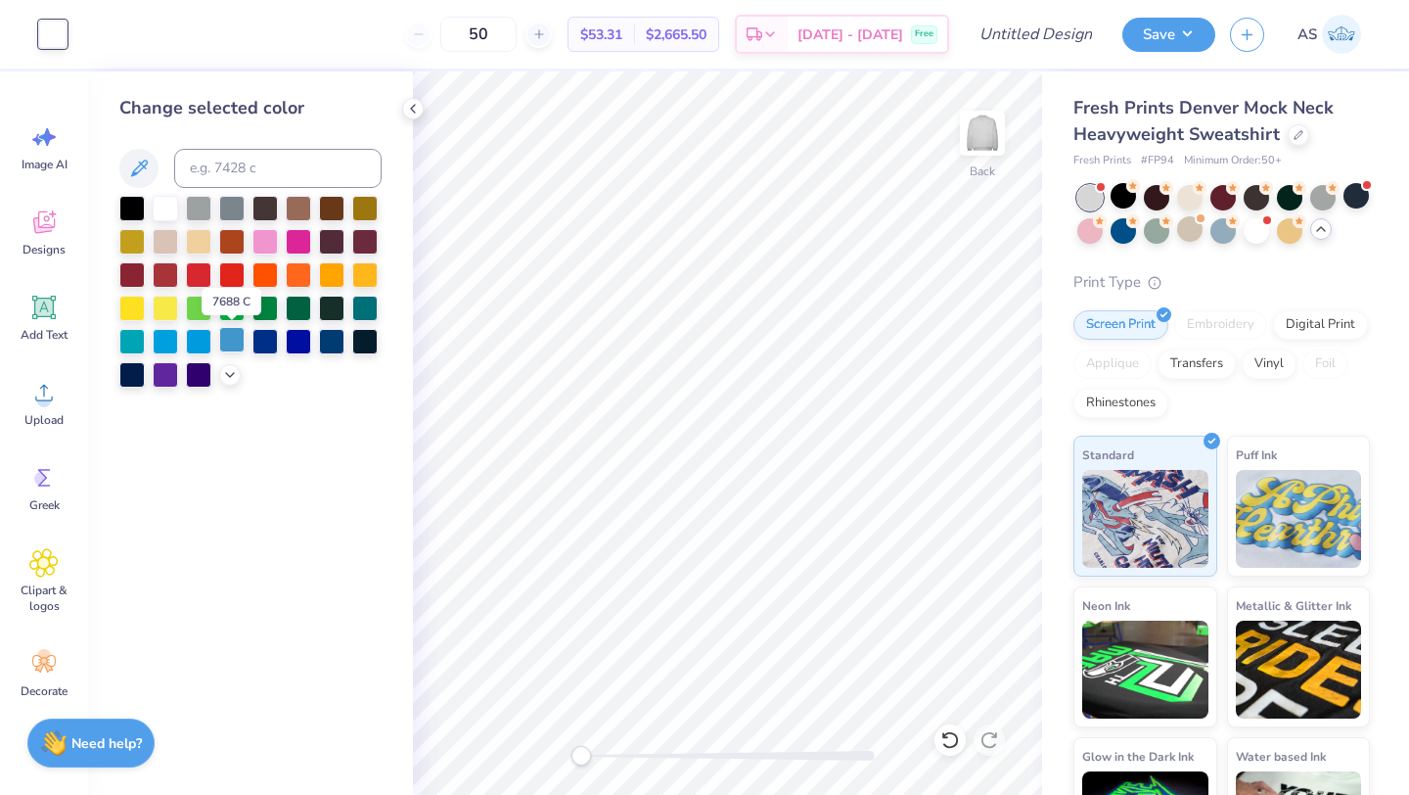
click at [227, 340] on div at bounding box center [231, 339] width 25 height 25
click at [269, 339] on div at bounding box center [264, 339] width 25 height 25
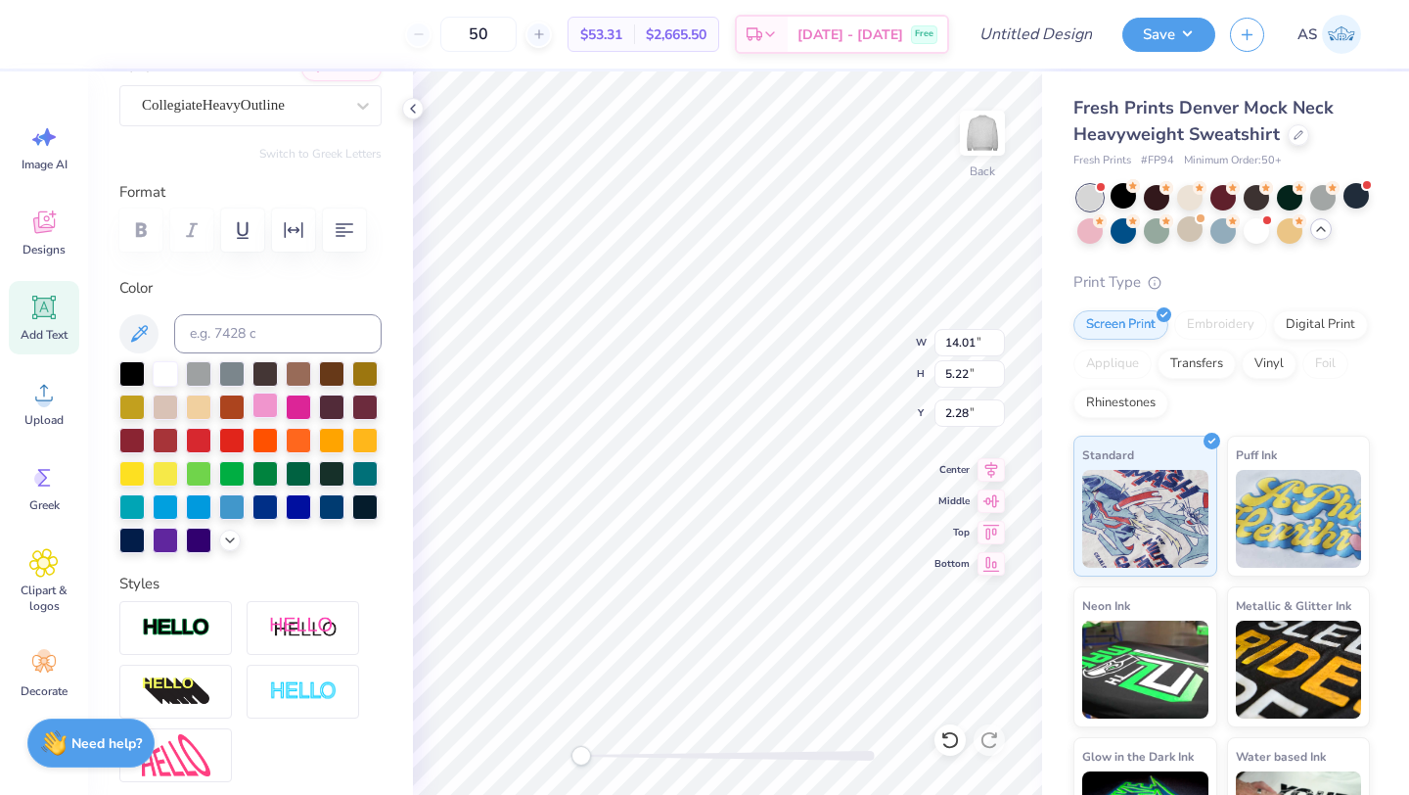
scroll to position [453, 0]
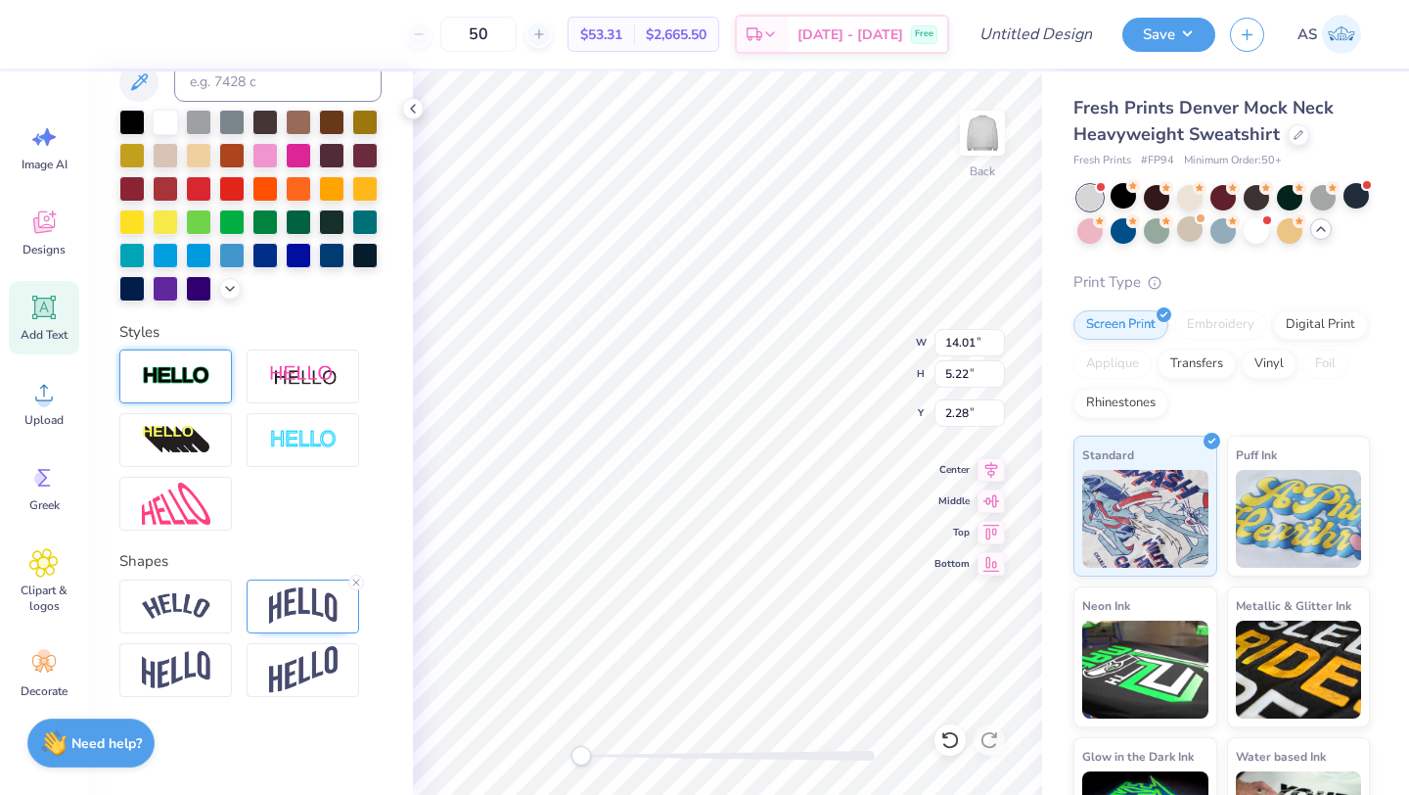
click at [196, 378] on img at bounding box center [176, 376] width 69 height 23
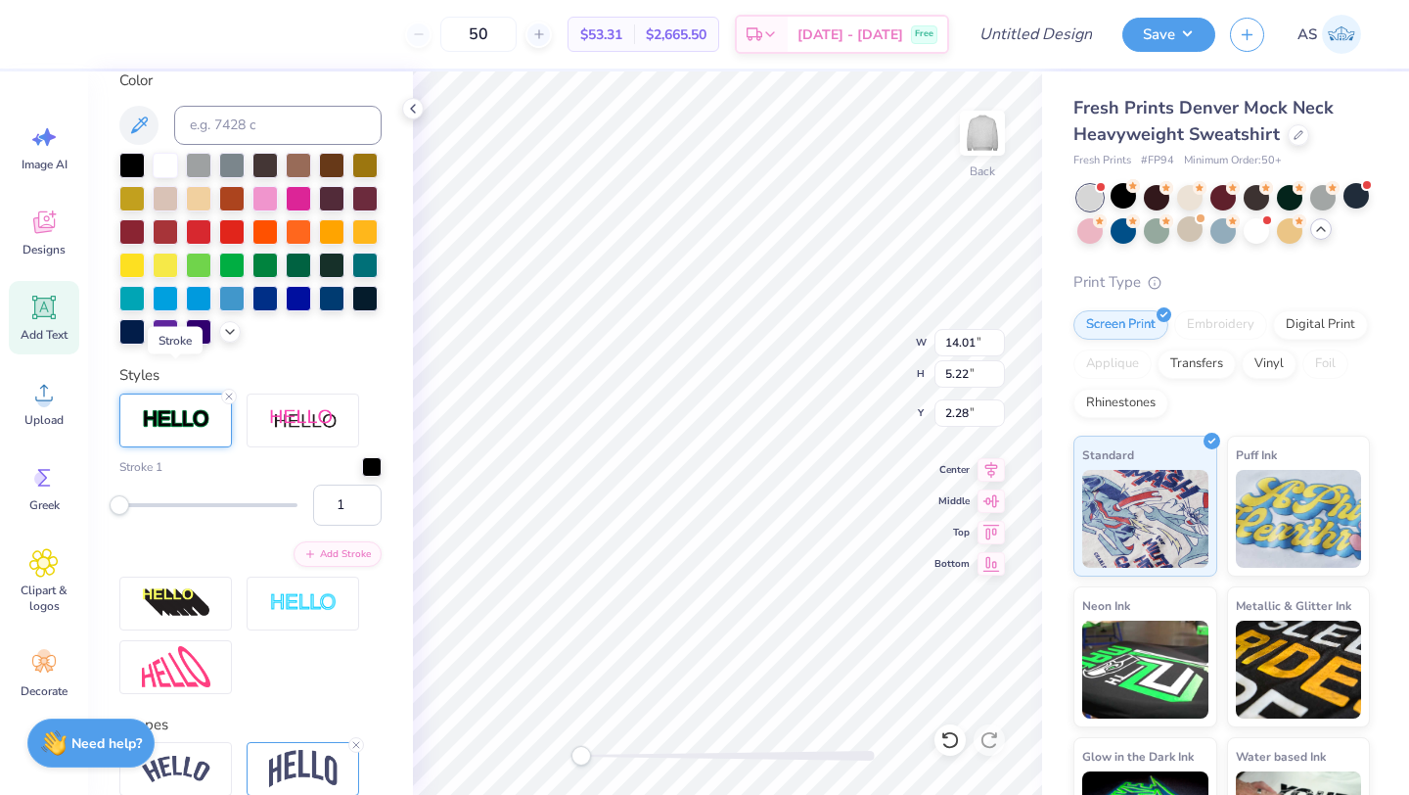
scroll to position [529, 0]
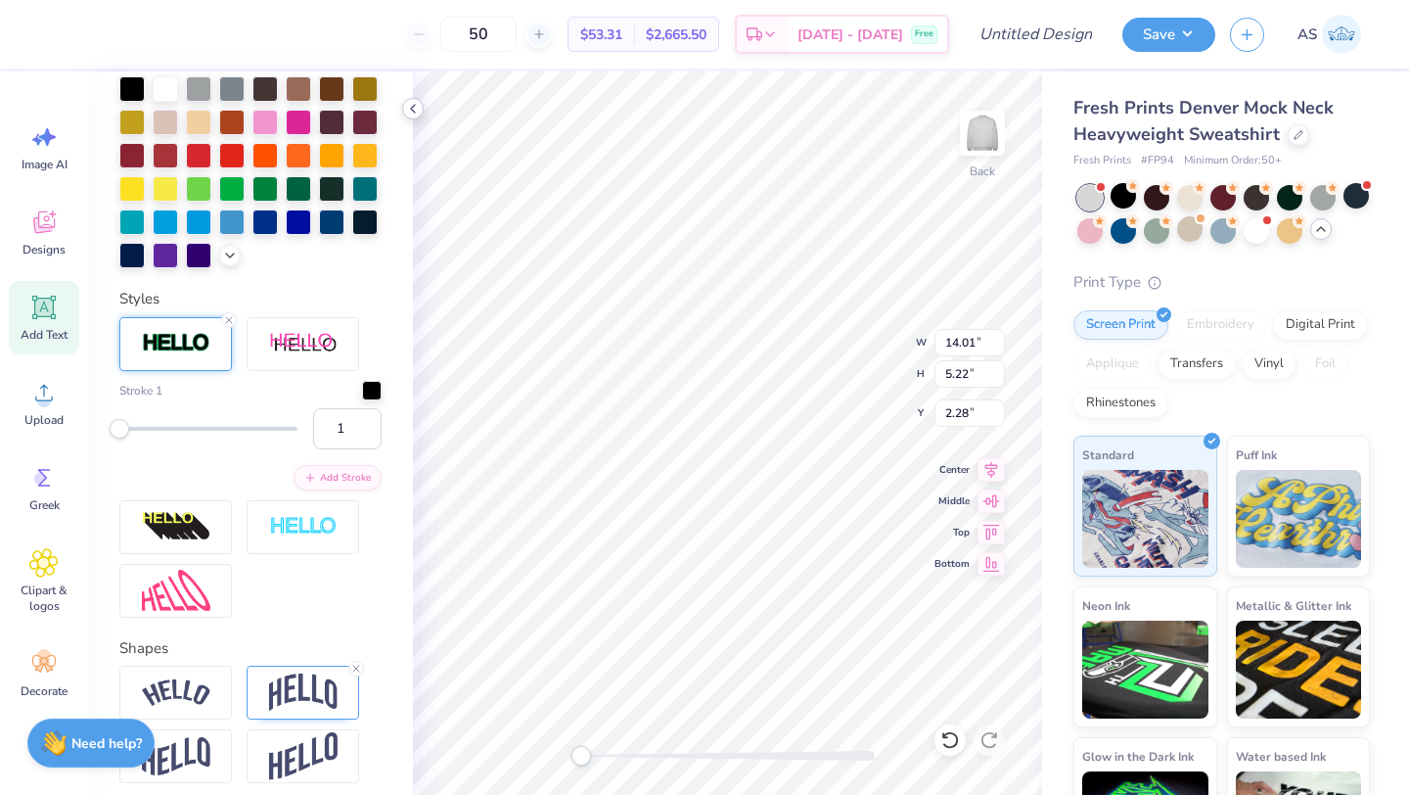
click at [412, 108] on polyline at bounding box center [413, 109] width 4 height 8
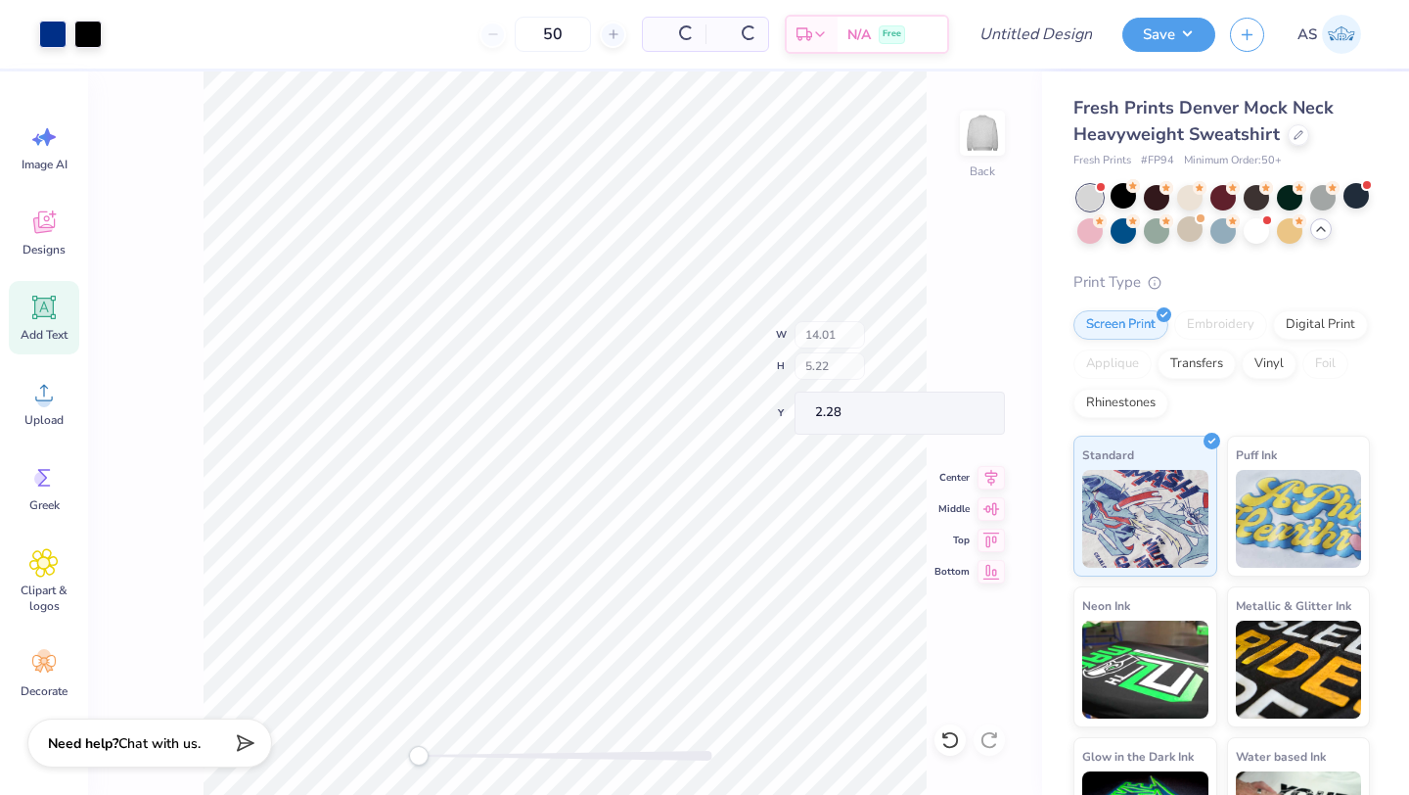
scroll to position [0, 0]
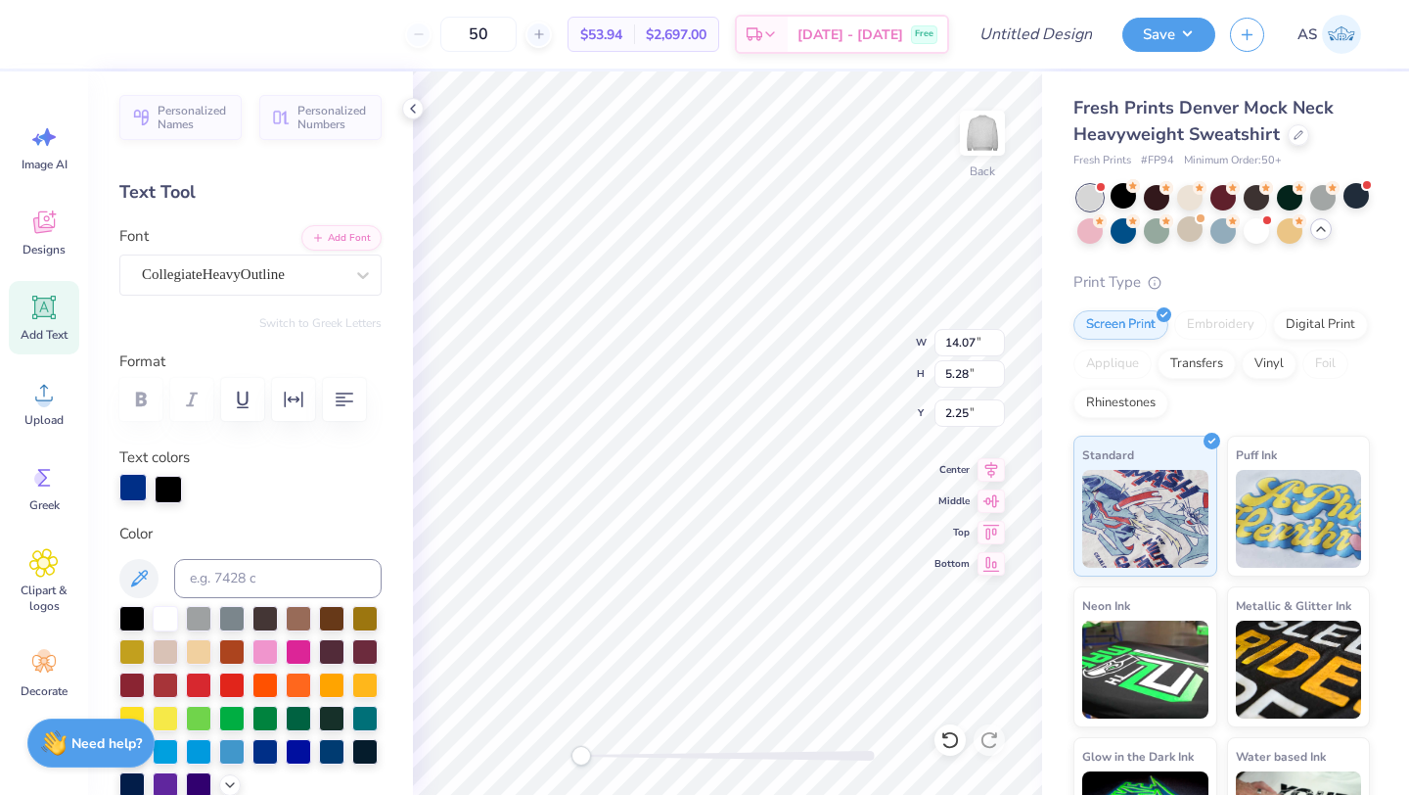
click at [134, 484] on div at bounding box center [132, 487] width 27 height 27
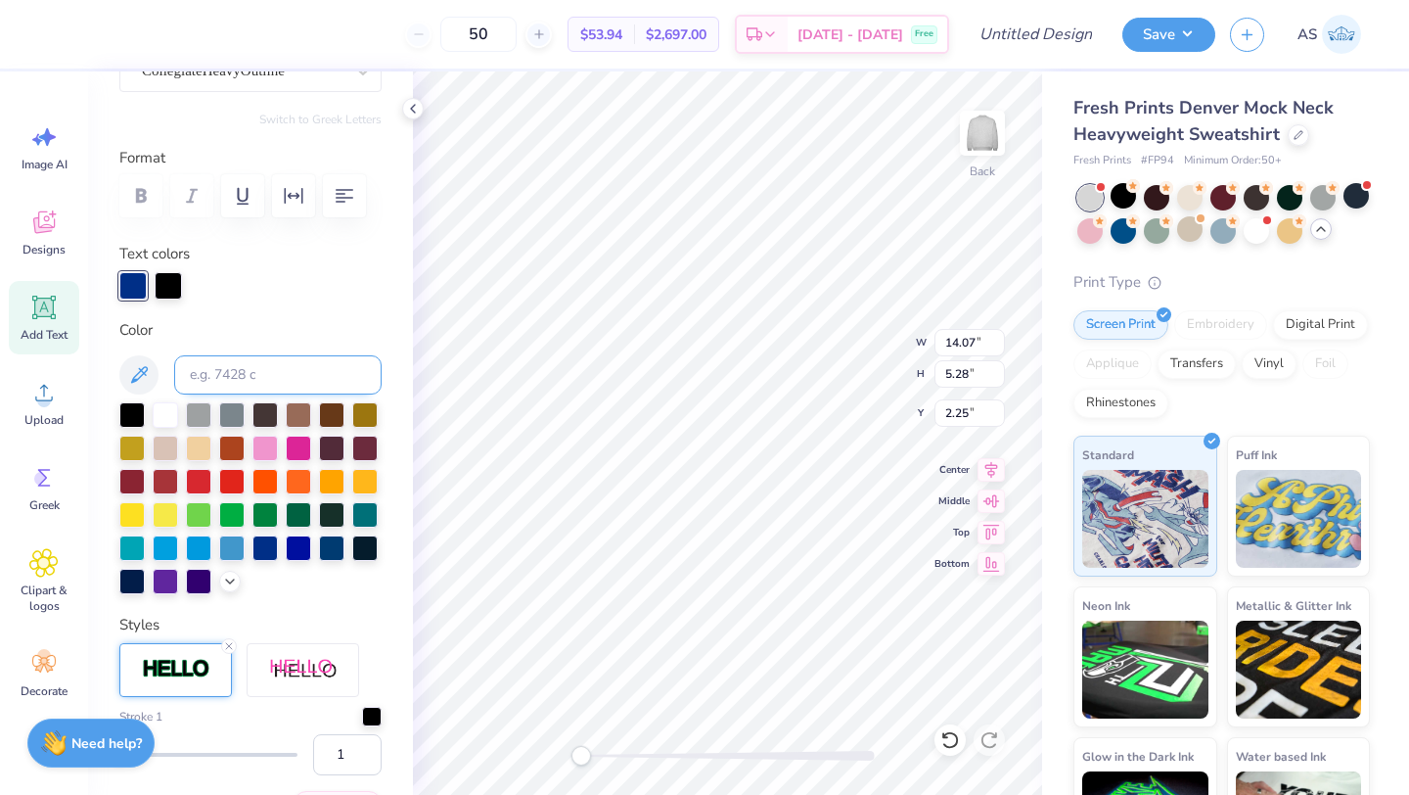
scroll to position [269, 0]
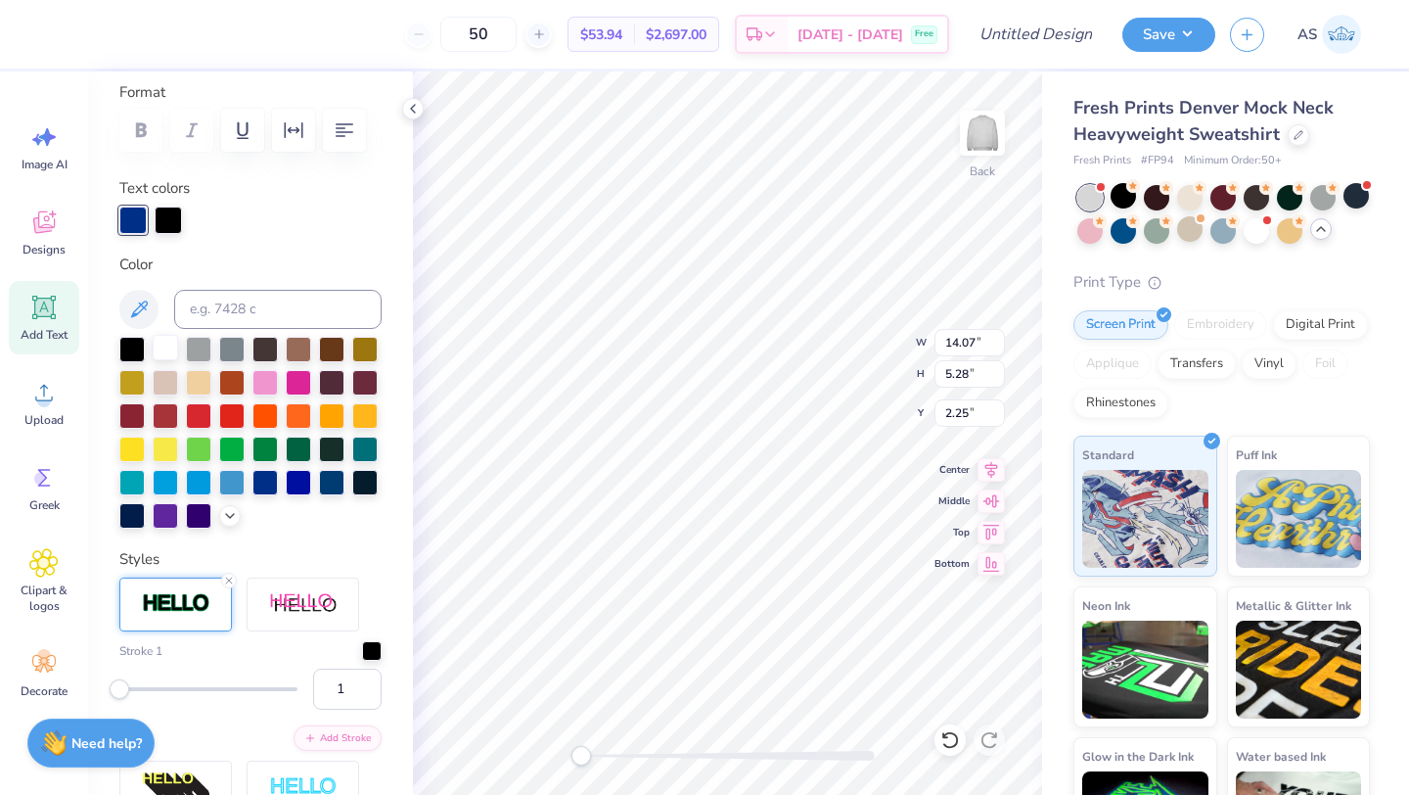
click at [160, 335] on div at bounding box center [165, 347] width 25 height 25
click at [163, 219] on div at bounding box center [168, 218] width 27 height 27
click at [163, 344] on div at bounding box center [165, 347] width 25 height 25
click at [135, 217] on div at bounding box center [132, 218] width 27 height 27
click at [168, 347] on div at bounding box center [165, 347] width 25 height 25
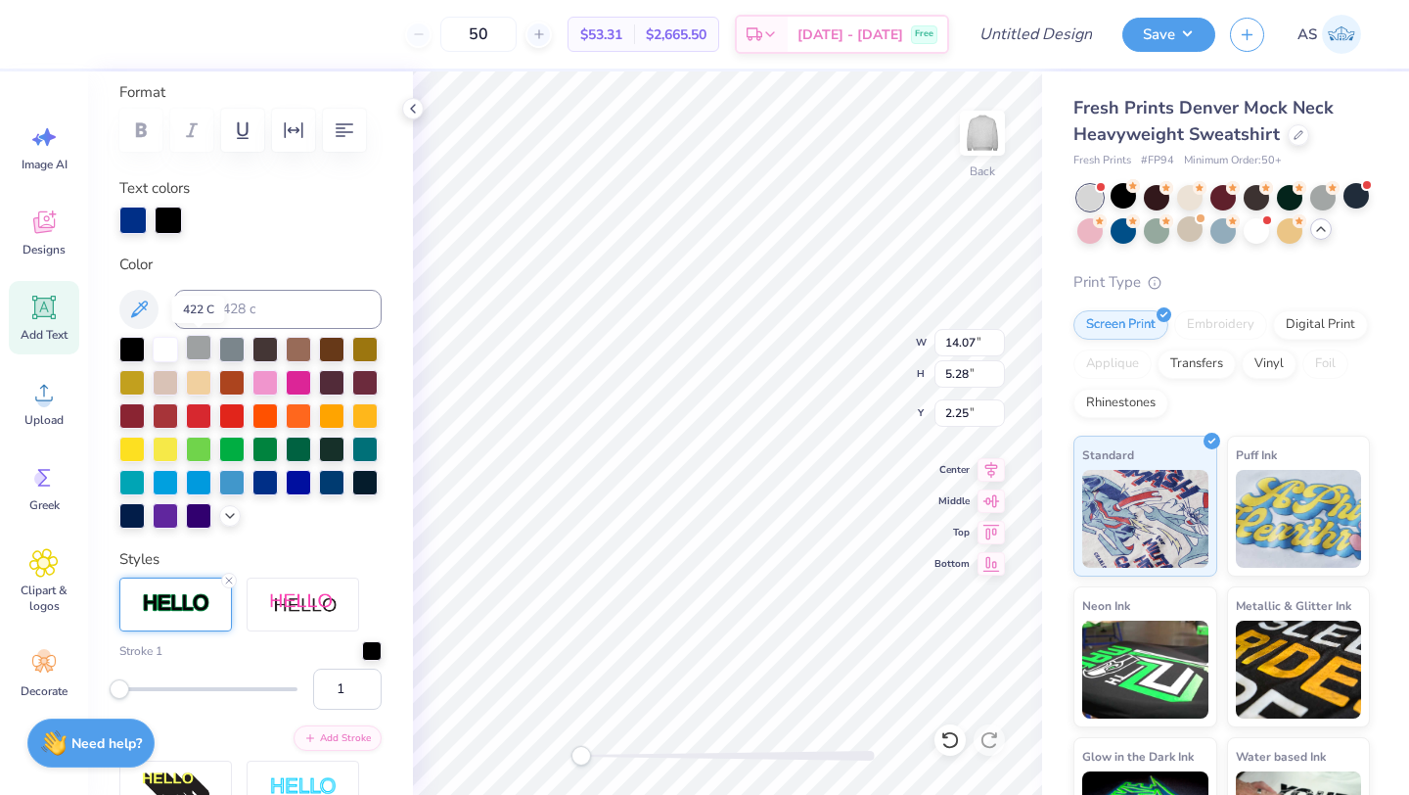
click at [203, 351] on div at bounding box center [198, 347] width 25 height 25
click at [135, 226] on div at bounding box center [132, 218] width 27 height 27
click at [157, 347] on div at bounding box center [165, 347] width 25 height 25
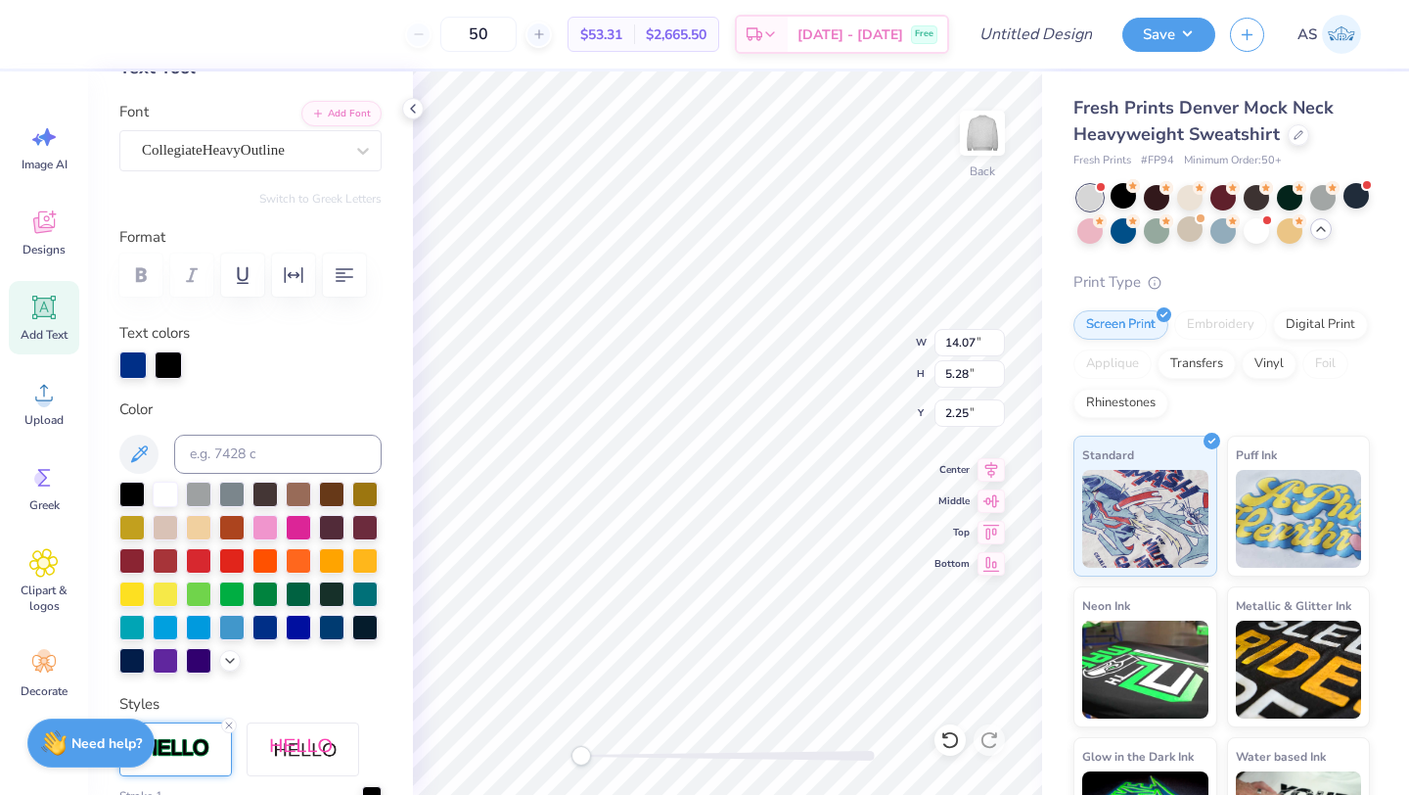
scroll to position [0, 0]
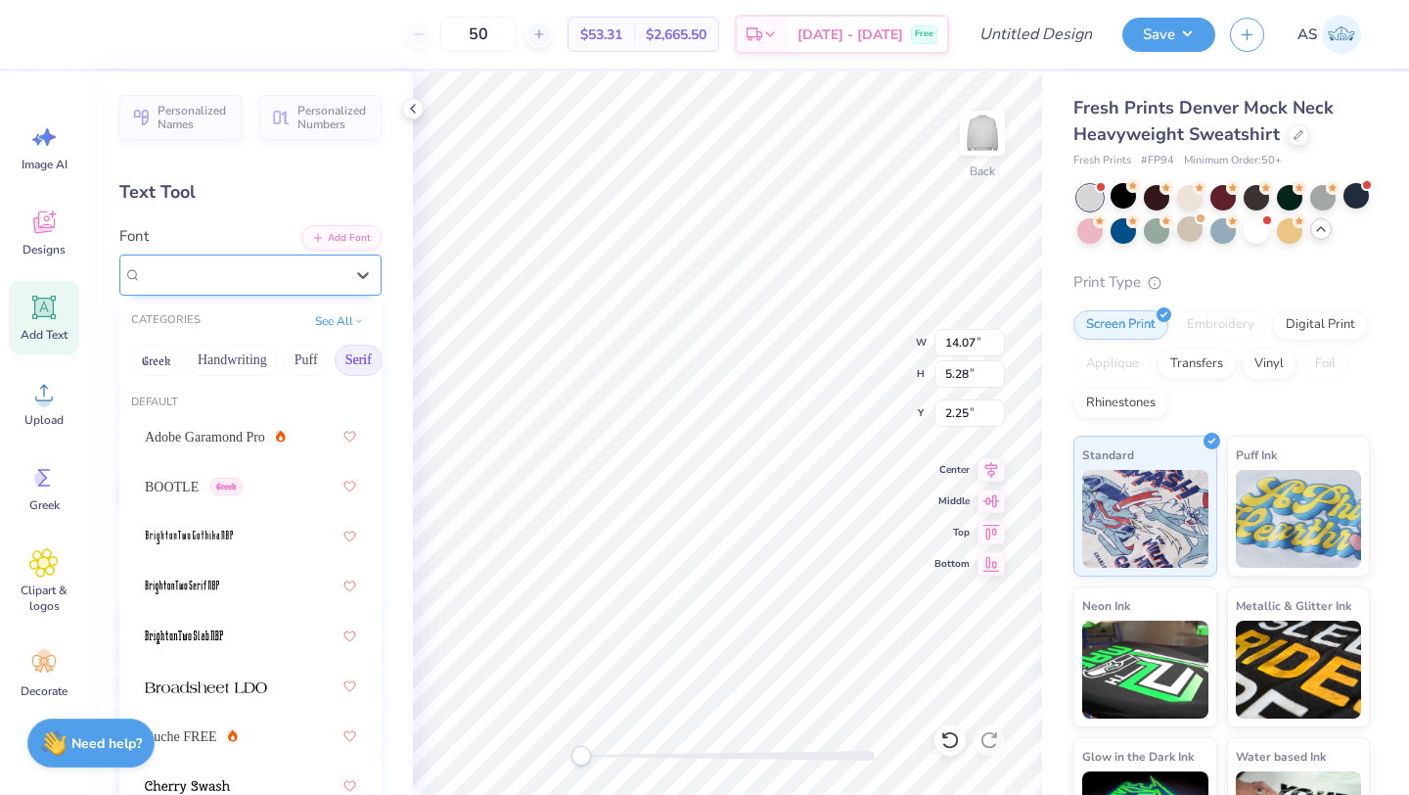
click at [298, 269] on div "CollegiateHeavyOutline" at bounding box center [243, 274] width 206 height 30
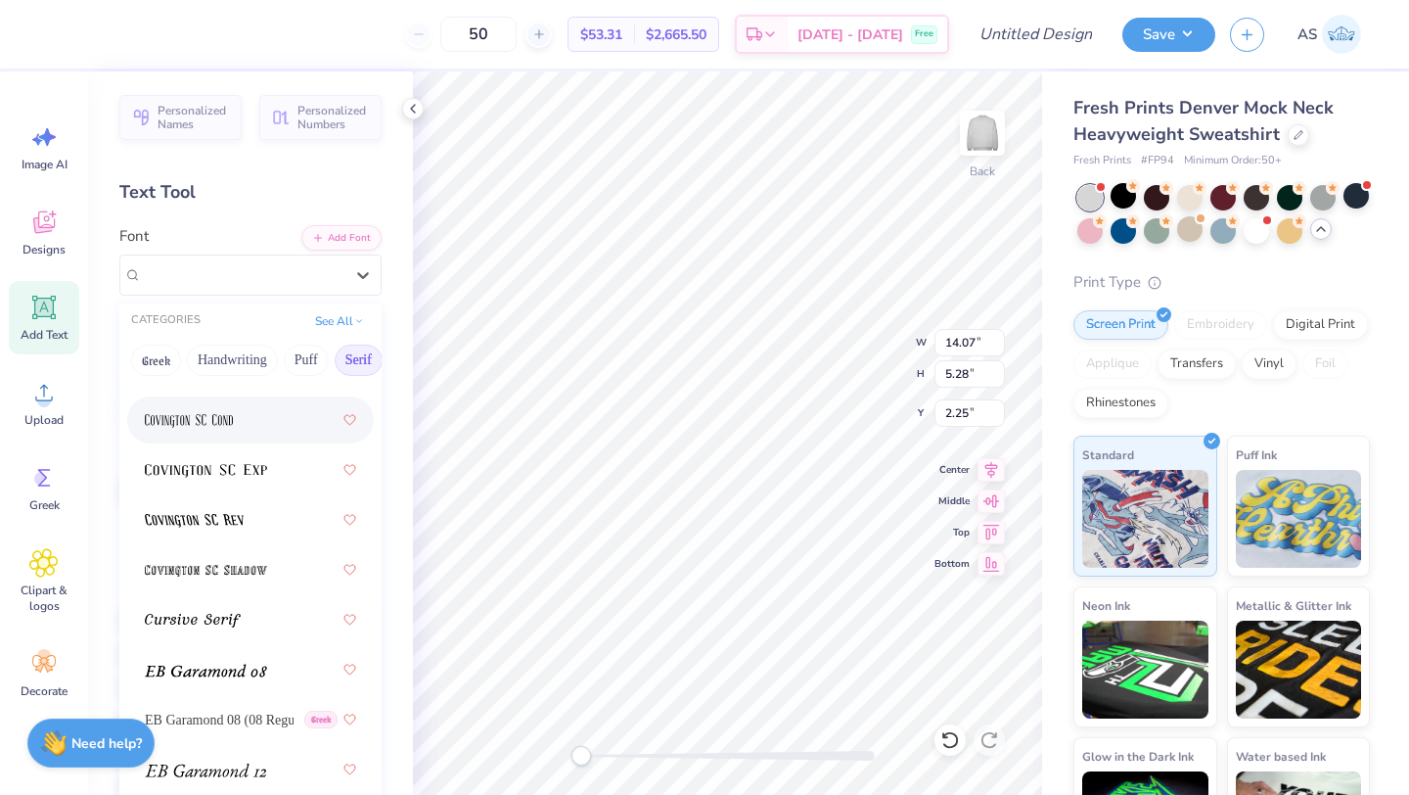
scroll to position [1453, 0]
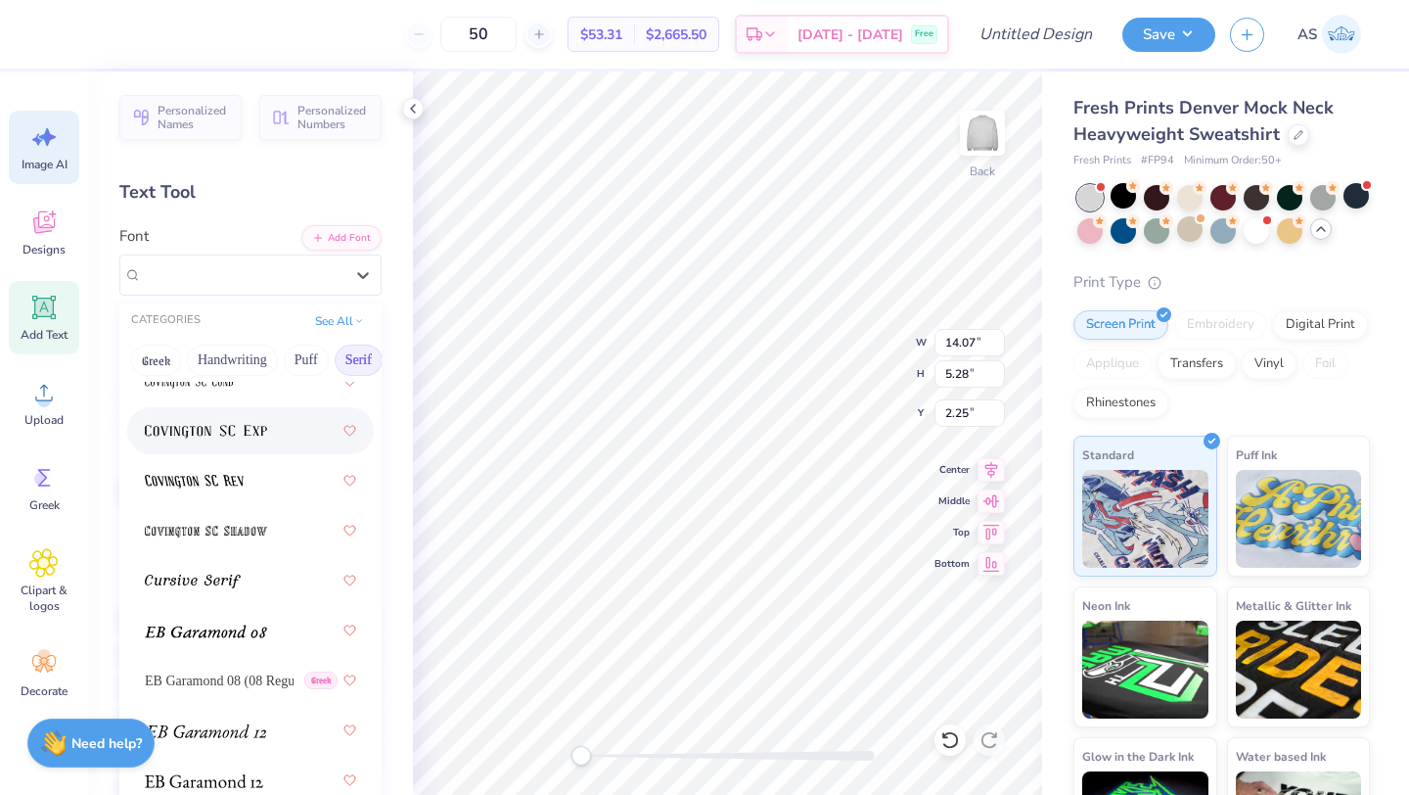
click at [54, 146] on icon at bounding box center [43, 136] width 29 height 29
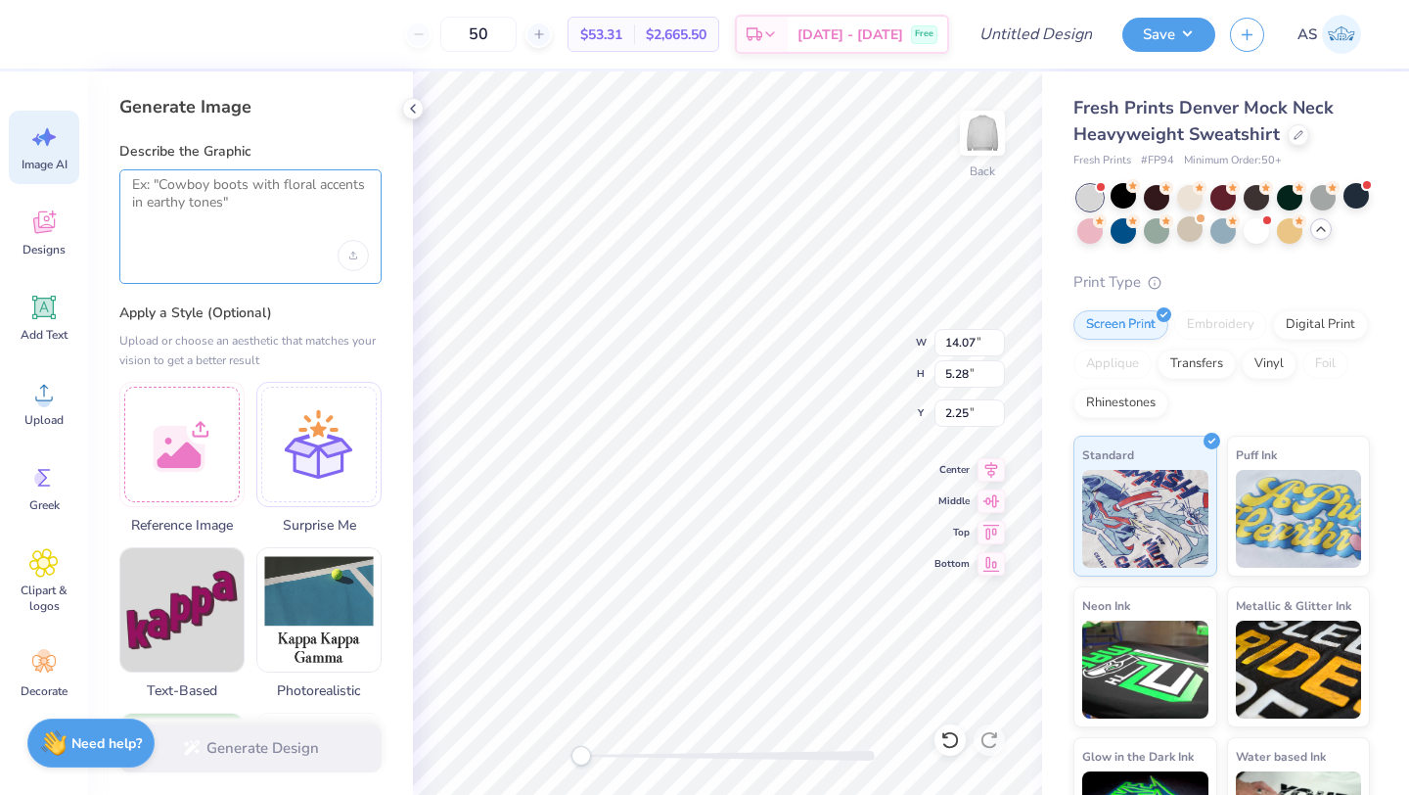
click at [190, 207] on textarea at bounding box center [250, 200] width 237 height 49
click at [342, 262] on div "Upload image" at bounding box center [353, 255] width 31 height 31
click at [358, 262] on div "Upload image" at bounding box center [353, 255] width 31 height 31
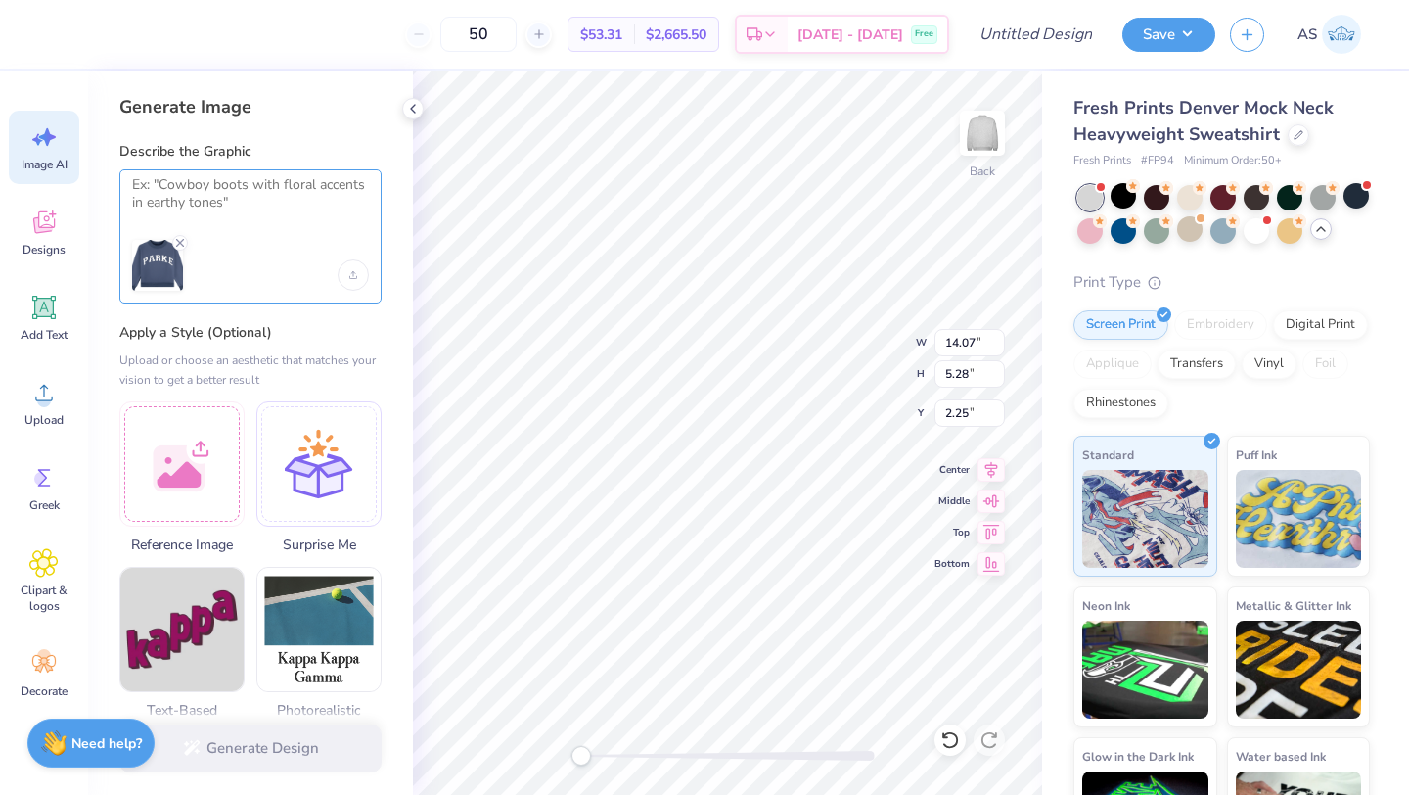
click at [290, 205] on textarea at bounding box center [250, 200] width 237 height 49
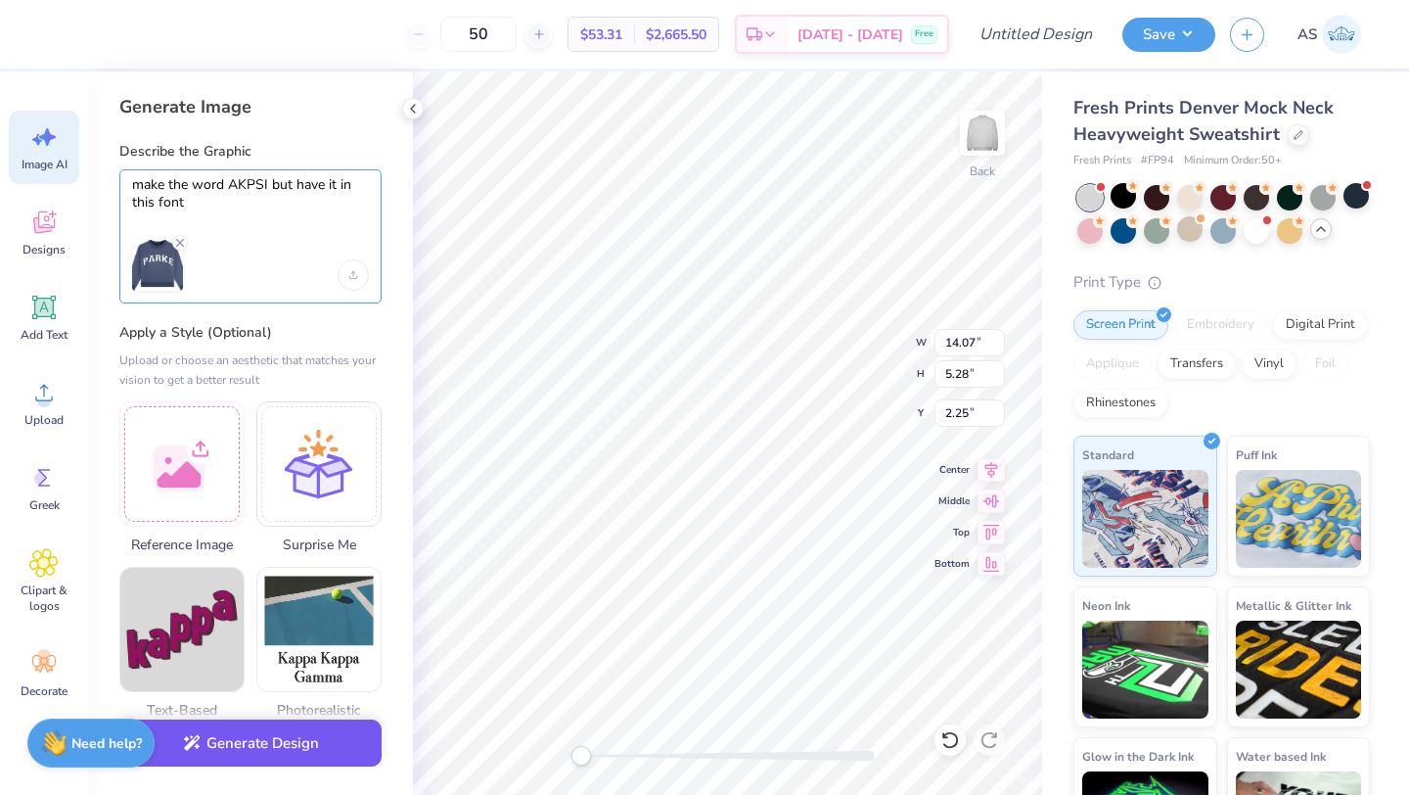
type textarea "make the word AKPSI but have it in this font"
click at [289, 744] on button "Generate Design" at bounding box center [250, 743] width 262 height 48
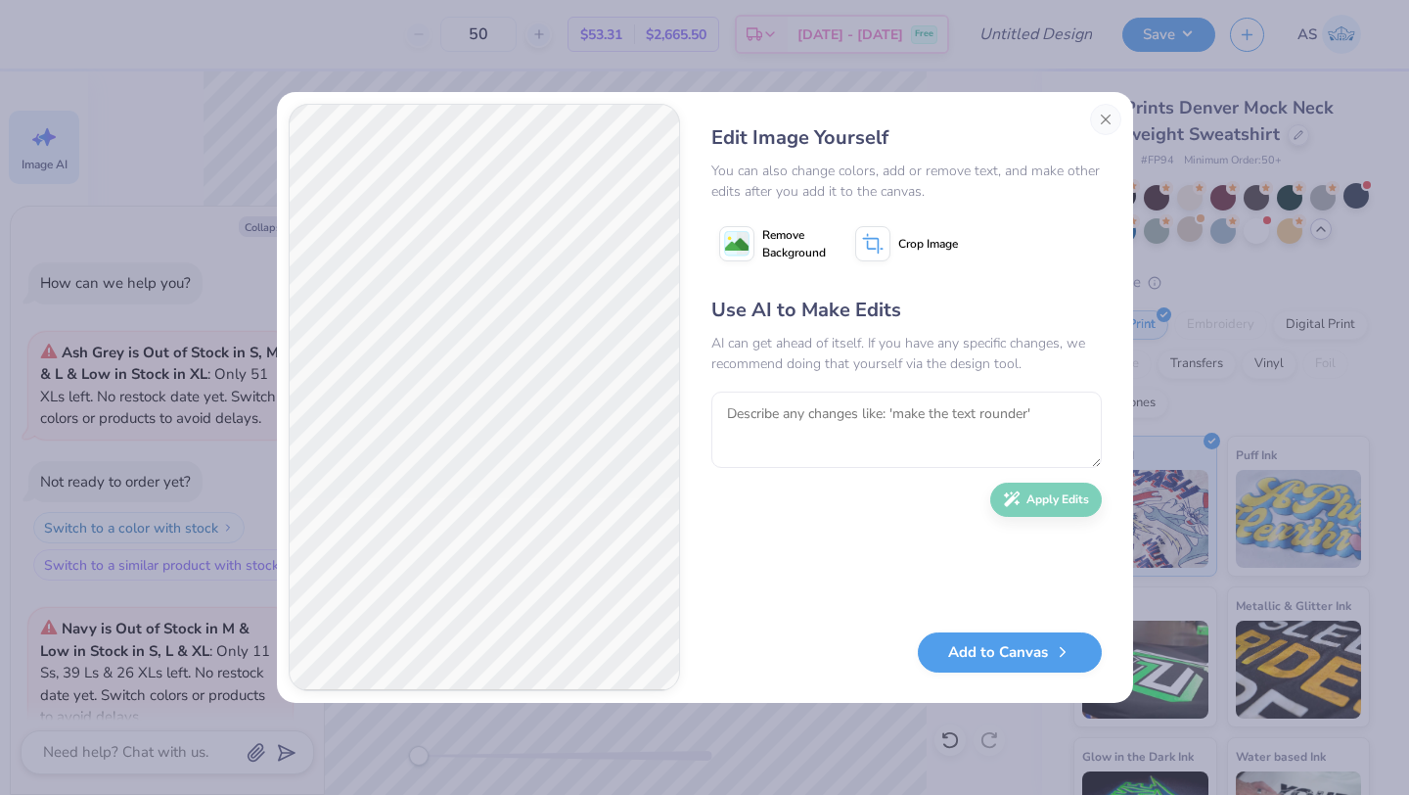
scroll to position [1048, 0]
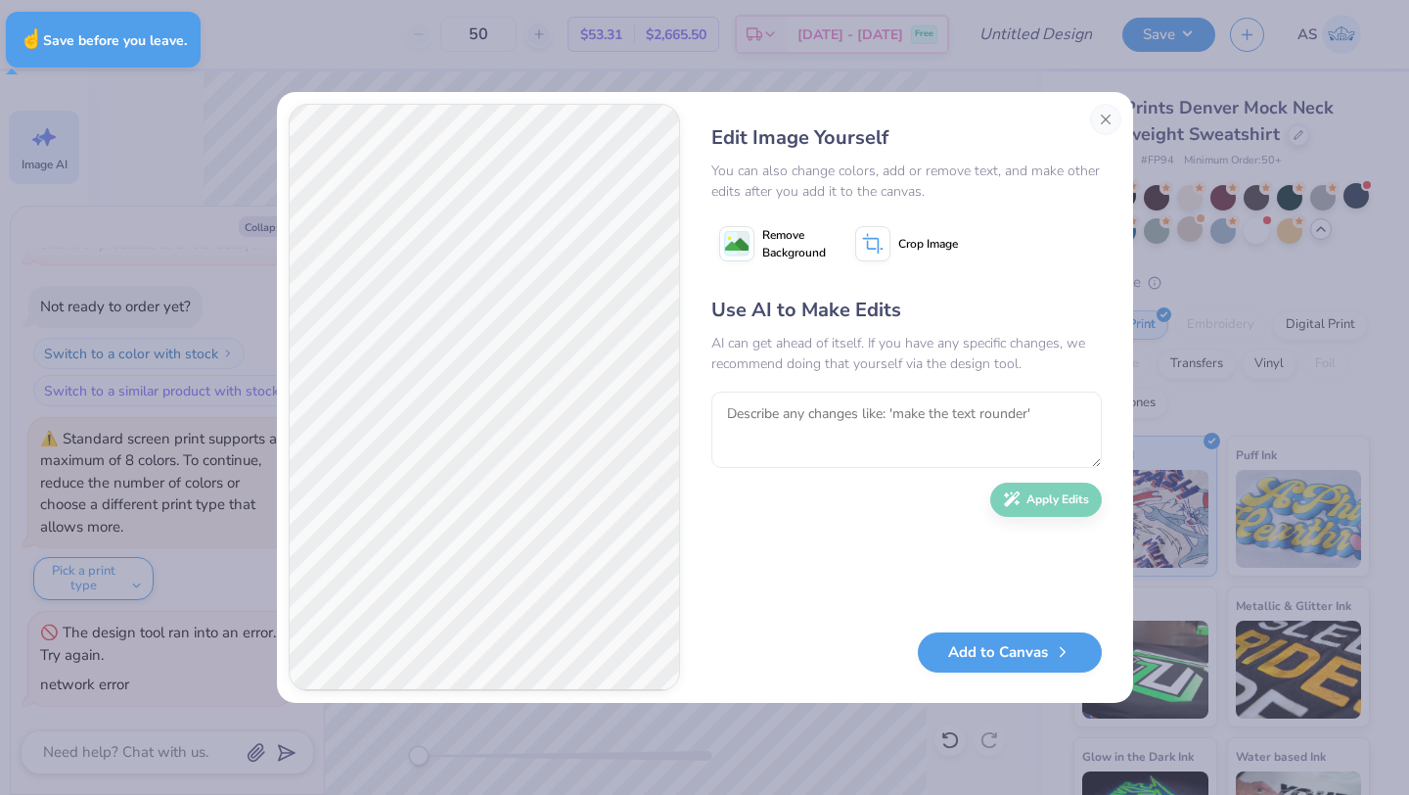
type textarea "x"
